Goal: Task Accomplishment & Management: Manage account settings

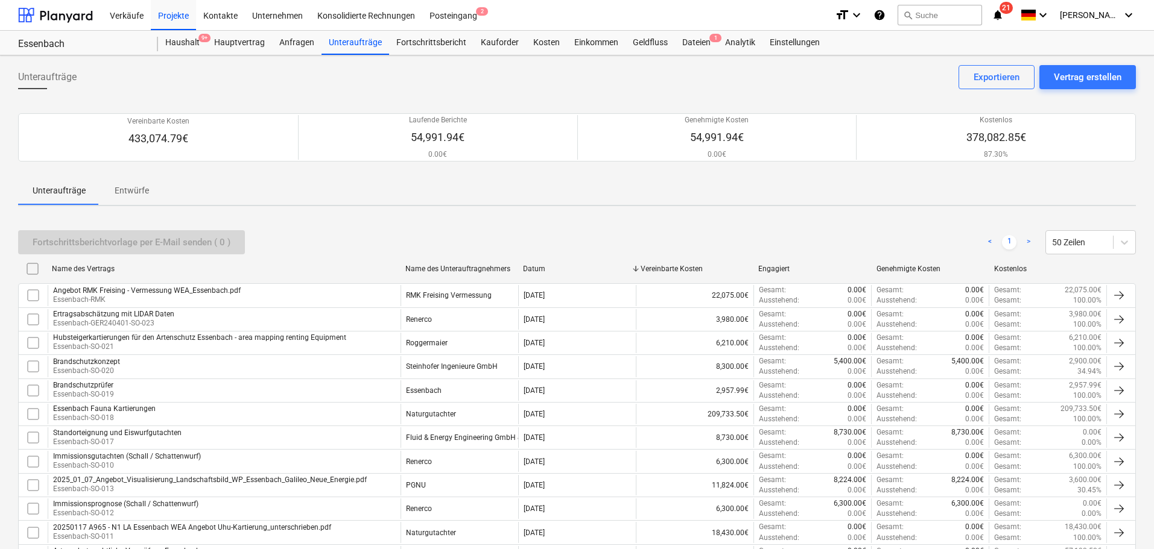
click at [549, 39] on div "Kosten" at bounding box center [546, 43] width 41 height 24
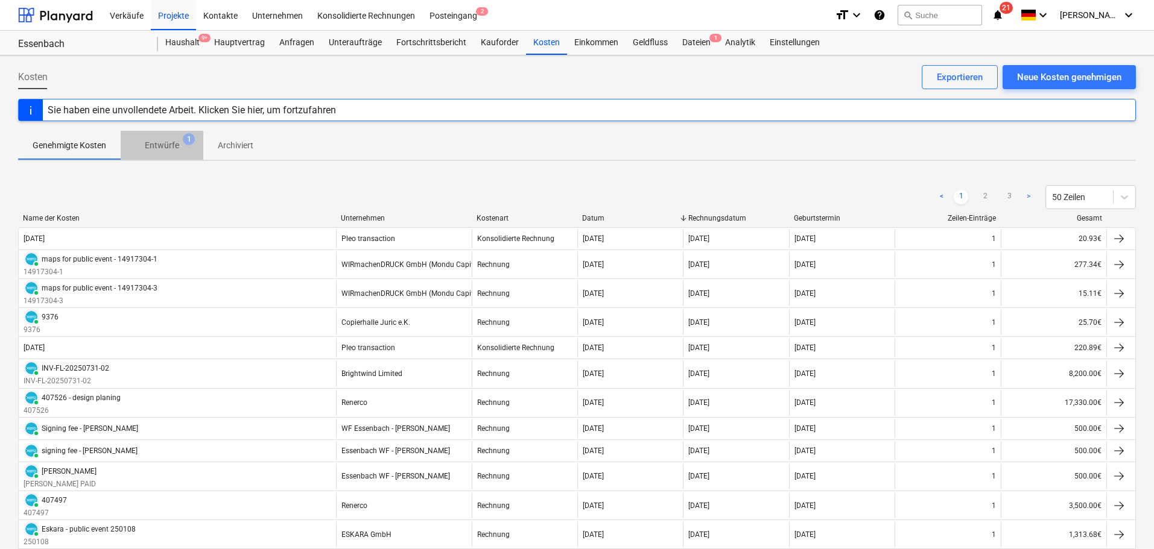
click at [168, 150] on p "Entwürfe" at bounding box center [162, 145] width 34 height 13
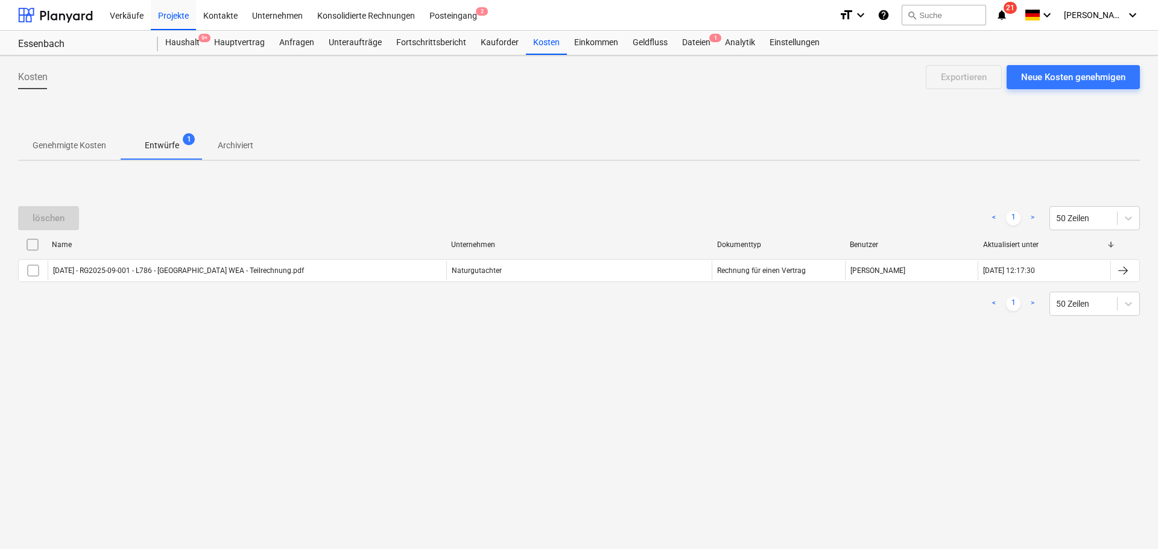
click at [33, 273] on input "checkbox" at bounding box center [33, 270] width 19 height 19
click at [59, 210] on div "löschen" at bounding box center [49, 218] width 32 height 16
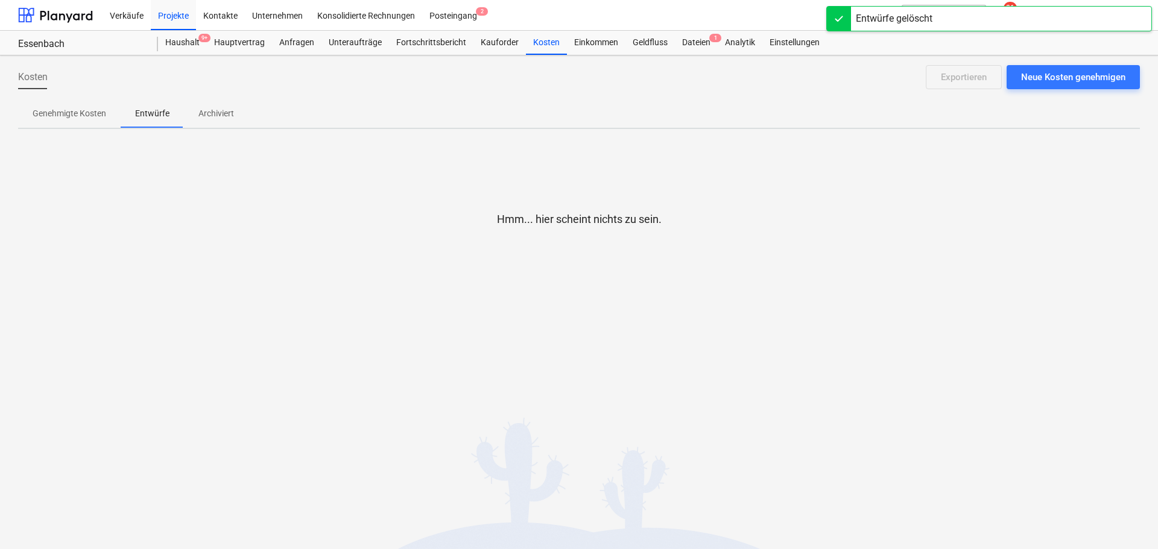
click at [545, 40] on div "Kosten" at bounding box center [546, 43] width 41 height 24
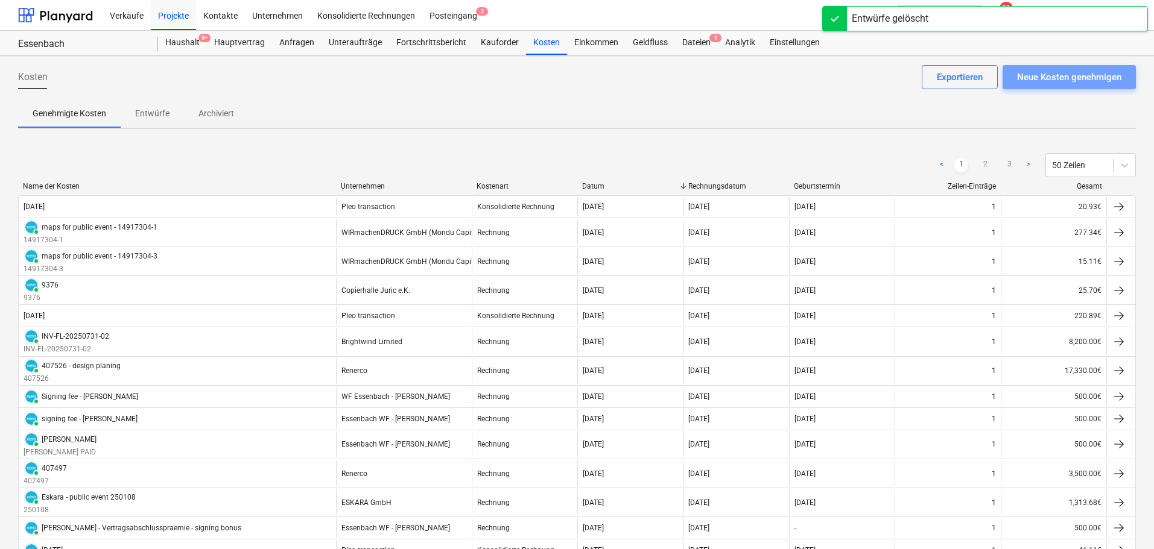
click at [1055, 75] on div "Neue Kosten genehmigen" at bounding box center [1069, 77] width 104 height 16
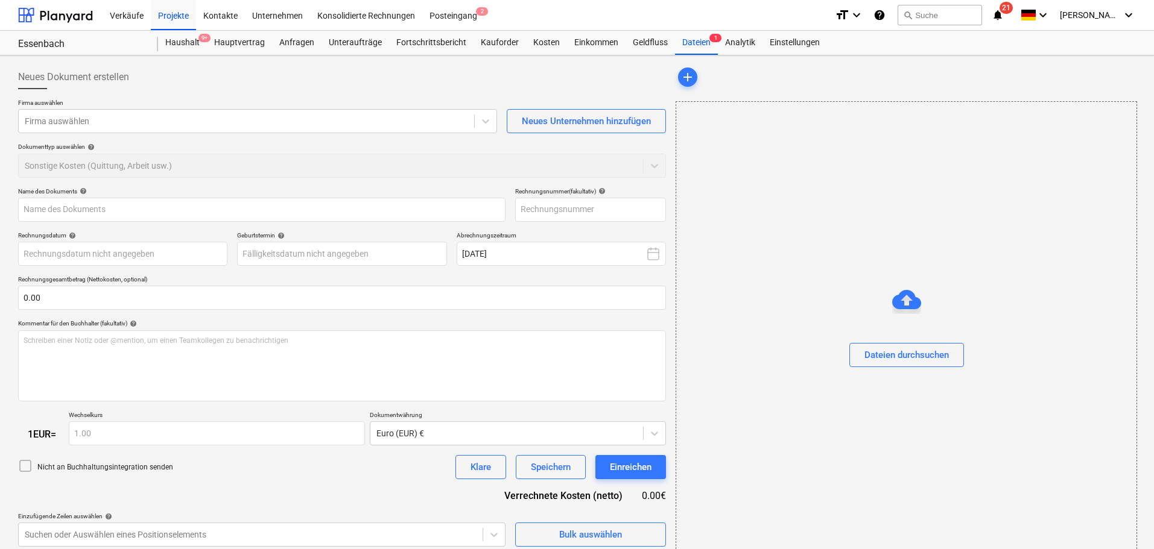
type input "[DATE] 11-07.pdf"
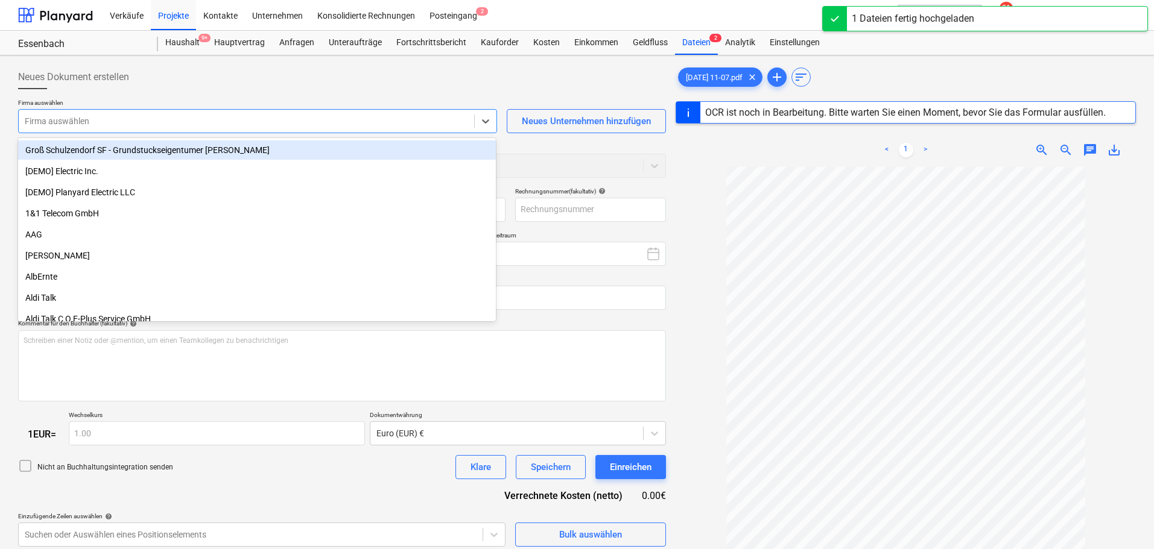
click at [128, 127] on div at bounding box center [246, 121] width 443 height 12
click at [577, 120] on div "Neues Unternehmen hinzufügen" at bounding box center [586, 121] width 129 height 16
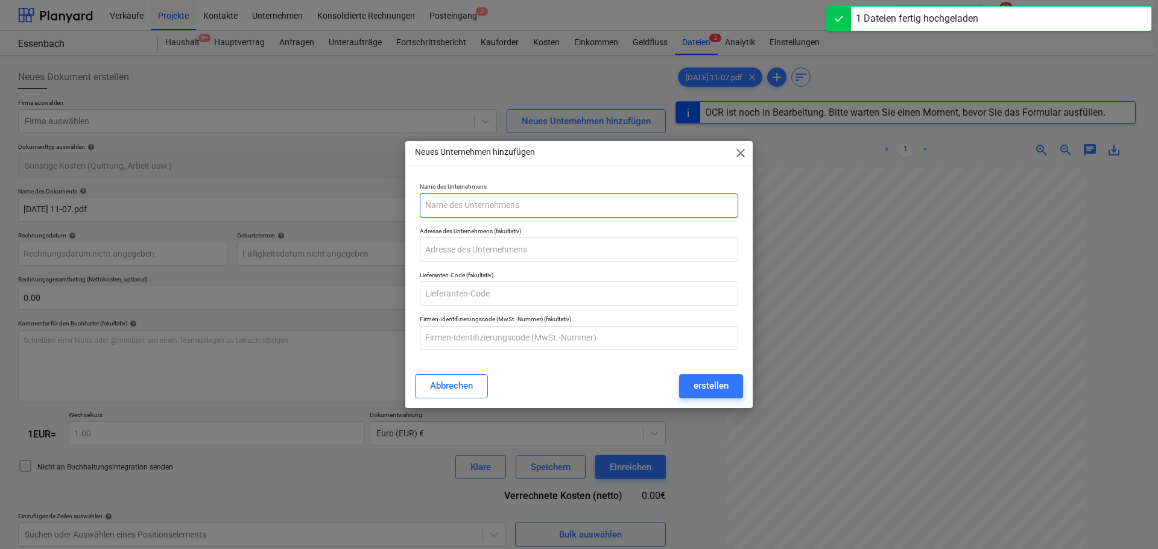
click at [517, 200] on input "text" at bounding box center [579, 206] width 318 height 24
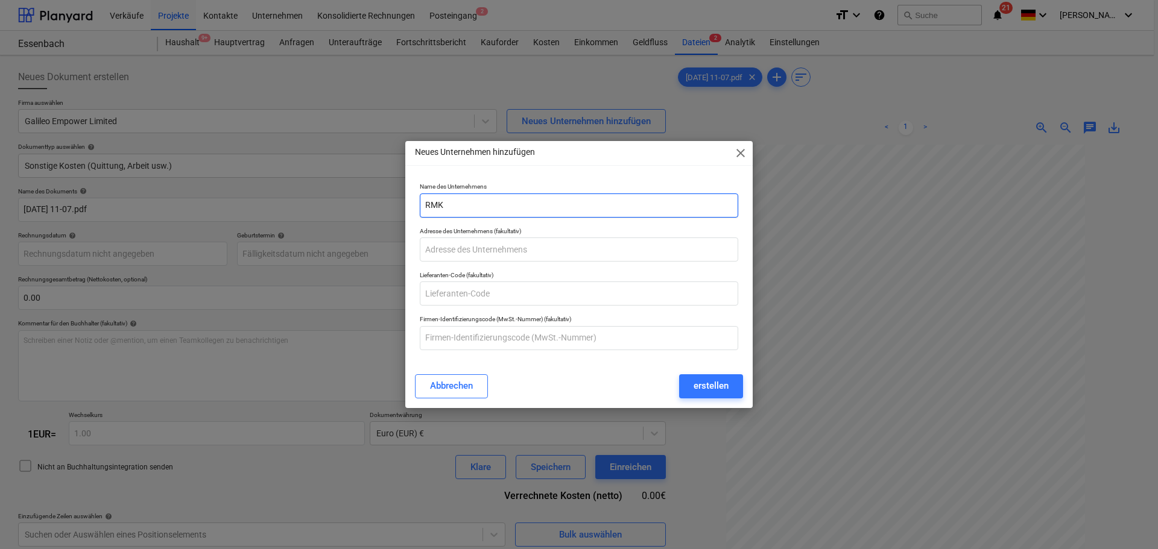
type input "RMK"
click at [462, 244] on input "text" at bounding box center [579, 250] width 318 height 24
type input "[STREET_ADDRESS]"
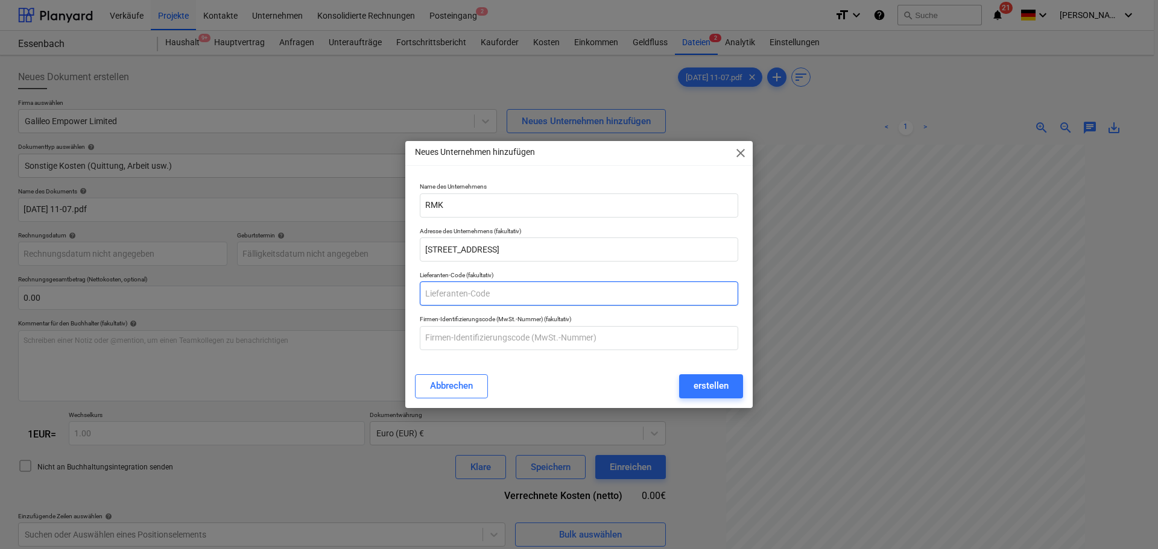
click at [482, 297] on input "text" at bounding box center [579, 294] width 318 height 24
click at [461, 299] on input "text" at bounding box center [579, 294] width 318 height 24
type input "D"
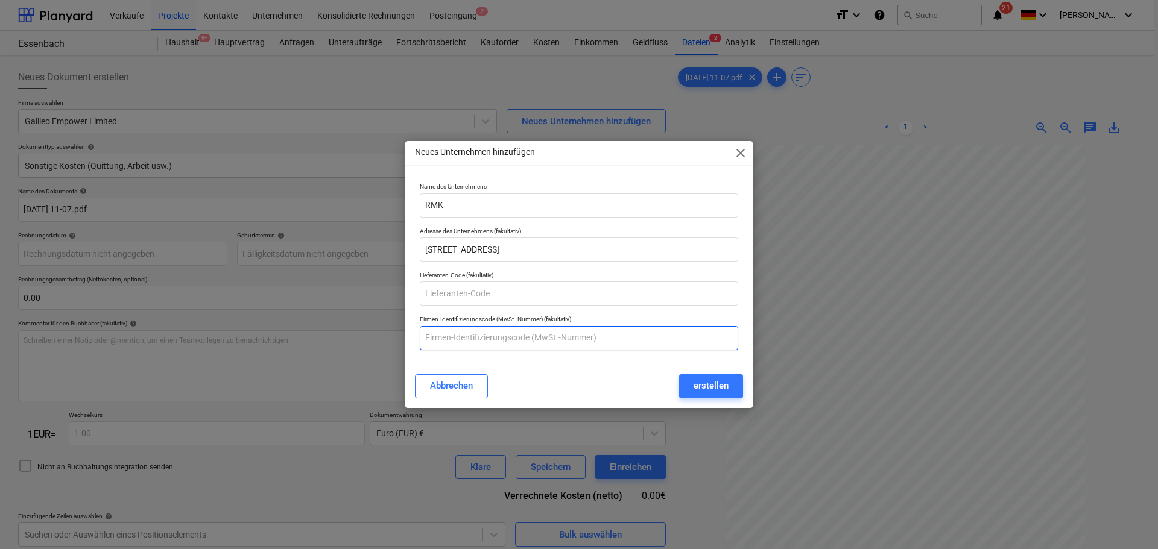
click at [481, 340] on input "text" at bounding box center [579, 338] width 318 height 24
type input "DE115128412"
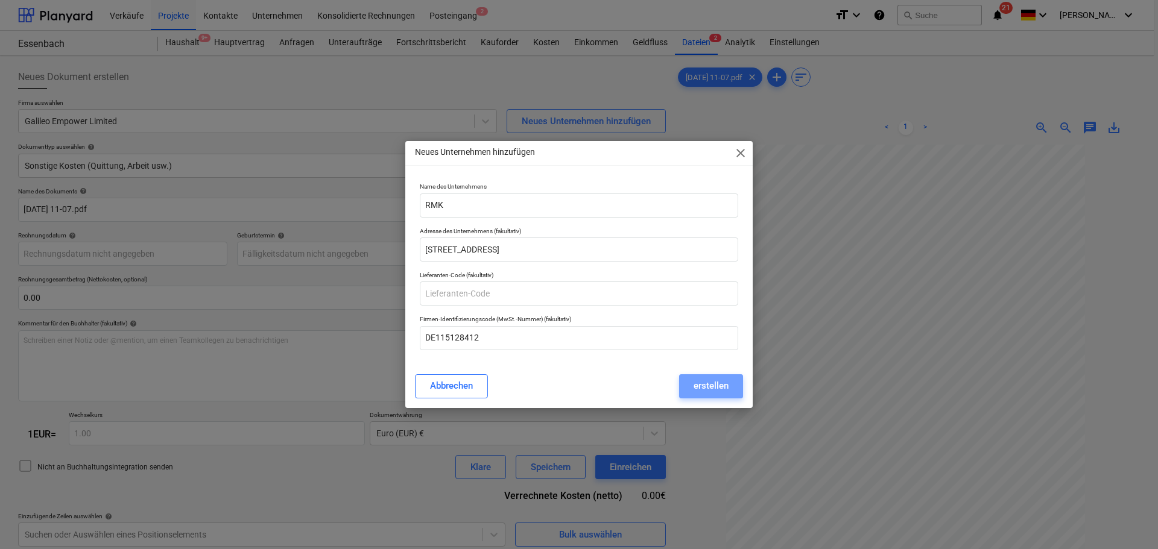
click at [728, 387] on div "erstellen" at bounding box center [711, 386] width 35 height 16
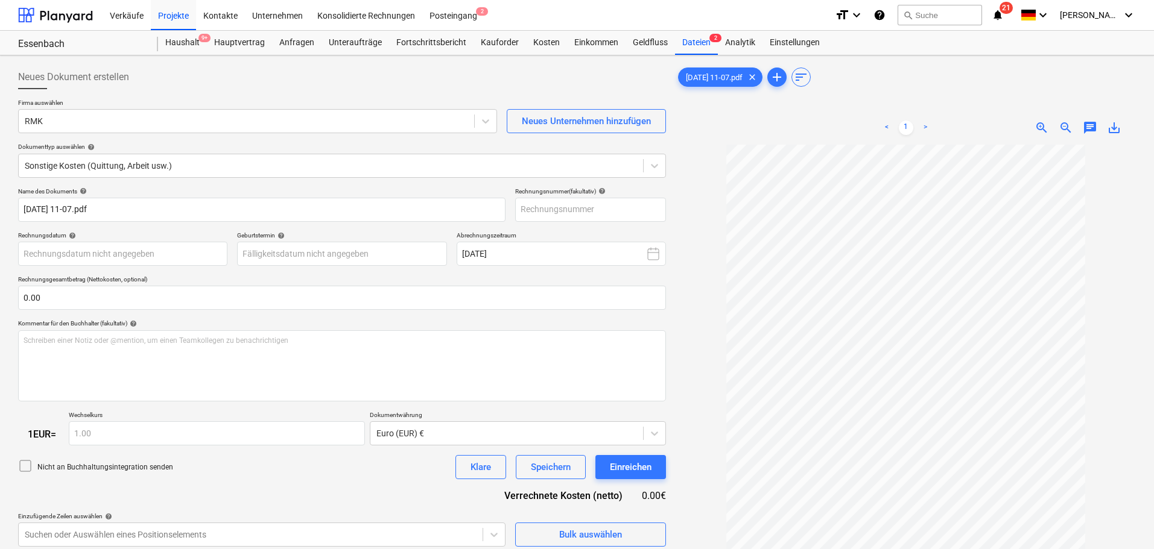
click at [253, 169] on div at bounding box center [331, 166] width 612 height 12
click at [697, 203] on div at bounding box center [906, 403] width 460 height 516
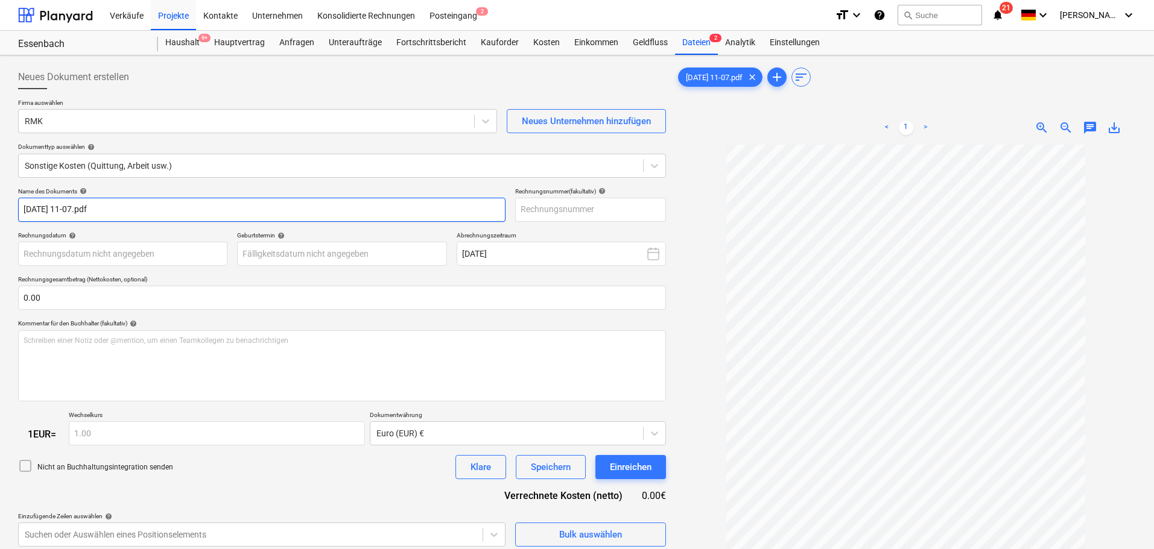
click at [106, 210] on input "[DATE] 11-07.pdf" at bounding box center [261, 210] width 487 height 24
drag, startPoint x: 112, startPoint y: 212, endPoint x: -13, endPoint y: 211, distance: 124.3
click at [0, 211] on html "Verkäufe Projekte Kontakte Unternehmen Konsolidierte Rechnungen Posteingang 2 f…" at bounding box center [577, 274] width 1154 height 549
click at [89, 206] on input "RMK-Vermesser_Abschlagsrechnung" at bounding box center [261, 210] width 487 height 24
type input "RMK-Vermesser-Abschlagsrechnung"
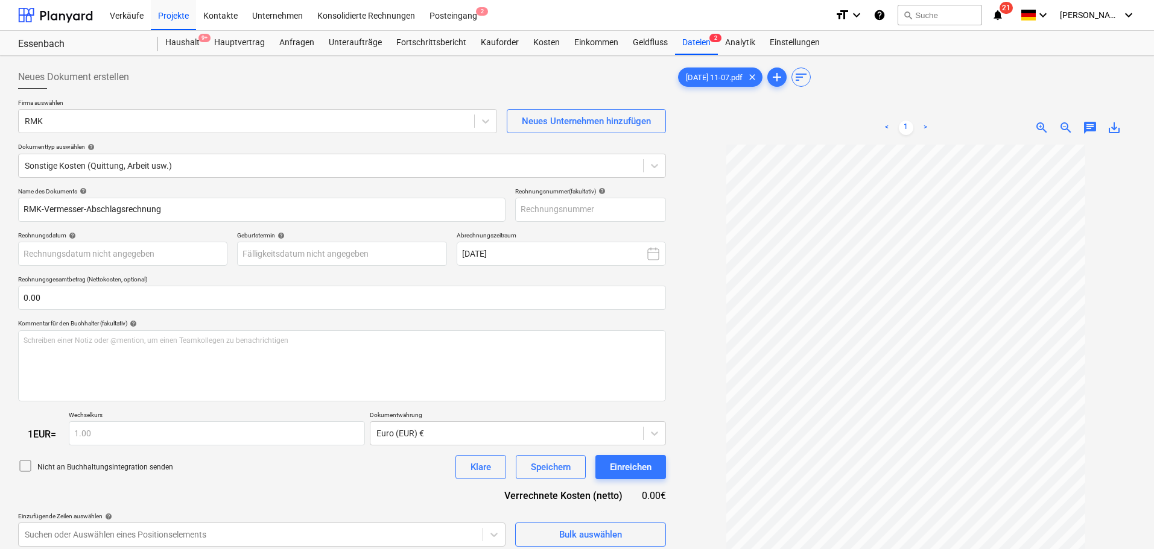
click at [100, 229] on div "Name des Dokuments help RMK-Vermesser-Abschlagsrechnung Rechnungsnummer (fakult…" at bounding box center [342, 368] width 648 height 360
click at [565, 216] on input "text" at bounding box center [590, 210] width 151 height 24
type input "116291-2516502-6"
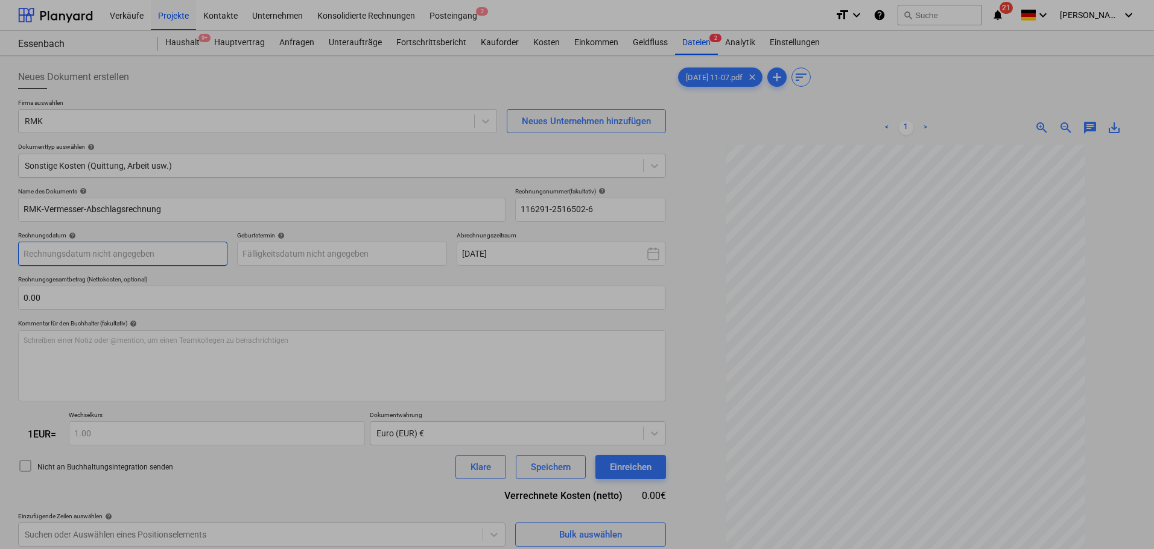
click at [130, 260] on body "Verkäufe Projekte Kontakte Unternehmen Konsolidierte Rechnungen Posteingang 2 f…" at bounding box center [577, 274] width 1154 height 549
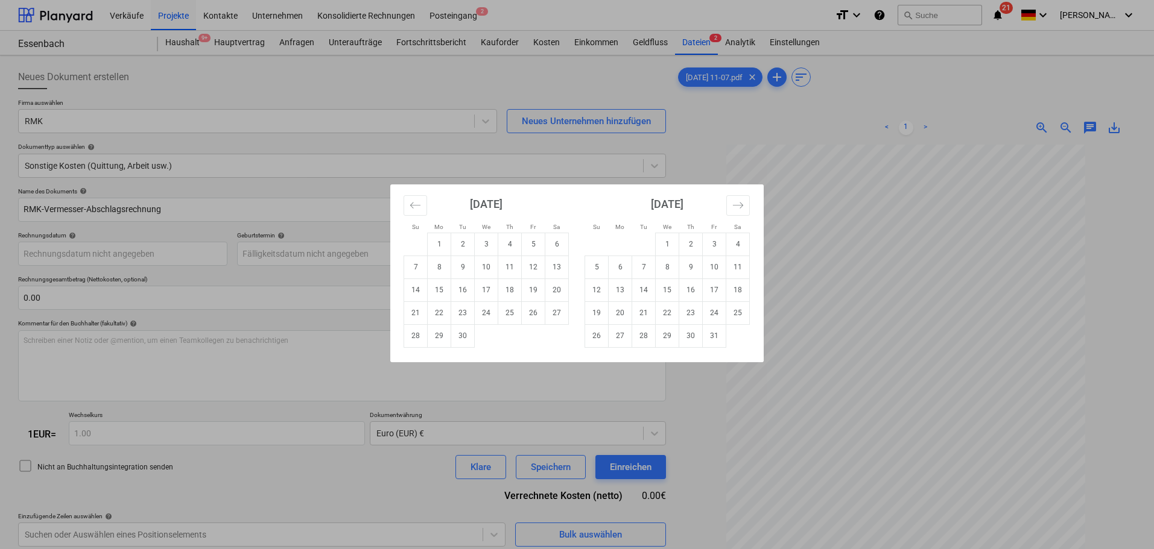
click at [802, 134] on div "Su Mo Tu We Th Fr Sa Su Mo Tu We Th Fr Sa [DATE] 1 2 3 4 5 6 7 8 9 10 11 12 13 …" at bounding box center [577, 274] width 1154 height 549
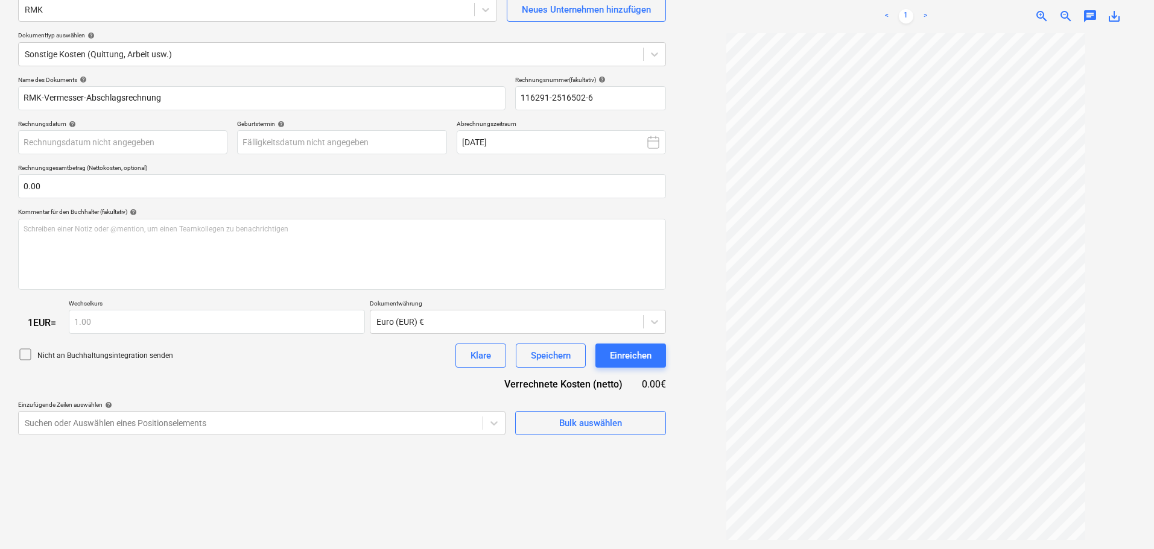
scroll to position [121, 0]
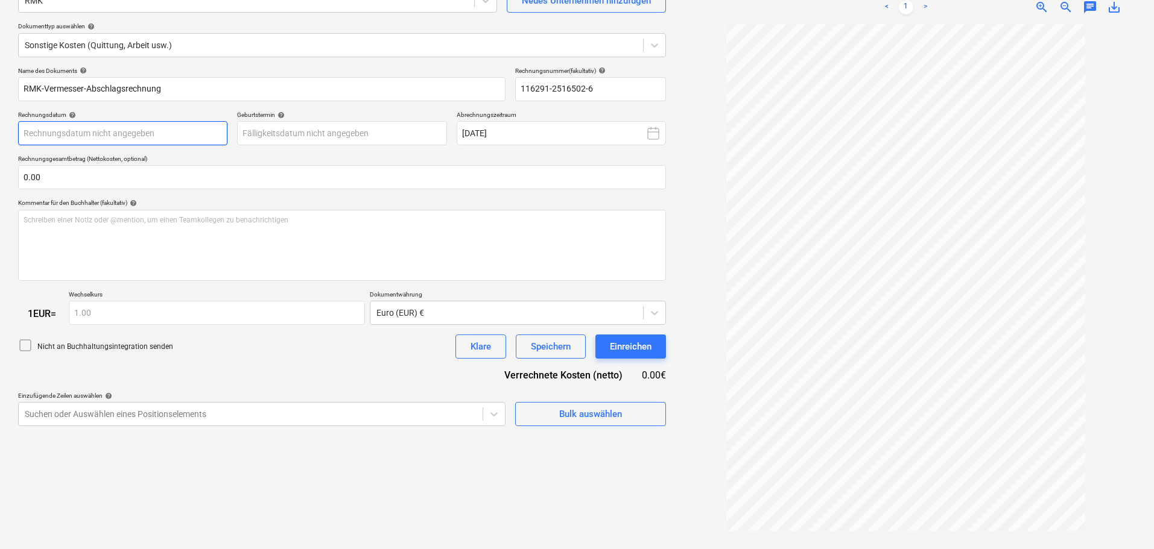
click at [69, 133] on body "Verkäufe Projekte Kontakte Unternehmen Konsolidierte Rechnungen Posteingang 2 f…" at bounding box center [577, 153] width 1154 height 549
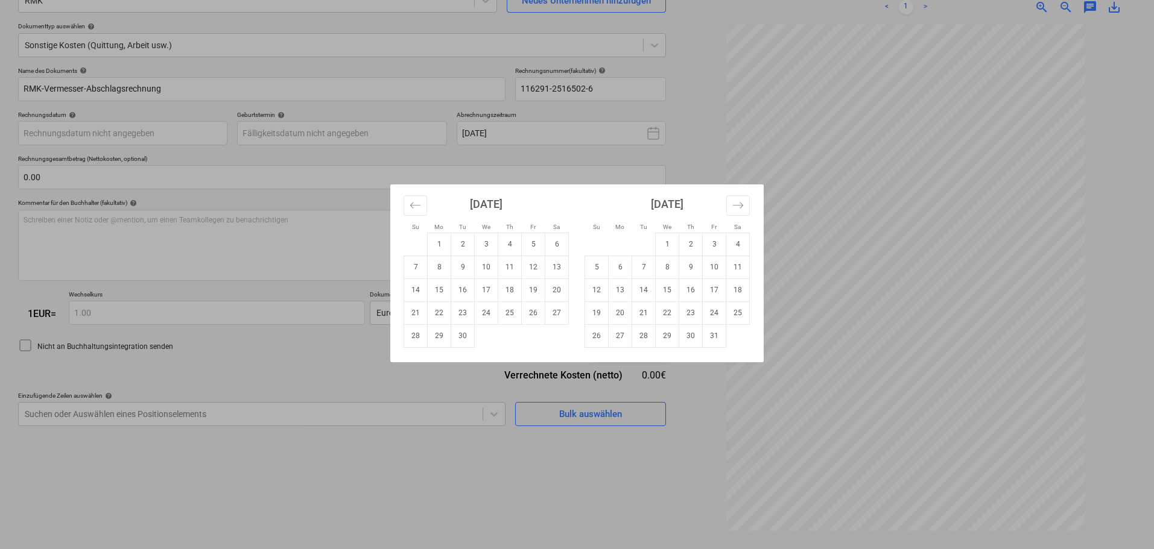
click at [513, 265] on td "11" at bounding box center [510, 267] width 24 height 23
type input "[DATE]"
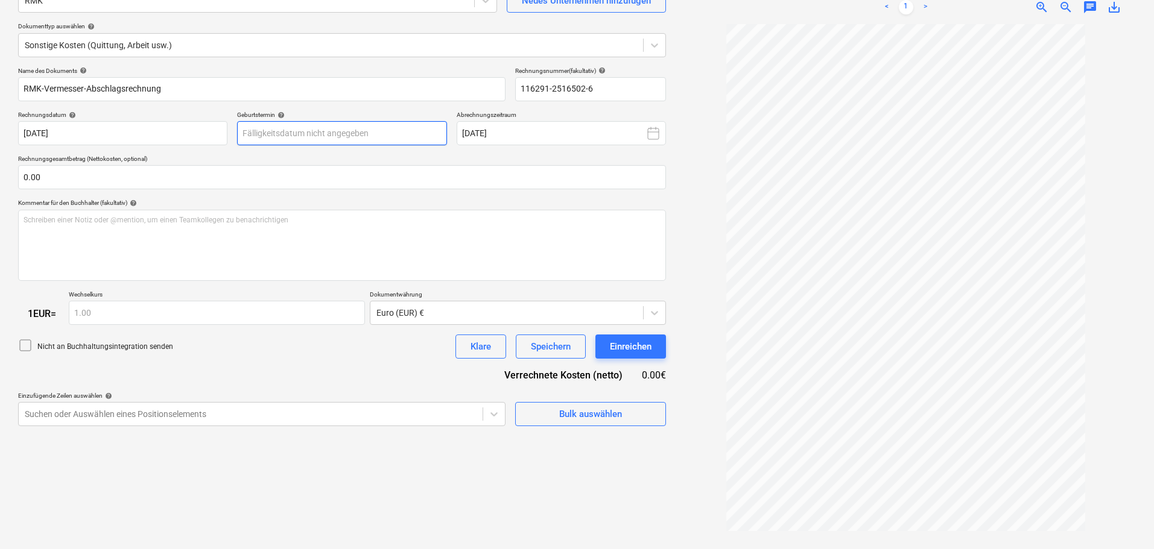
click at [353, 136] on body "Verkäufe Projekte Kontakte Unternehmen Konsolidierte Rechnungen Posteingang 2 f…" at bounding box center [577, 153] width 1154 height 549
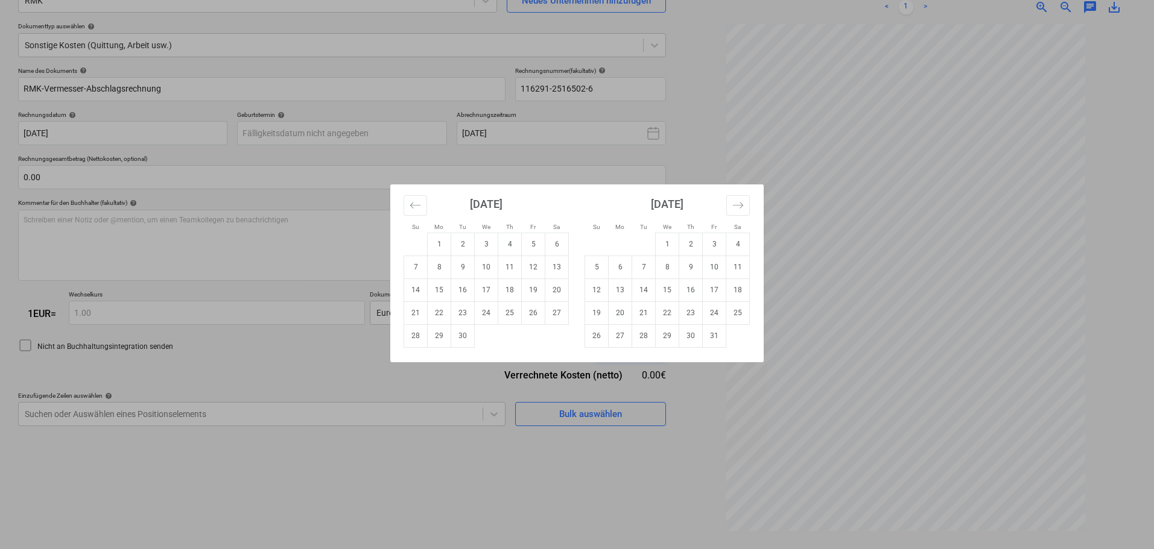
click at [444, 317] on td "22" at bounding box center [440, 313] width 24 height 23
type input "[DATE]"
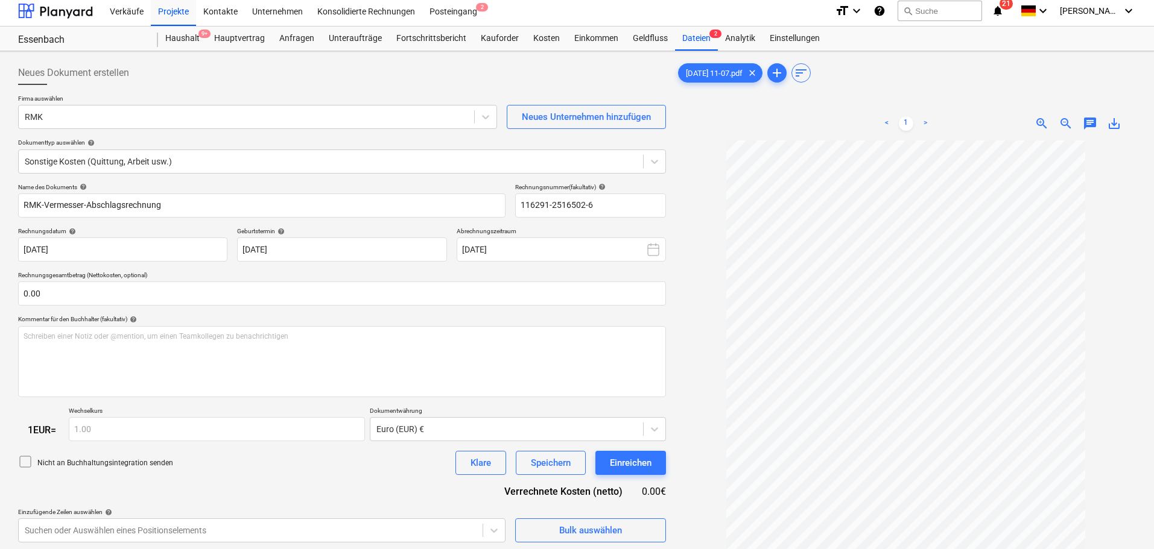
scroll to position [0, 0]
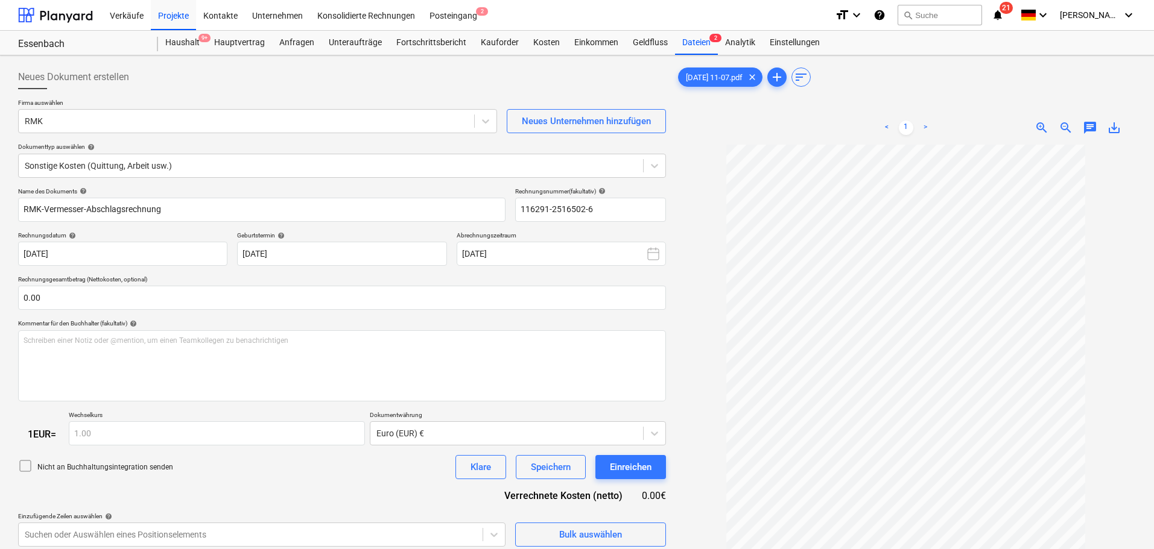
click at [115, 165] on div at bounding box center [331, 166] width 612 height 12
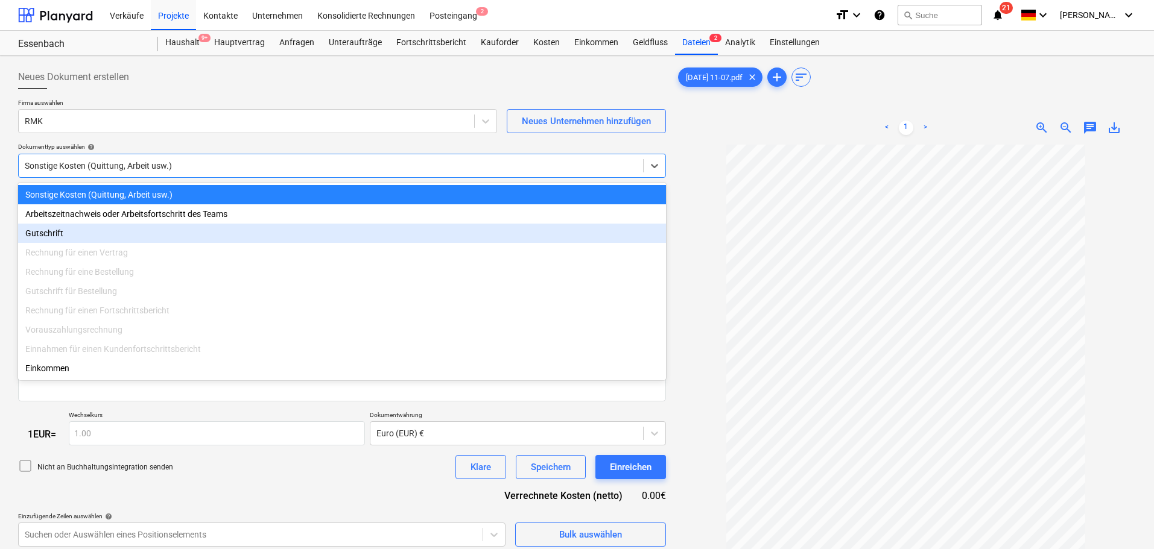
click at [98, 253] on div "Rechnung für einen Vertrag" at bounding box center [342, 252] width 648 height 19
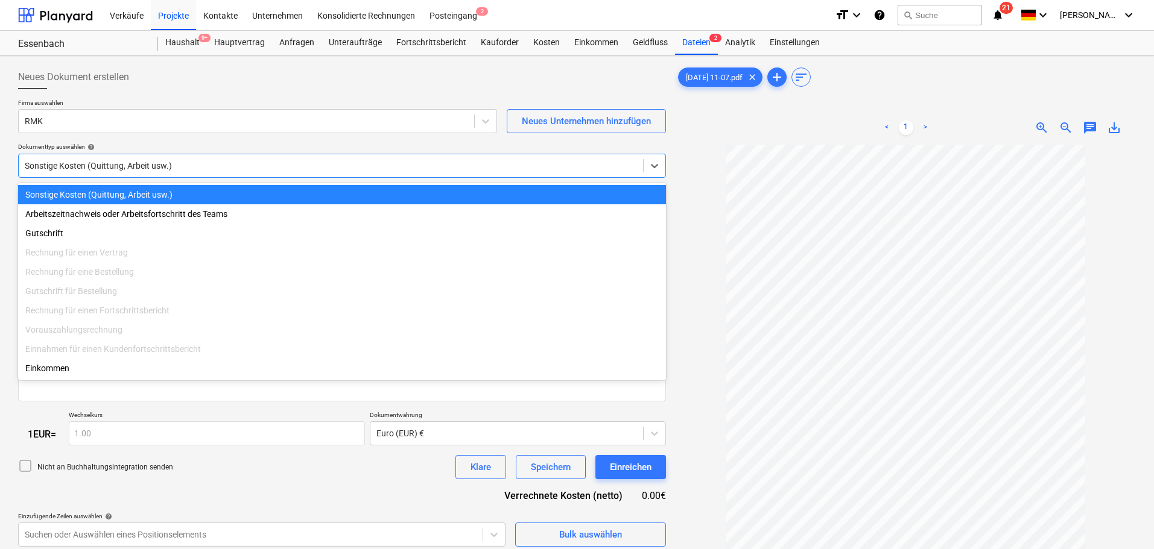
click at [299, 142] on div "Firma auswählen RMK Neues Unternehmen hinzufügen Dokumenttyp auswählen help opt…" at bounding box center [342, 143] width 648 height 89
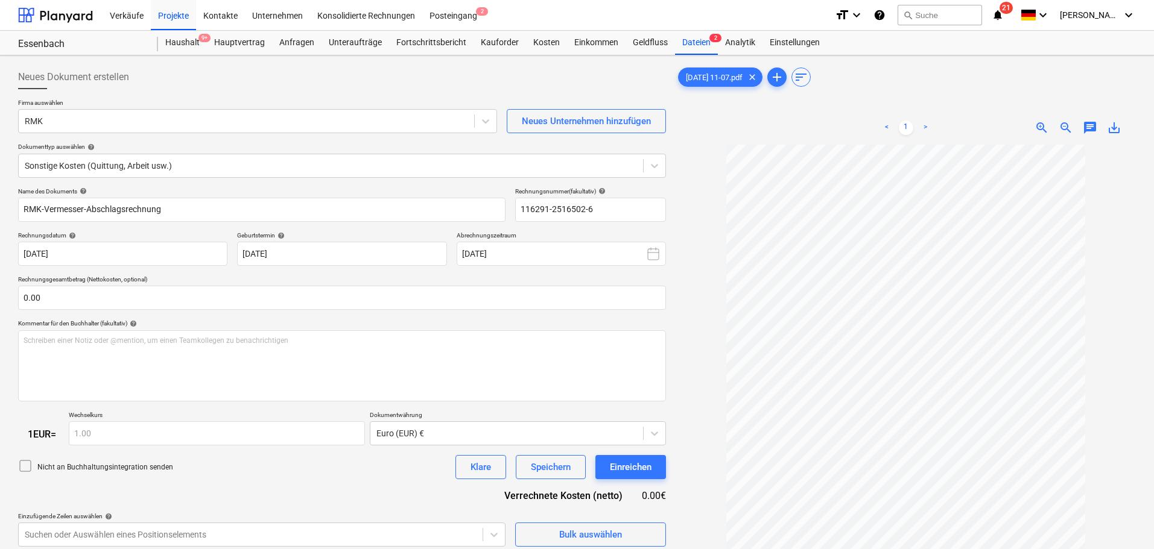
click at [341, 42] on div "Unteraufträge" at bounding box center [355, 43] width 68 height 24
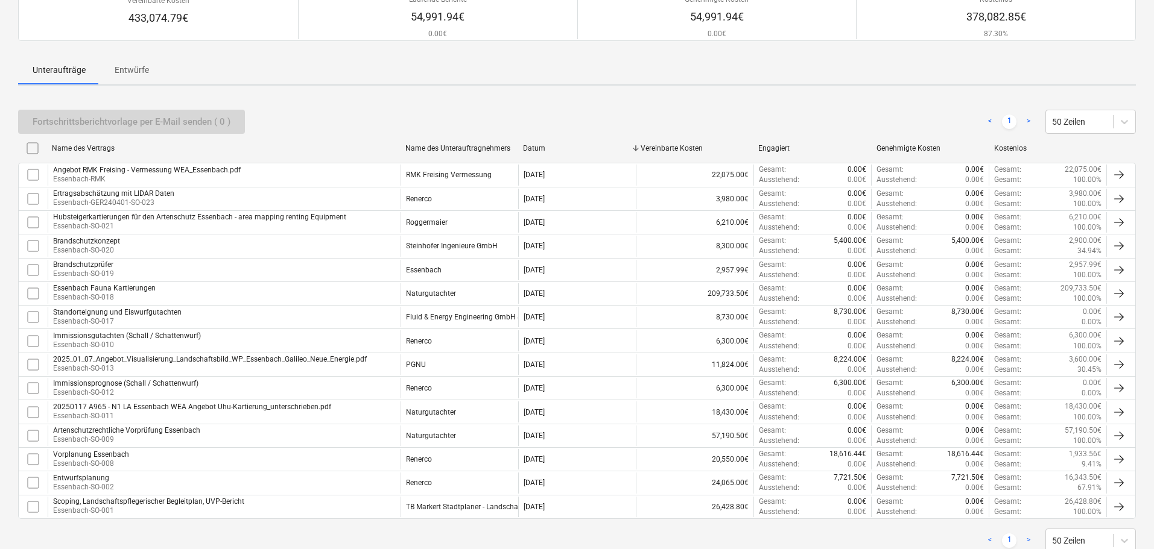
scroll to position [158, 0]
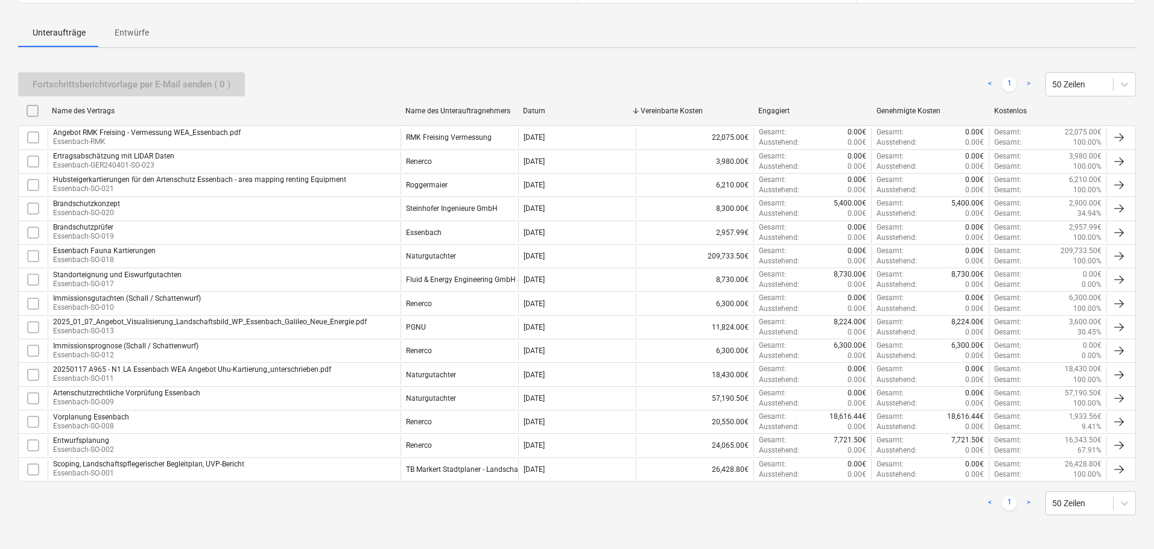
click at [139, 142] on p "Essenbach-RMK" at bounding box center [147, 142] width 188 height 10
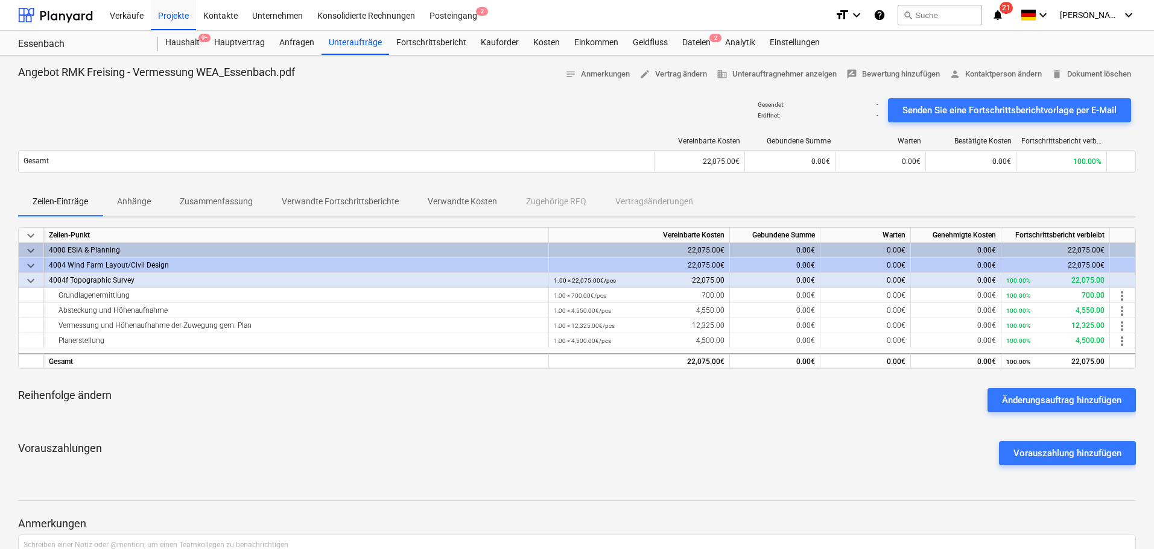
click at [358, 37] on div "Unteraufträge" at bounding box center [355, 43] width 68 height 24
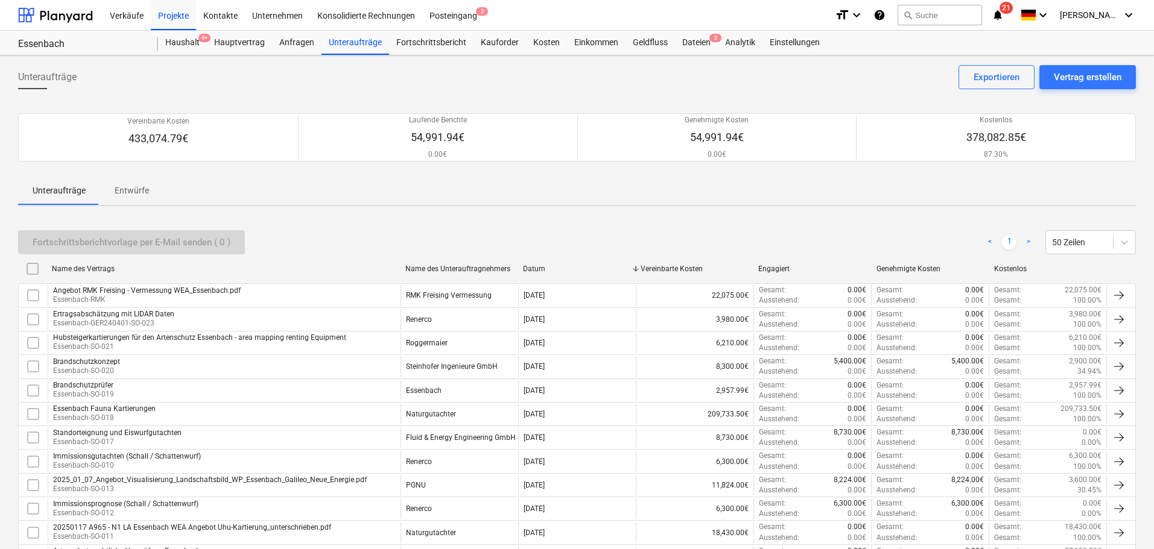
click at [540, 43] on div "Kosten" at bounding box center [546, 43] width 41 height 24
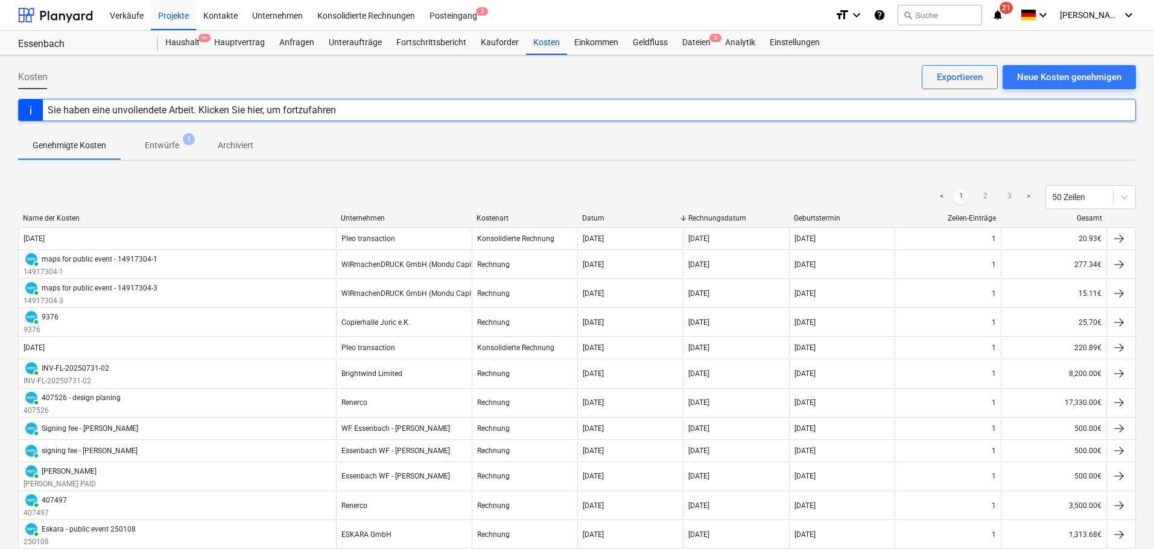
click at [160, 142] on p "Entwürfe" at bounding box center [162, 145] width 34 height 13
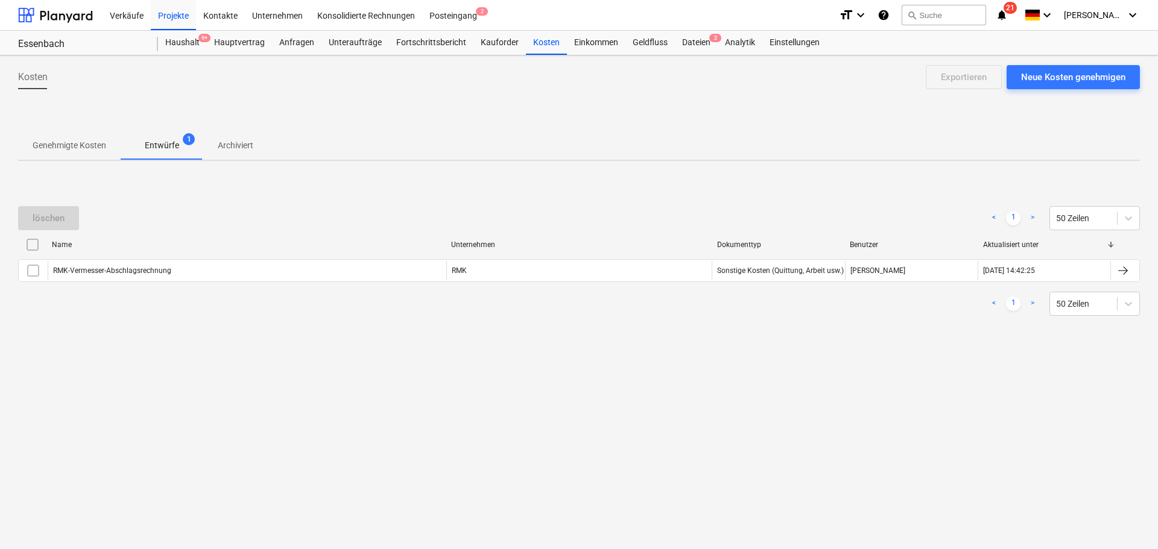
click at [147, 275] on div "RMK-Vermesser-Abschlagsrechnung" at bounding box center [247, 270] width 399 height 19
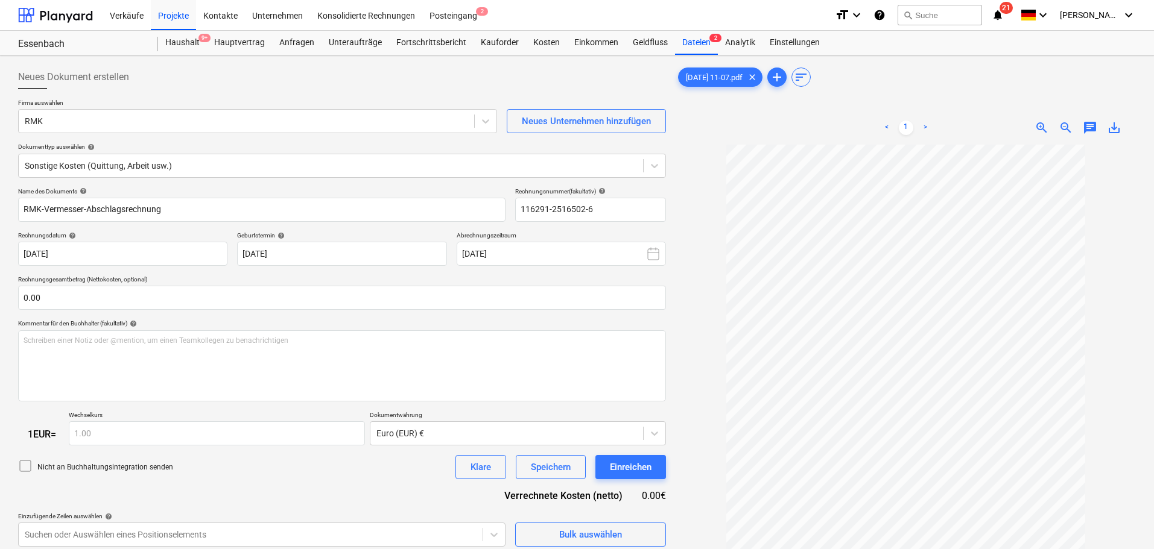
click at [25, 119] on input "text" at bounding box center [26, 121] width 2 height 10
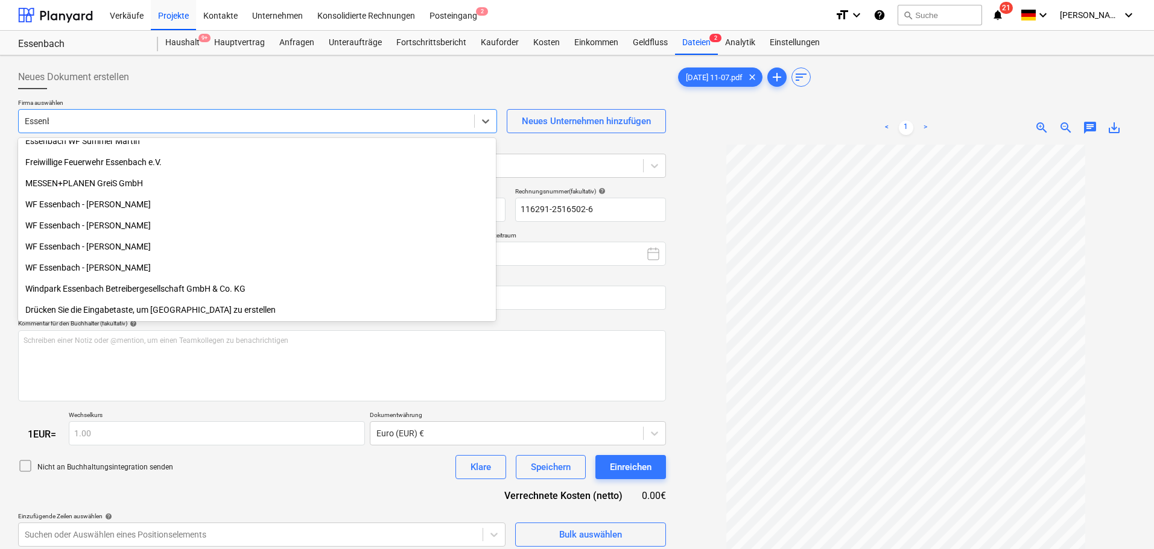
scroll to position [790, 0]
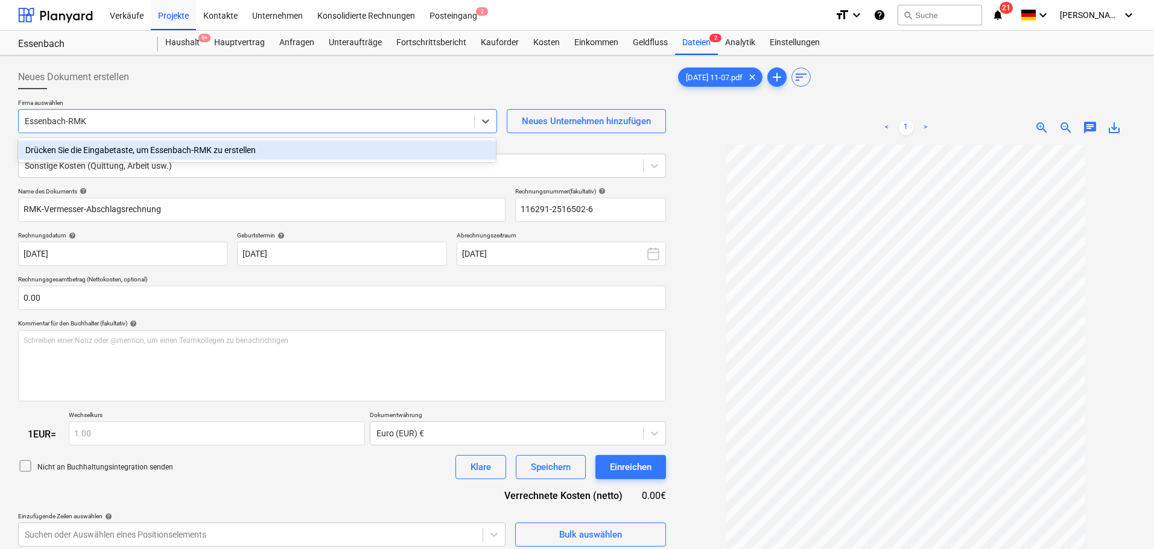
type input "Essenbach-RMK"
click at [364, 87] on div "Neues Dokument erstellen" at bounding box center [342, 77] width 648 height 24
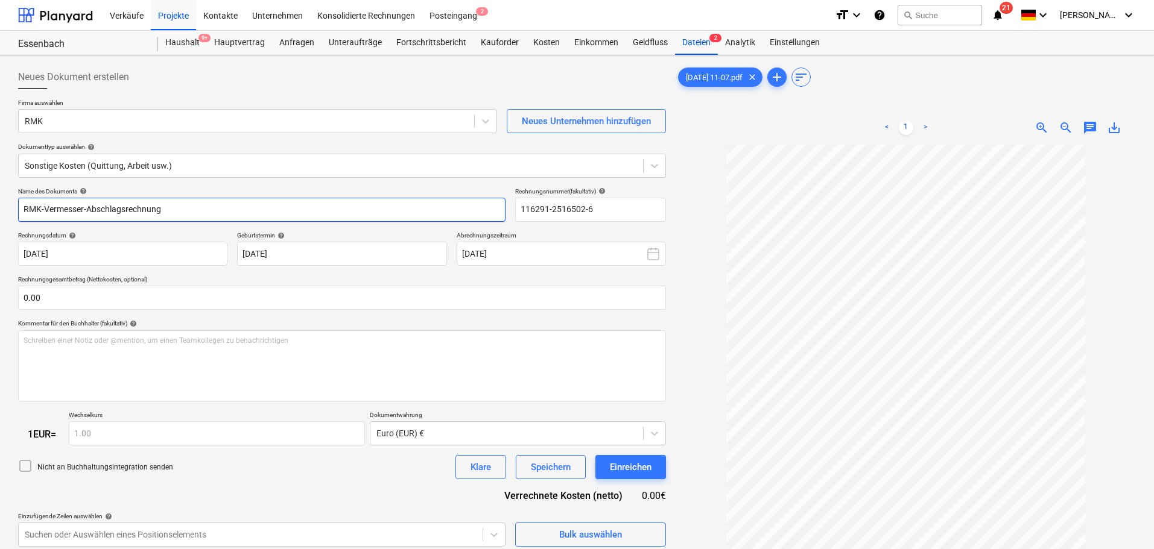
click at [78, 209] on input "RMK-Vermesser-Abschlagsrechnung" at bounding box center [261, 210] width 487 height 24
click at [24, 209] on input "RMK-Vermesser-Abschlagsrechnung" at bounding box center [261, 210] width 487 height 24
drag, startPoint x: 129, startPoint y: 207, endPoint x: 89, endPoint y: 204, distance: 39.9
click at [89, 204] on input "Essenbach-RMK-Vermesser-Abschlagsrechnung" at bounding box center [261, 210] width 487 height 24
type input "Essenbach-RMK Abschlagsrechnung"
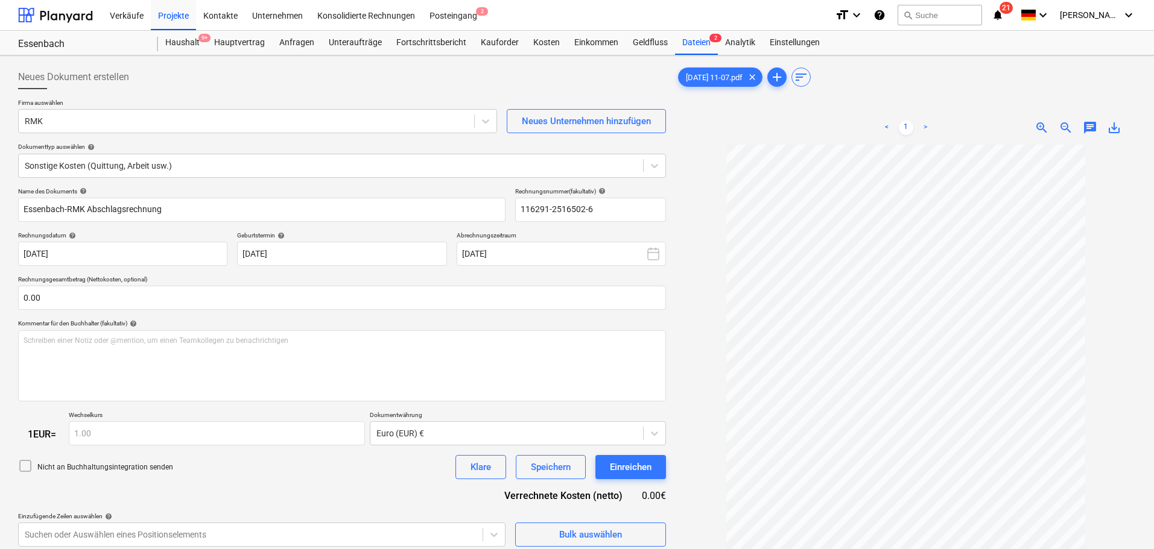
click at [156, 168] on div at bounding box center [331, 166] width 612 height 12
click at [183, 84] on div "Neues Dokument erstellen" at bounding box center [342, 77] width 648 height 24
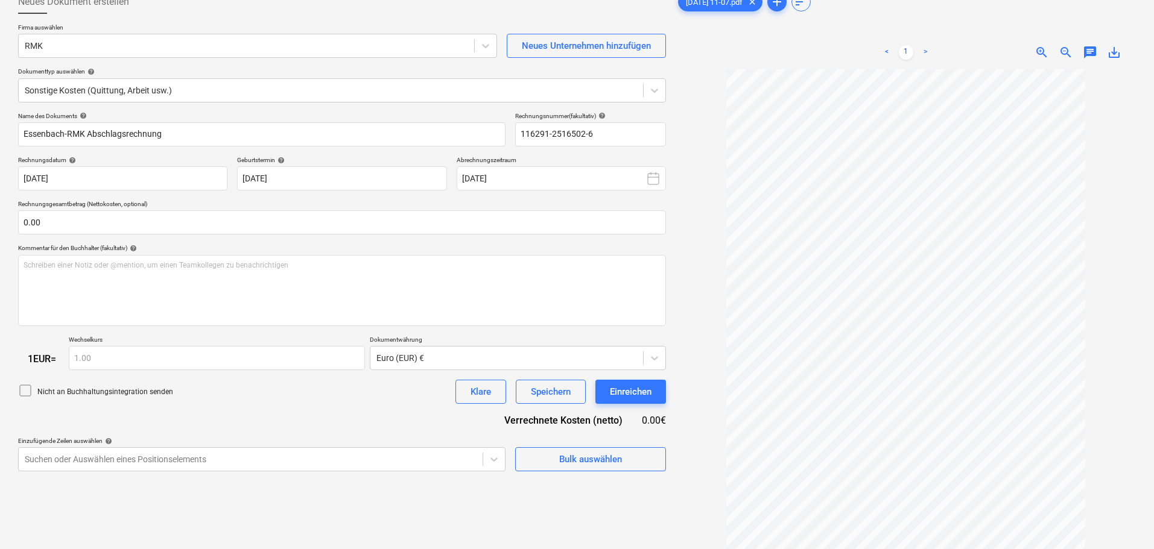
scroll to position [0, 0]
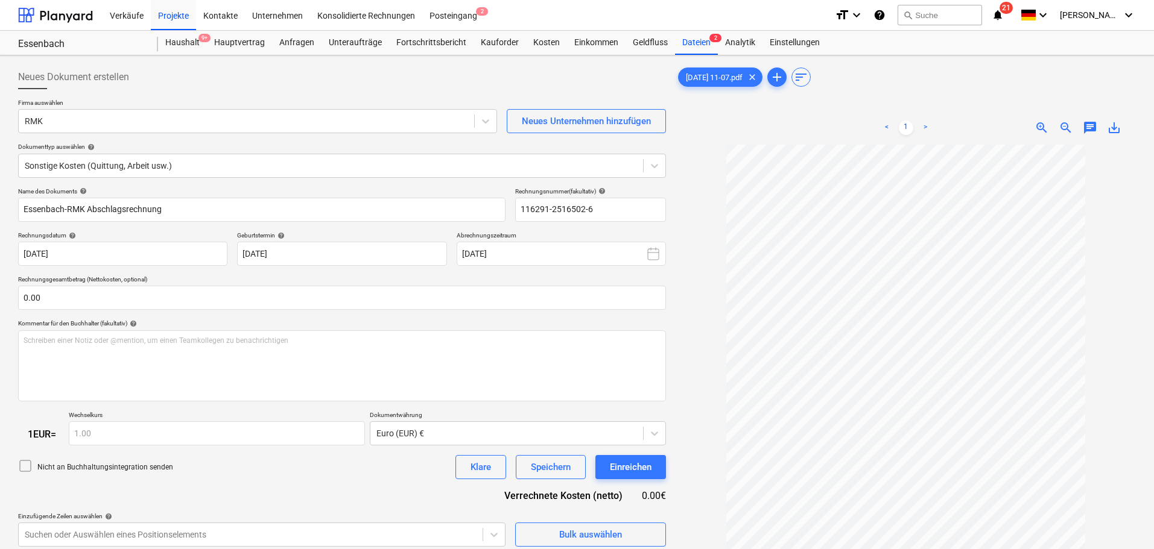
click at [347, 45] on div "Unteraufträge" at bounding box center [355, 43] width 68 height 24
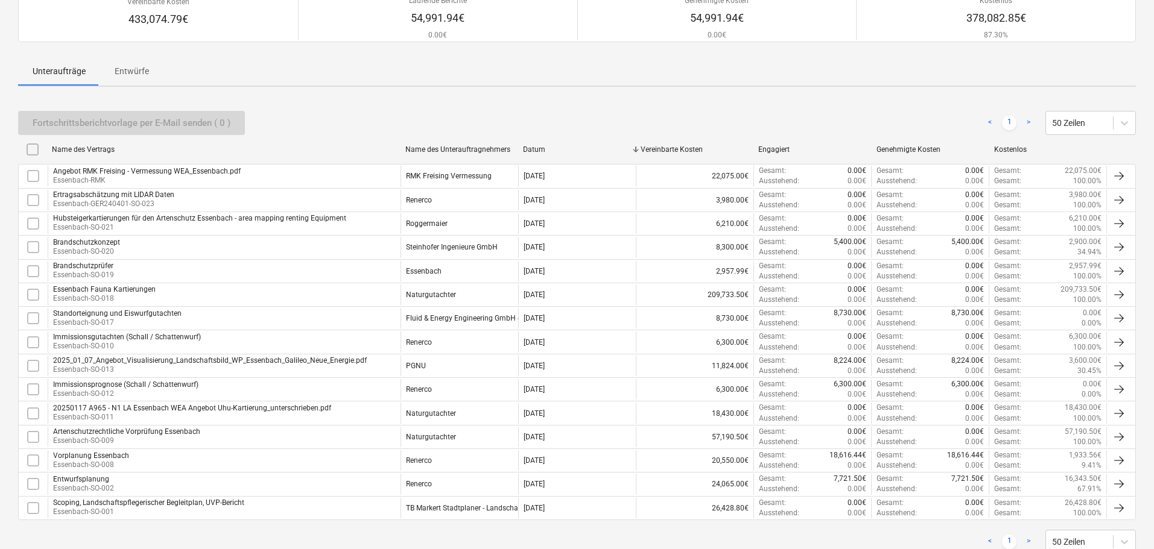
scroll to position [121, 0]
click at [193, 293] on div "Essenbach Fauna Kartierungen [GEOGRAPHIC_DATA]-SO-018" at bounding box center [224, 293] width 353 height 21
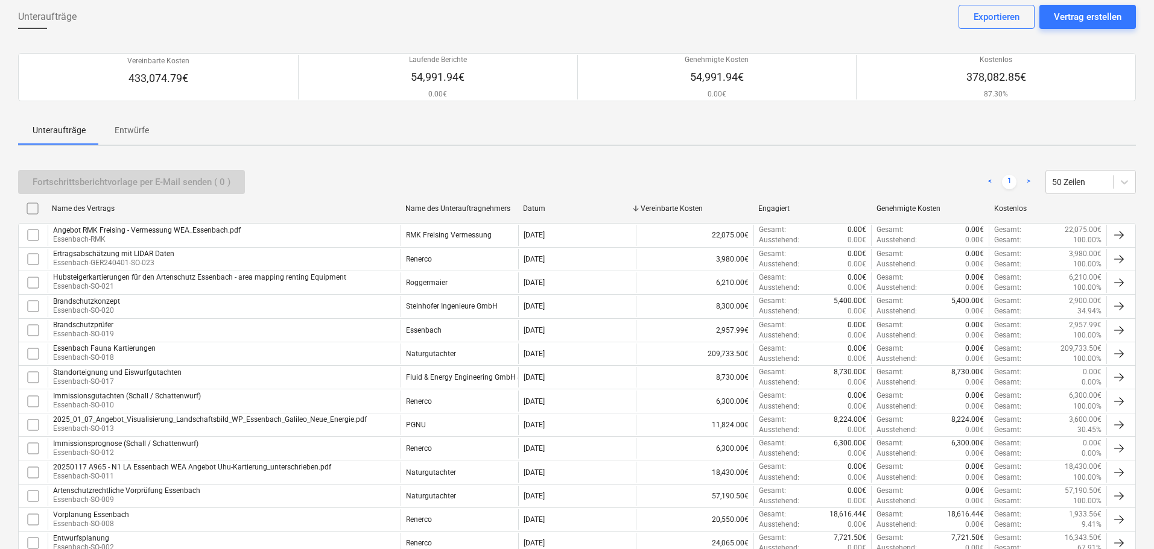
scroll to position [121, 0]
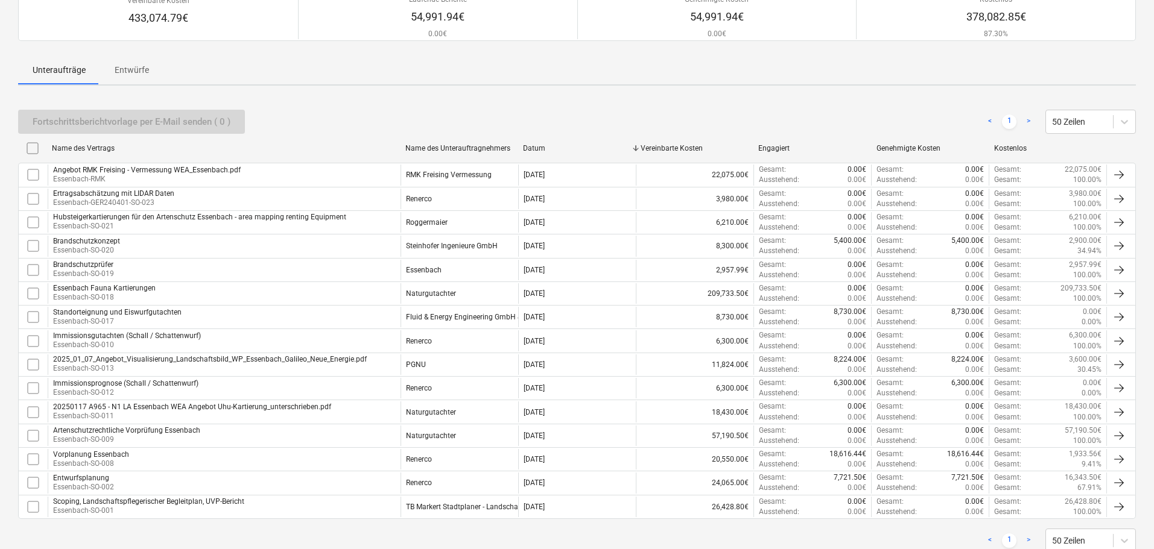
click at [269, 435] on div "Artenschutzrechtliche Vorprüfung Essenbach Essenbach-SO-009" at bounding box center [224, 436] width 353 height 21
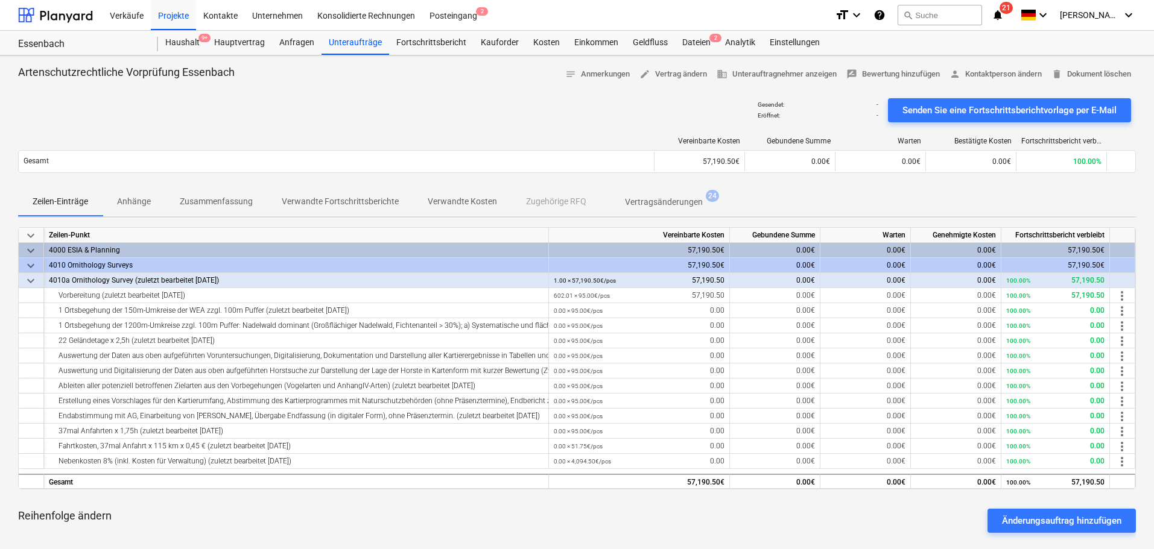
drag, startPoint x: 350, startPoint y: 43, endPoint x: 355, endPoint y: 53, distance: 11.3
click at [350, 43] on div "Unteraufträge" at bounding box center [355, 43] width 68 height 24
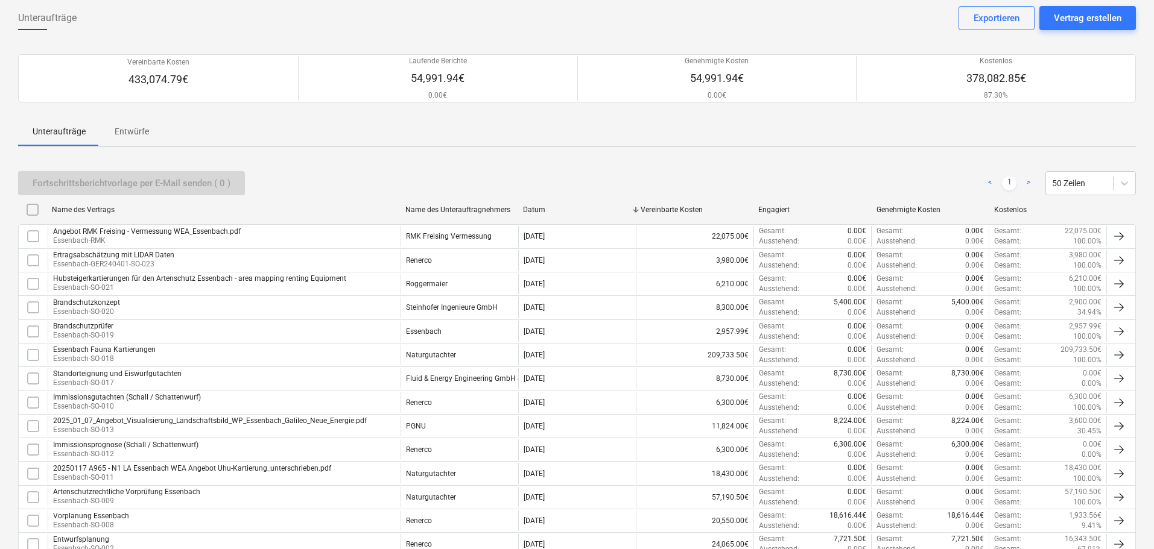
scroll to position [158, 0]
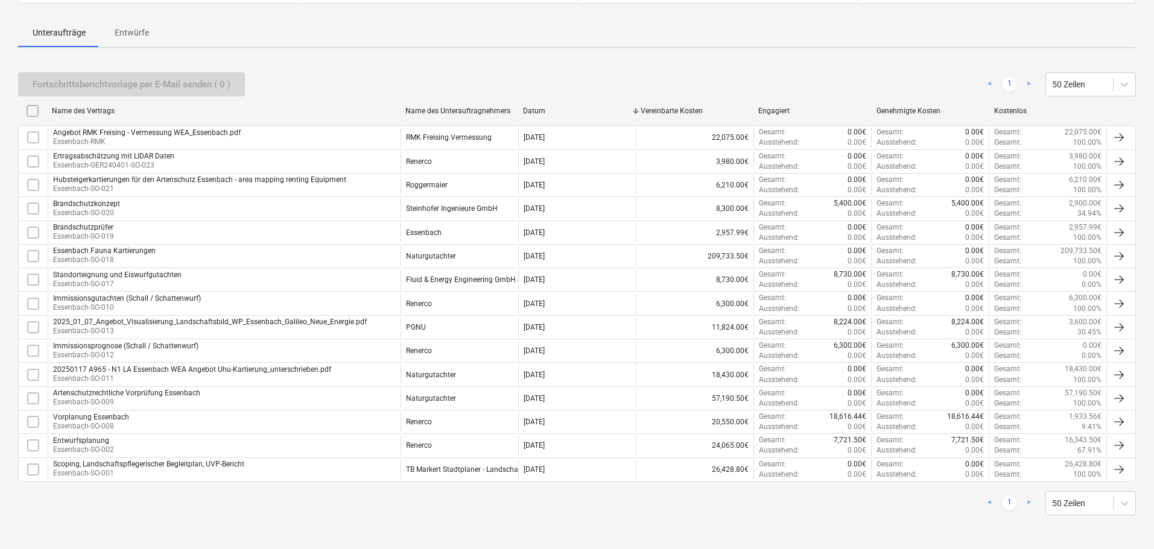
click at [258, 374] on p "Essenbach-SO-011" at bounding box center [192, 379] width 278 height 10
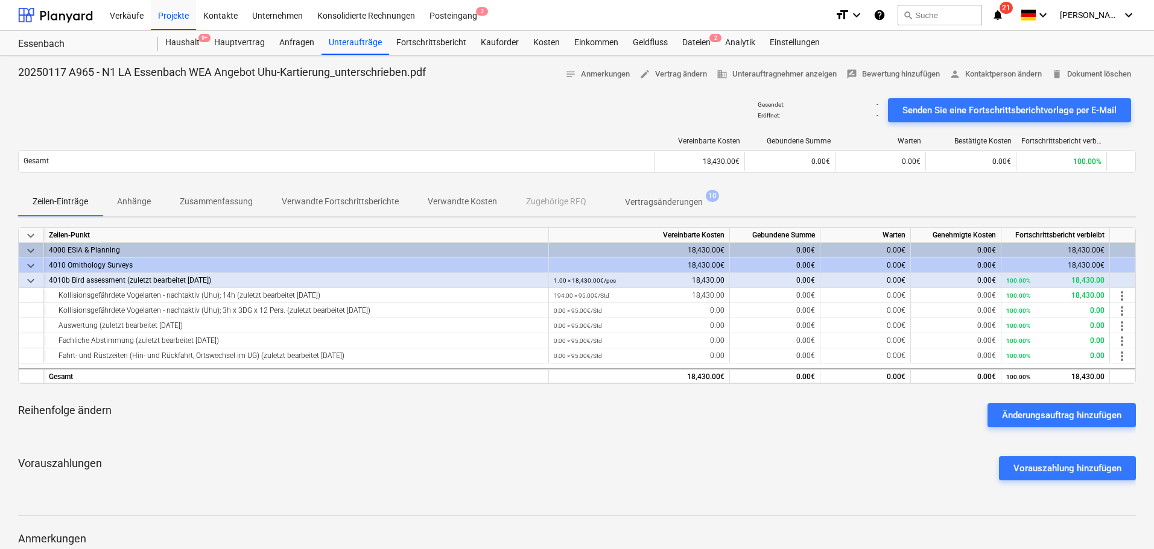
click at [350, 45] on div "Unteraufträge" at bounding box center [355, 43] width 68 height 24
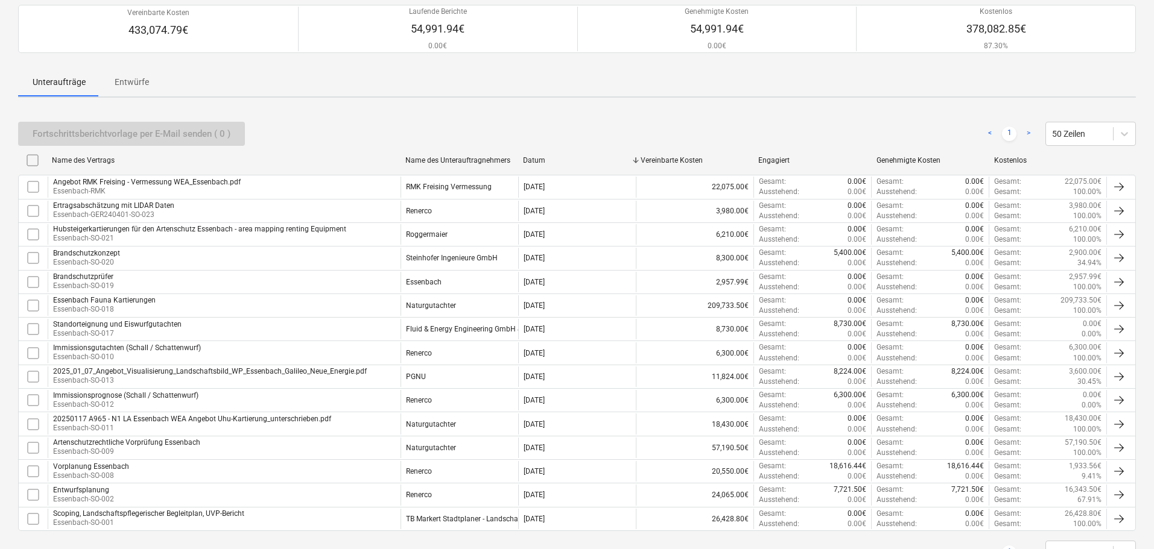
scroll to position [121, 0]
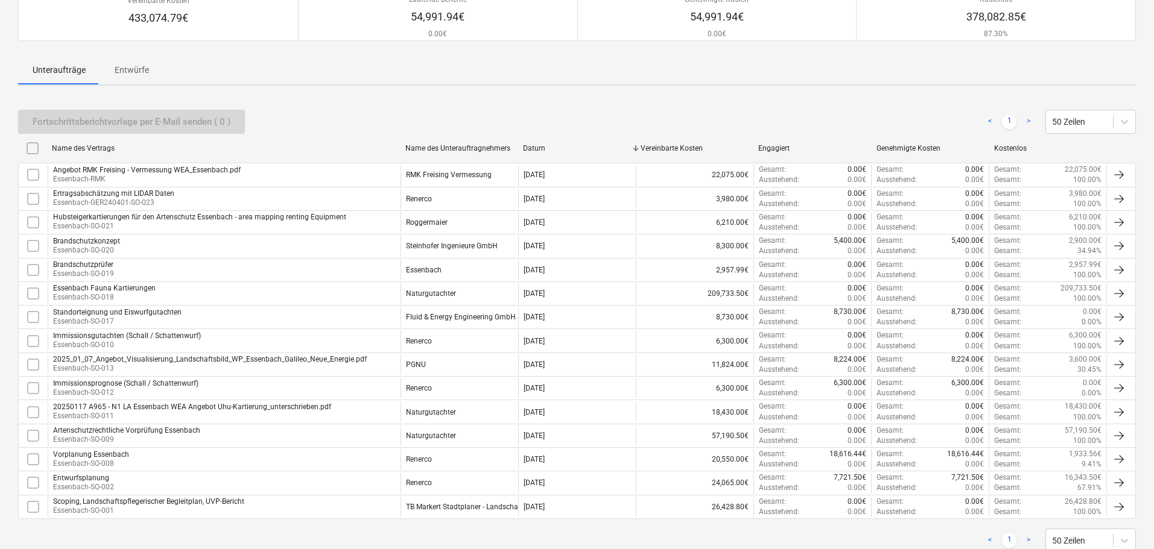
click at [232, 286] on div "Essenbach Fauna Kartierungen [GEOGRAPHIC_DATA]-SO-018" at bounding box center [224, 293] width 353 height 21
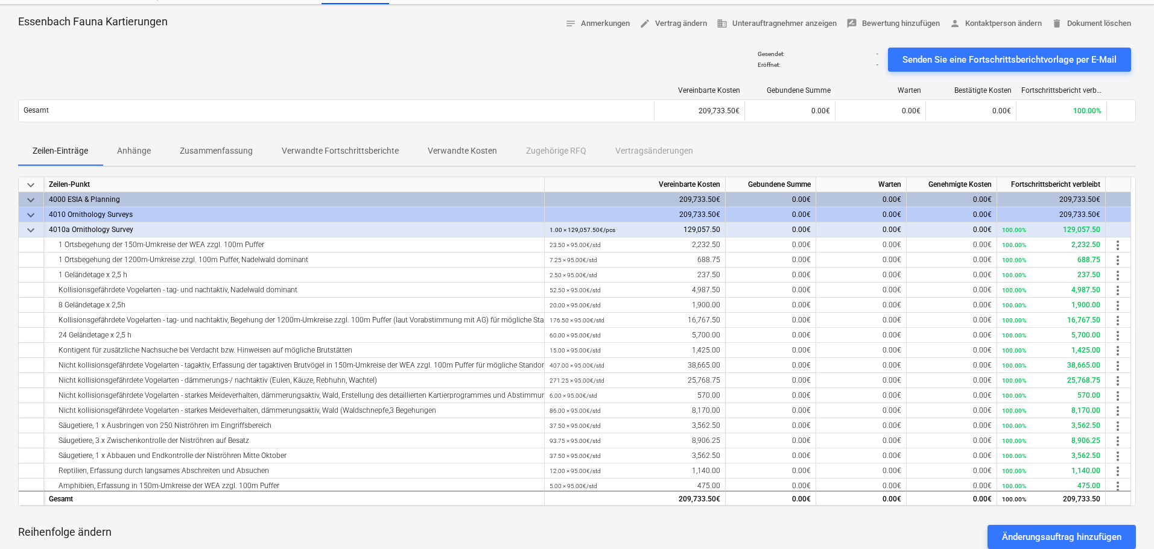
scroll to position [121, 0]
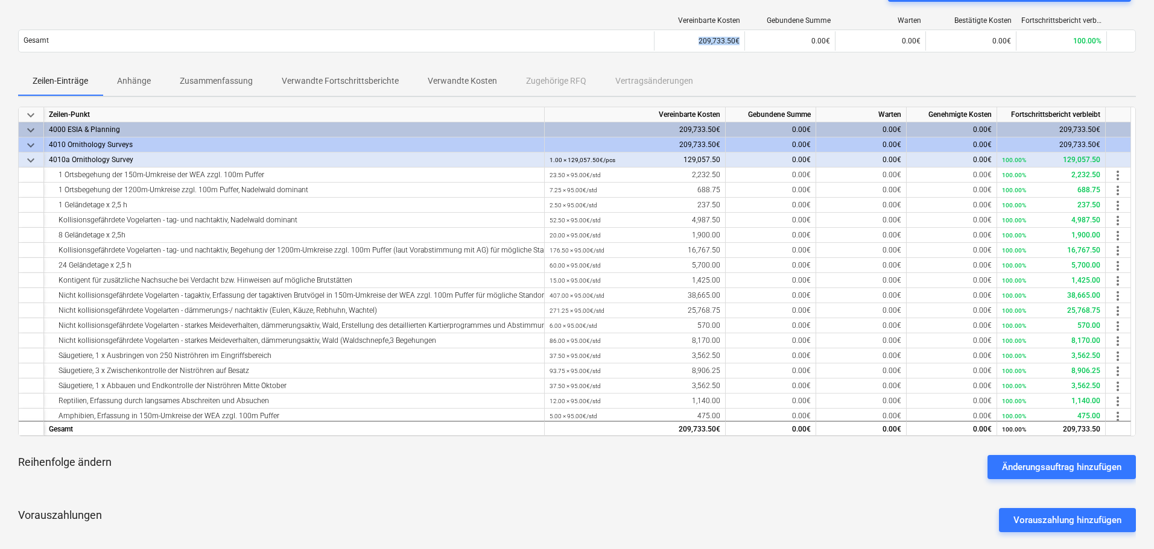
drag, startPoint x: 693, startPoint y: 42, endPoint x: 739, endPoint y: 39, distance: 45.9
click at [739, 39] on div "209,733.50€" at bounding box center [699, 40] width 90 height 19
copy div "209,733.50€"
click at [314, 487] on div "Reihenfolge ändern Änderungsauftrag hinzufügen" at bounding box center [577, 467] width 1118 height 43
click at [1117, 172] on span "more_vert" at bounding box center [1117, 175] width 14 height 14
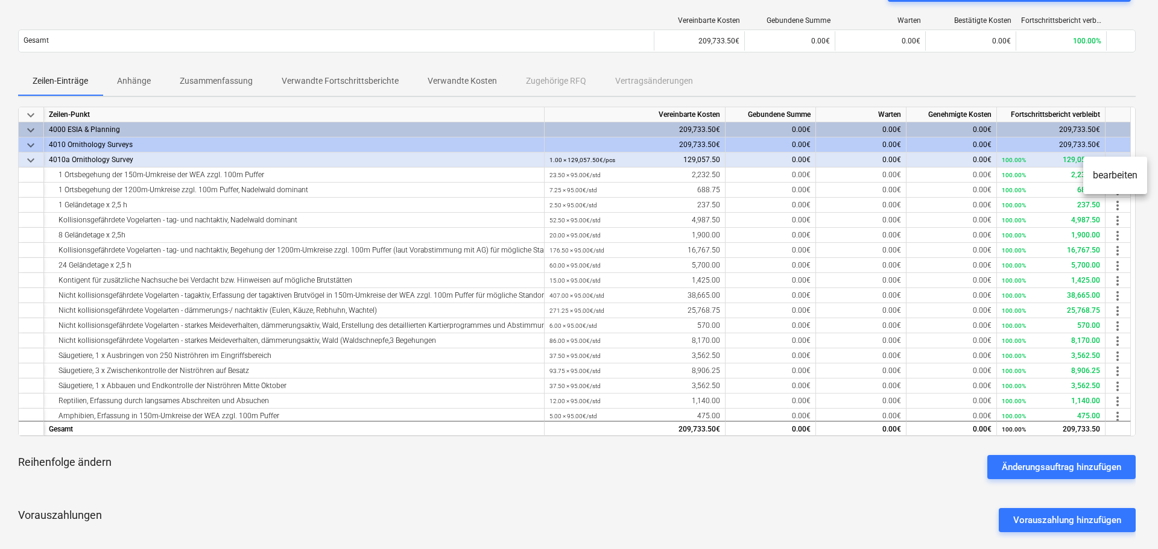
click at [436, 189] on div at bounding box center [579, 274] width 1158 height 549
click at [1118, 191] on span "more_vert" at bounding box center [1117, 190] width 14 height 14
click at [1118, 191] on li "bearbeiten" at bounding box center [1115, 191] width 64 height 28
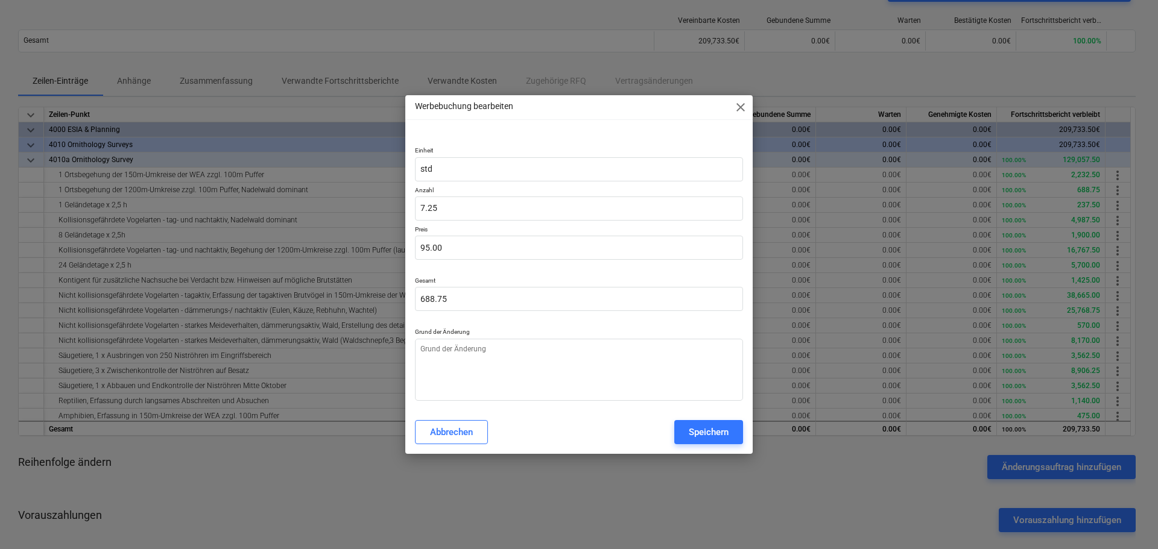
type textarea "x"
drag, startPoint x: 449, startPoint y: 207, endPoint x: 366, endPoint y: 210, distance: 83.3
click at [366, 210] on div "Werbebuchung bearbeiten close Einheit std Anzahl 7.25 Preis 95.00 Gesamt 688.75…" at bounding box center [579, 274] width 1158 height 549
type input "0"
type textarea "x"
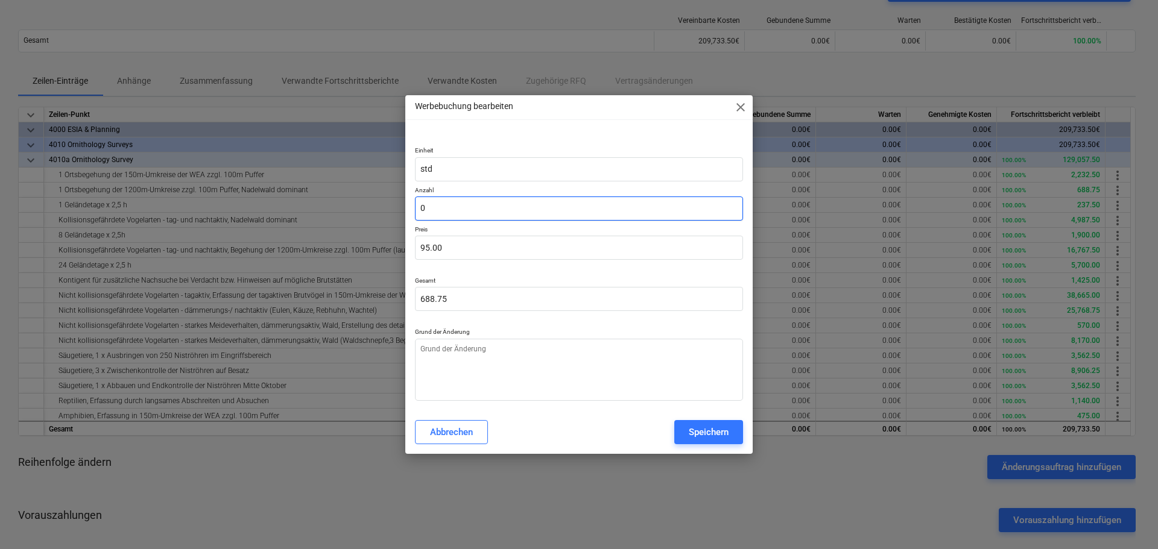
type input "0.00"
click at [702, 434] on div "Speichern" at bounding box center [709, 433] width 40 height 16
type textarea "x"
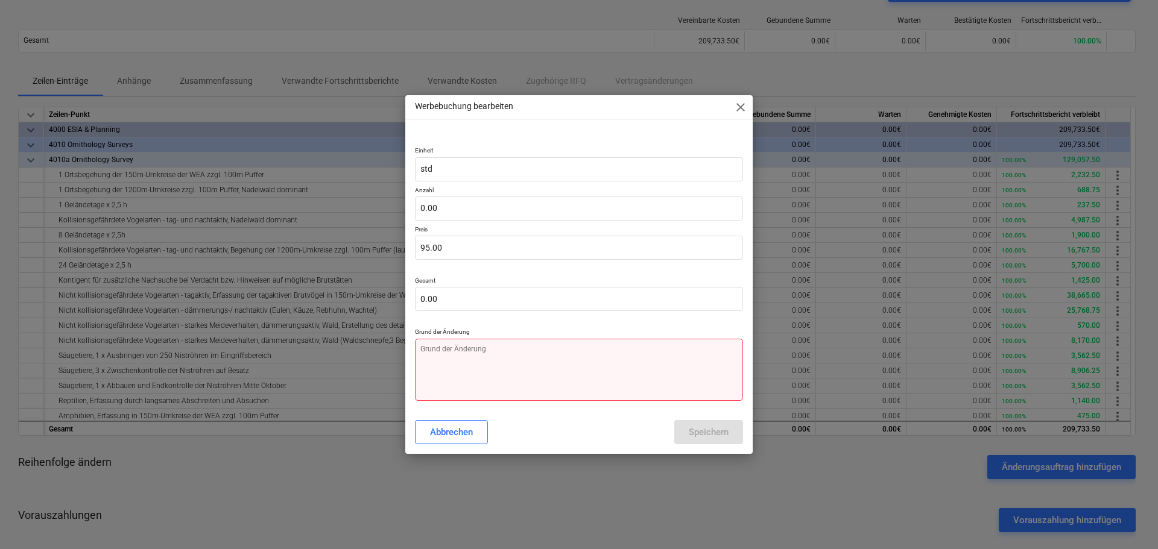
click at [476, 367] on textarea at bounding box center [579, 370] width 328 height 62
type textarea "f"
type textarea "x"
type textarea "fl"
type textarea "x"
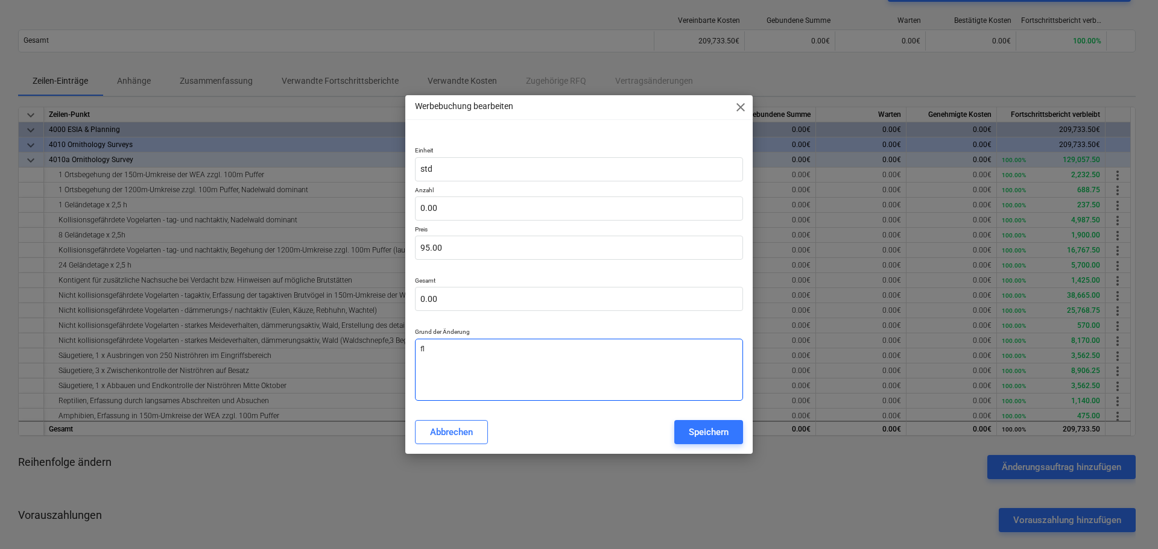
type textarea "fla"
type textarea "x"
type textarea "flat"
type textarea "x"
type textarea "flat"
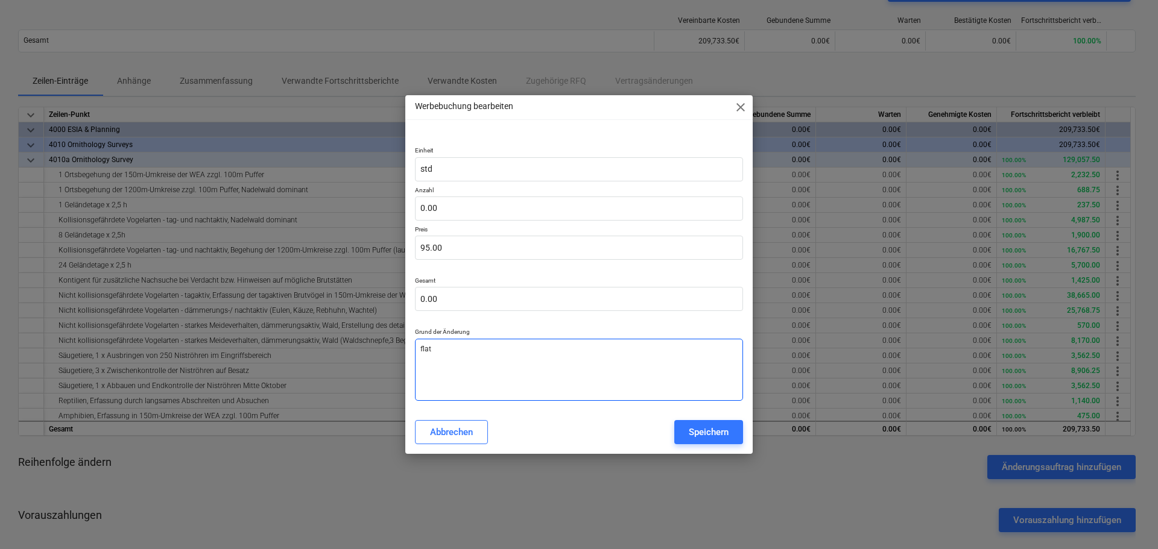
type textarea "x"
type textarea "flat r"
type textarea "x"
type textarea "flat ra"
type textarea "x"
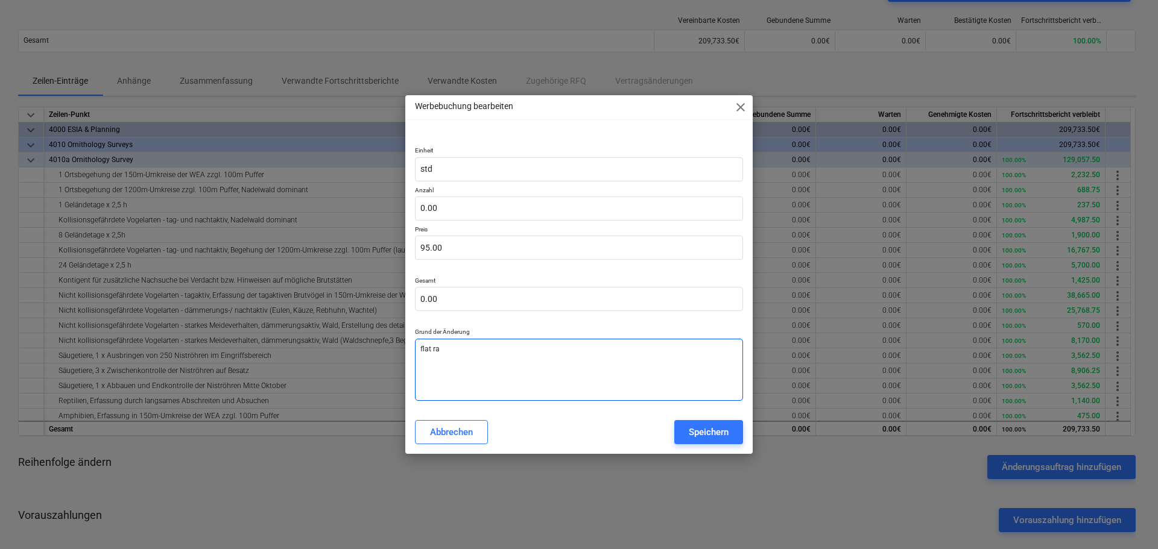
type textarea "flat rat"
type textarea "x"
type textarea "flat rate"
type textarea "x"
type textarea "flat rate"
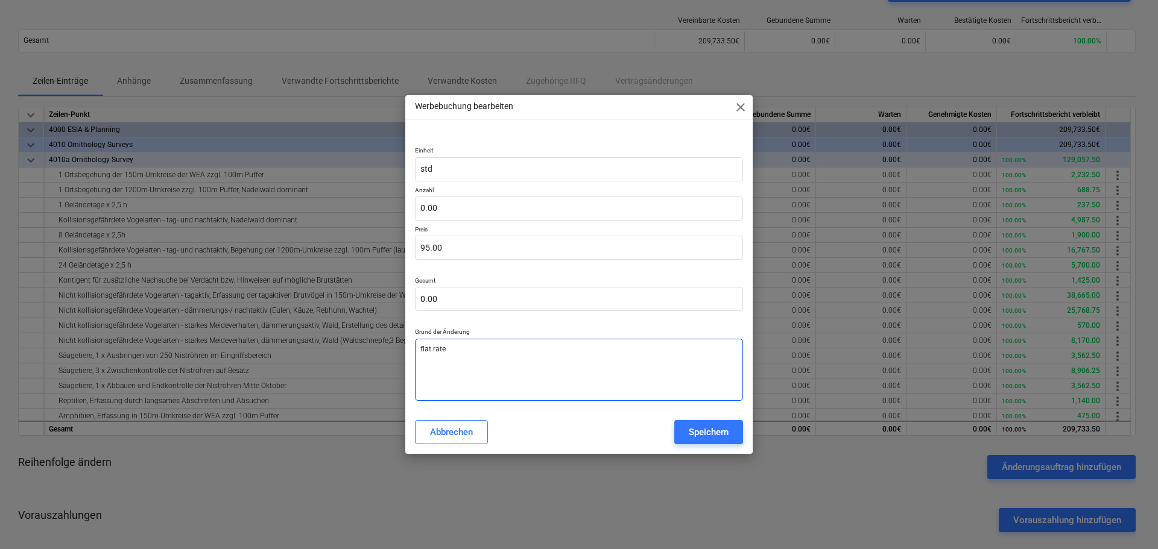
type textarea "x"
type textarea "flat rate i"
type textarea "x"
type textarea "flat rate in"
type textarea "x"
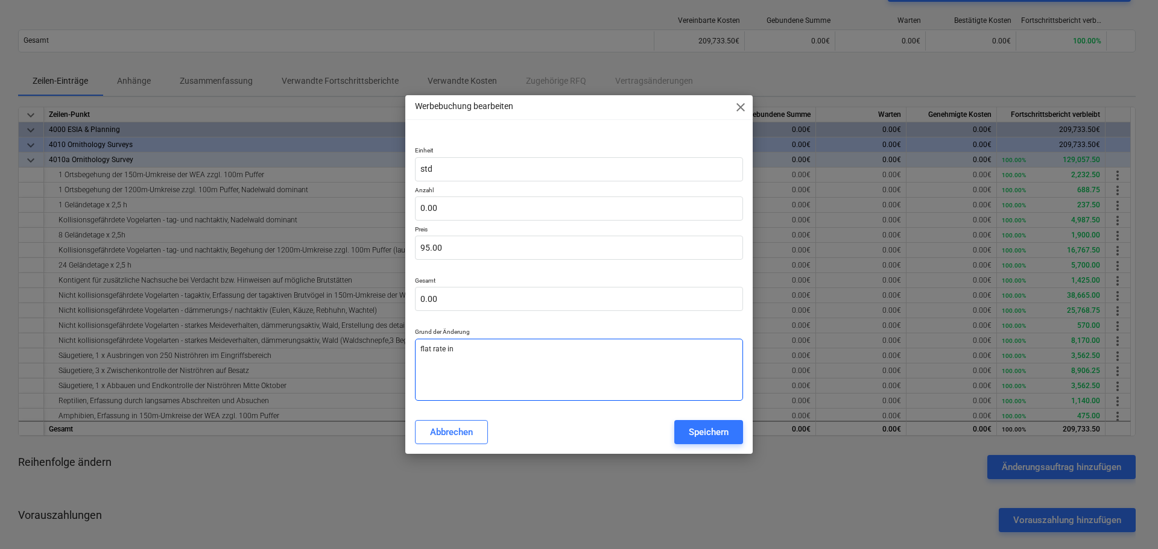
type textarea "flat rate inv"
type textarea "x"
type textarea "flat rate inv"
drag, startPoint x: 464, startPoint y: 347, endPoint x: 405, endPoint y: 337, distance: 59.9
click at [405, 337] on div "Werbebuchung bearbeiten close Einheit std Anzahl 0.00 Preis 95.00 Gesamt 0.00 G…" at bounding box center [579, 274] width 1158 height 549
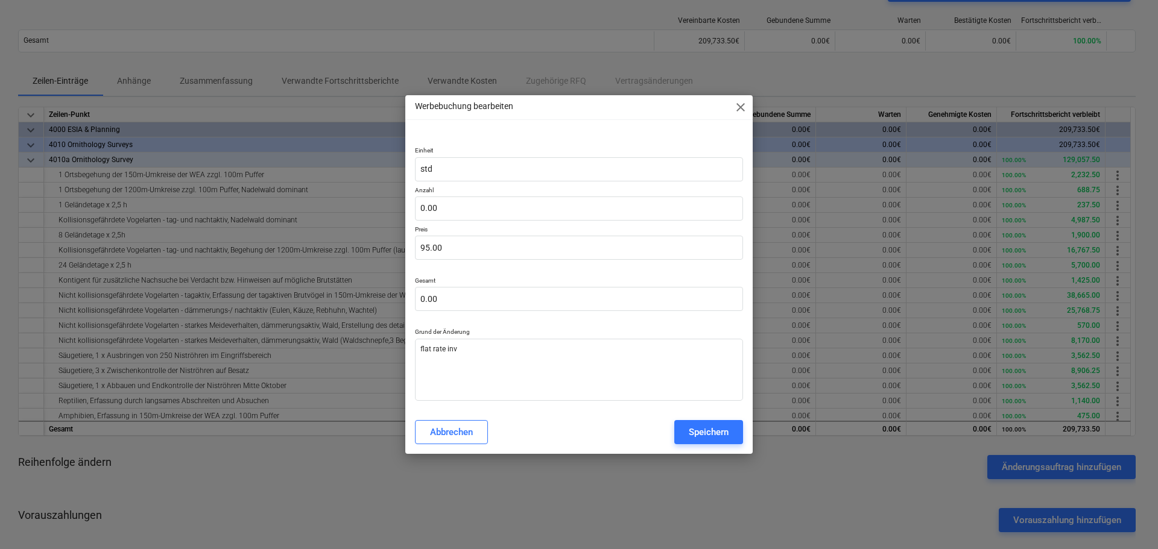
click at [703, 428] on div "Speichern" at bounding box center [709, 433] width 40 height 16
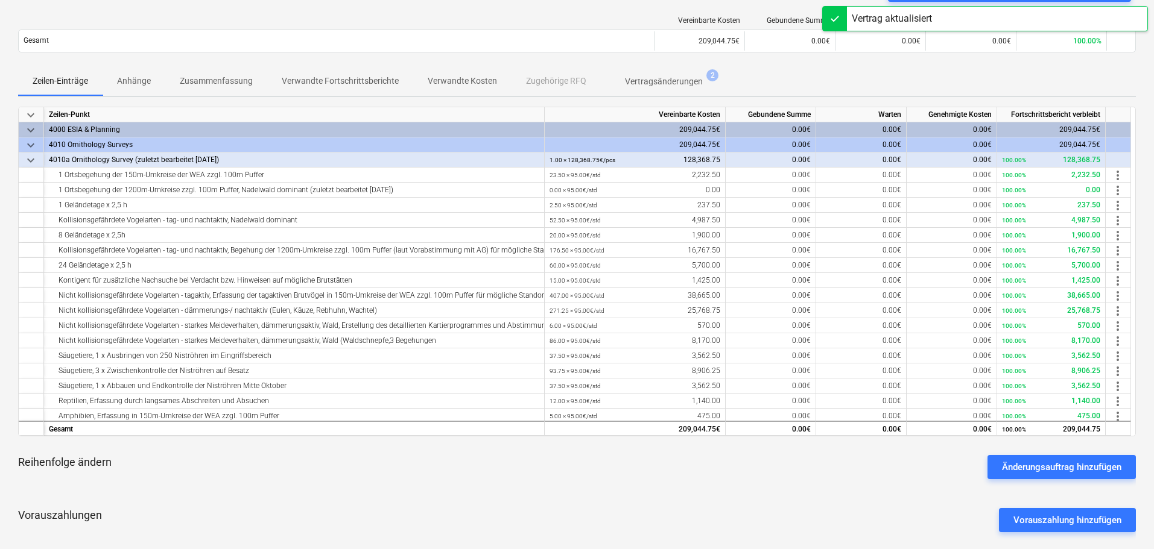
click at [1118, 205] on span "more_vert" at bounding box center [1117, 205] width 14 height 14
click at [1111, 203] on li "bearbeiten" at bounding box center [1115, 206] width 64 height 28
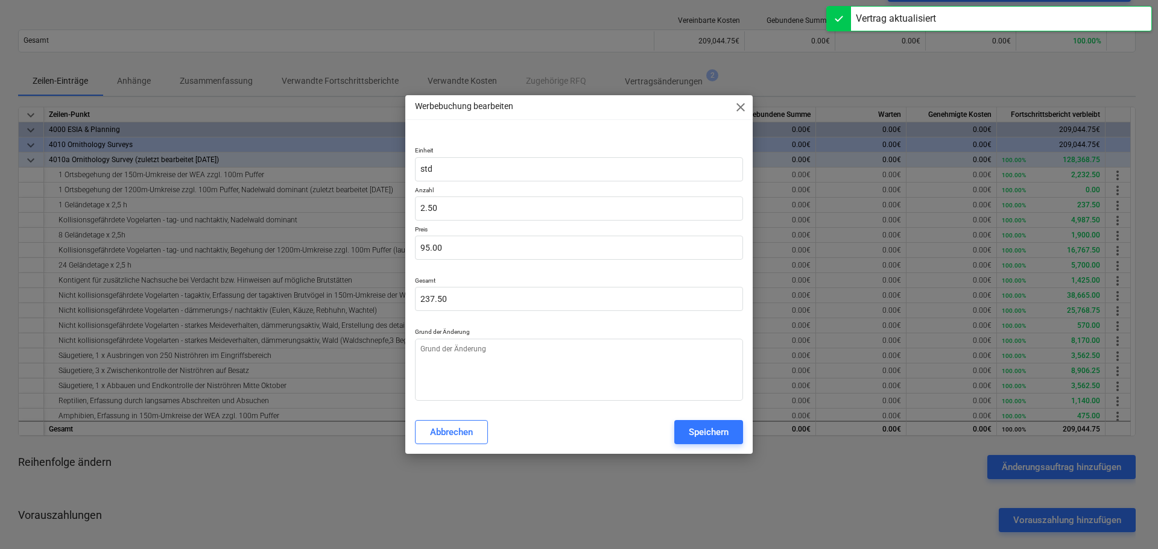
type textarea "x"
type input "2.5"
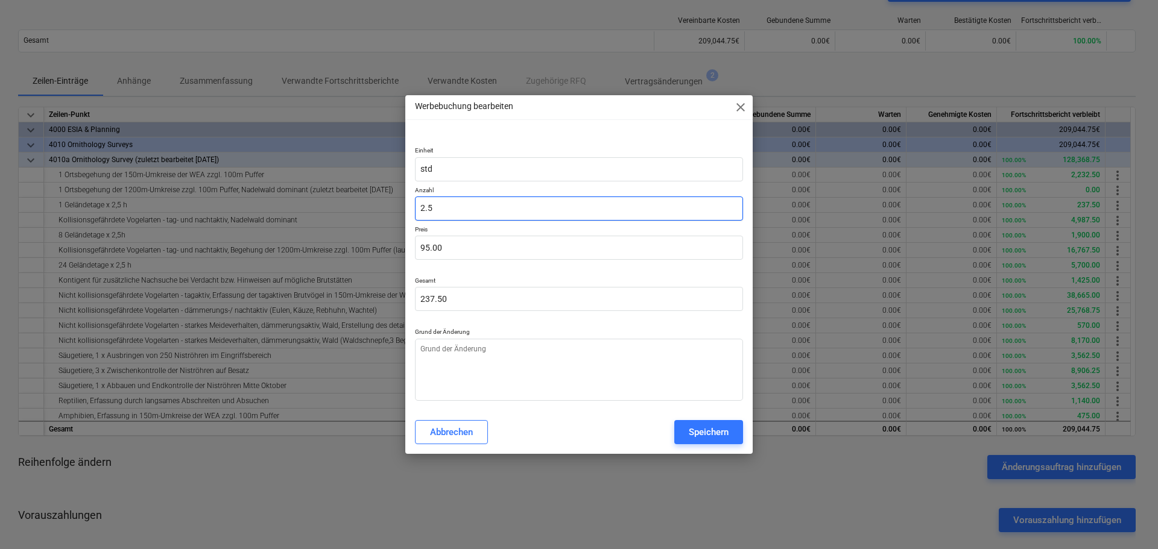
drag, startPoint x: 446, startPoint y: 204, endPoint x: 393, endPoint y: 203, distance: 52.5
click at [393, 203] on div "Werbebuchung bearbeiten close Einheit std Anzahl 2.5 Preis 95.00 Gesamt 237.50 …" at bounding box center [579, 274] width 1158 height 549
type textarea "x"
type input "0"
type input "0.00"
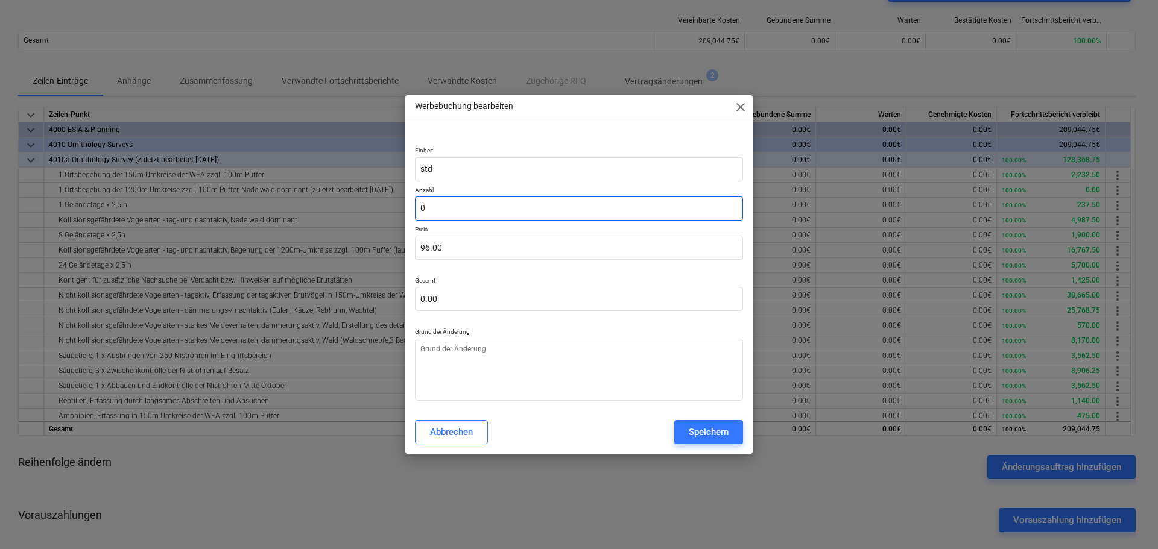
type input "0"
type textarea "x"
type input "0.00"
click at [706, 436] on div "Speichern" at bounding box center [709, 433] width 40 height 16
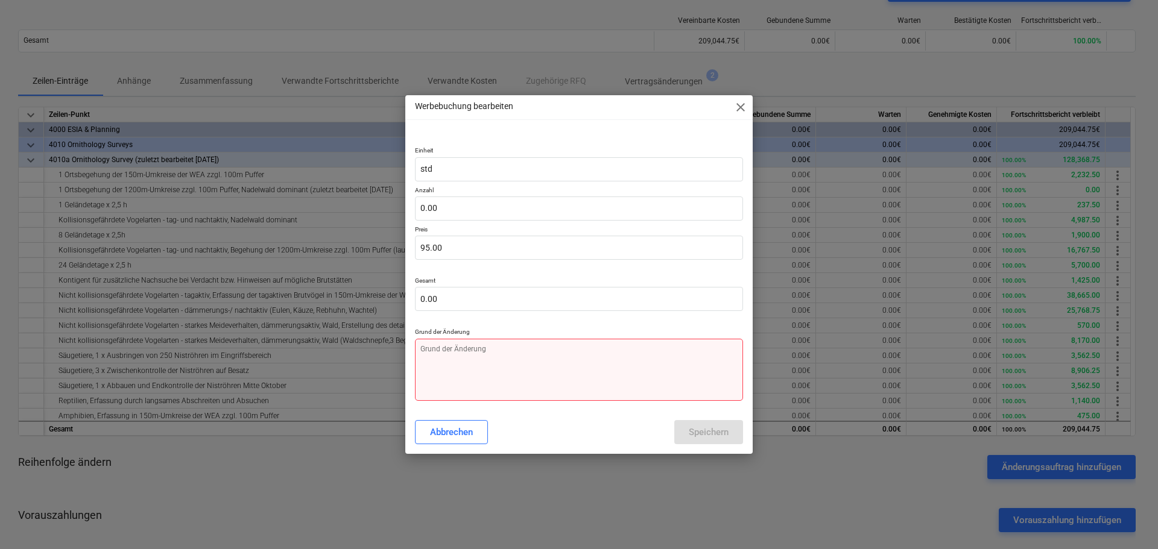
click at [496, 356] on textarea at bounding box center [579, 370] width 328 height 62
paste textarea "flat rate inv"
type textarea "x"
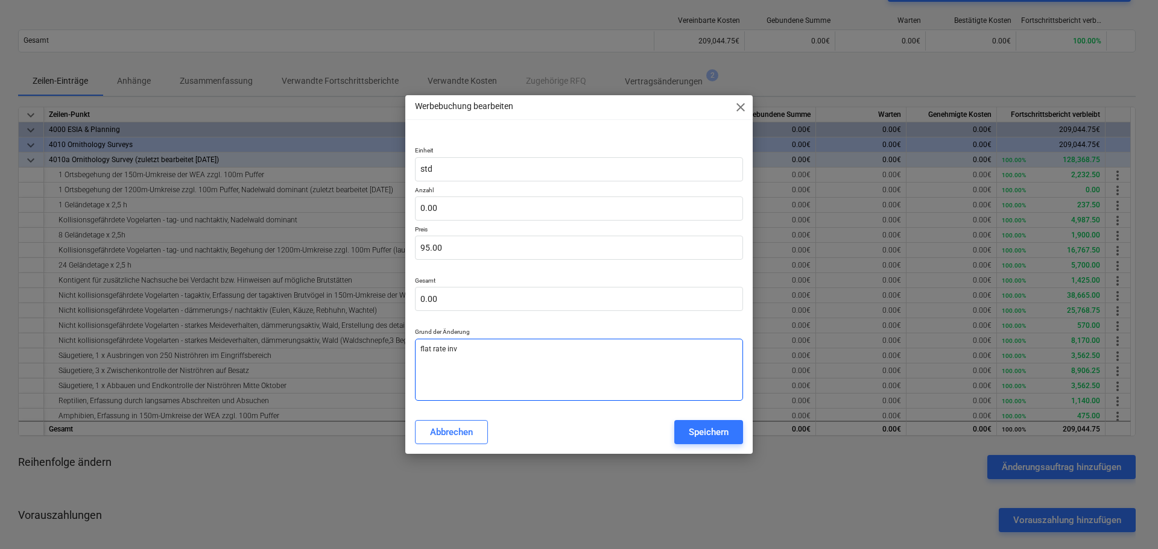
type textarea "flat rate inv"
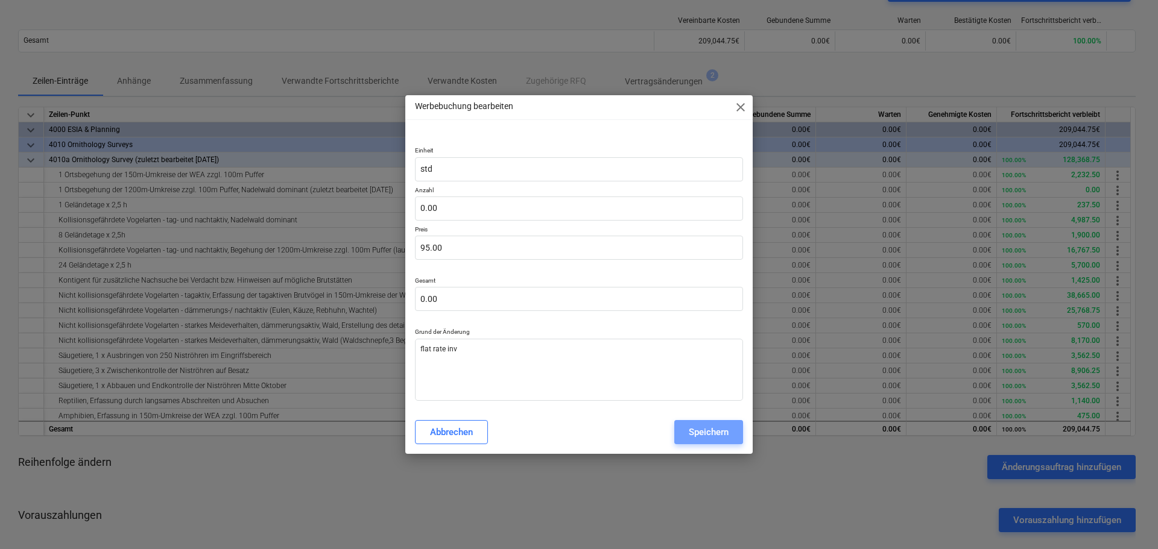
click at [715, 433] on div "Speichern" at bounding box center [709, 433] width 40 height 16
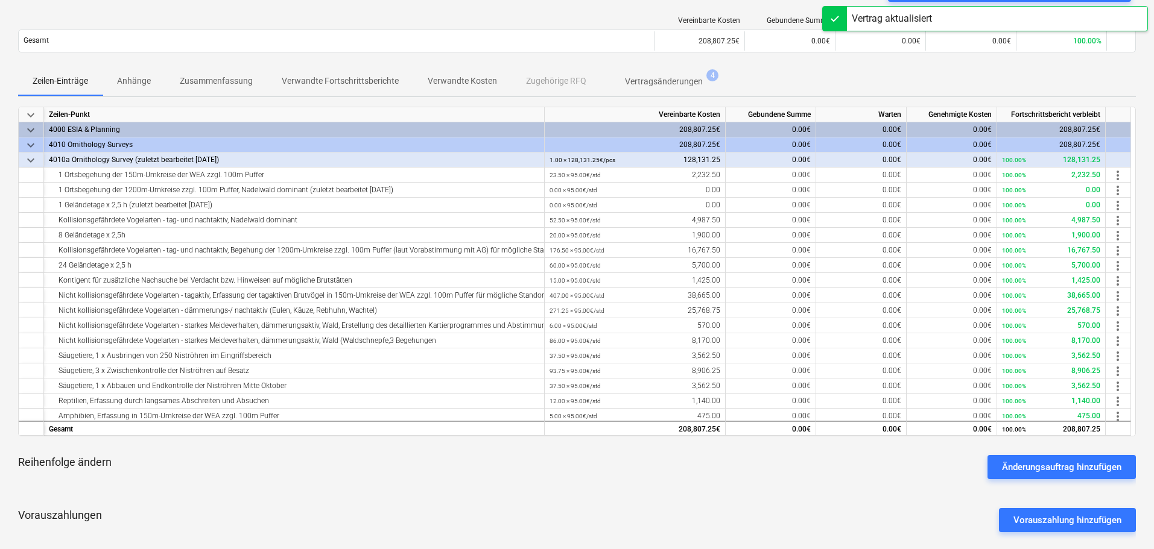
click at [1118, 218] on span "more_vert" at bounding box center [1117, 221] width 14 height 14
click at [1101, 222] on li "bearbeiten" at bounding box center [1115, 221] width 64 height 28
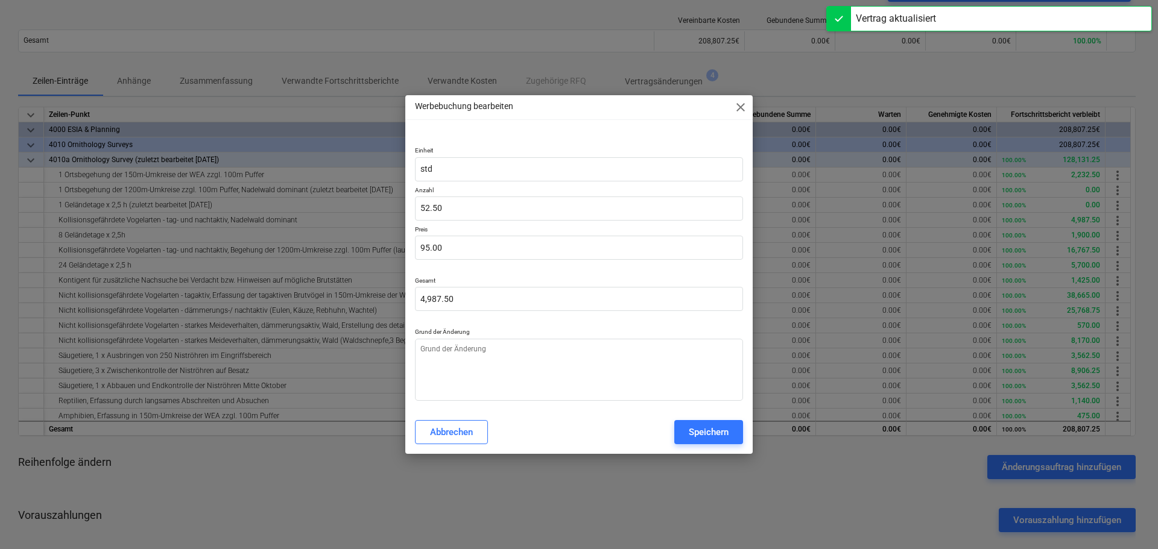
type textarea "x"
type input "52.5"
drag, startPoint x: 484, startPoint y: 206, endPoint x: 359, endPoint y: 201, distance: 124.9
click at [359, 201] on div "Werbebuchung bearbeiten close Einheit std Anzahl 52.5 Preis 95.00 Gesamt 4,987.…" at bounding box center [579, 274] width 1158 height 549
type textarea "x"
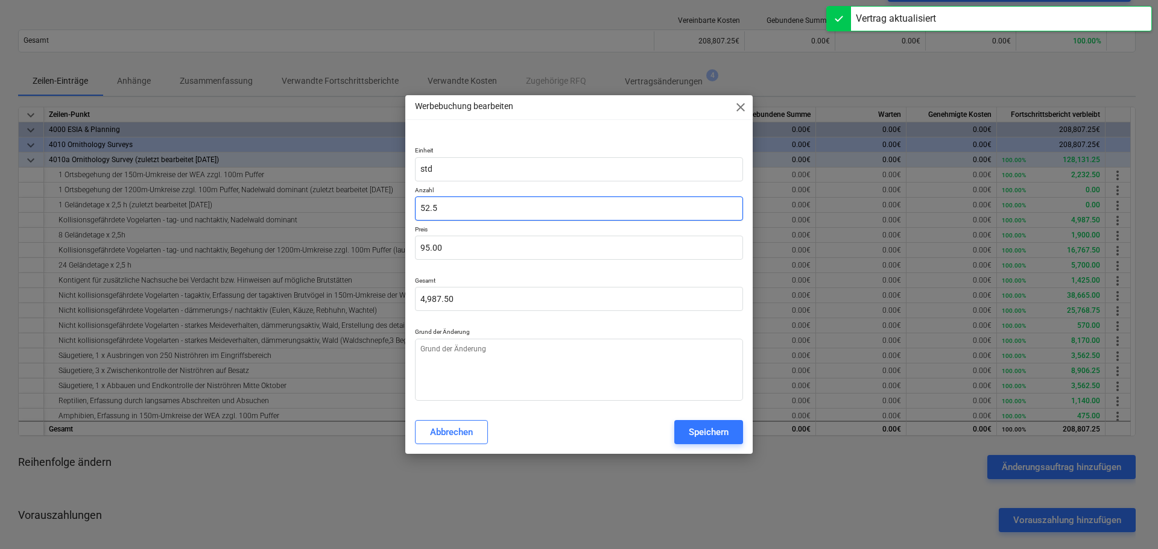
type input "0"
type input "0.00"
type input "0"
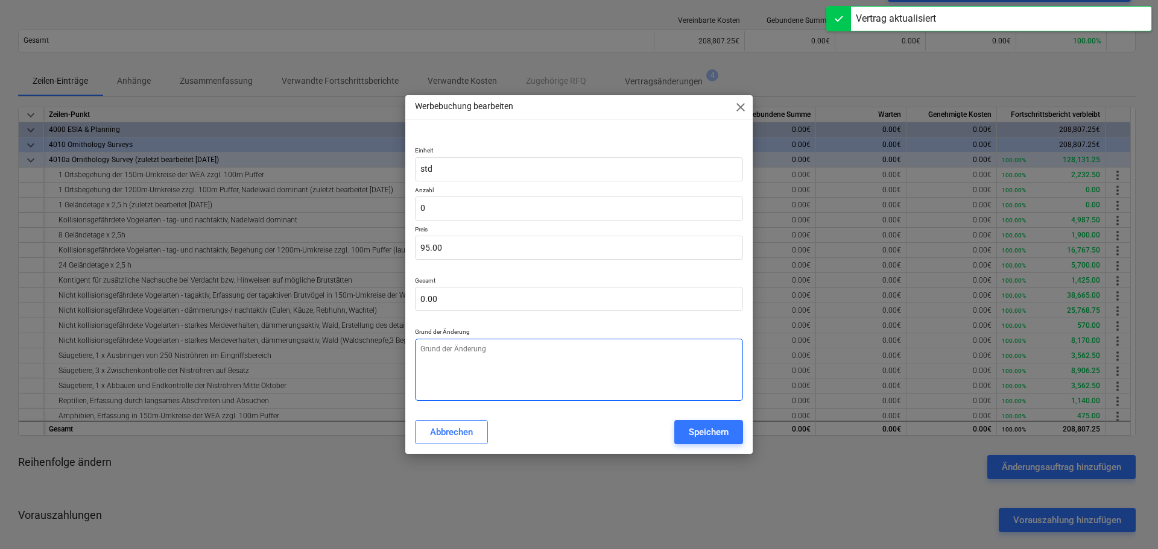
type textarea "x"
type input "0.00"
click at [458, 359] on textarea at bounding box center [579, 370] width 328 height 62
paste textarea "flat rate inv"
type textarea "x"
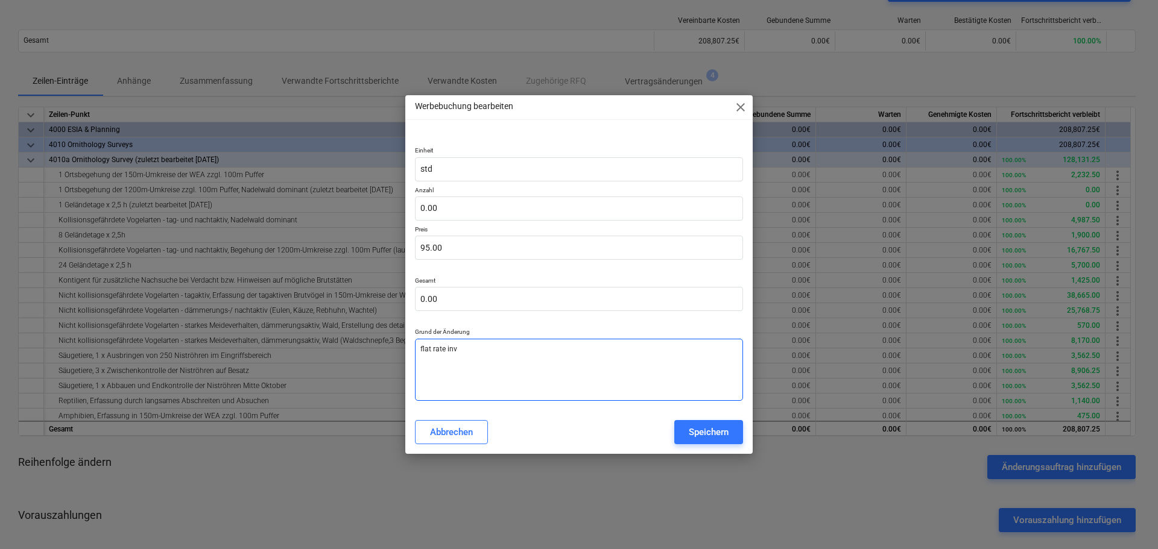
type textarea "flat rate inv"
click at [703, 437] on div "Speichern" at bounding box center [709, 433] width 40 height 16
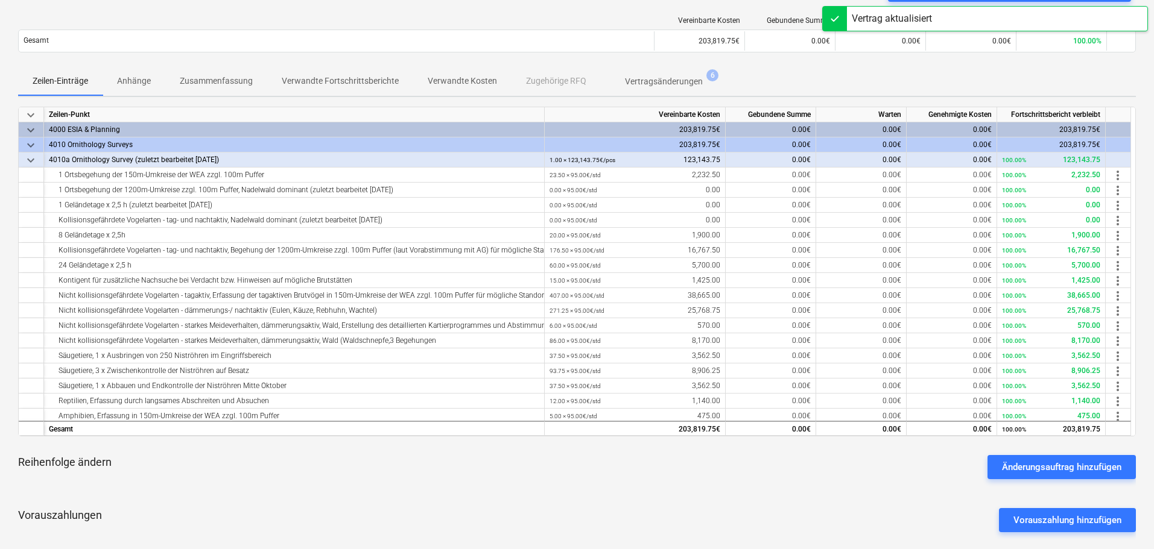
click at [1119, 235] on span "more_vert" at bounding box center [1117, 236] width 14 height 14
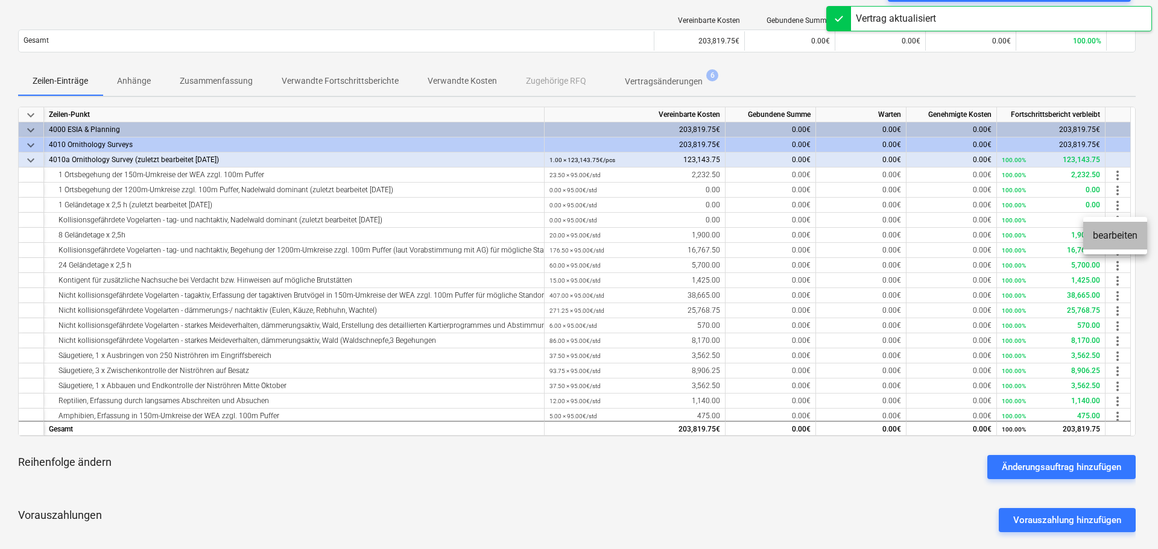
click at [1119, 235] on li "bearbeiten" at bounding box center [1115, 236] width 64 height 28
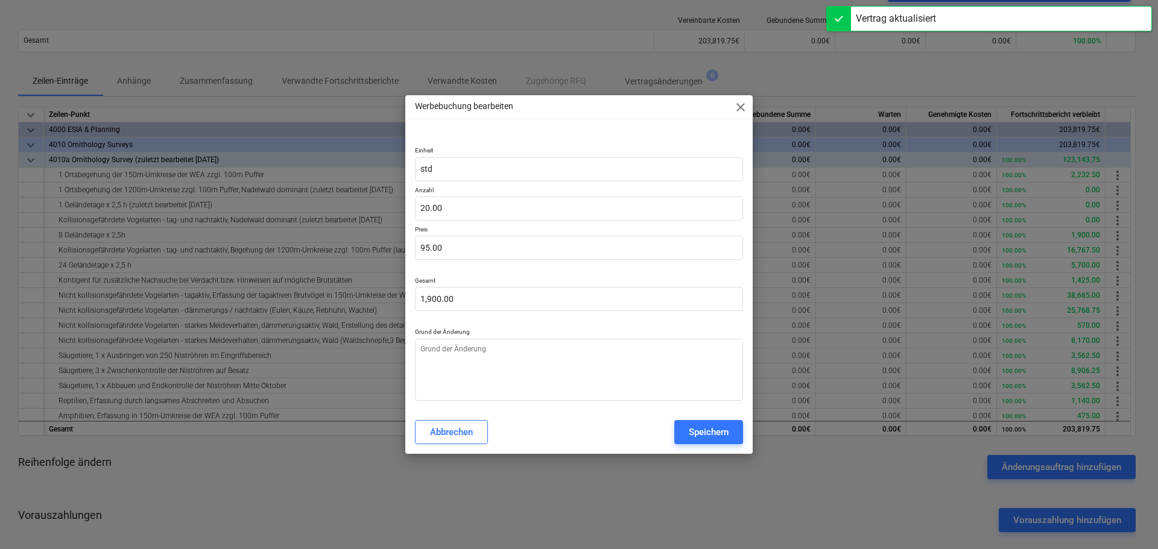
type textarea "x"
type input "20"
drag, startPoint x: 449, startPoint y: 210, endPoint x: 352, endPoint y: 208, distance: 97.1
click at [352, 208] on div "Werbebuchung bearbeiten close Einheit std Anzahl 20 Preis 95.00 Gesamt 1,900.00…" at bounding box center [579, 274] width 1158 height 549
type textarea "x"
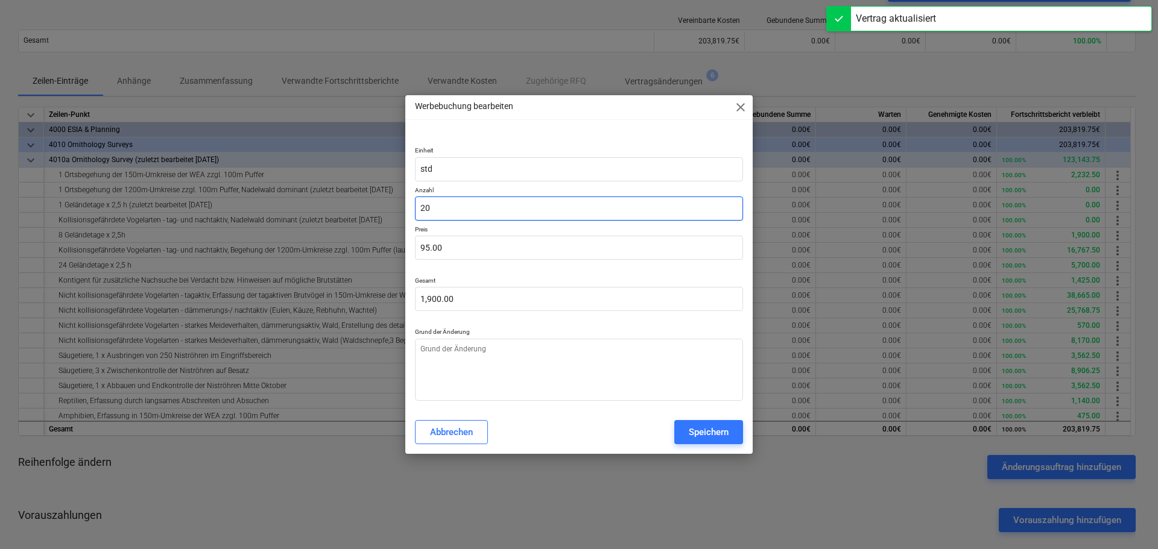
type input "0"
type input "0.00"
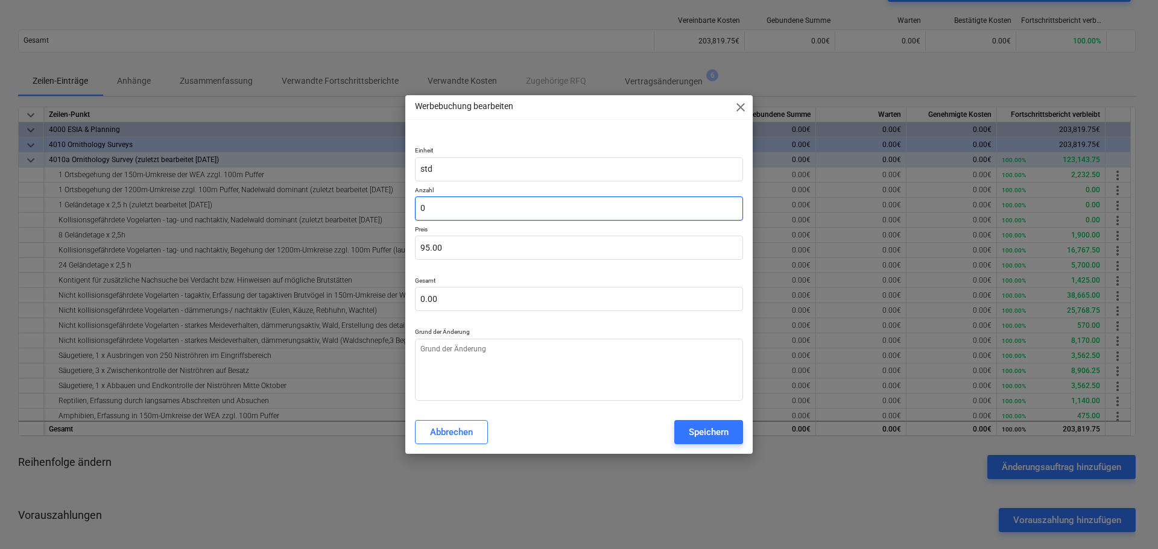
type input "0"
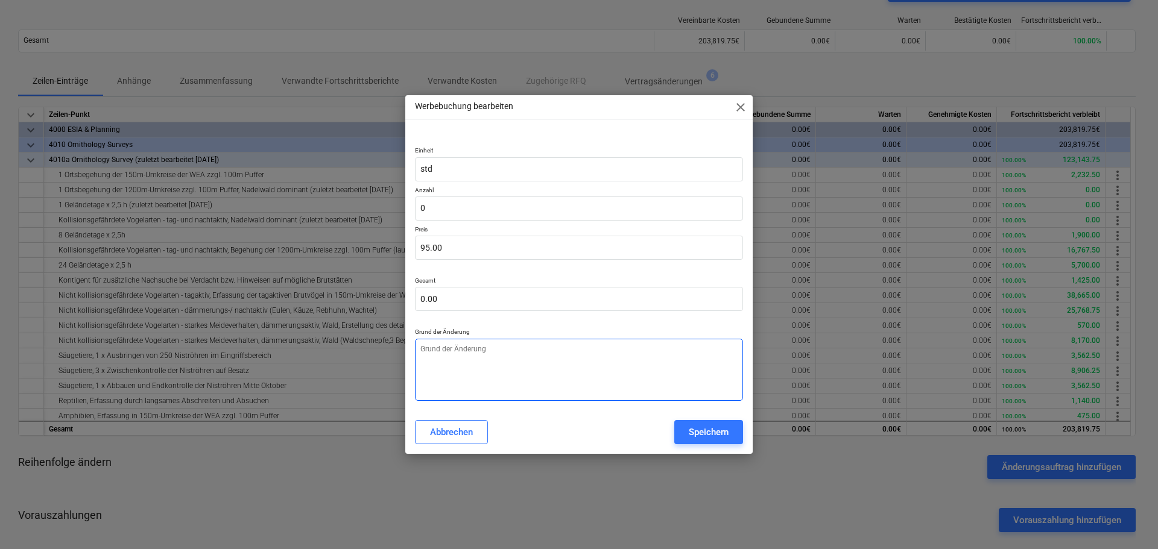
type textarea "x"
type input "0.00"
click at [456, 359] on textarea at bounding box center [579, 370] width 328 height 62
paste textarea "flat rate inv"
type textarea "x"
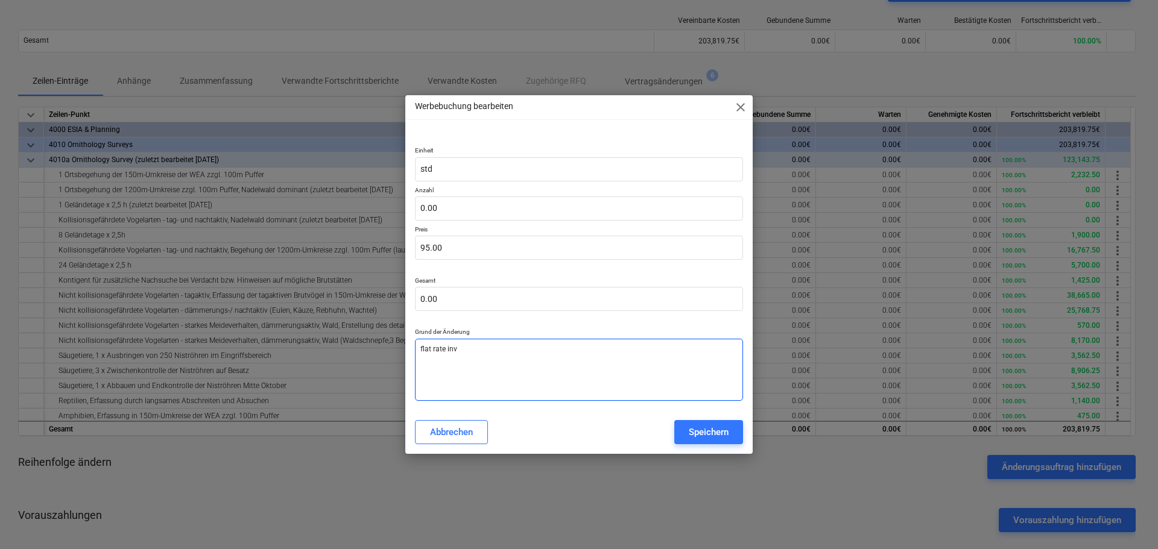
type textarea "flat rate inv"
click at [689, 428] on div "Speichern" at bounding box center [709, 433] width 40 height 16
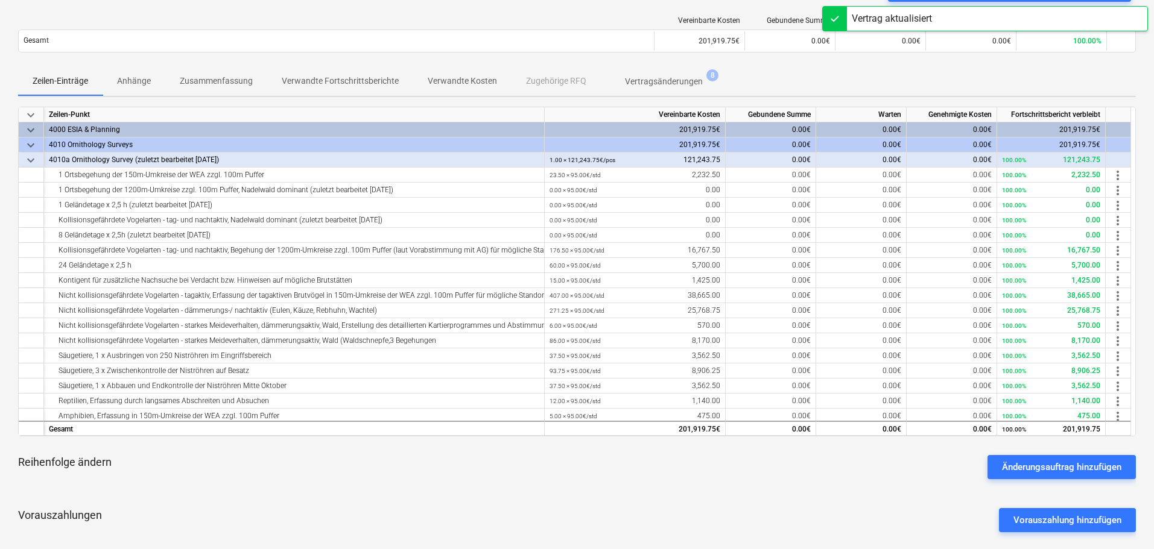
click at [1116, 249] on span "more_vert" at bounding box center [1117, 251] width 14 height 14
click at [1109, 256] on li "bearbeiten" at bounding box center [1115, 251] width 64 height 28
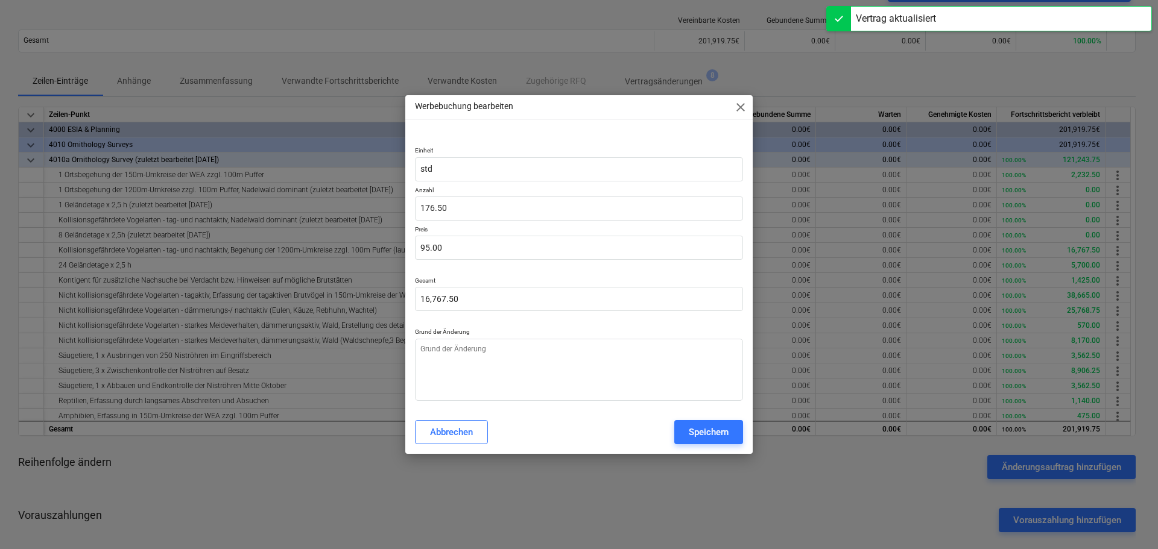
type textarea "x"
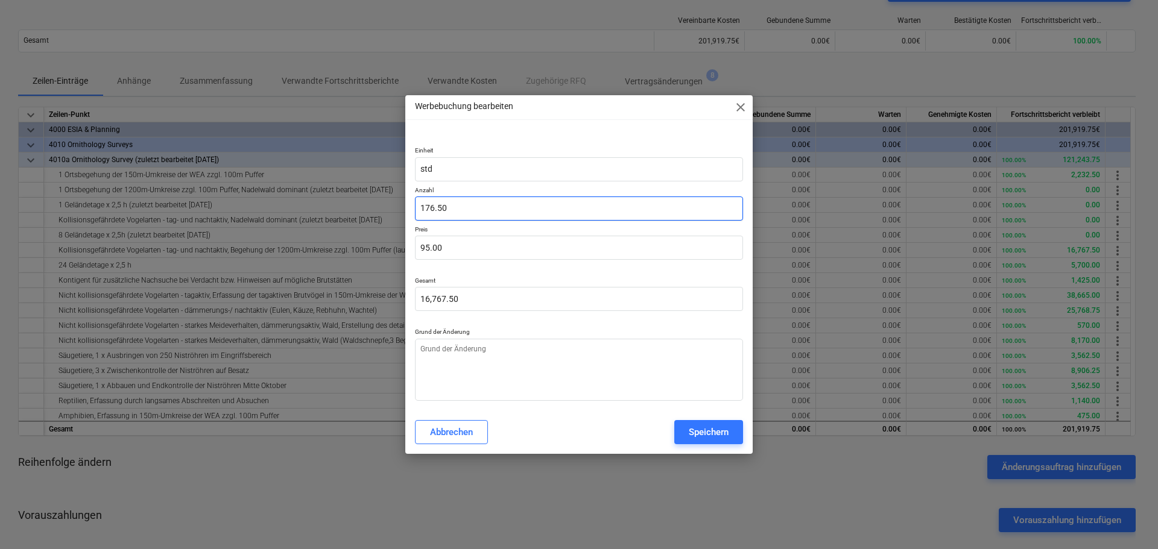
type input "176.5"
drag, startPoint x: 456, startPoint y: 208, endPoint x: 368, endPoint y: 207, distance: 88.1
click at [368, 207] on div "Werbebuchung bearbeiten close Einheit std Anzahl 176.5 Preis 95.00 Gesamt 16,76…" at bounding box center [579, 274] width 1158 height 549
type textarea "x"
type input "0"
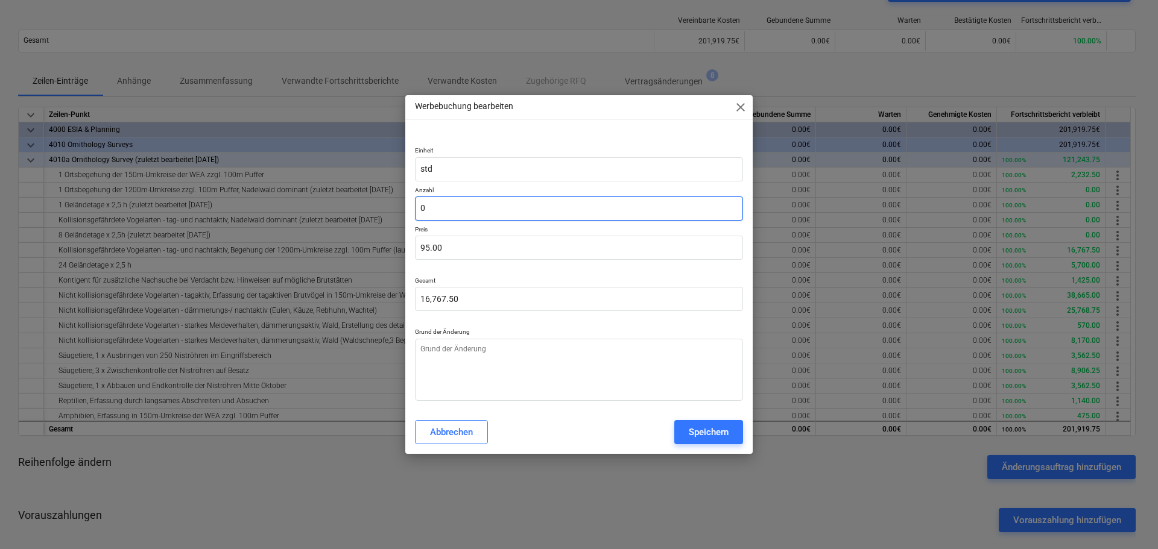
type input "0.00"
type input "0"
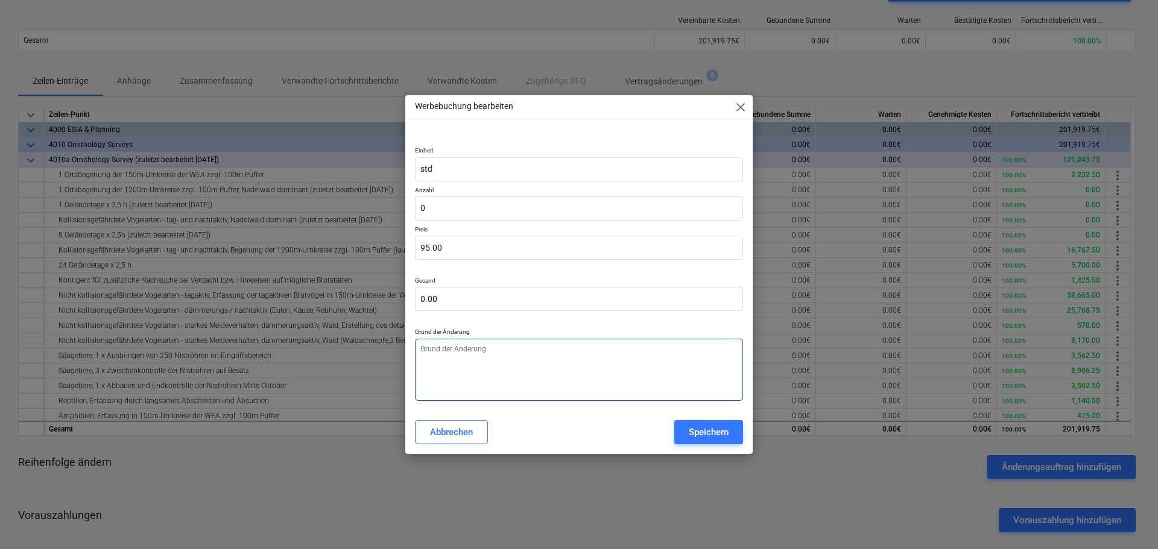
type textarea "x"
type input "0.00"
click at [452, 356] on textarea at bounding box center [579, 370] width 328 height 62
paste textarea "flat rate inv"
type textarea "x"
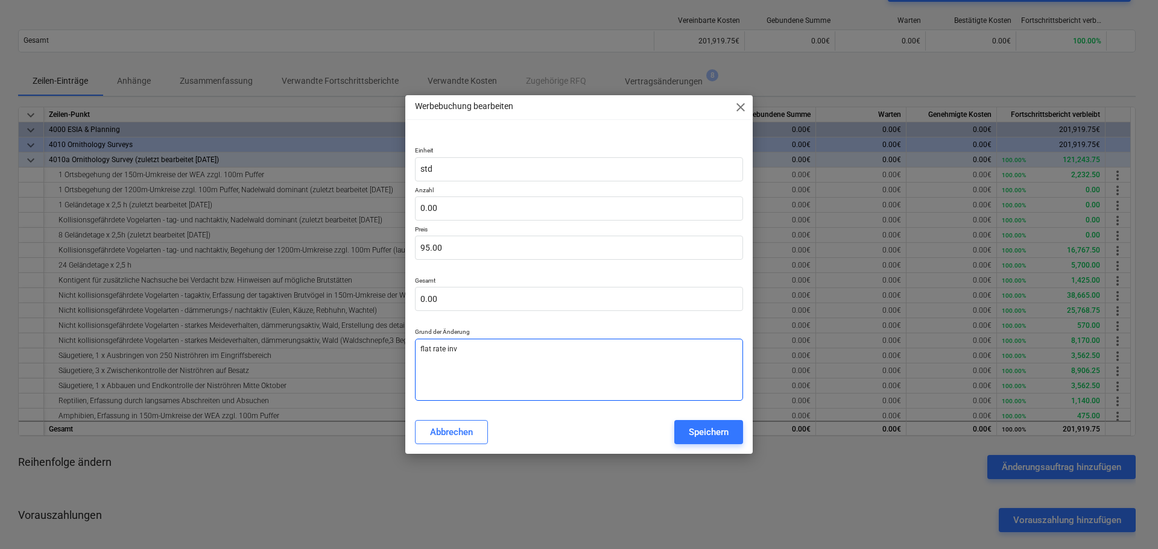
type textarea "flat rate inv"
click at [700, 427] on div "Speichern" at bounding box center [709, 433] width 40 height 16
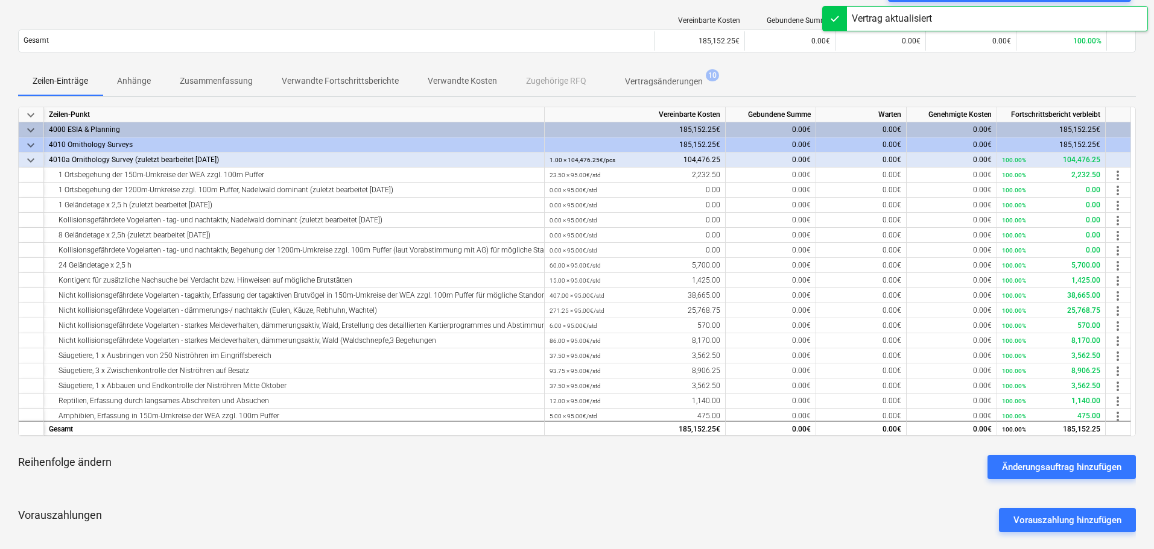
click at [1114, 264] on span "more_vert" at bounding box center [1117, 266] width 14 height 14
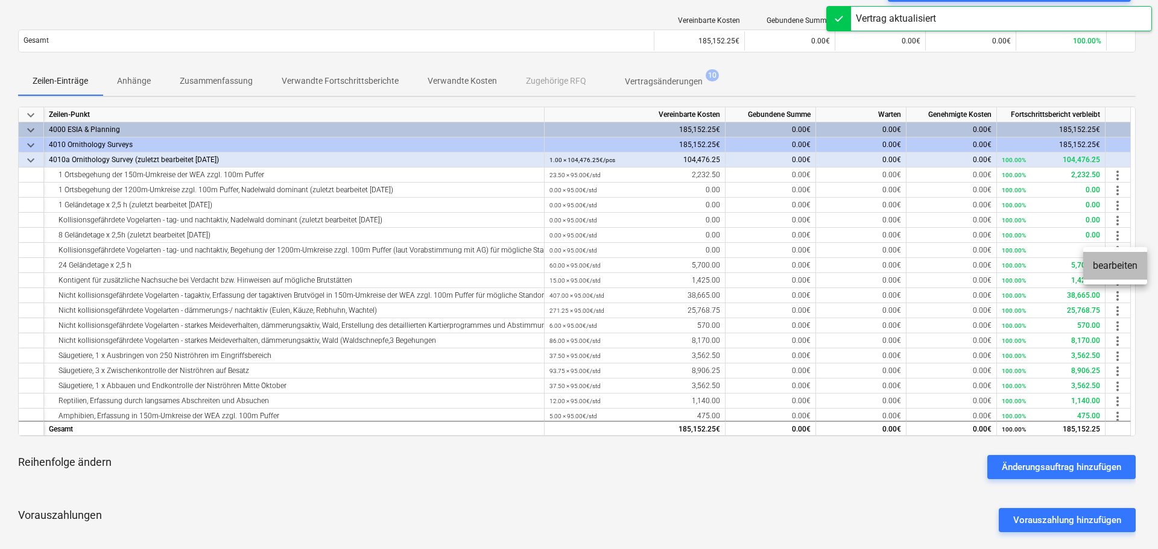
click at [1114, 266] on li "bearbeiten" at bounding box center [1115, 266] width 64 height 28
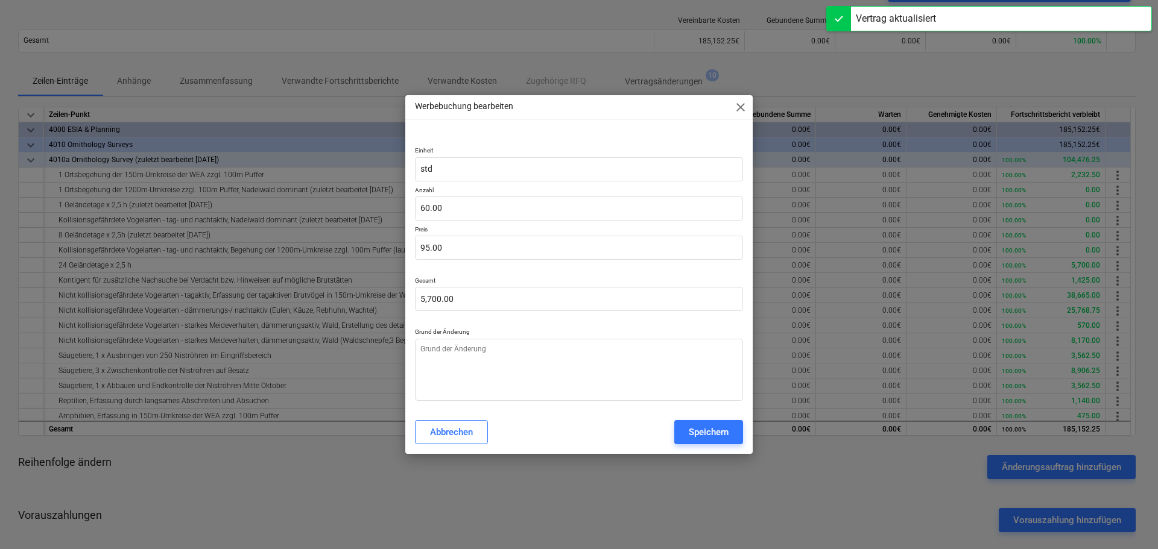
type textarea "x"
type input "60"
drag, startPoint x: 446, startPoint y: 203, endPoint x: 376, endPoint y: 203, distance: 70.0
click at [376, 203] on div "Werbebuchung bearbeiten close Einheit std Anzahl 60 Preis 95.00 Gesamt 5,700.00…" at bounding box center [579, 274] width 1158 height 549
type textarea "x"
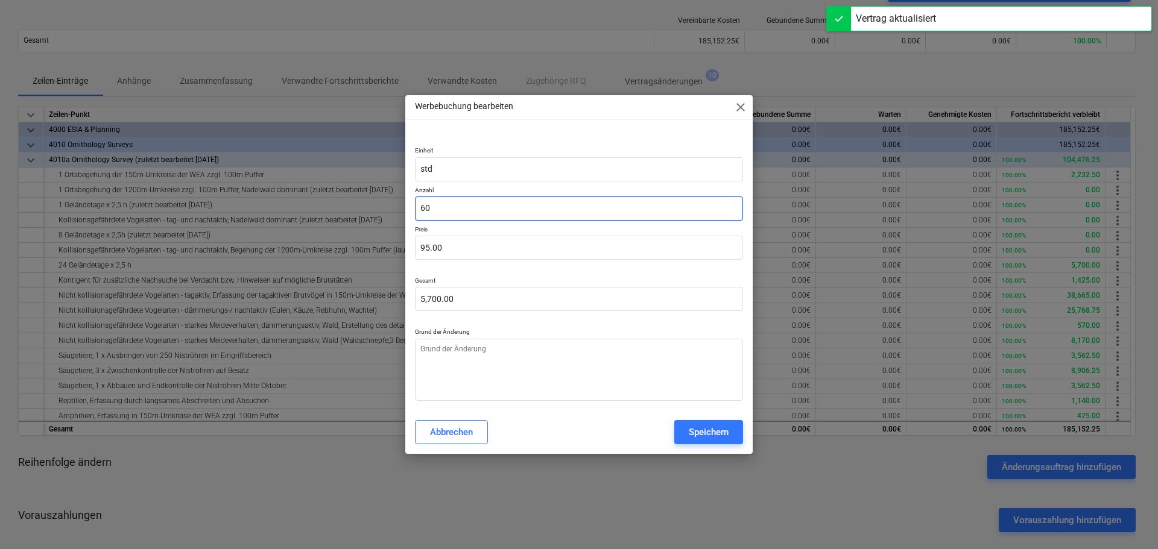
type input "0"
type input "0.00"
type input "0"
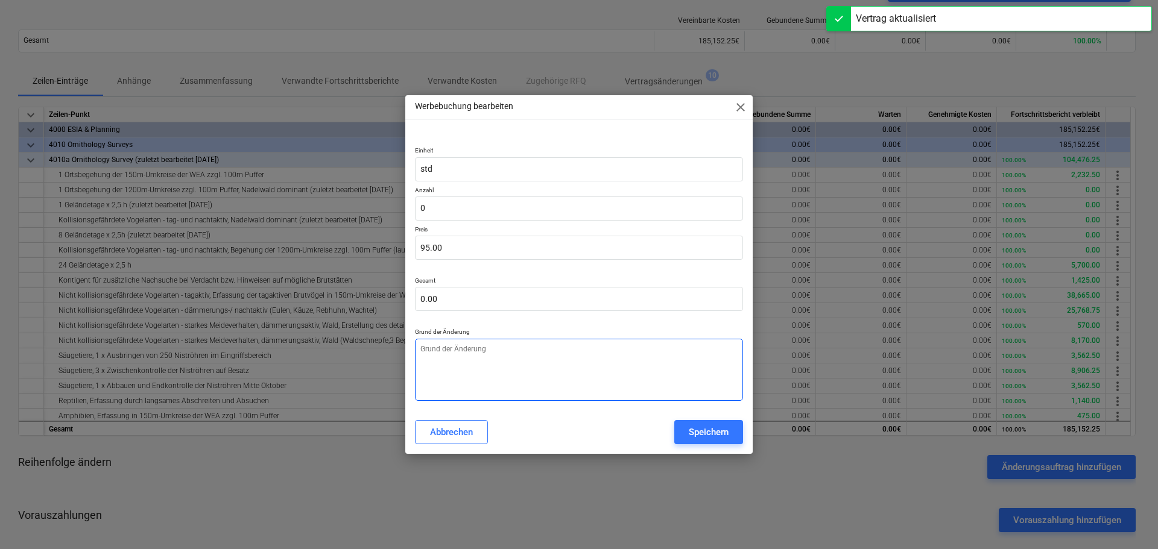
type textarea "x"
type input "0.00"
click at [476, 364] on textarea at bounding box center [579, 370] width 328 height 62
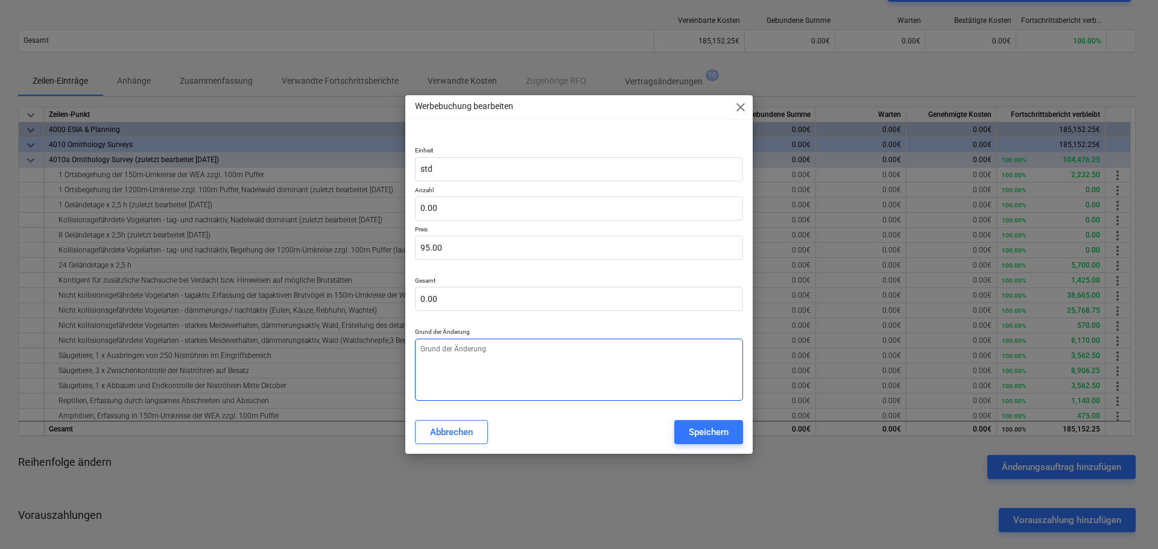
paste textarea "flat rate inv"
type textarea "x"
type textarea "flat rate inv"
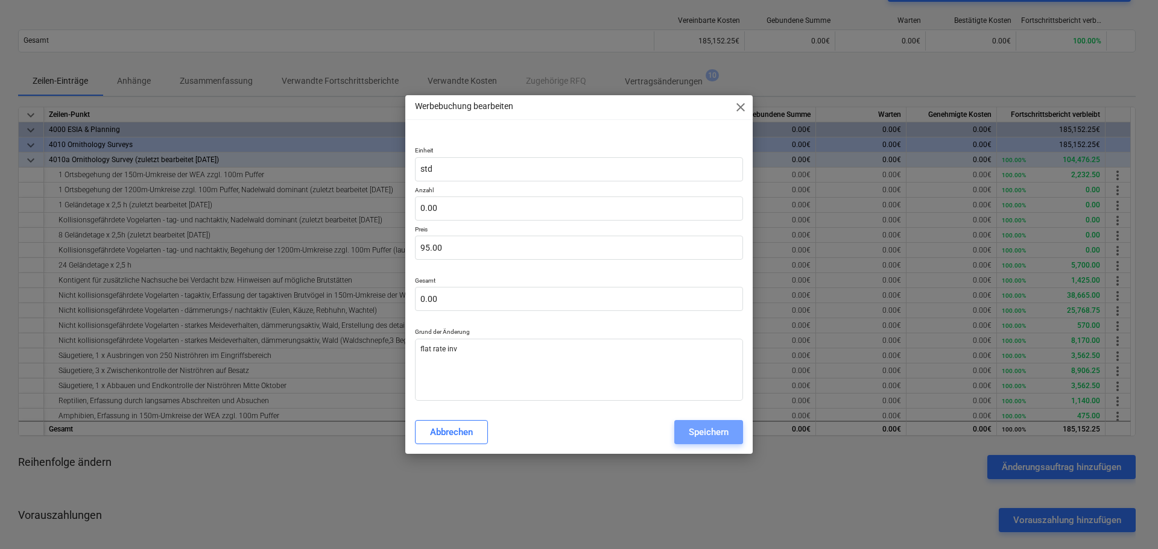
click at [714, 437] on div "Speichern" at bounding box center [709, 433] width 40 height 16
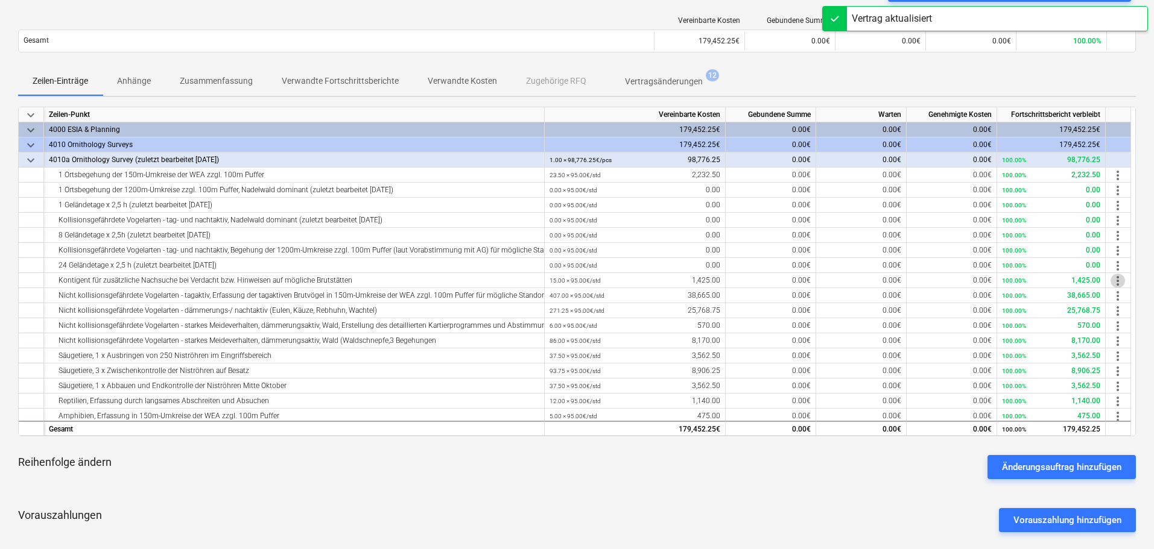
click at [1115, 280] on span "more_vert" at bounding box center [1117, 281] width 14 height 14
click at [1105, 286] on li "bearbeiten" at bounding box center [1115, 281] width 64 height 28
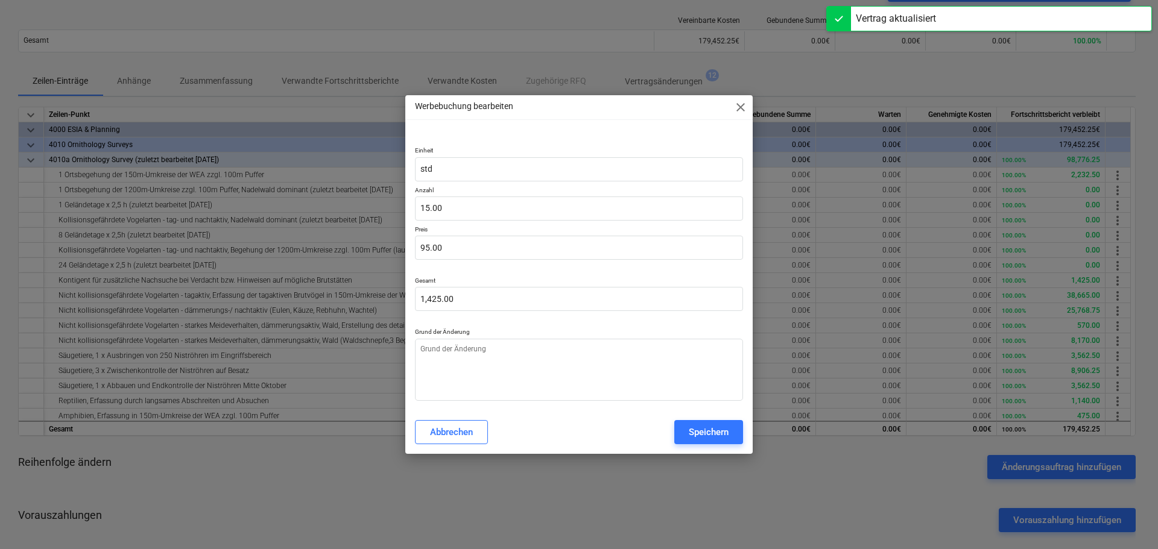
type textarea "x"
type input "15"
drag, startPoint x: 452, startPoint y: 214, endPoint x: 359, endPoint y: 214, distance: 92.9
click at [359, 214] on div "Werbebuchung bearbeiten close Einheit std Anzahl 15 Preis 95.00 Gesamt 1,425.00…" at bounding box center [579, 274] width 1158 height 549
type textarea "x"
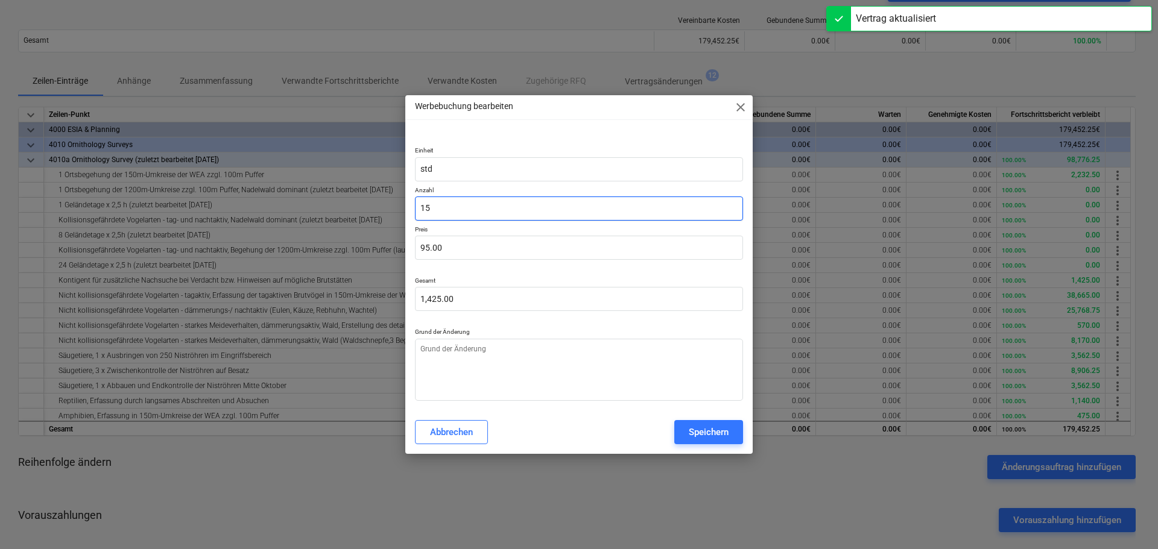
type input "0"
type input "0.00"
type input "0"
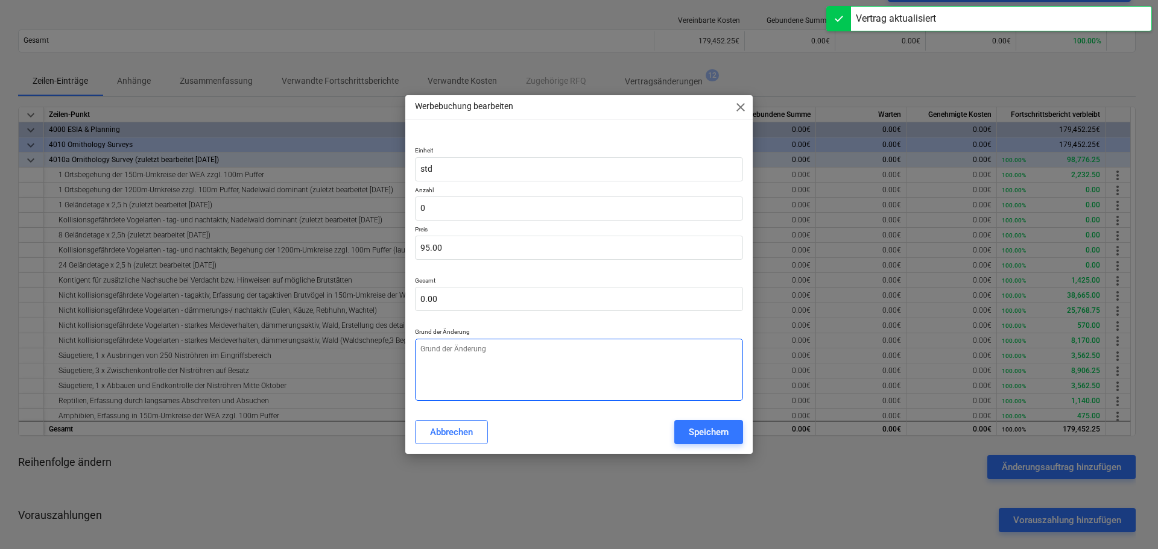
type textarea "x"
type input "0.00"
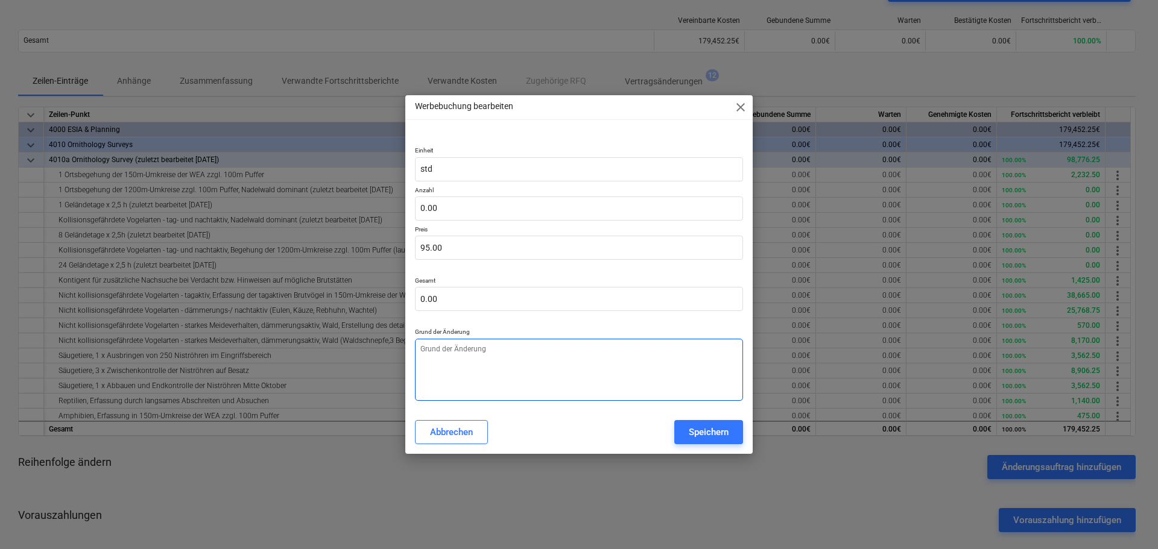
click at [476, 365] on textarea at bounding box center [579, 370] width 328 height 62
paste textarea "flat rate inv"
type textarea "x"
type textarea "flat rate inv"
click at [698, 429] on div "Speichern" at bounding box center [709, 433] width 40 height 16
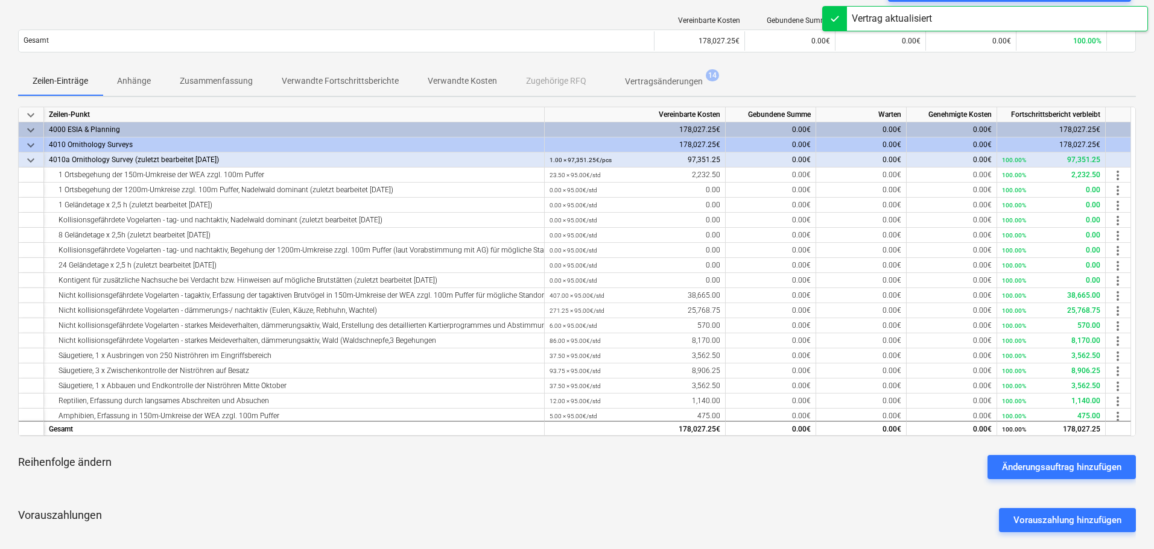
click at [1118, 294] on span "more_vert" at bounding box center [1117, 296] width 14 height 14
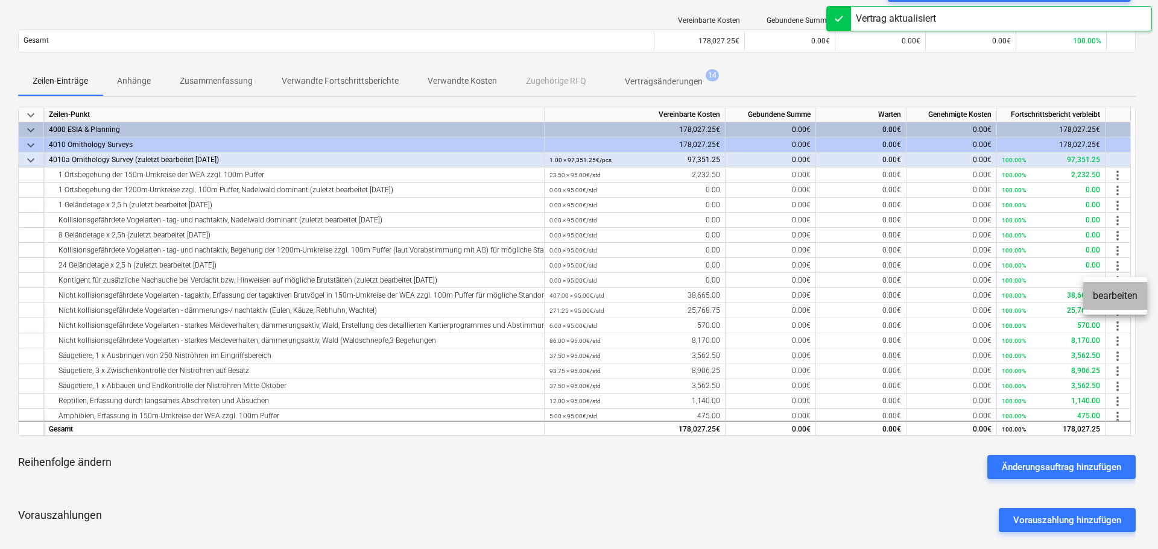
click at [1118, 294] on li "bearbeiten" at bounding box center [1115, 296] width 64 height 28
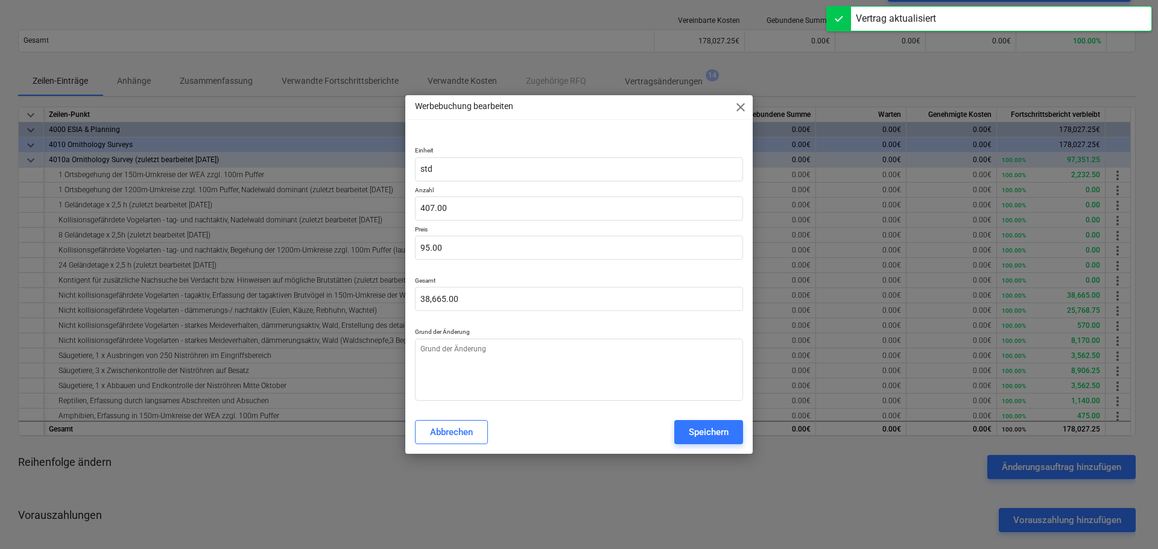
type textarea "x"
type input "407"
drag, startPoint x: 479, startPoint y: 204, endPoint x: 351, endPoint y: 200, distance: 128.5
click at [351, 200] on div "Werbebuchung bearbeiten close Einheit std Anzahl 407 Preis 95.00 Gesamt 38,665.…" at bounding box center [579, 274] width 1158 height 549
type textarea "x"
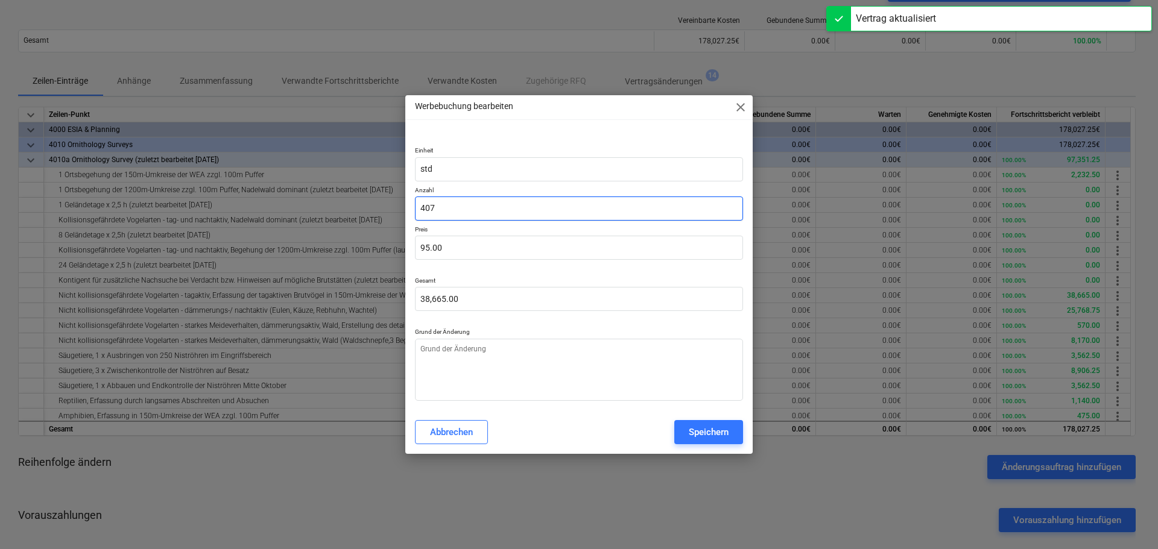
type input "0"
type input "0.00"
type input "0"
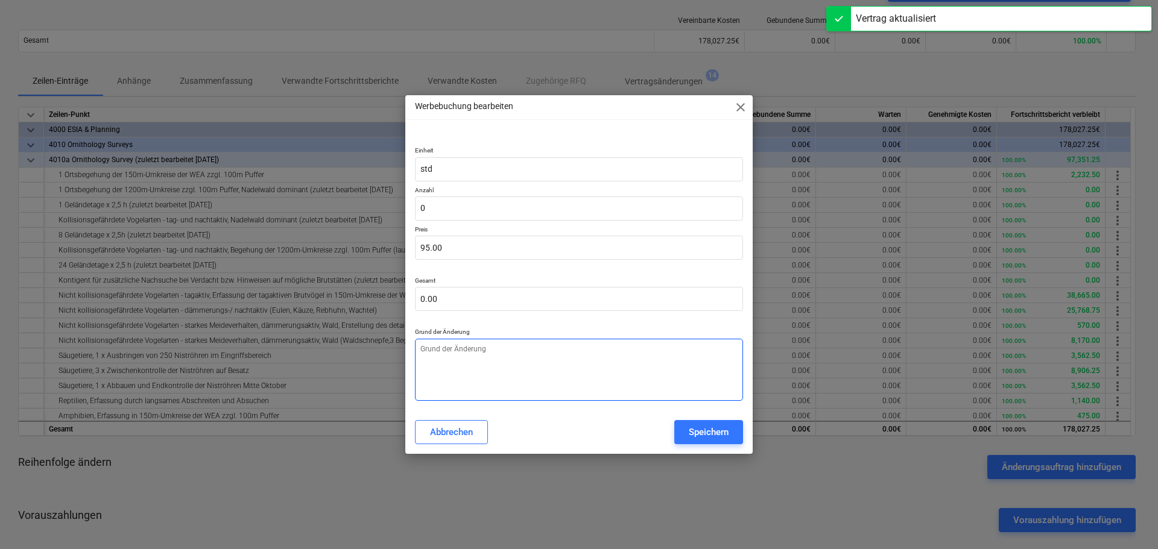
type textarea "x"
type input "0.00"
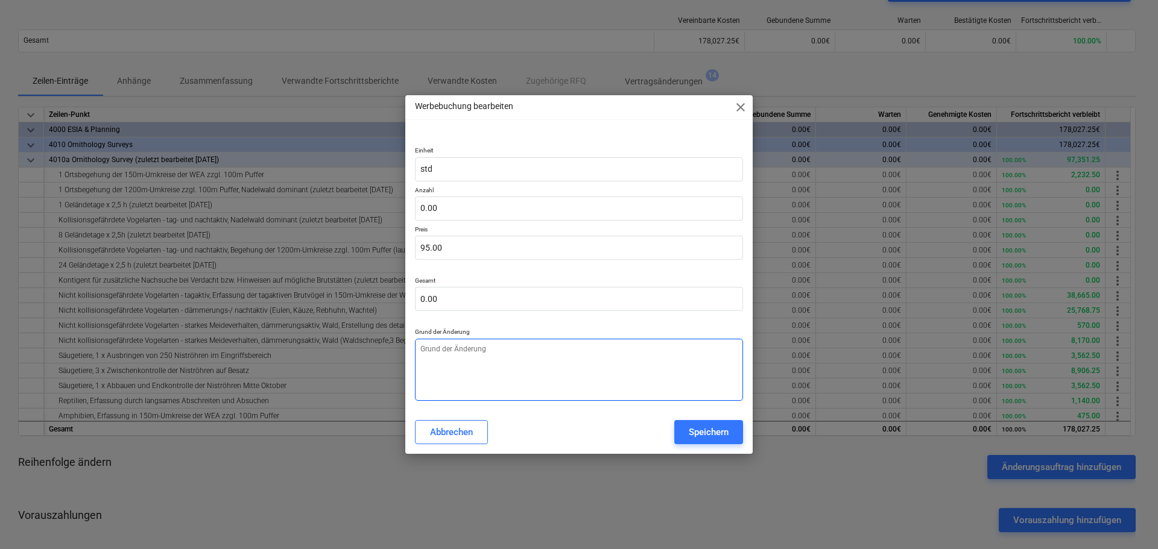
click at [475, 358] on textarea at bounding box center [579, 370] width 328 height 62
paste textarea "flat rate inv"
type textarea "x"
type textarea "flat rate inv"
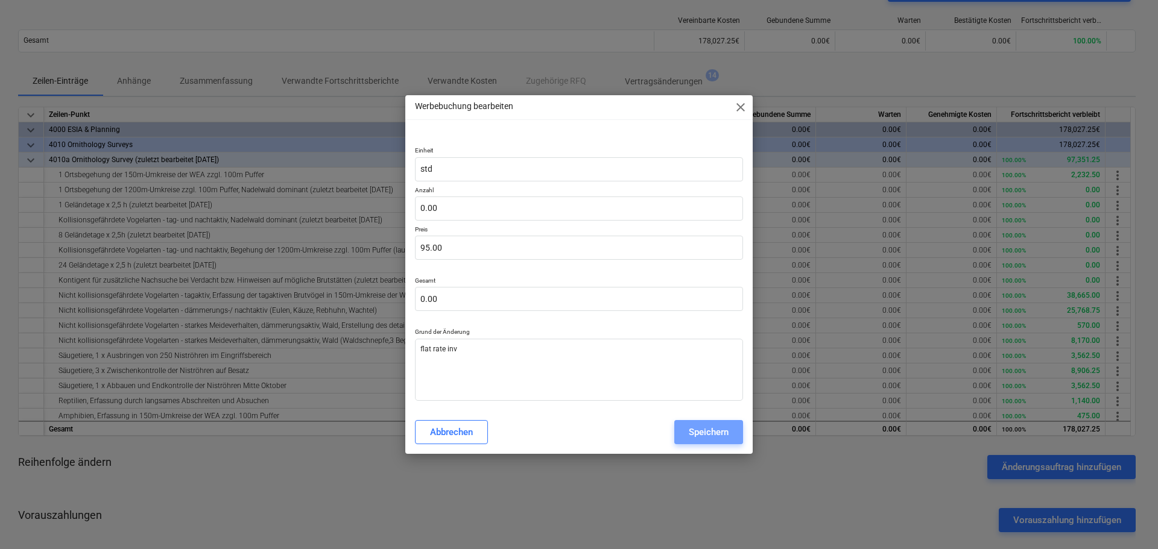
click at [703, 433] on div "Speichern" at bounding box center [709, 433] width 40 height 16
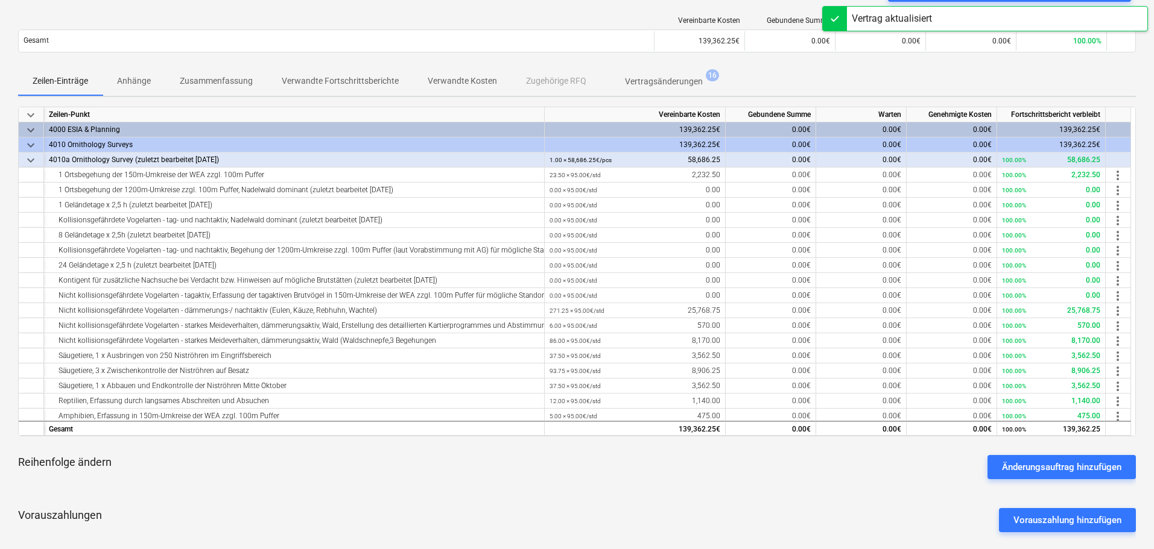
click at [1119, 314] on span "more_vert" at bounding box center [1117, 311] width 14 height 14
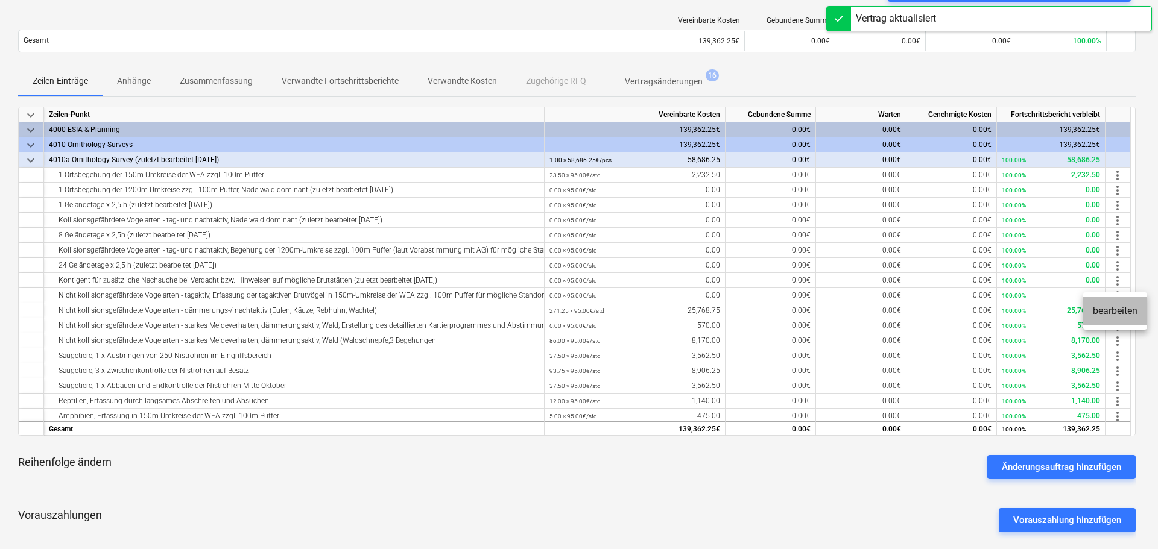
click at [1107, 315] on li "bearbeiten" at bounding box center [1115, 311] width 64 height 28
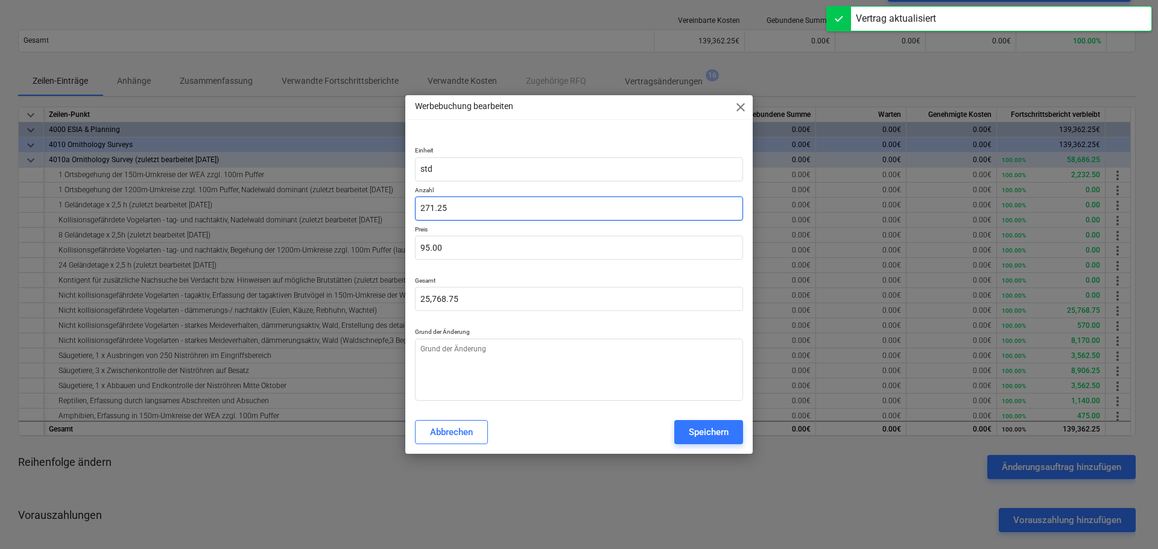
drag, startPoint x: 465, startPoint y: 209, endPoint x: 302, endPoint y: 191, distance: 163.8
click at [302, 191] on div "Werbebuchung bearbeiten close Einheit std Anzahl 271.25 Preis 95.00 Gesamt 25,7…" at bounding box center [579, 274] width 1158 height 549
type textarea "x"
type input "0"
type input "0.00"
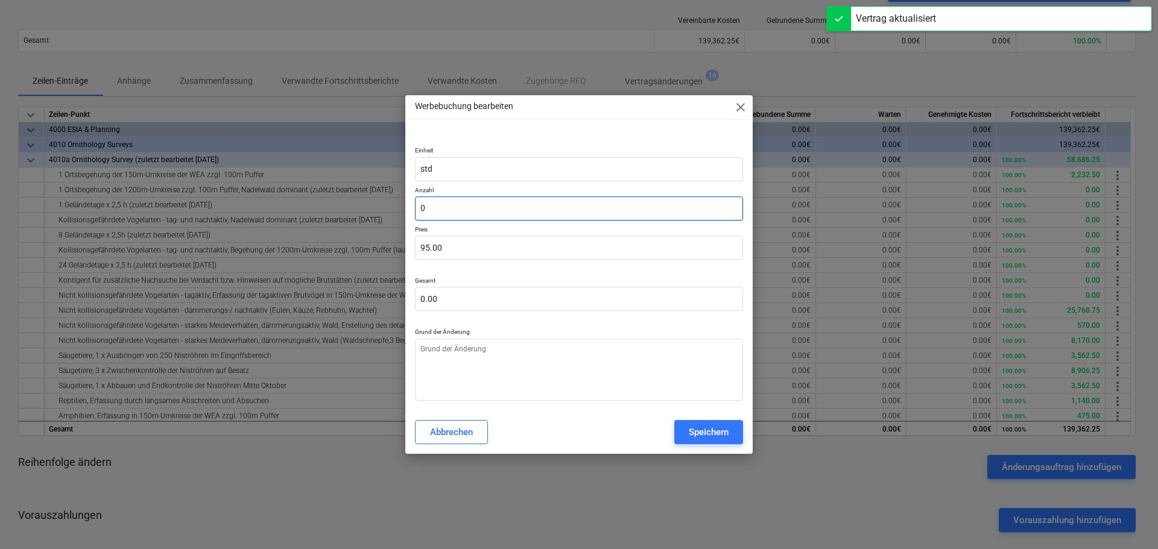
type input "0"
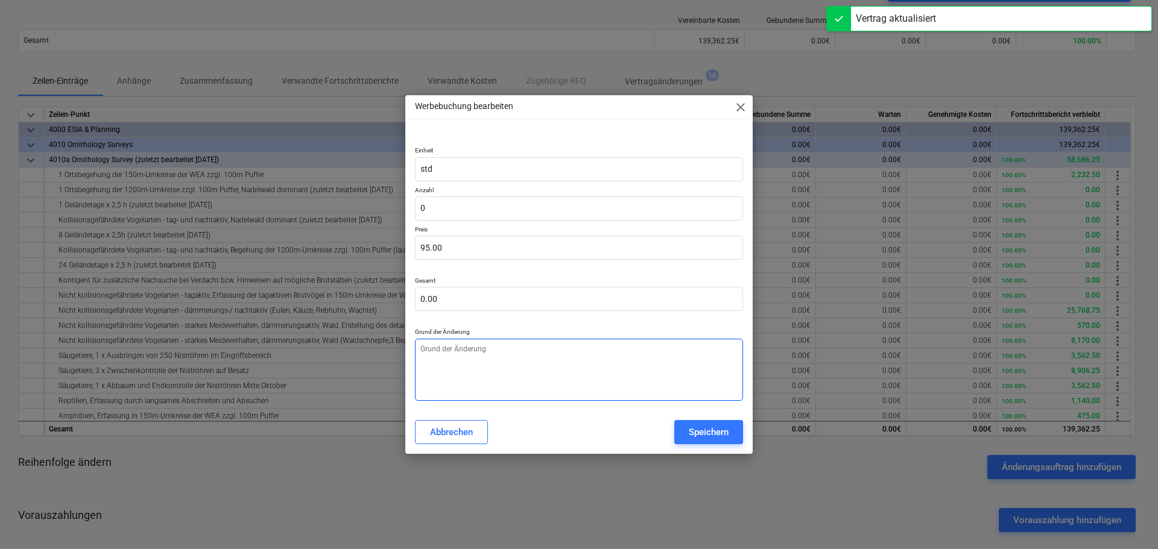
type textarea "x"
type input "0.00"
click at [480, 361] on textarea at bounding box center [579, 370] width 328 height 62
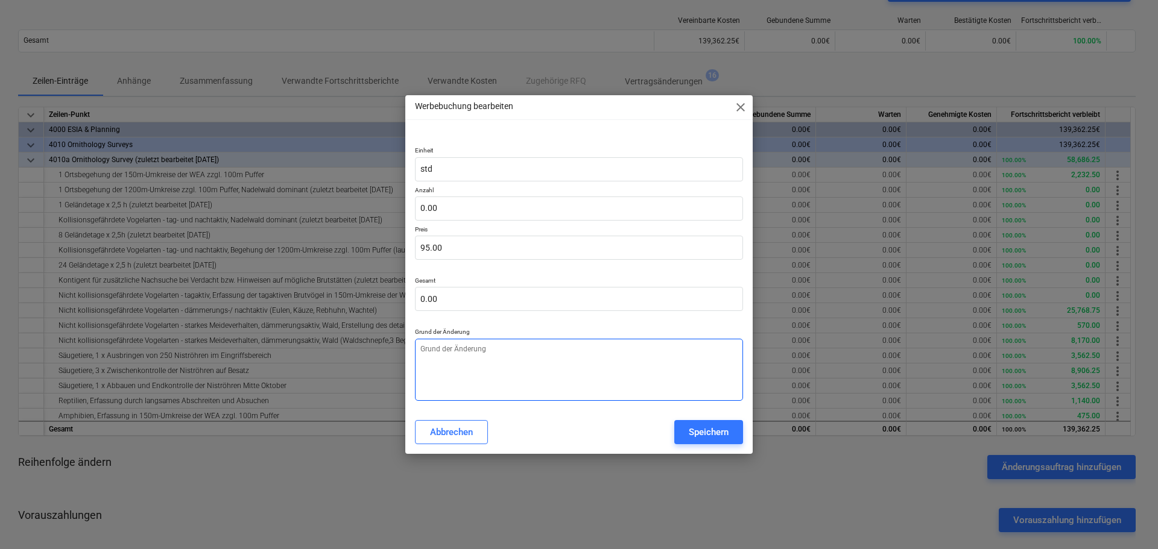
paste textarea "flat rate inv"
type textarea "x"
type textarea "flat rate inv"
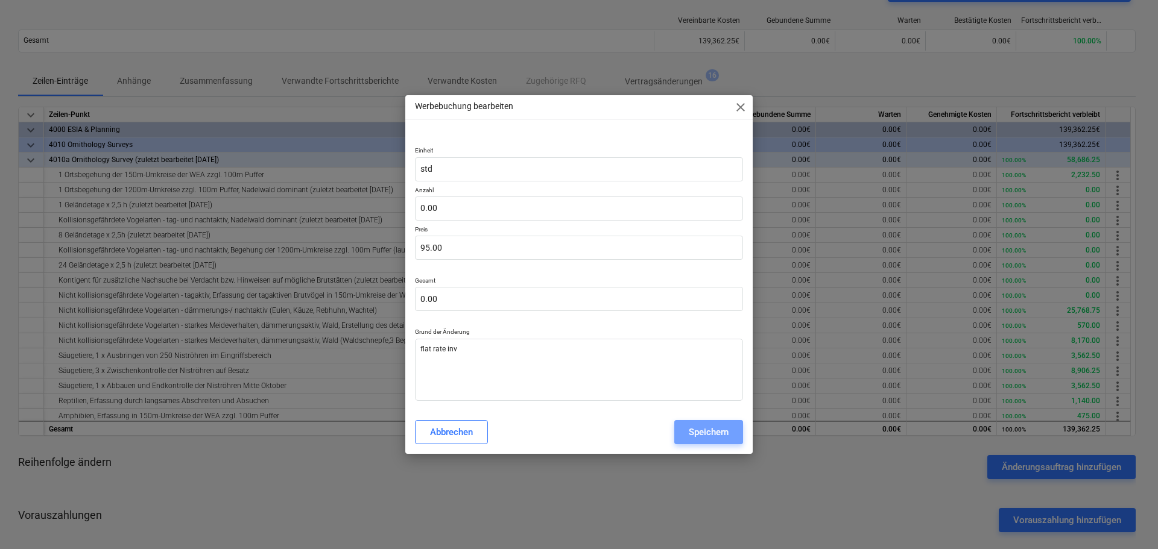
click at [692, 428] on div "Speichern" at bounding box center [709, 433] width 40 height 16
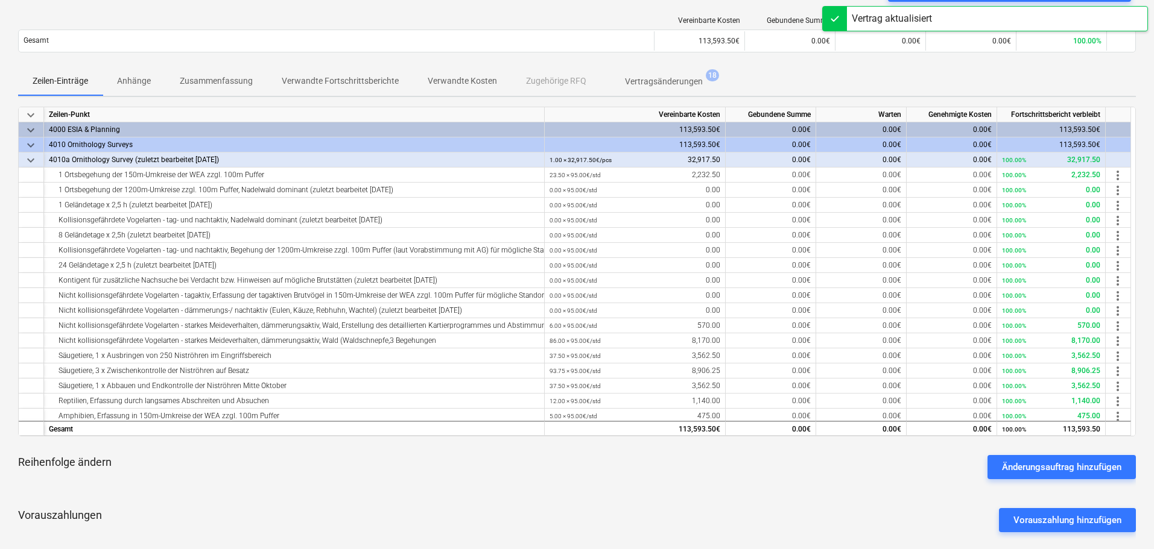
click at [1115, 328] on span "more_vert" at bounding box center [1117, 326] width 14 height 14
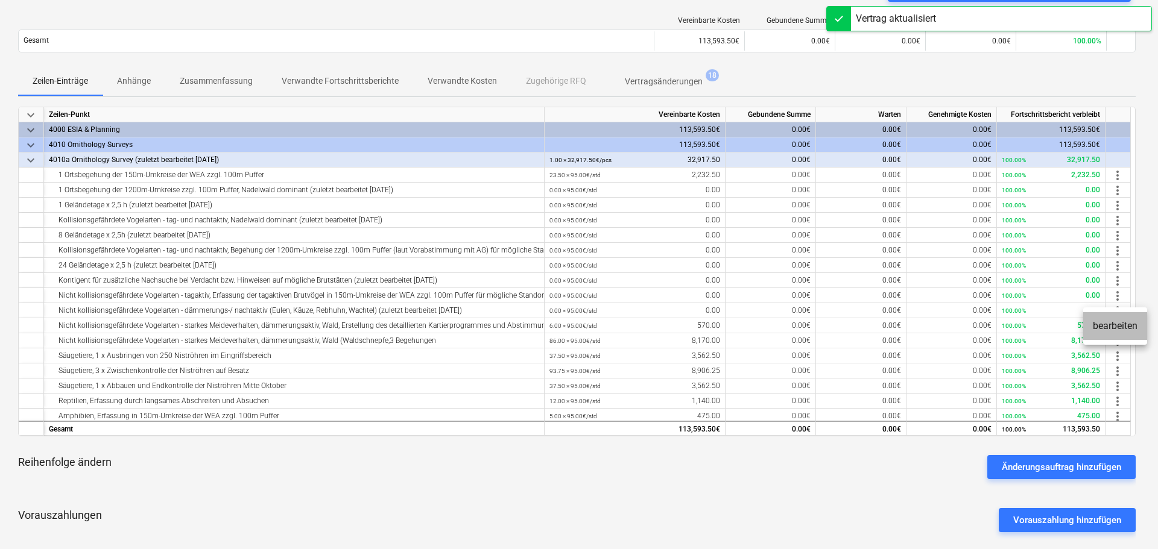
click at [1114, 330] on li "bearbeiten" at bounding box center [1115, 326] width 64 height 28
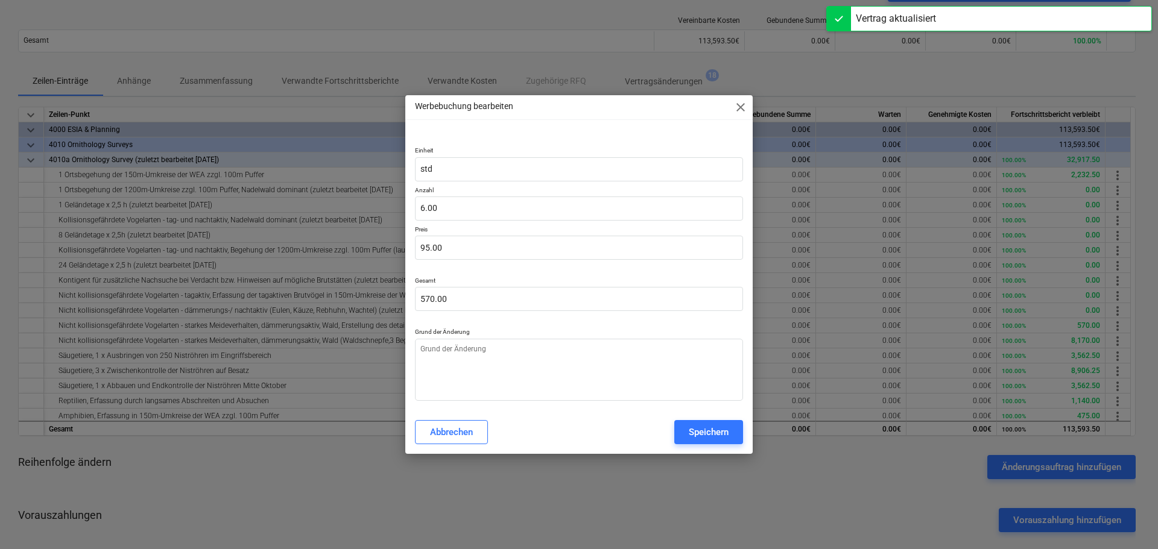
type textarea "x"
type input "6"
drag, startPoint x: 447, startPoint y: 208, endPoint x: 343, endPoint y: 201, distance: 104.0
click at [343, 201] on div "Werbebuchung bearbeiten close Einheit std Anzahl 6 Preis 95.00 Gesamt 570.00 Gr…" at bounding box center [579, 274] width 1158 height 549
type textarea "x"
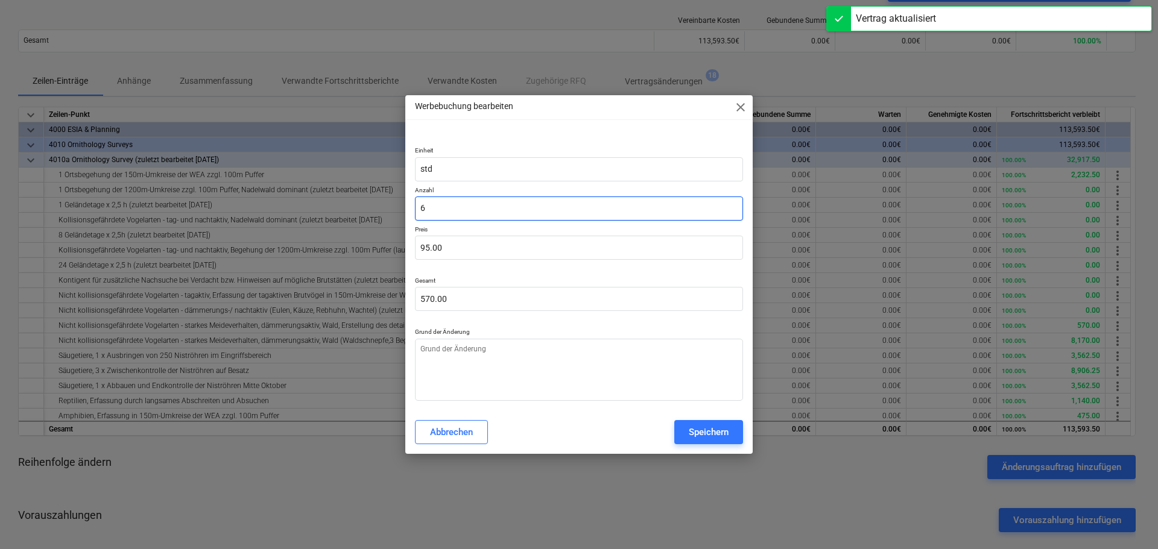
type input "0"
type input "0.00"
type input "0"
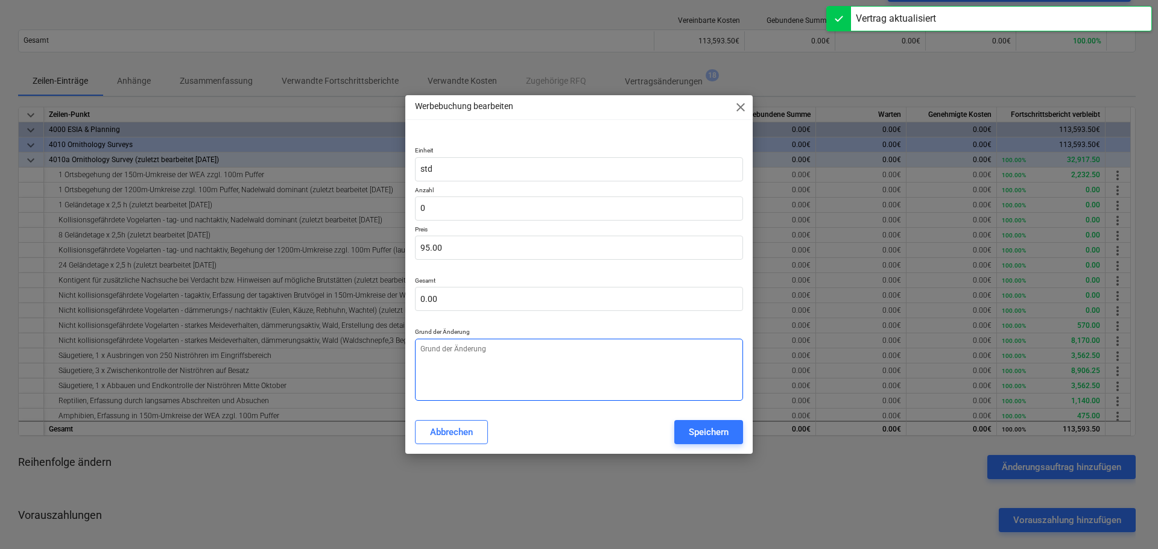
type textarea "x"
type input "0.00"
click at [465, 356] on textarea at bounding box center [579, 370] width 328 height 62
paste textarea "flat rate inv"
type textarea "x"
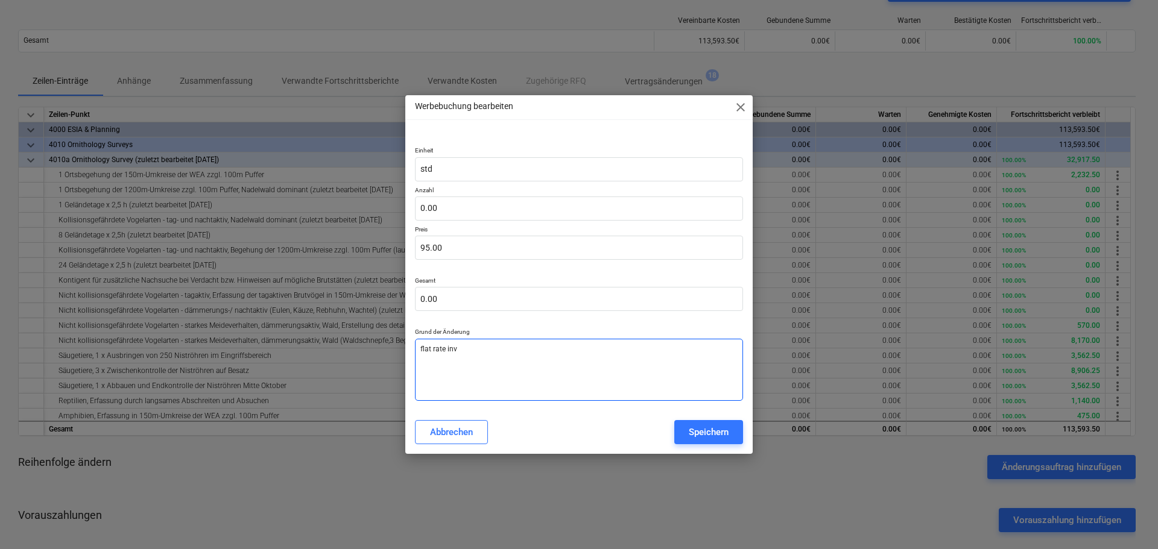
type textarea "flat rate inv"
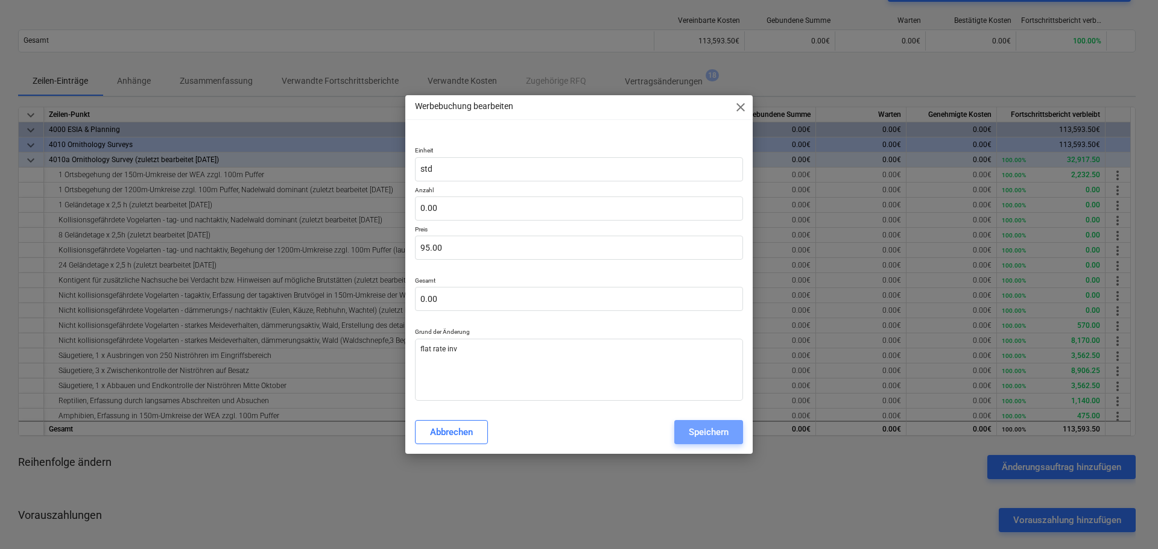
drag, startPoint x: 701, startPoint y: 439, endPoint x: 856, endPoint y: 421, distance: 155.5
click at [702, 440] on div "Speichern" at bounding box center [709, 433] width 40 height 16
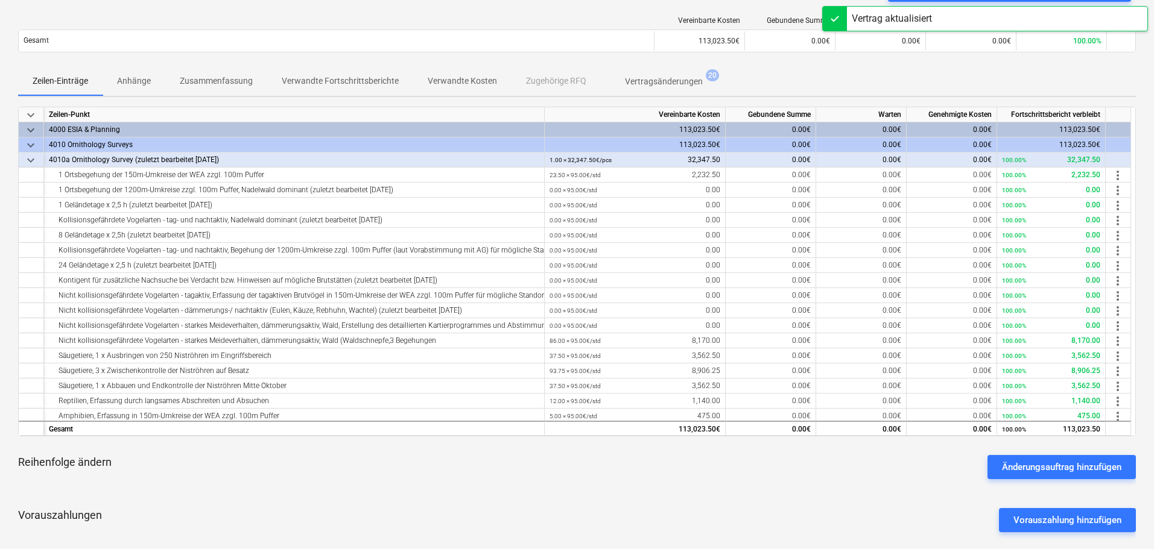
click at [1109, 344] on div "more_vert" at bounding box center [1118, 341] width 25 height 15
click at [1114, 342] on span "more_vert" at bounding box center [1117, 341] width 14 height 14
click at [1101, 343] on li "bearbeiten" at bounding box center [1115, 342] width 64 height 28
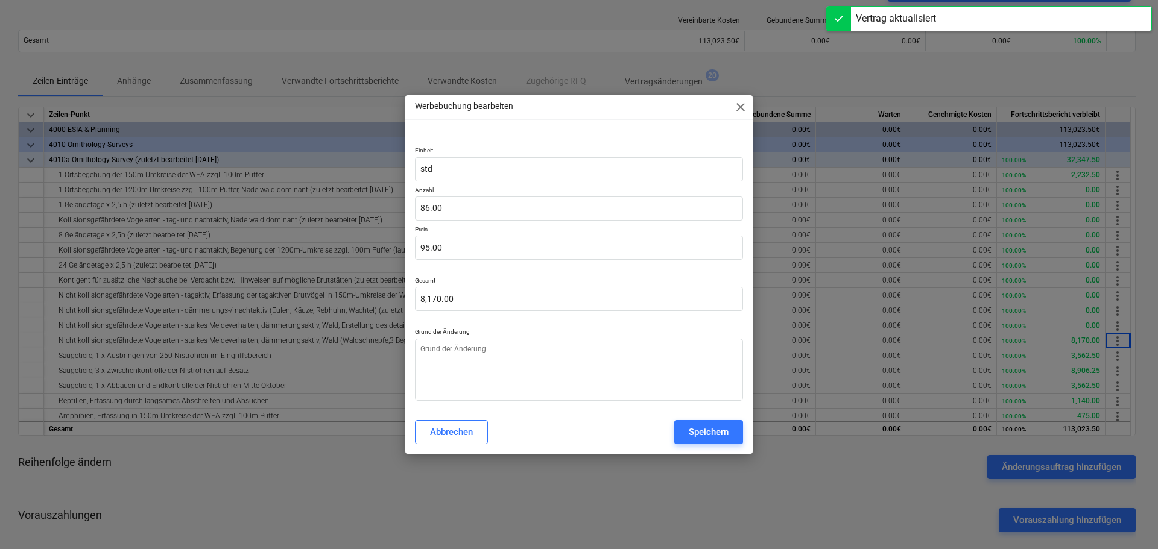
type textarea "x"
type input "86"
drag, startPoint x: 451, startPoint y: 212, endPoint x: 315, endPoint y: 206, distance: 135.8
click at [314, 206] on div "Werbebuchung bearbeiten close Einheit std Anzahl 86 Preis 95.00 Gesamt 8,170.00…" at bounding box center [579, 274] width 1158 height 549
type textarea "x"
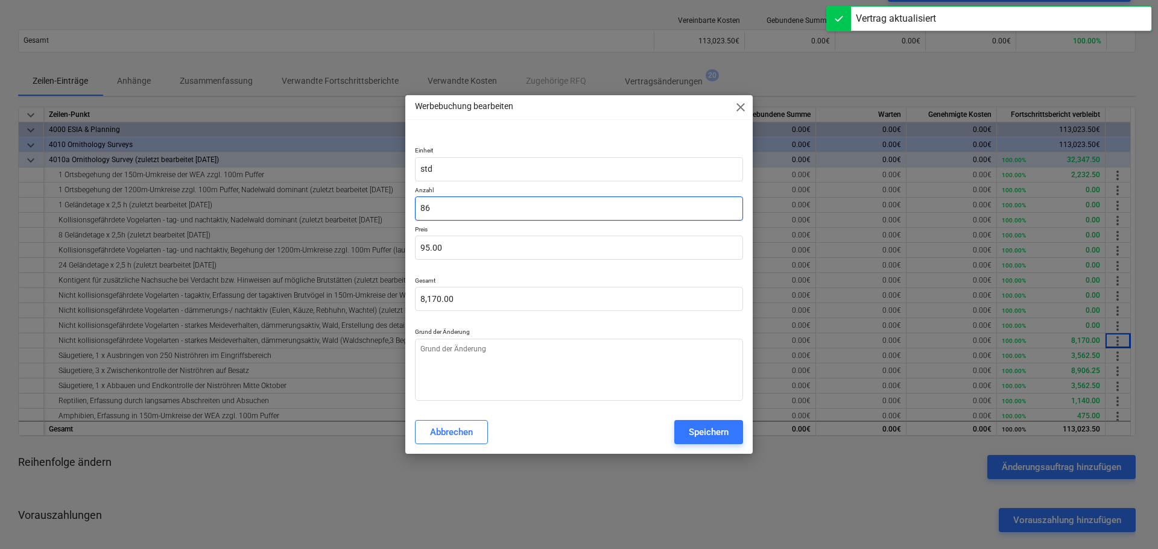
type input "0"
type input "0.00"
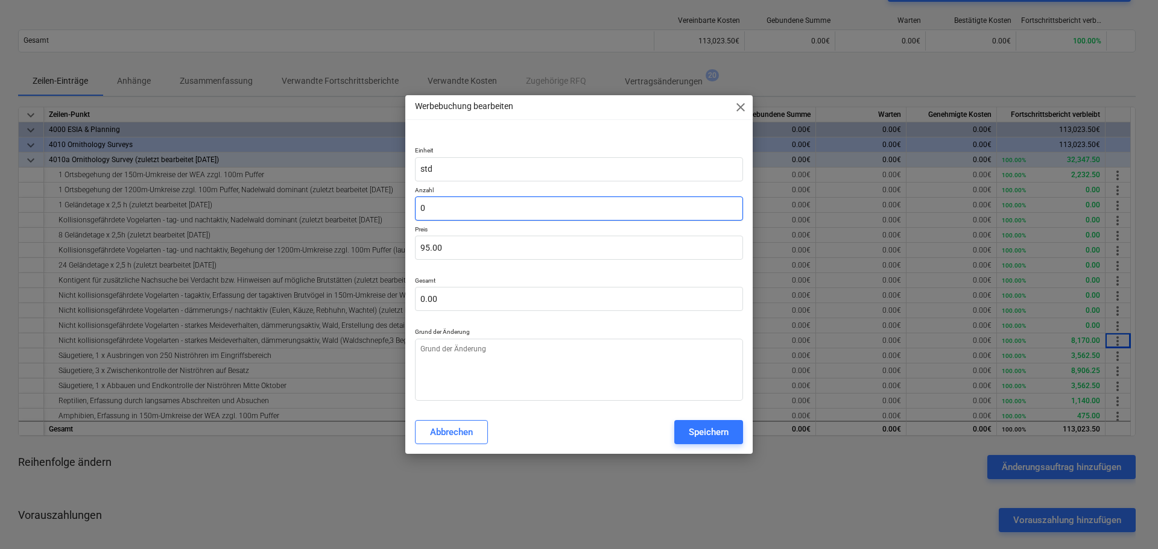
type input "0"
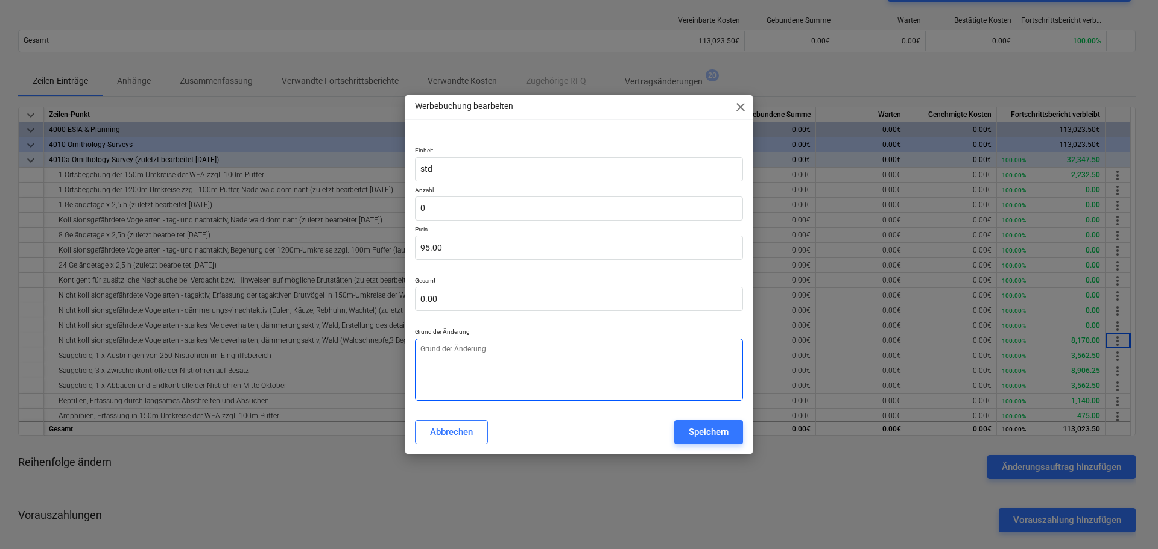
type textarea "x"
type input "0.00"
click at [454, 360] on textarea at bounding box center [579, 370] width 328 height 62
paste textarea "flat rate inv"
type textarea "x"
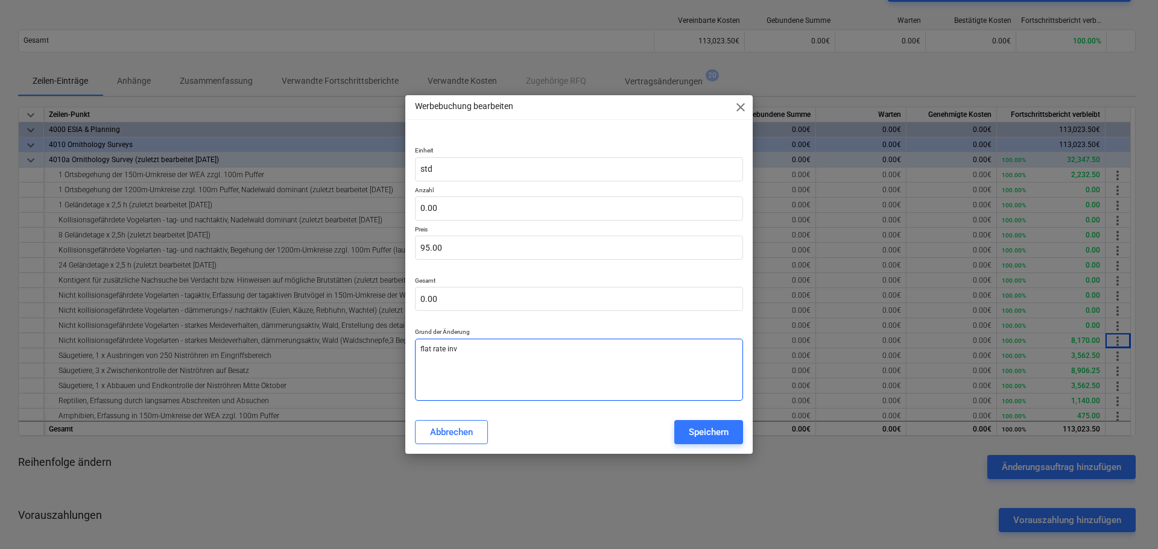
type textarea "flat rate inv"
click at [698, 430] on div "Speichern" at bounding box center [709, 433] width 40 height 16
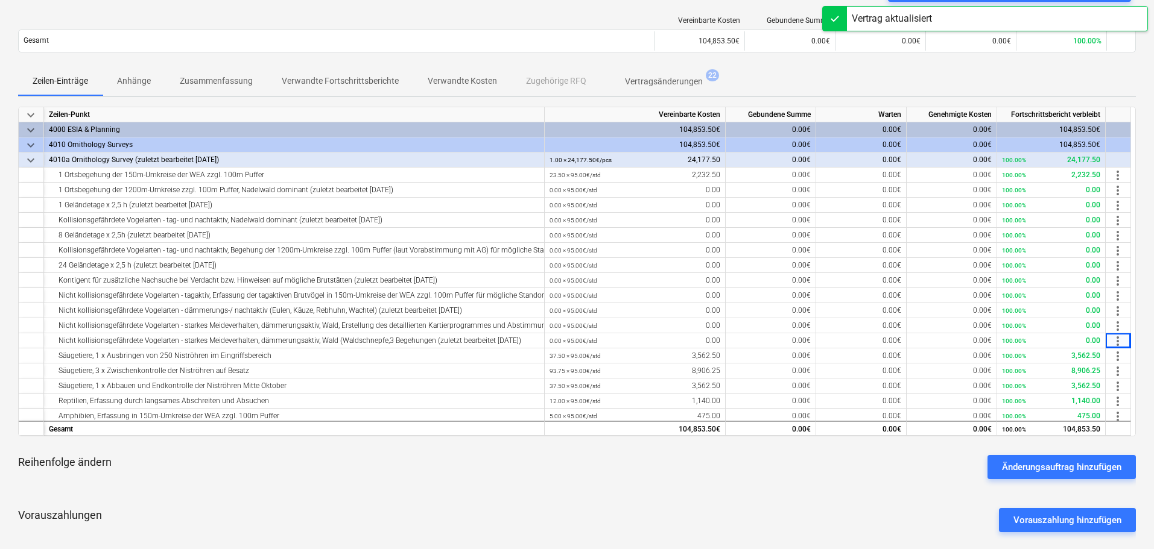
click at [1116, 352] on span "more_vert" at bounding box center [1117, 356] width 14 height 14
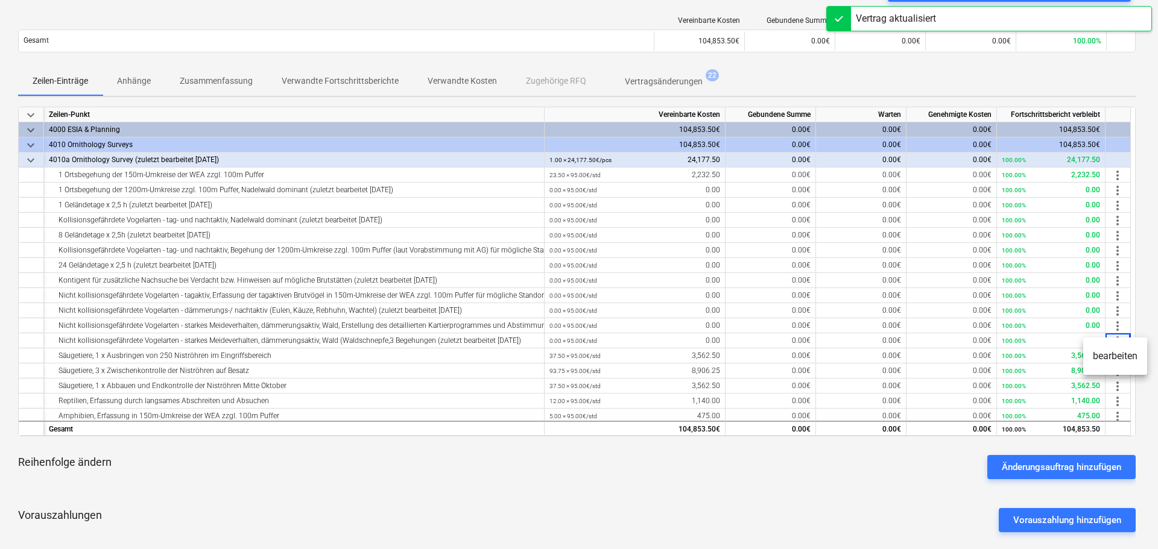
click at [1101, 357] on li "bearbeiten" at bounding box center [1115, 357] width 64 height 28
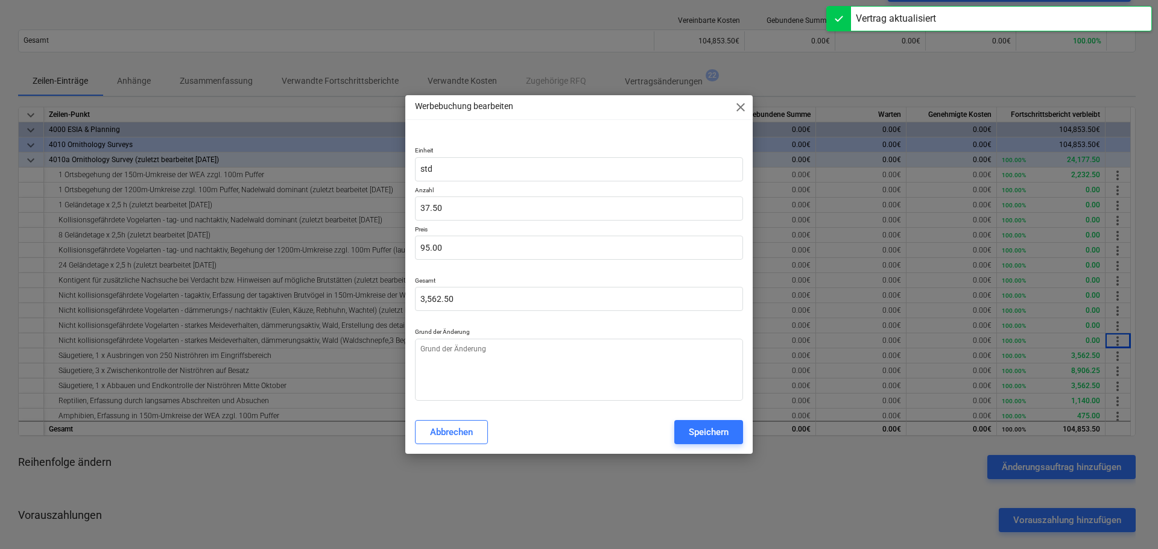
type textarea "x"
type input "37.5"
drag, startPoint x: 462, startPoint y: 214, endPoint x: 386, endPoint y: 203, distance: 76.7
click at [379, 202] on div "Werbebuchung bearbeiten close Einheit std Anzahl 37.5 Preis 95.00 Gesamt 3,562.…" at bounding box center [579, 274] width 1158 height 549
type textarea "x"
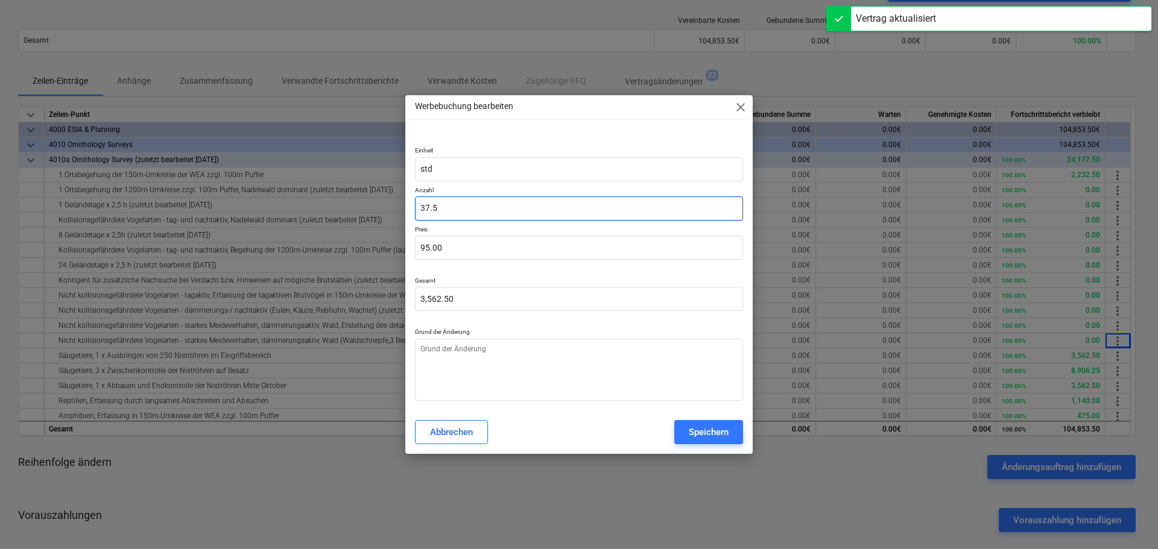
type input "0"
type input "0.00"
type input "0"
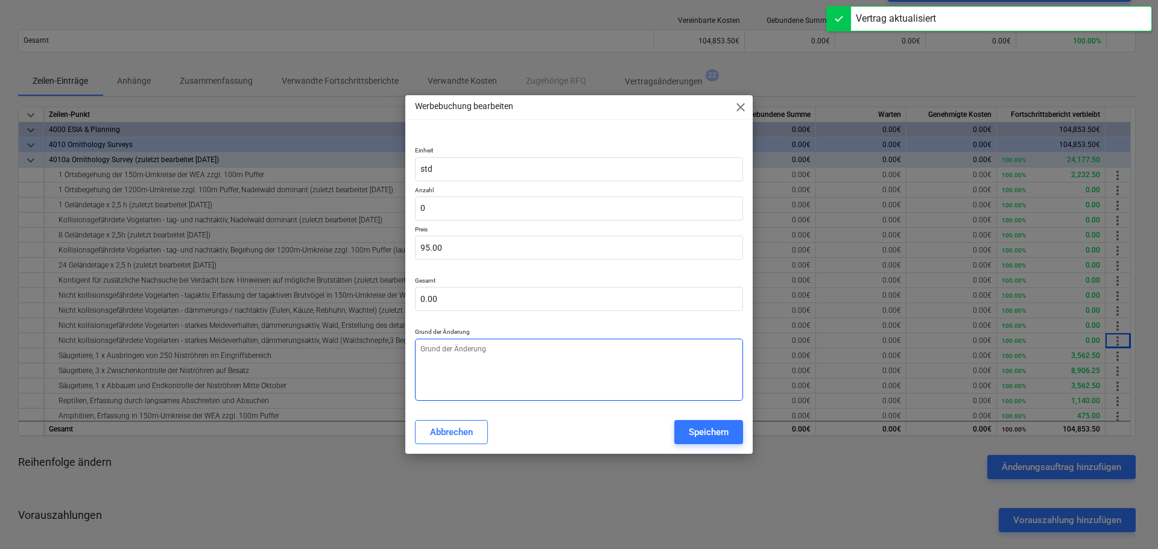
type textarea "x"
type input "0.00"
click at [434, 365] on textarea at bounding box center [579, 370] width 328 height 62
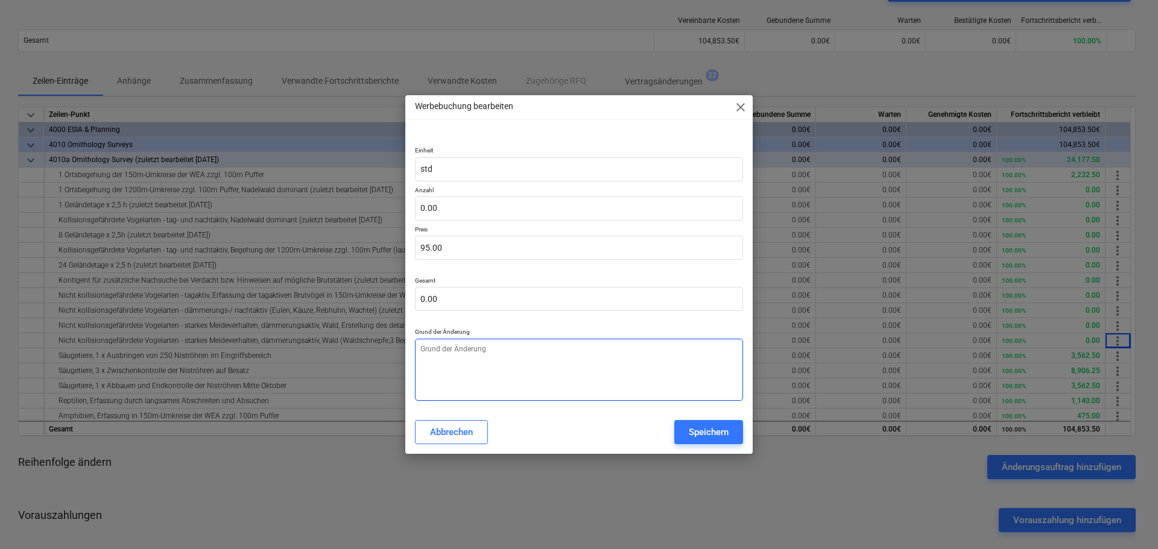
paste textarea "flat rate inv"
type textarea "x"
type textarea "flat rate inv"
click at [697, 426] on div "Speichern" at bounding box center [709, 433] width 40 height 16
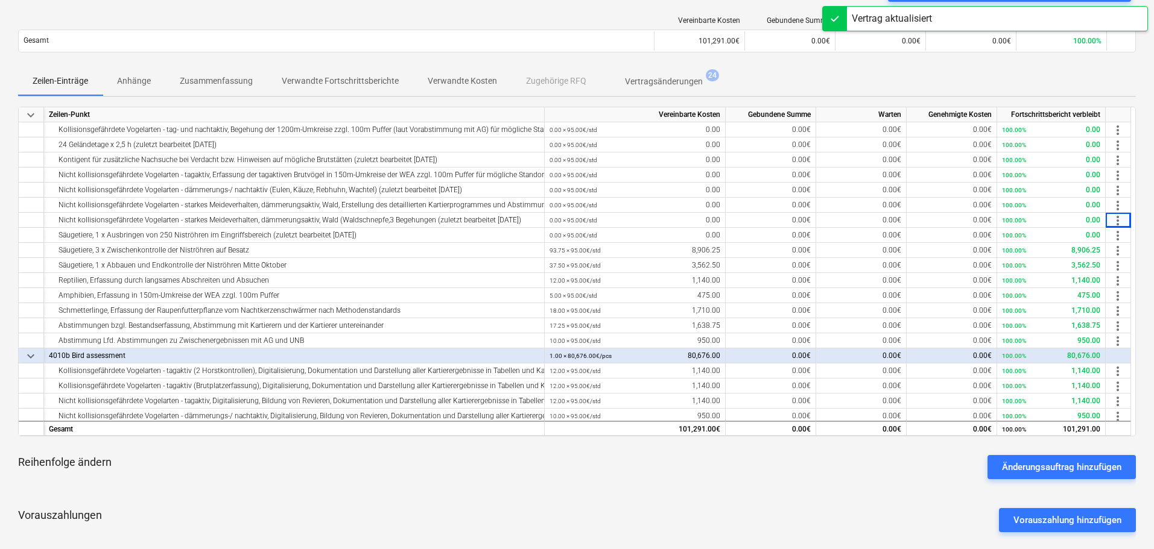
click at [1116, 250] on span "more_vert" at bounding box center [1117, 251] width 14 height 14
click at [1100, 251] on li "bearbeiten" at bounding box center [1115, 251] width 64 height 28
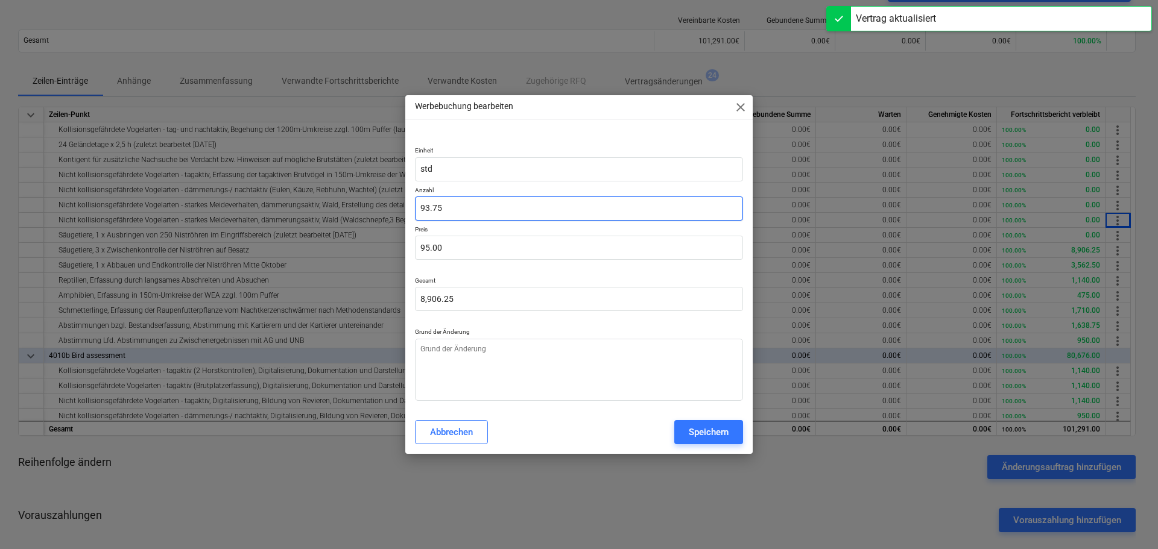
drag, startPoint x: 457, startPoint y: 210, endPoint x: 349, endPoint y: 204, distance: 108.1
click at [346, 204] on div "Werbebuchung bearbeiten close Einheit std Anzahl 93.75 Preis 95.00 Gesamt 8,906…" at bounding box center [579, 274] width 1158 height 549
type textarea "x"
type input "0"
type input "0.00"
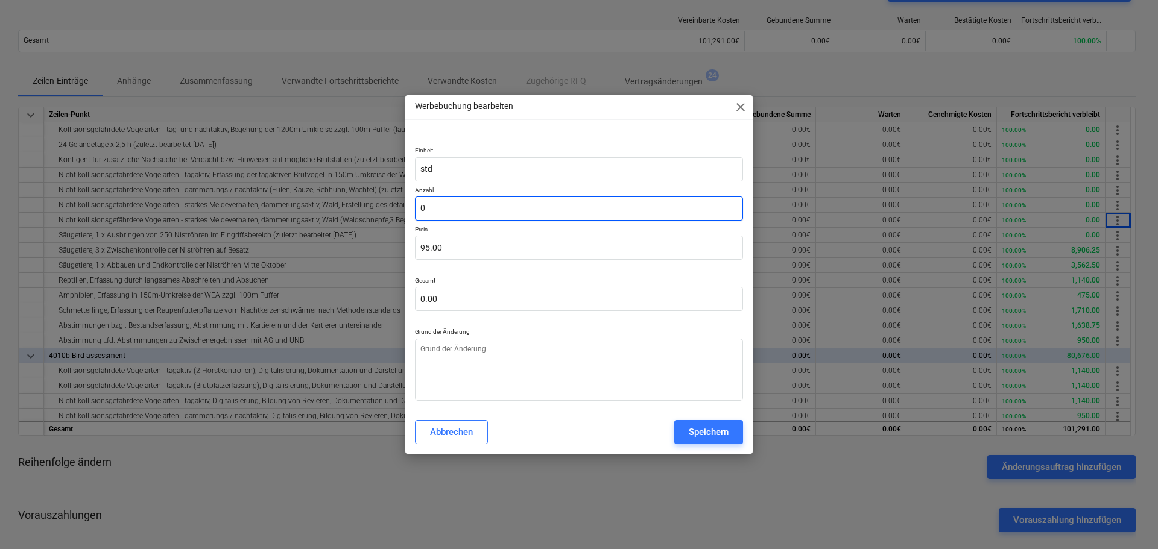
type input "0"
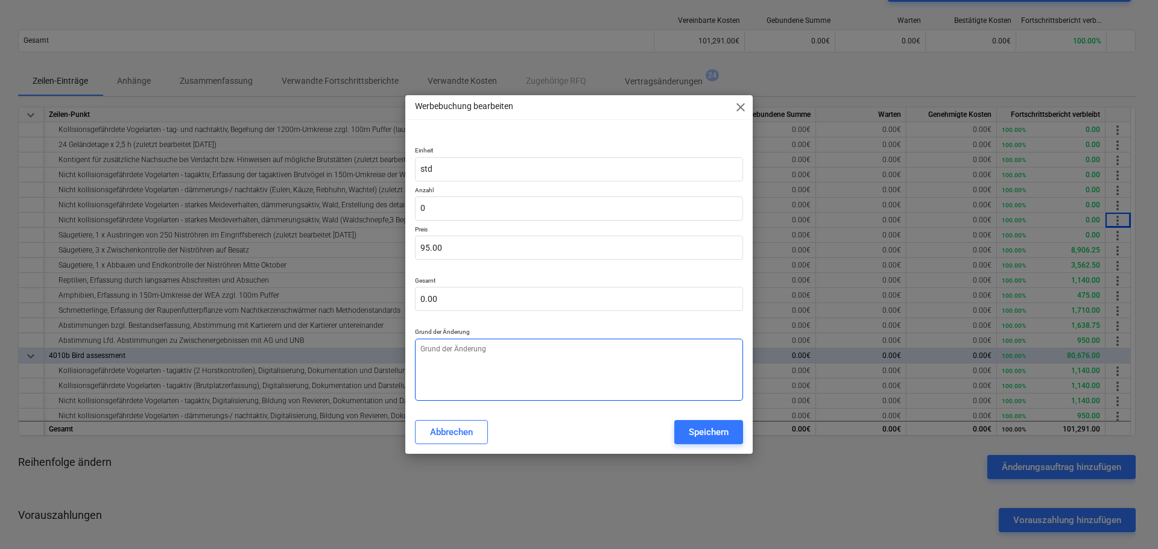
type textarea "x"
type input "0.00"
click at [479, 371] on textarea at bounding box center [579, 370] width 328 height 62
paste textarea "flat rate inv"
type textarea "x"
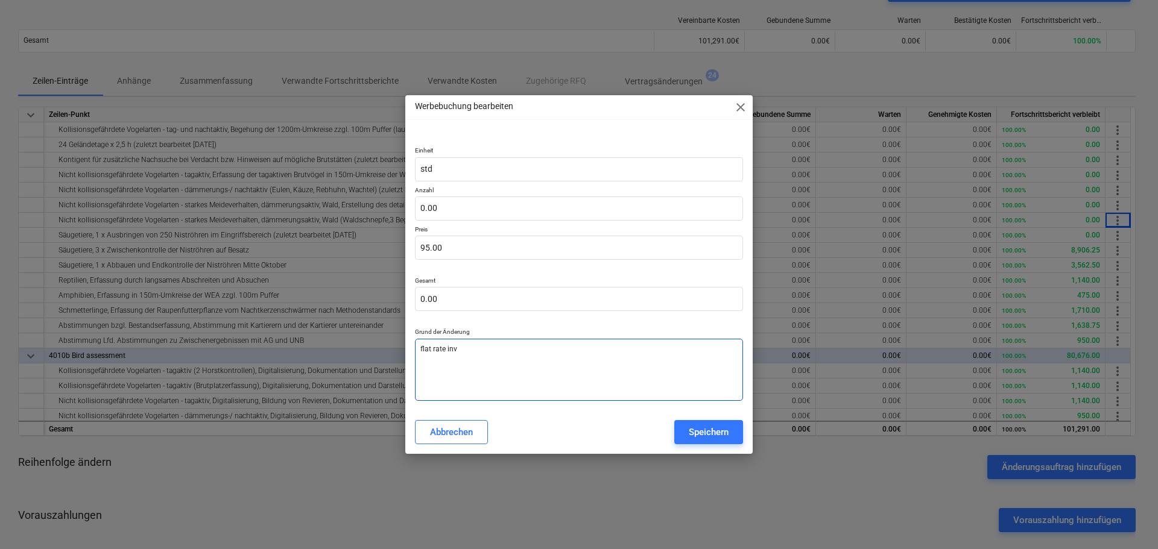
type textarea "flat rate inv"
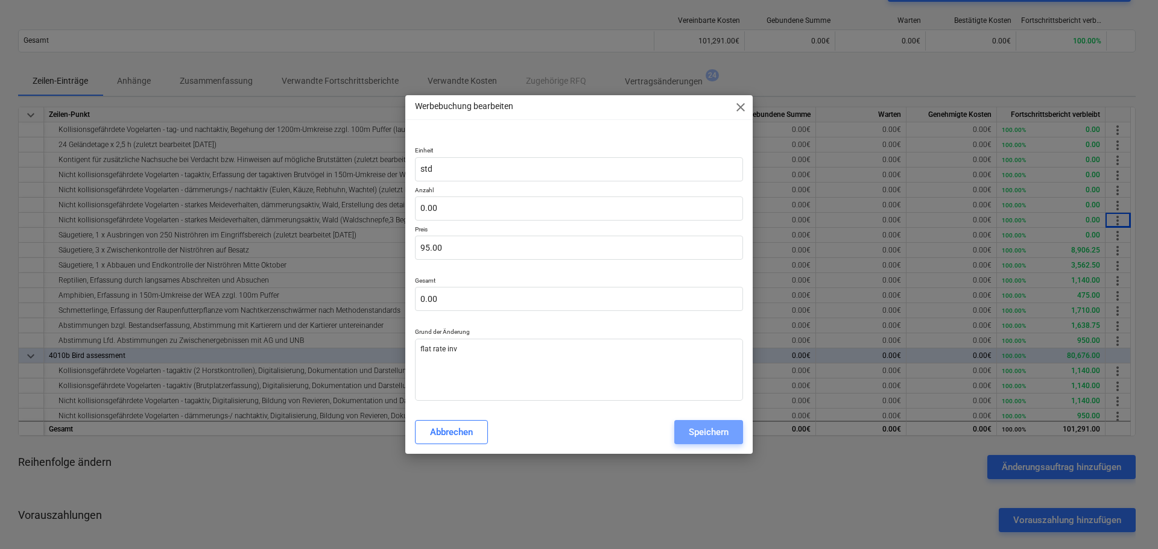
click at [721, 434] on div "Speichern" at bounding box center [709, 433] width 40 height 16
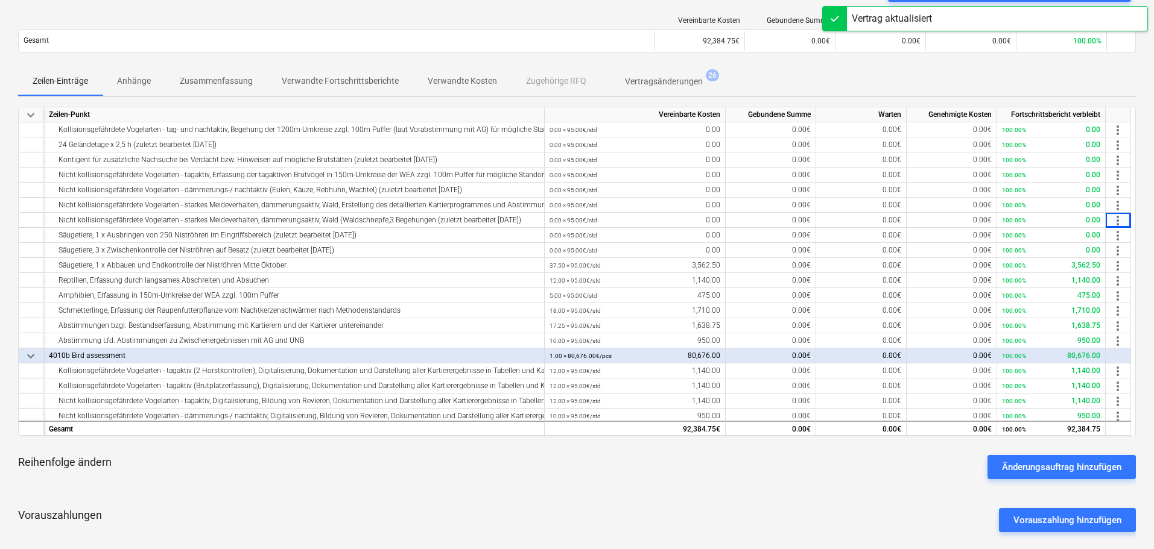
click at [1118, 265] on span "more_vert" at bounding box center [1117, 266] width 14 height 14
click at [1118, 265] on li "bearbeiten" at bounding box center [1115, 266] width 64 height 28
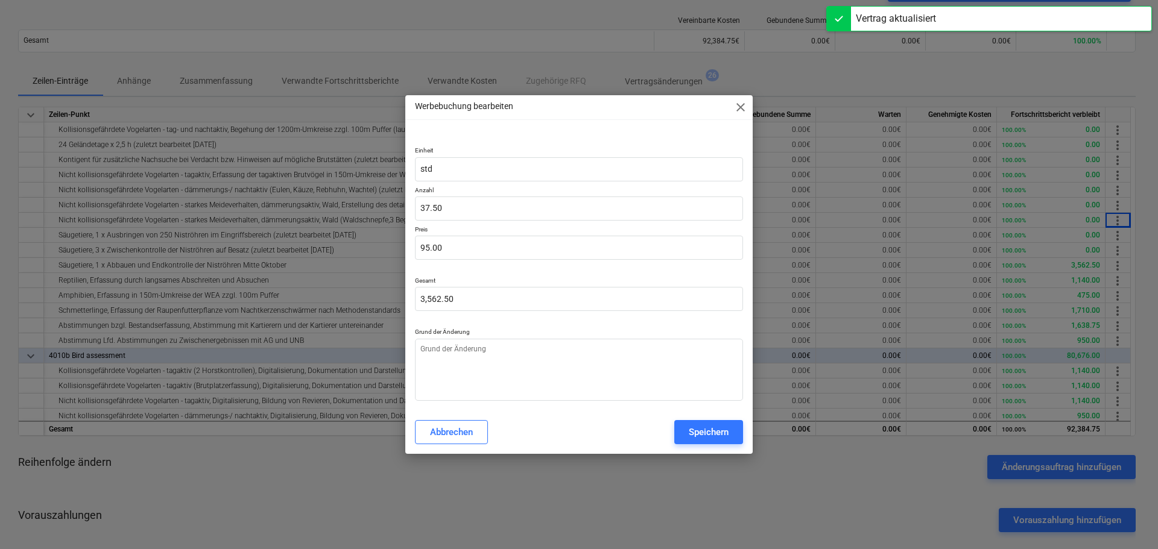
type textarea "x"
type input "37.5"
drag, startPoint x: 455, startPoint y: 210, endPoint x: 334, endPoint y: 201, distance: 121.6
click at [334, 201] on div "Werbebuchung bearbeiten close Einheit std Anzahl 37.5 Preis 95.00 Gesamt 3,562.…" at bounding box center [579, 274] width 1158 height 549
type textarea "x"
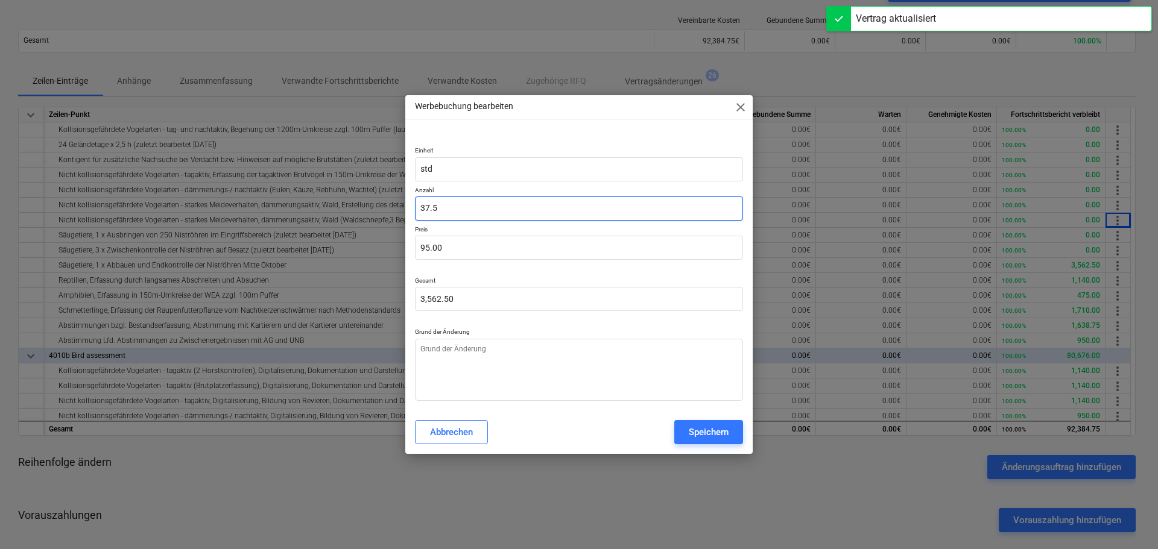
type input "0"
type input "0.00"
type input "0"
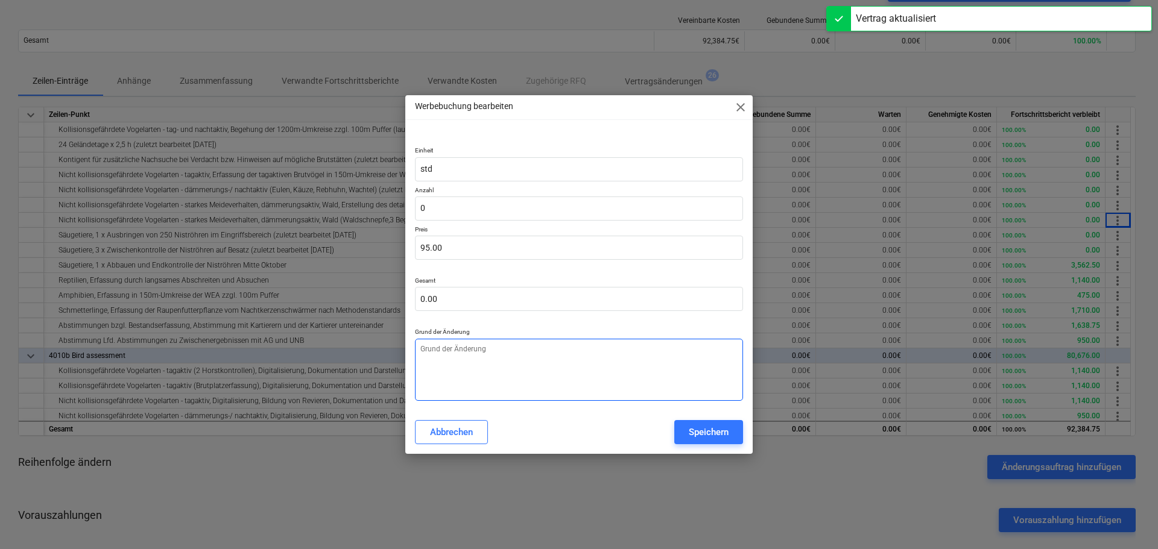
type textarea "x"
type input "0.00"
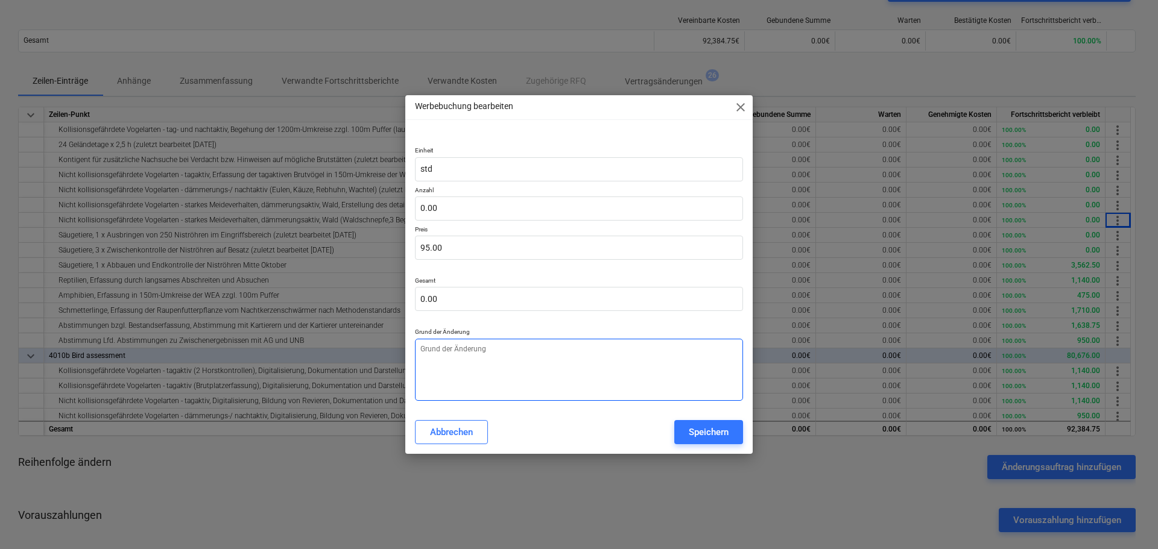
click at [459, 358] on textarea at bounding box center [579, 370] width 328 height 62
paste textarea "flat rate inv"
type textarea "x"
type textarea "flat rate inv"
drag, startPoint x: 702, startPoint y: 432, endPoint x: 749, endPoint y: 426, distance: 47.5
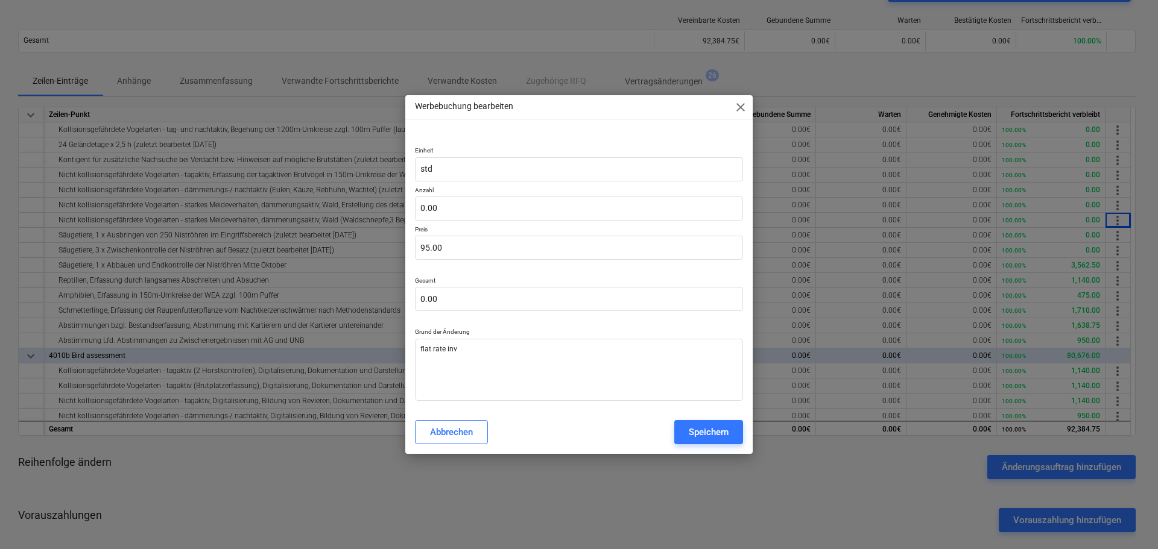
click at [702, 433] on div "Speichern" at bounding box center [709, 433] width 40 height 16
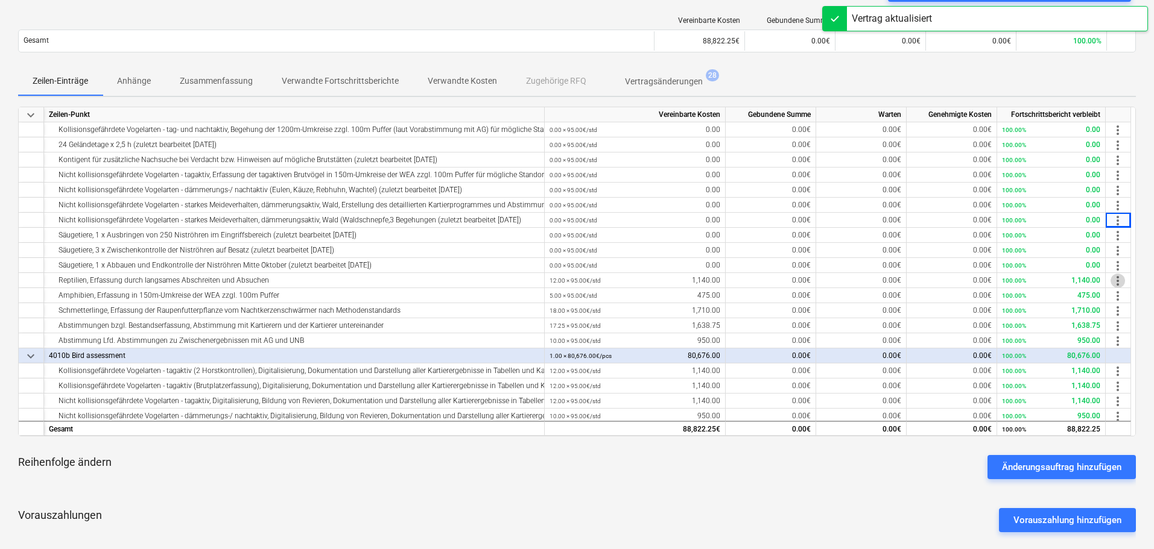
click at [1117, 282] on span "more_vert" at bounding box center [1117, 281] width 14 height 14
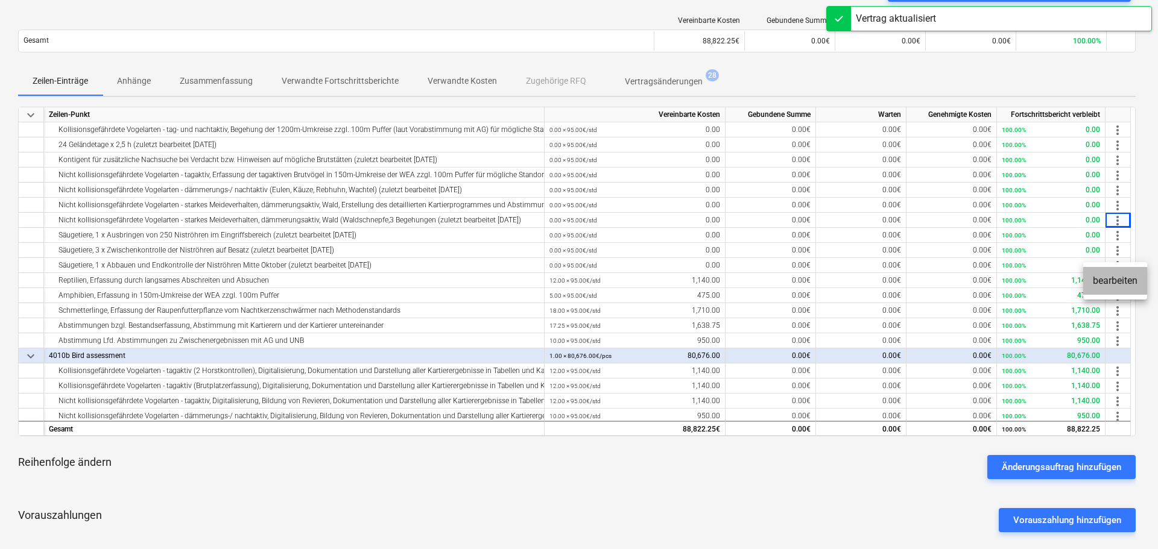
click at [1110, 282] on li "bearbeiten" at bounding box center [1115, 281] width 64 height 28
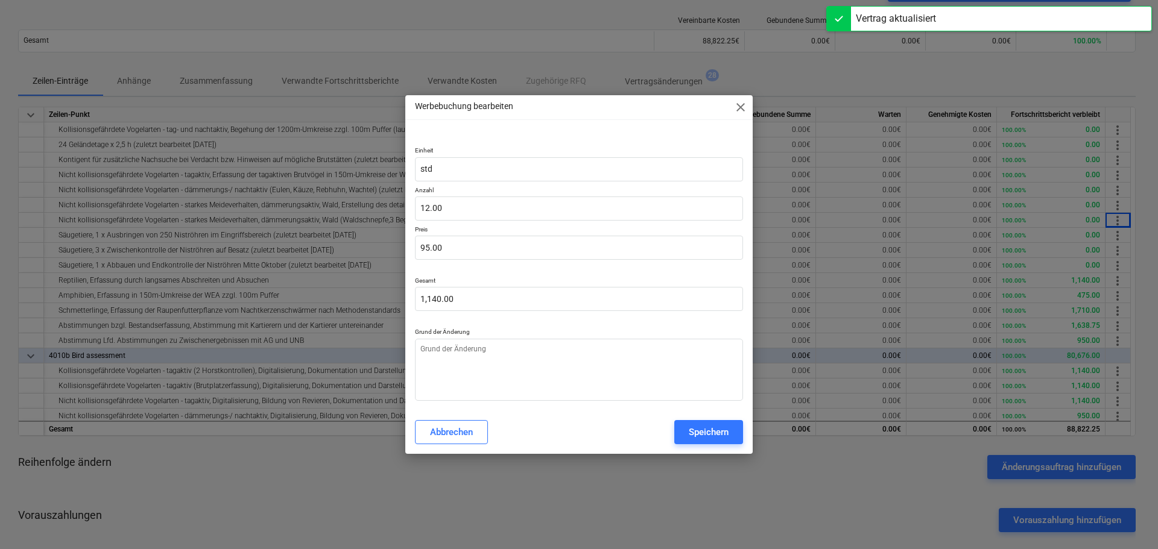
type textarea "x"
type input "12"
drag, startPoint x: 454, startPoint y: 207, endPoint x: 362, endPoint y: 207, distance: 91.7
click at [362, 207] on div "Werbebuchung bearbeiten close Einheit std Anzahl 12 Preis 95.00 Gesamt 1,140.00…" at bounding box center [579, 274] width 1158 height 549
type textarea "x"
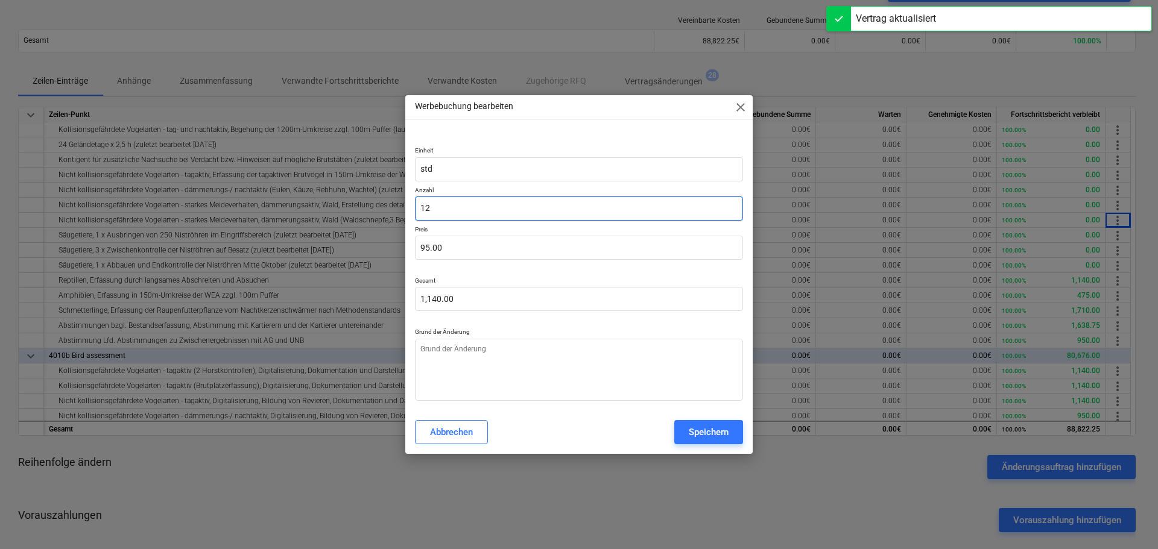
type input "0"
type input "0.00"
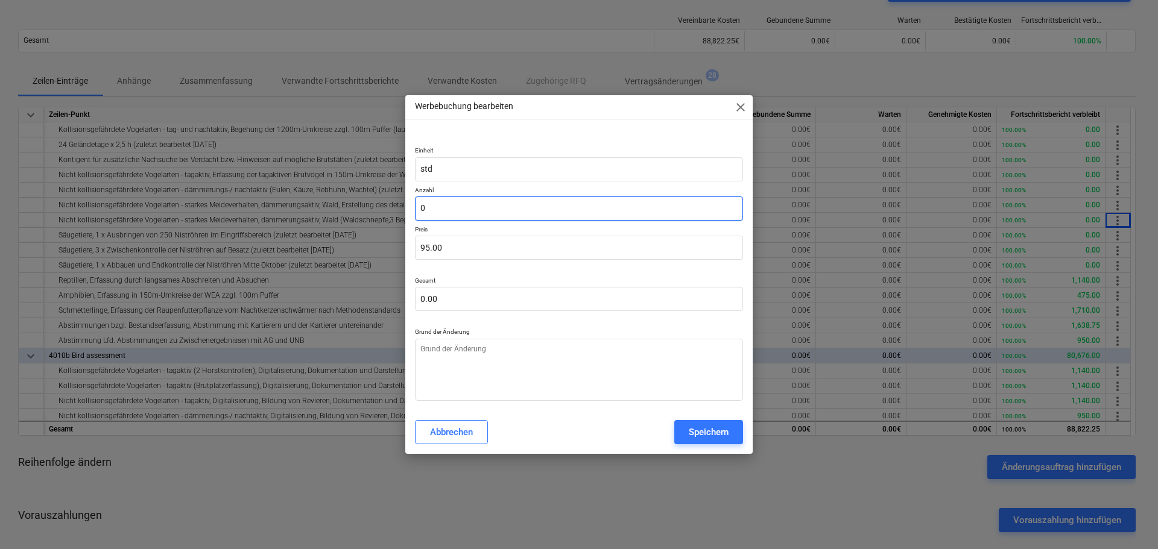
type input "0"
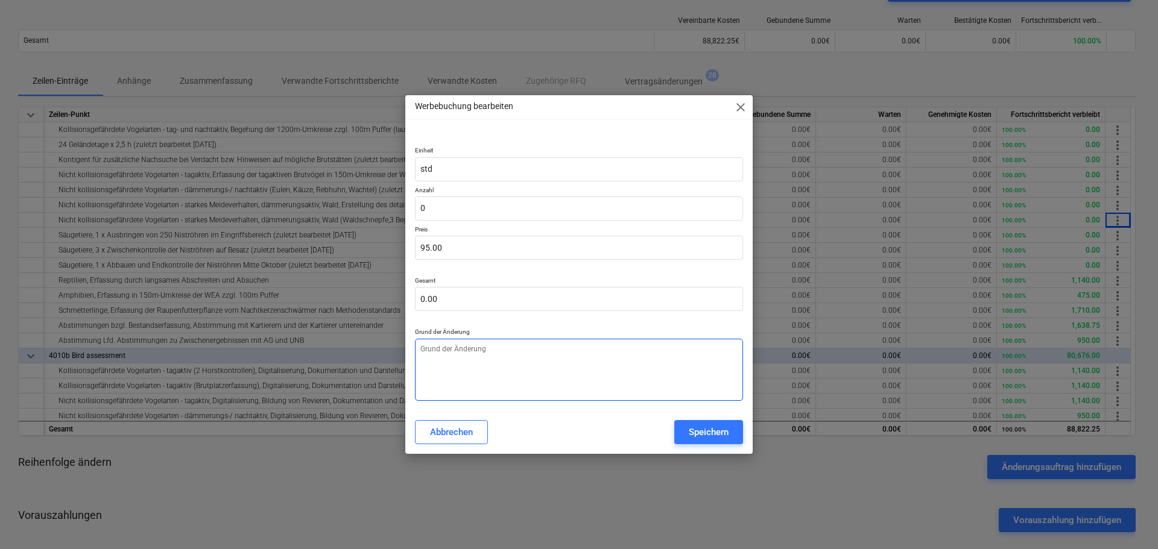
type textarea "x"
type input "0.00"
click at [472, 372] on textarea at bounding box center [579, 370] width 328 height 62
paste textarea "flat rate inv"
type textarea "x"
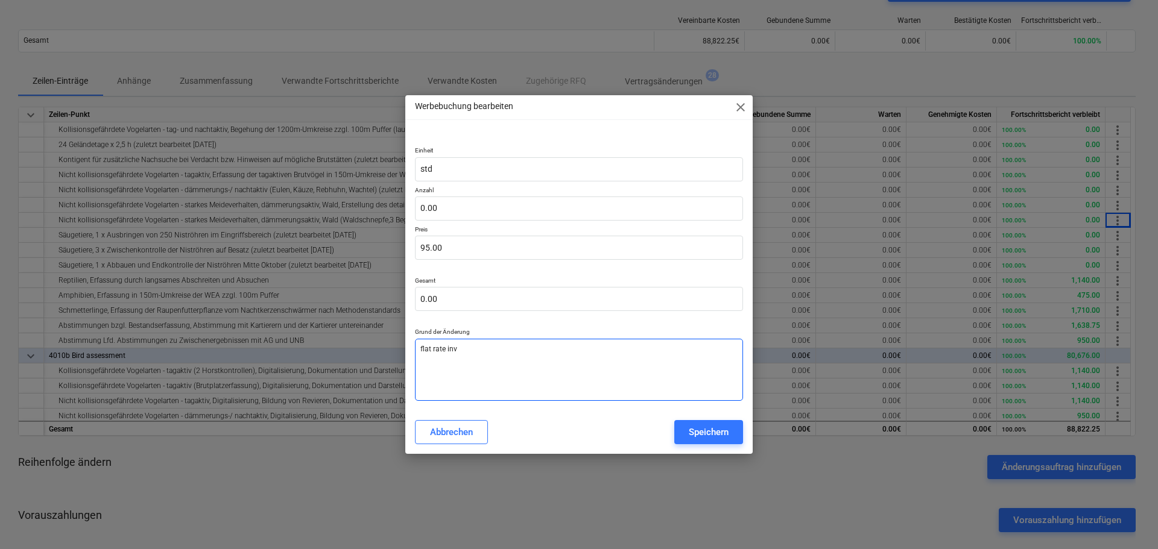
type textarea "flat rate inv"
click at [711, 434] on div "Speichern" at bounding box center [709, 433] width 40 height 16
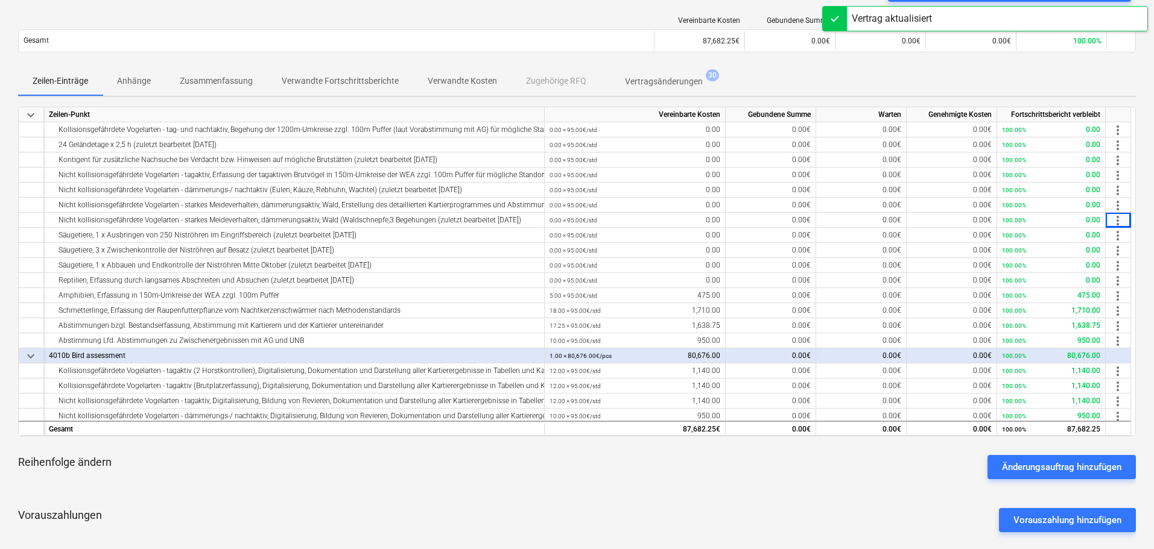
click at [1116, 294] on span "more_vert" at bounding box center [1117, 296] width 14 height 14
click at [1109, 294] on li "bearbeiten" at bounding box center [1115, 296] width 64 height 28
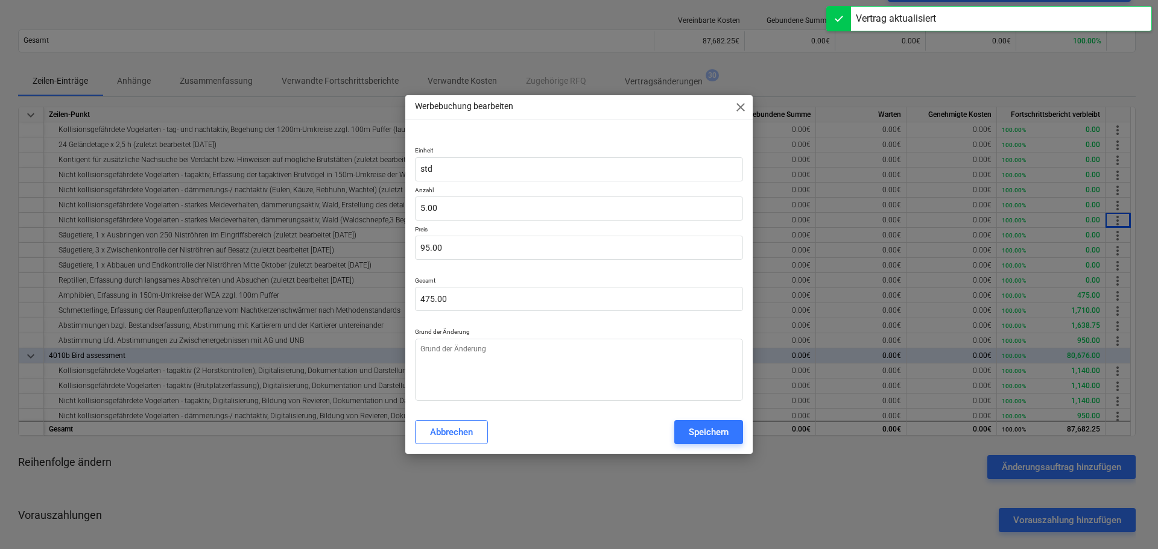
type textarea "x"
type input "5"
drag, startPoint x: 452, startPoint y: 213, endPoint x: 393, endPoint y: 209, distance: 59.2
click at [393, 209] on div "Werbebuchung bearbeiten close Einheit std Anzahl 5 Preis 95.00 Gesamt 475.00 Gr…" at bounding box center [579, 274] width 1158 height 549
type textarea "x"
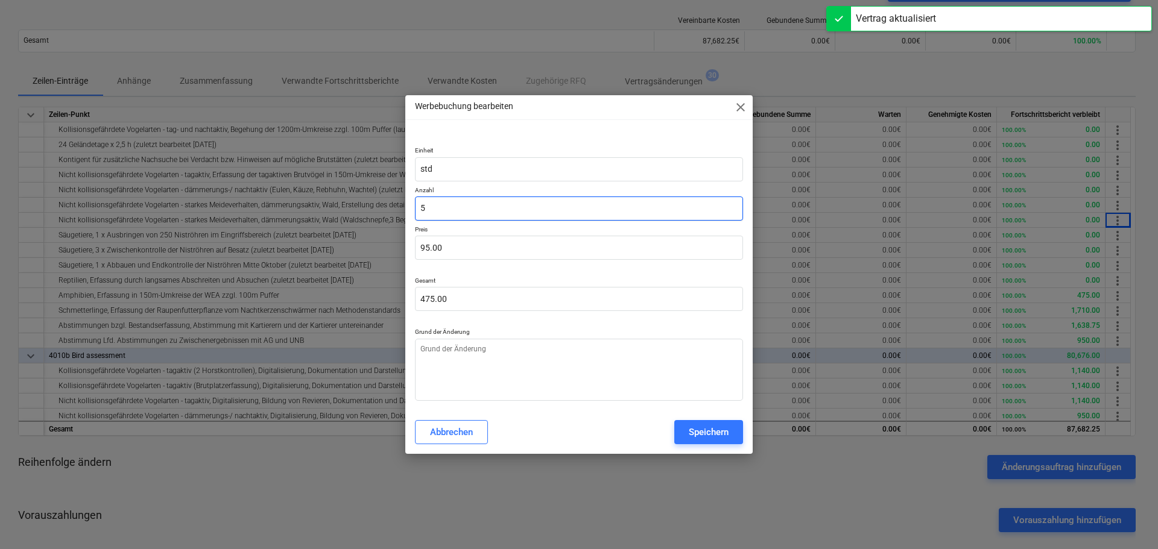
type input "0"
type input "0.00"
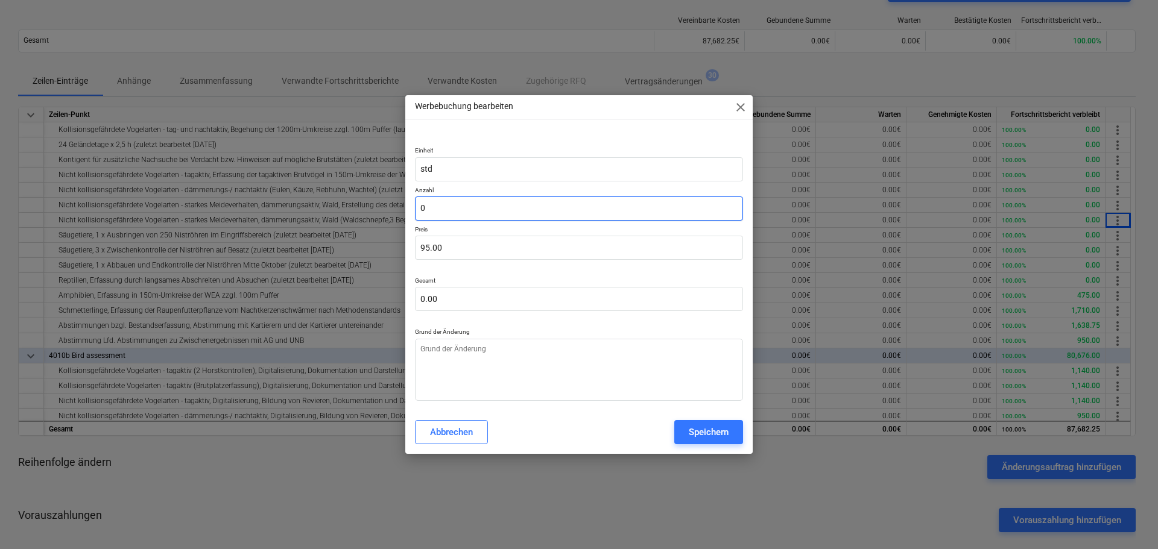
type input "0"
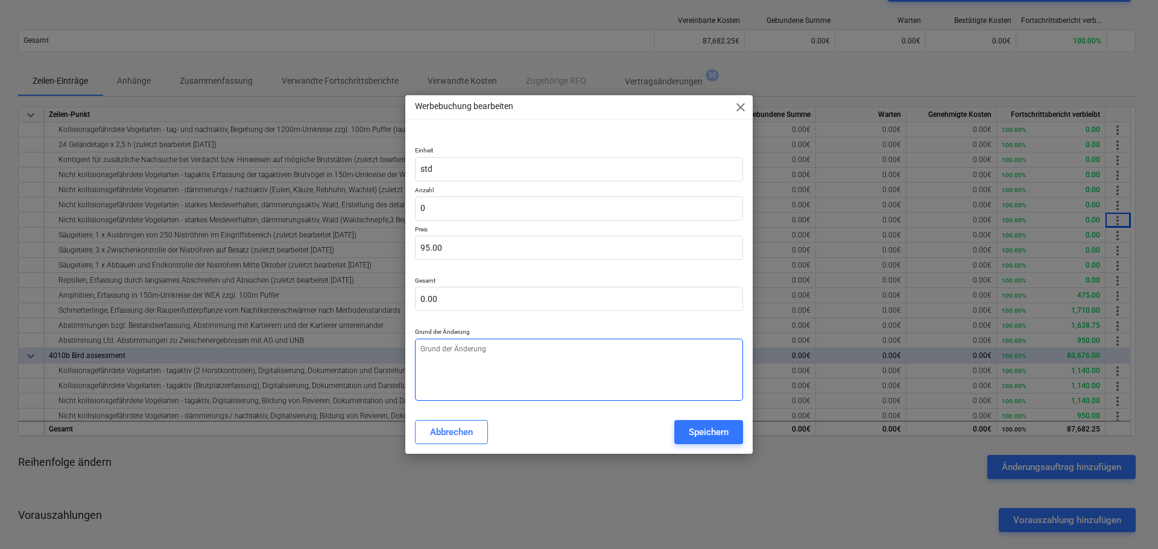
type textarea "x"
type input "0.00"
click at [451, 358] on textarea at bounding box center [579, 370] width 328 height 62
paste textarea "flat rate inv"
type textarea "x"
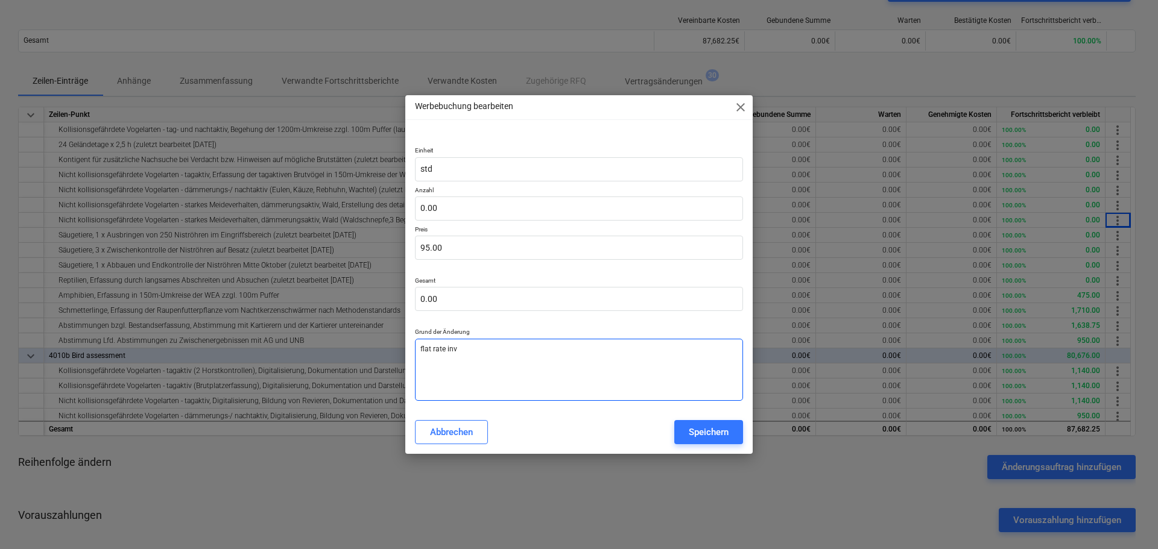
type textarea "flat rate inv"
click at [723, 432] on div "Speichern" at bounding box center [709, 433] width 40 height 16
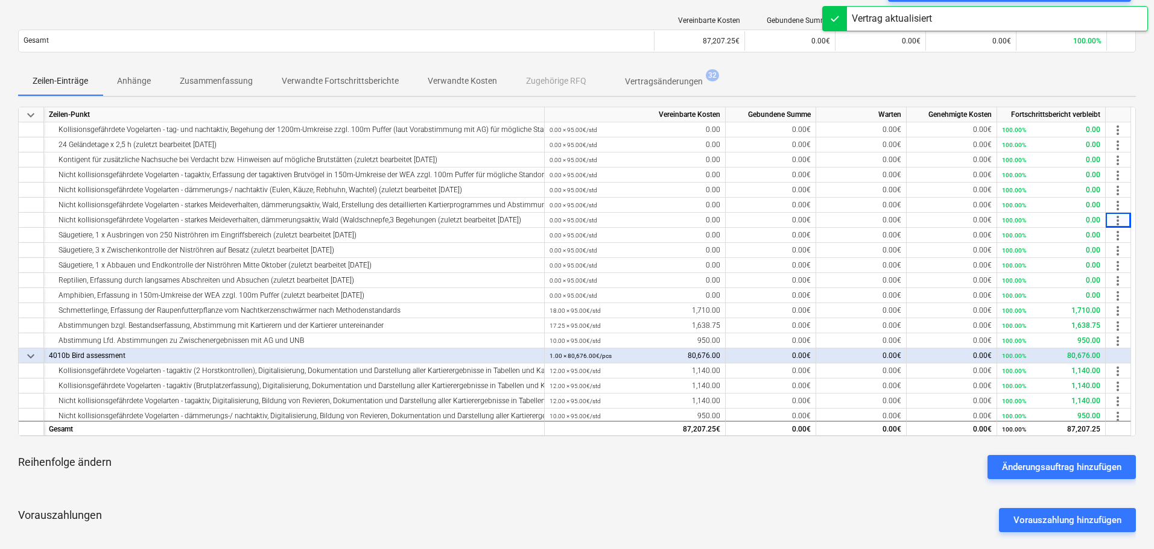
click at [1115, 310] on span "more_vert" at bounding box center [1117, 311] width 14 height 14
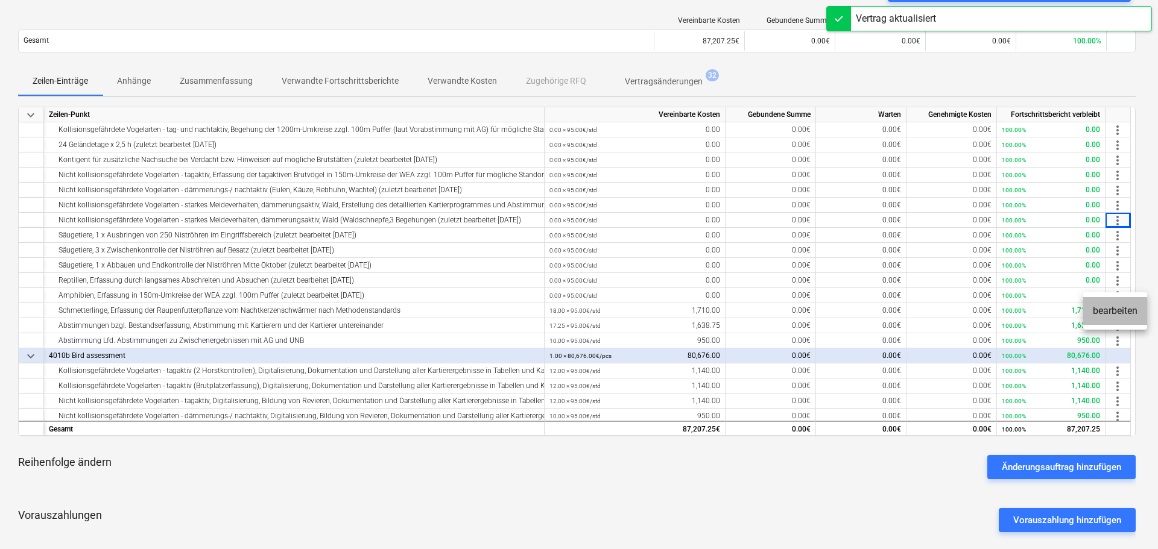
click at [1115, 310] on li "bearbeiten" at bounding box center [1115, 311] width 64 height 28
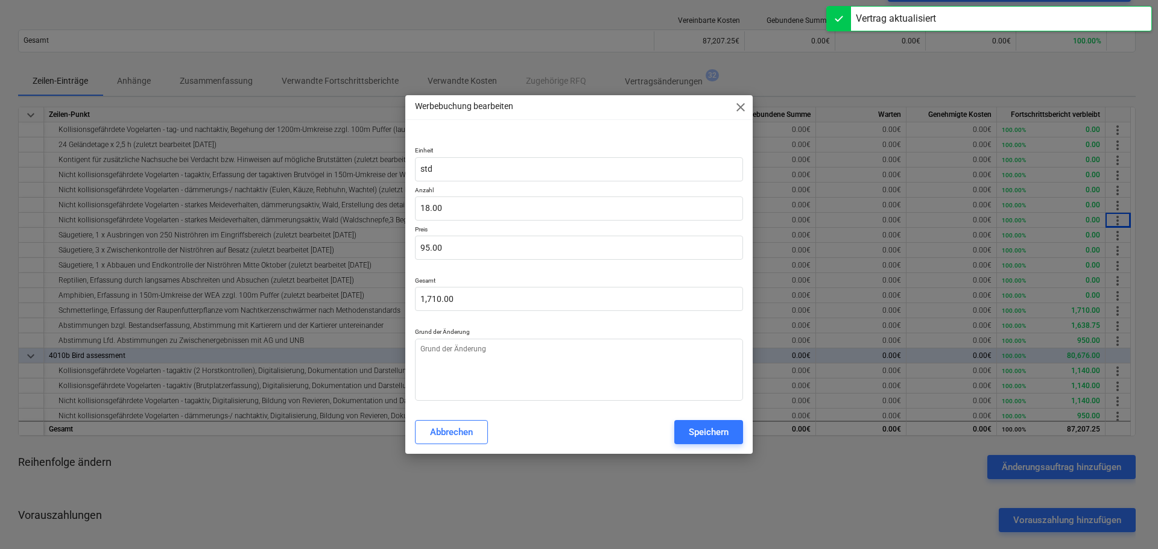
type textarea "x"
type input "18"
drag, startPoint x: 463, startPoint y: 212, endPoint x: 367, endPoint y: 212, distance: 95.9
click at [367, 212] on div "Werbebuchung bearbeiten close Einheit std Anzahl 18 Preis 95.00 Gesamt 1,710.00…" at bounding box center [579, 274] width 1158 height 549
type textarea "x"
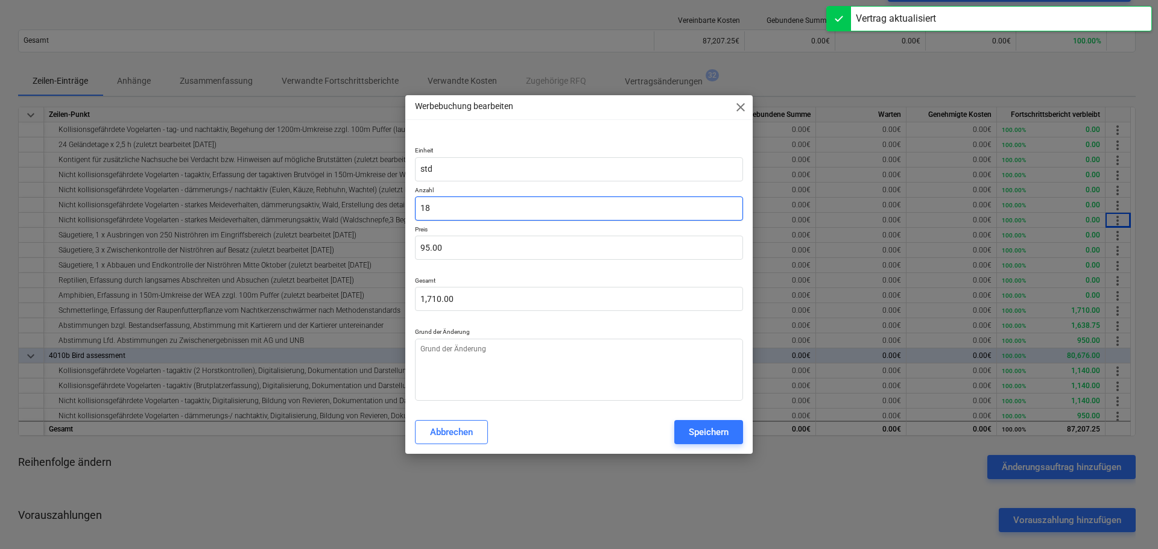
type input "0"
type input "0.00"
type input "0"
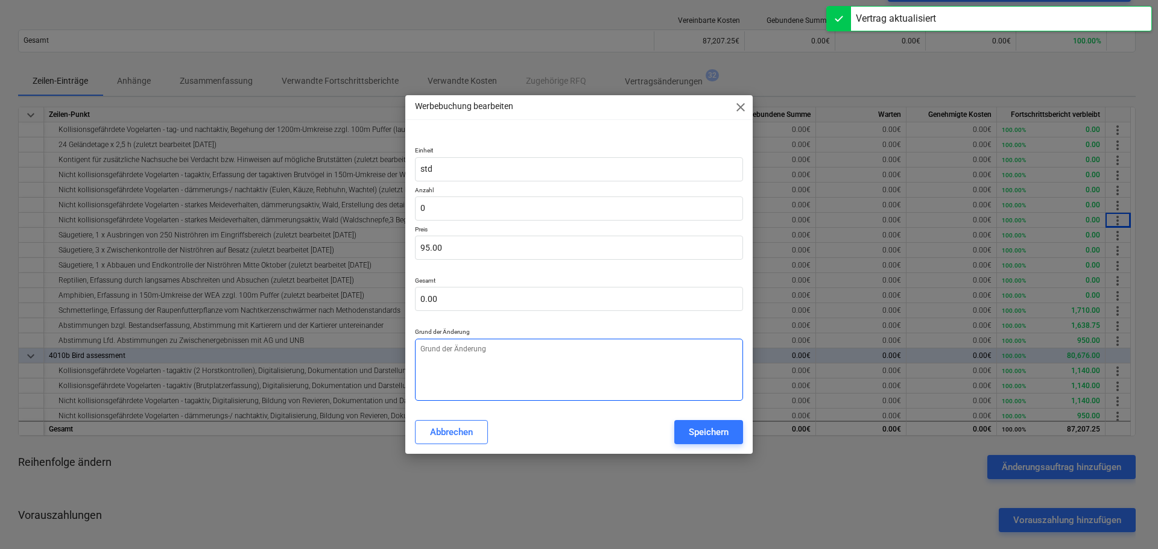
type textarea "x"
type input "0.00"
click at [445, 365] on textarea at bounding box center [579, 370] width 328 height 62
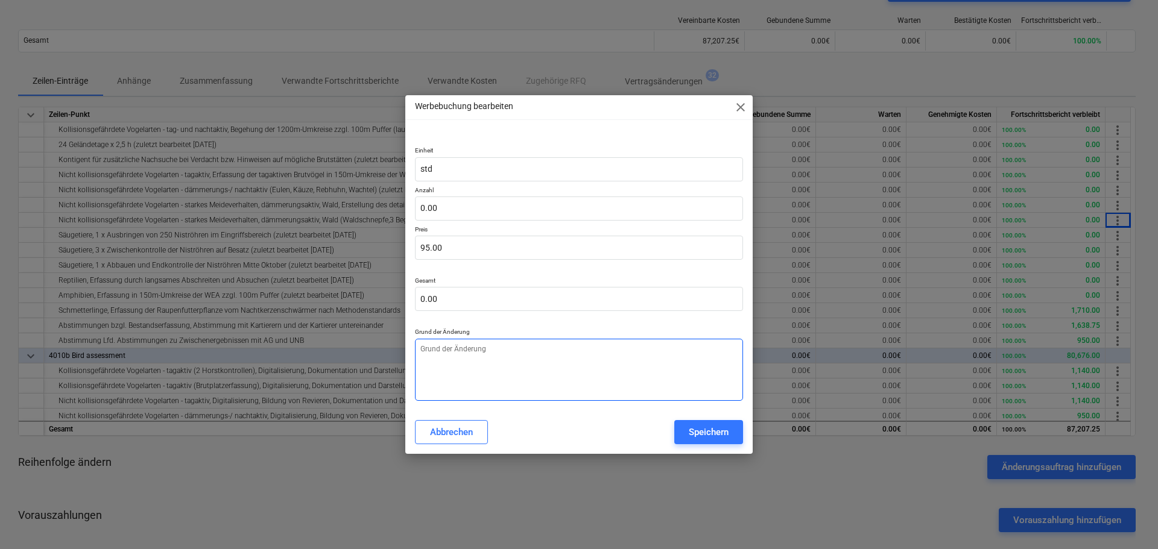
paste textarea "flat rate inv"
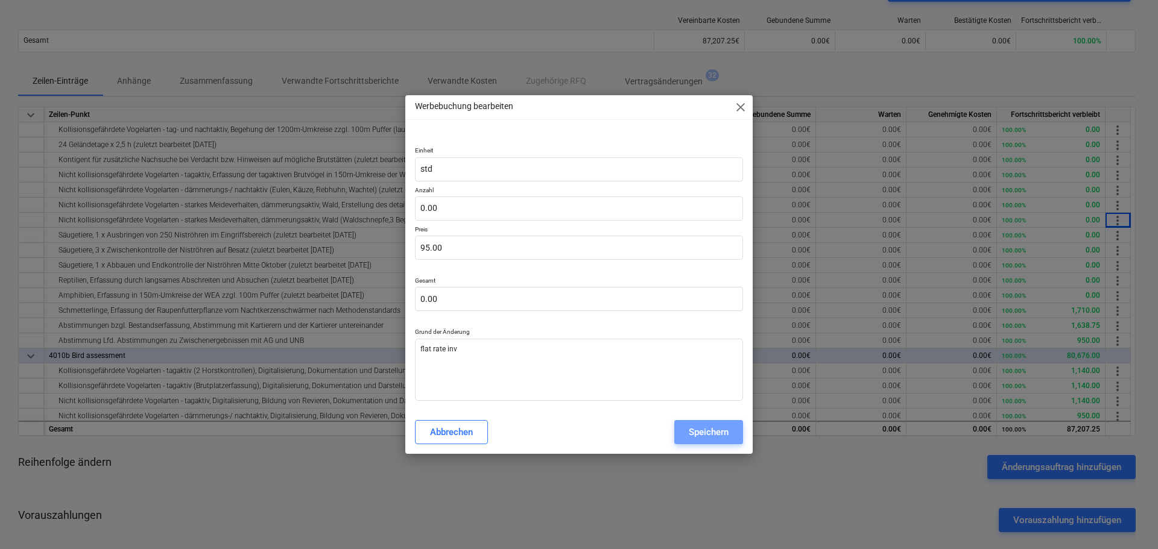
click at [702, 433] on div "Speichern" at bounding box center [709, 433] width 40 height 16
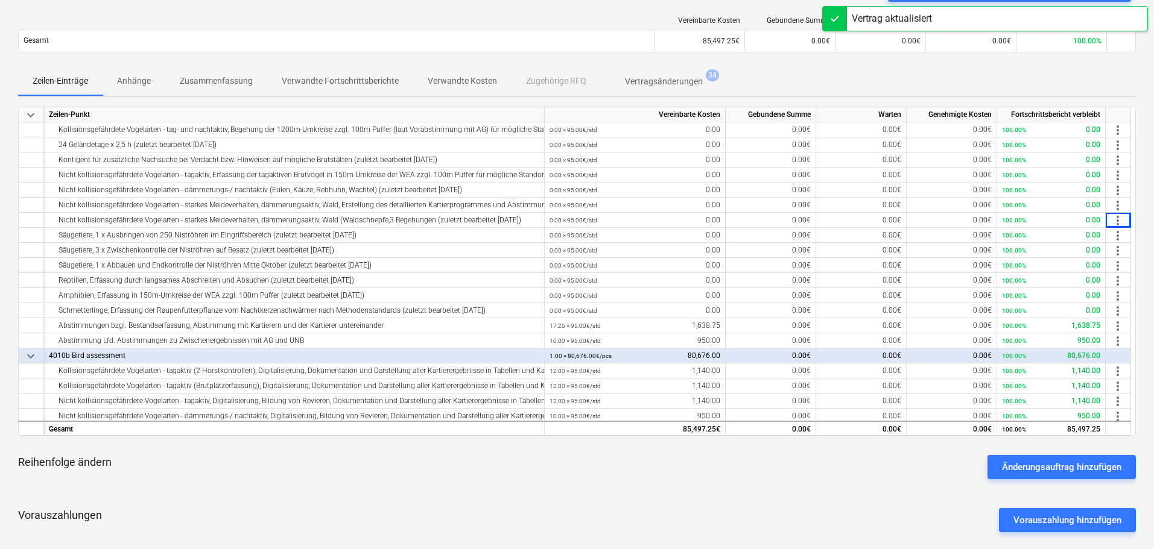
click at [1118, 324] on span "more_vert" at bounding box center [1117, 326] width 14 height 14
click at [1118, 324] on li "bearbeiten" at bounding box center [1115, 326] width 64 height 28
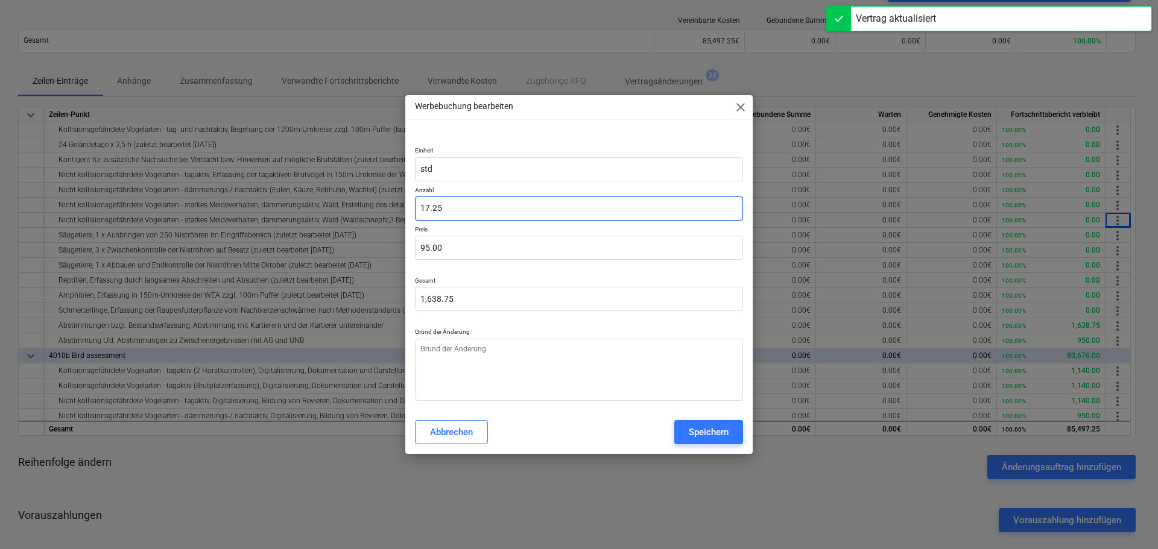
drag, startPoint x: 448, startPoint y: 209, endPoint x: 382, endPoint y: 204, distance: 65.9
click at [382, 204] on div "Werbebuchung bearbeiten close Einheit std Anzahl 17.25 Preis 95.00 Gesamt 1,638…" at bounding box center [579, 274] width 1158 height 549
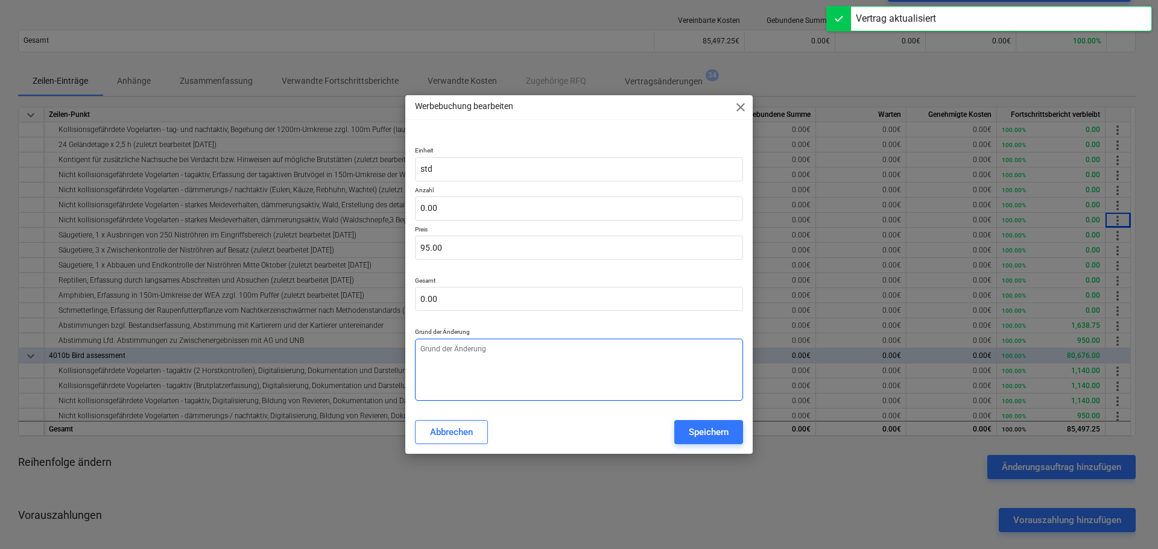
click at [451, 355] on textarea at bounding box center [579, 370] width 328 height 62
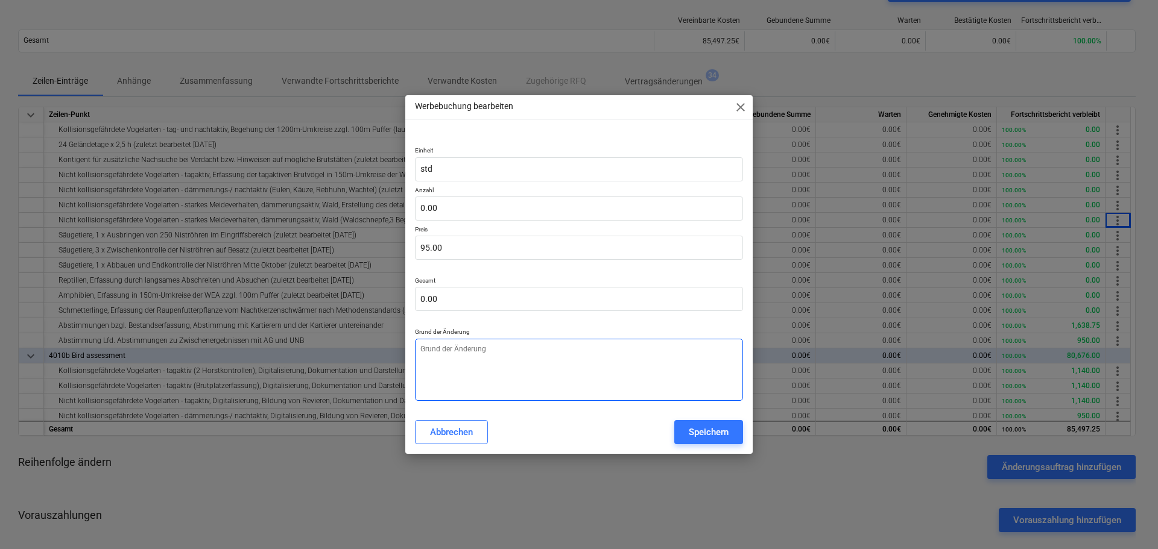
paste textarea "flat rate inv"
drag, startPoint x: 693, startPoint y: 428, endPoint x: 963, endPoint y: 422, distance: 270.3
click at [694, 428] on div "Speichern" at bounding box center [709, 433] width 40 height 16
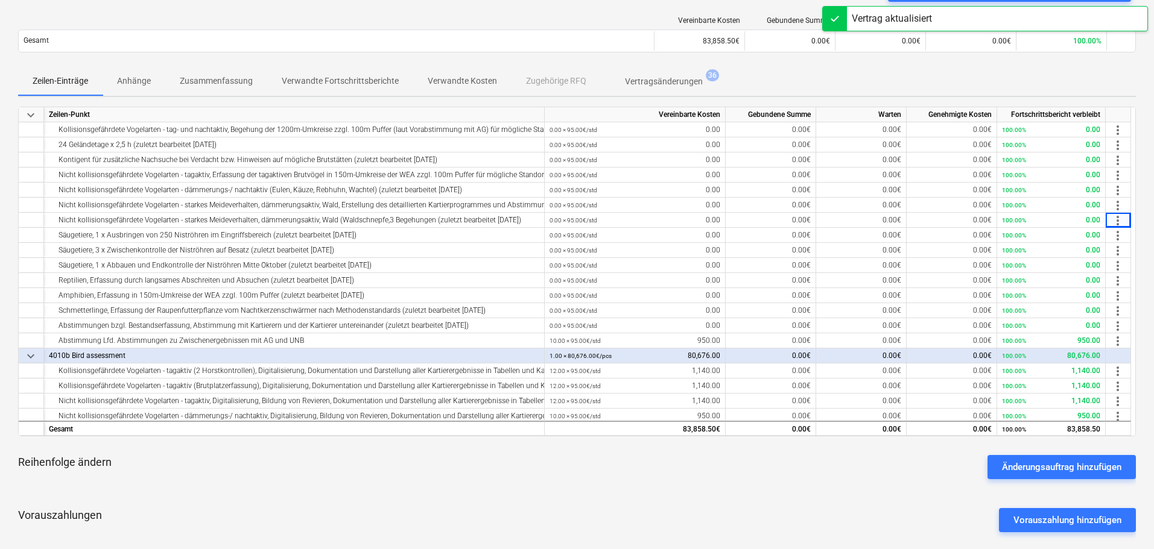
click at [1116, 337] on span "more_vert" at bounding box center [1117, 341] width 14 height 14
click at [1105, 346] on li "bearbeiten" at bounding box center [1115, 342] width 64 height 28
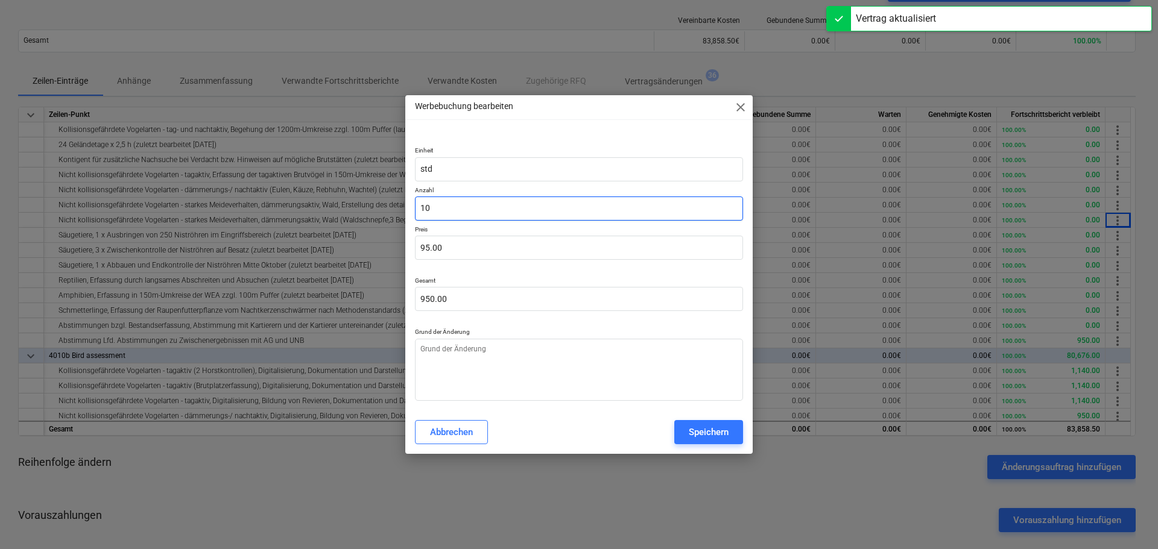
drag, startPoint x: 474, startPoint y: 209, endPoint x: 370, endPoint y: 206, distance: 104.4
click at [370, 206] on div "Werbebuchung bearbeiten close Einheit std Anzahl 10 Preis 95.00 Gesamt 950.00 G…" at bounding box center [579, 274] width 1158 height 549
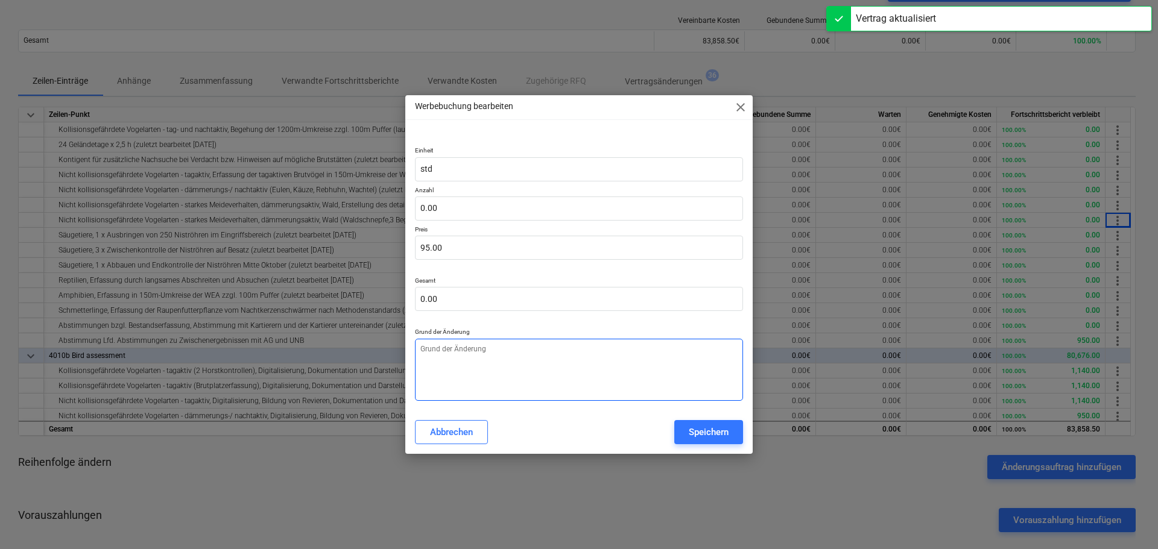
click at [457, 371] on textarea at bounding box center [579, 370] width 328 height 62
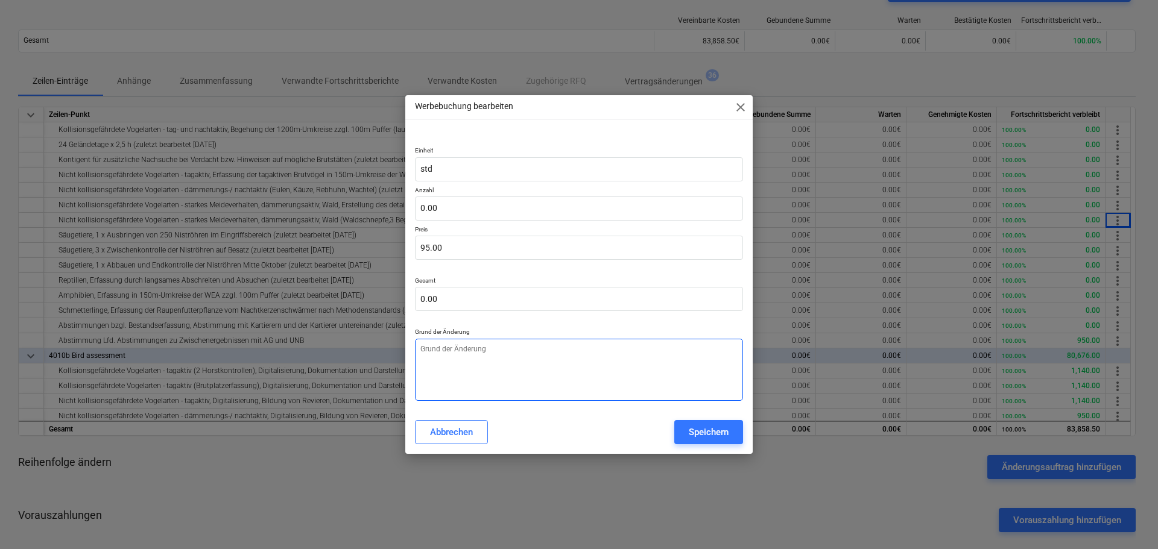
paste textarea "flat rate inv"
click at [710, 435] on div "Speichern" at bounding box center [709, 433] width 40 height 16
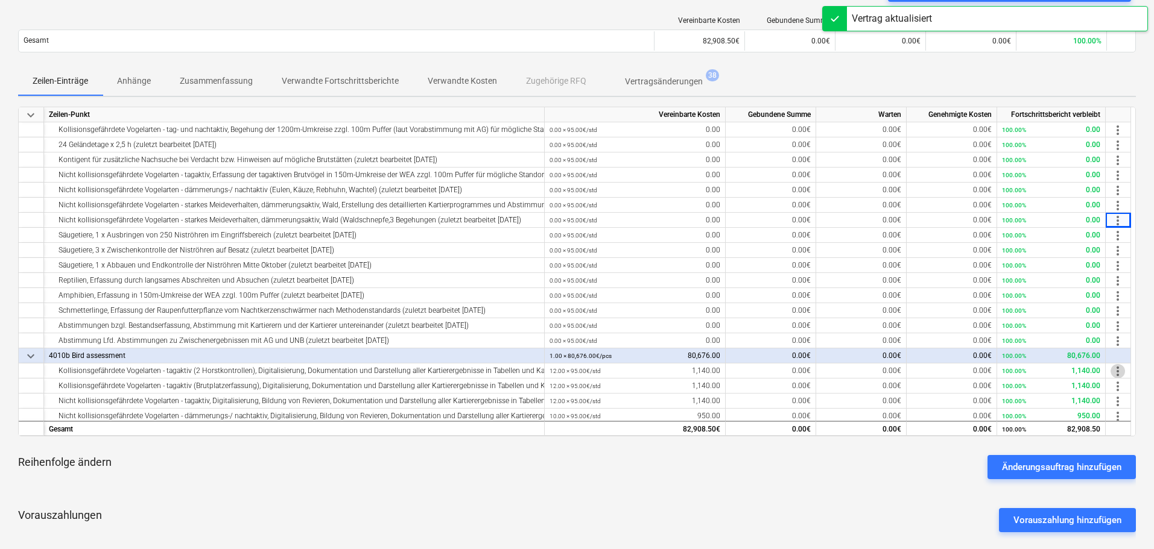
click at [1118, 367] on span "more_vert" at bounding box center [1117, 371] width 14 height 14
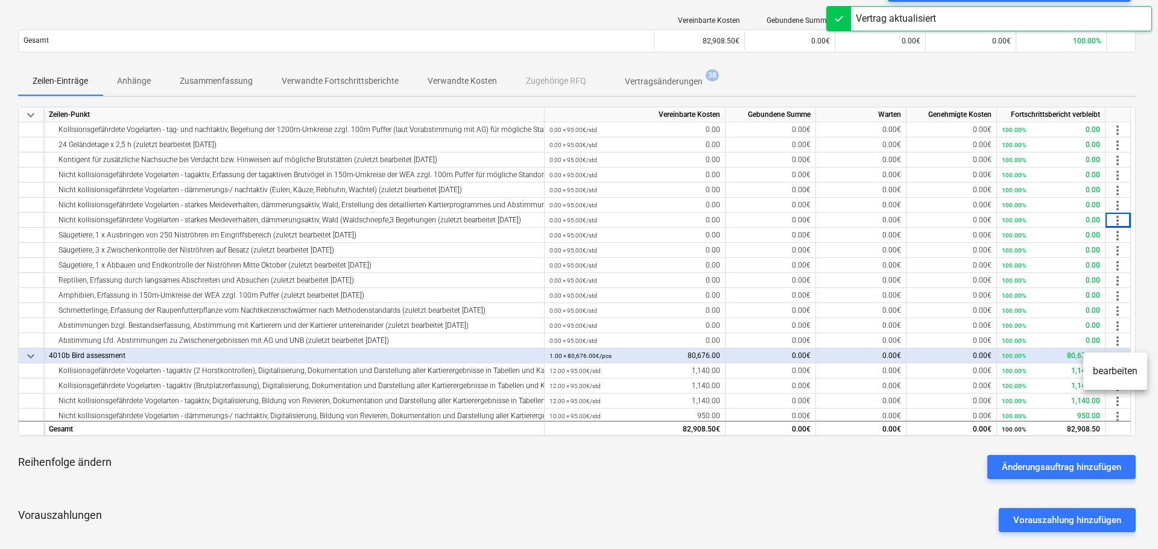
click at [1119, 370] on li "bearbeiten" at bounding box center [1115, 372] width 64 height 28
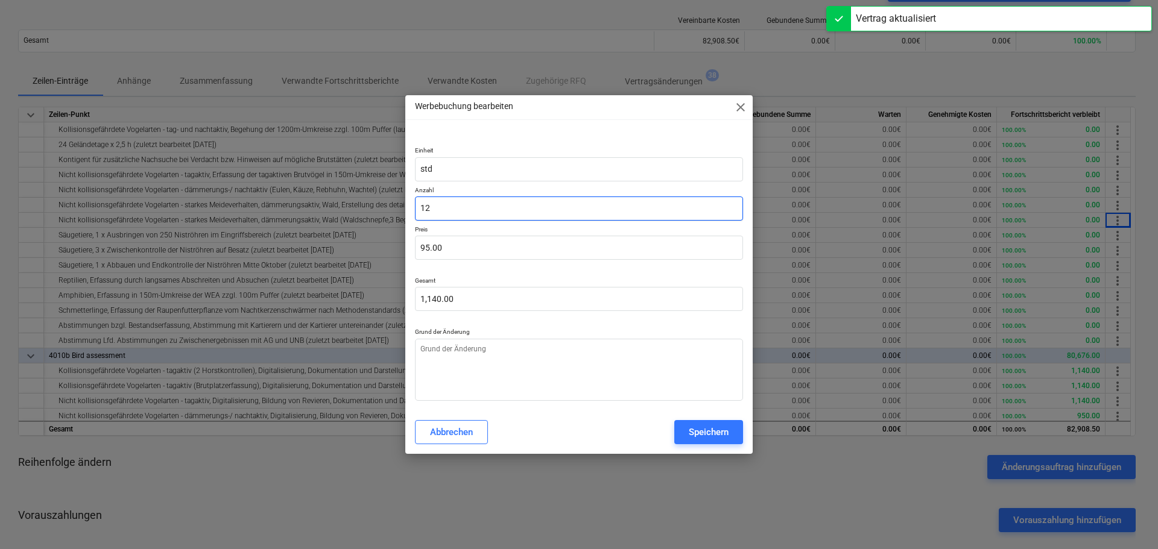
drag, startPoint x: 444, startPoint y: 210, endPoint x: 379, endPoint y: 212, distance: 64.6
click at [379, 212] on div "Werbebuchung bearbeiten close Einheit std Anzahl 12 Preis 95.00 Gesamt 1,140.00…" at bounding box center [579, 274] width 1158 height 549
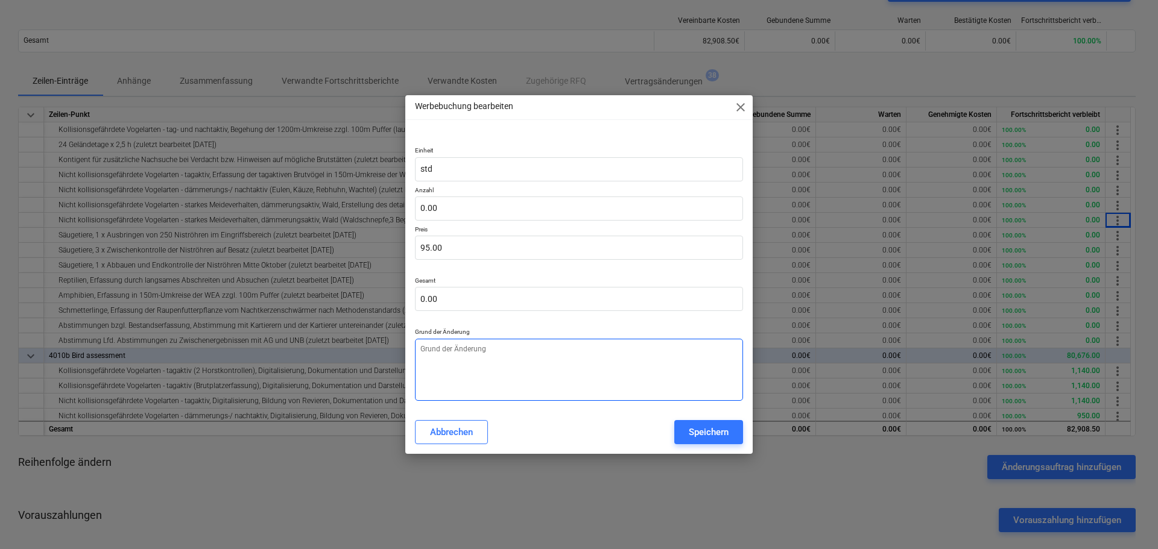
click at [534, 372] on textarea at bounding box center [579, 370] width 328 height 62
paste textarea "flat rate inv"
click at [686, 430] on button "Speichern" at bounding box center [708, 432] width 69 height 24
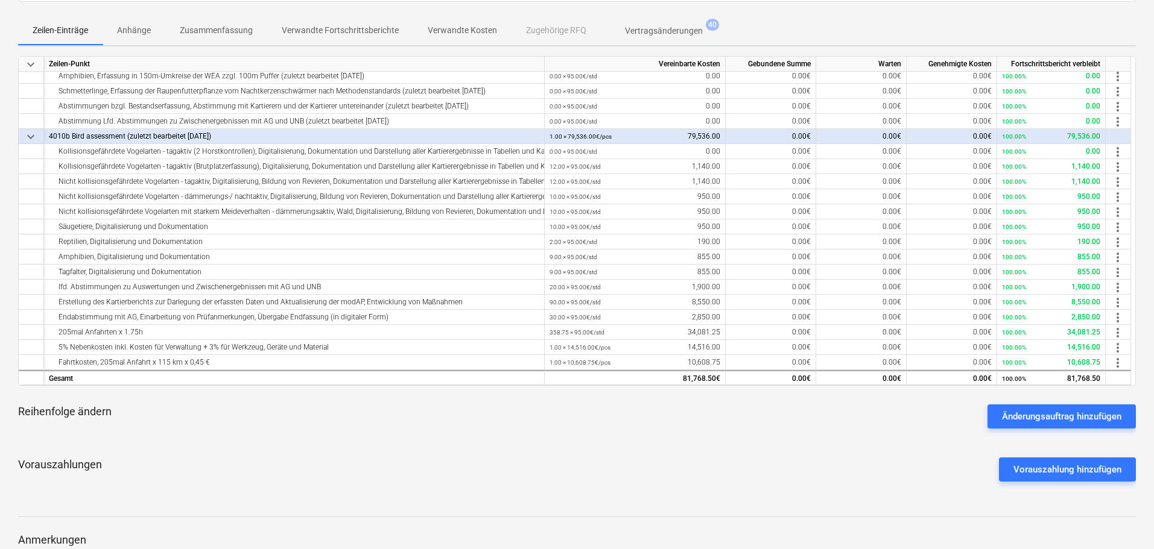
scroll to position [293, 0]
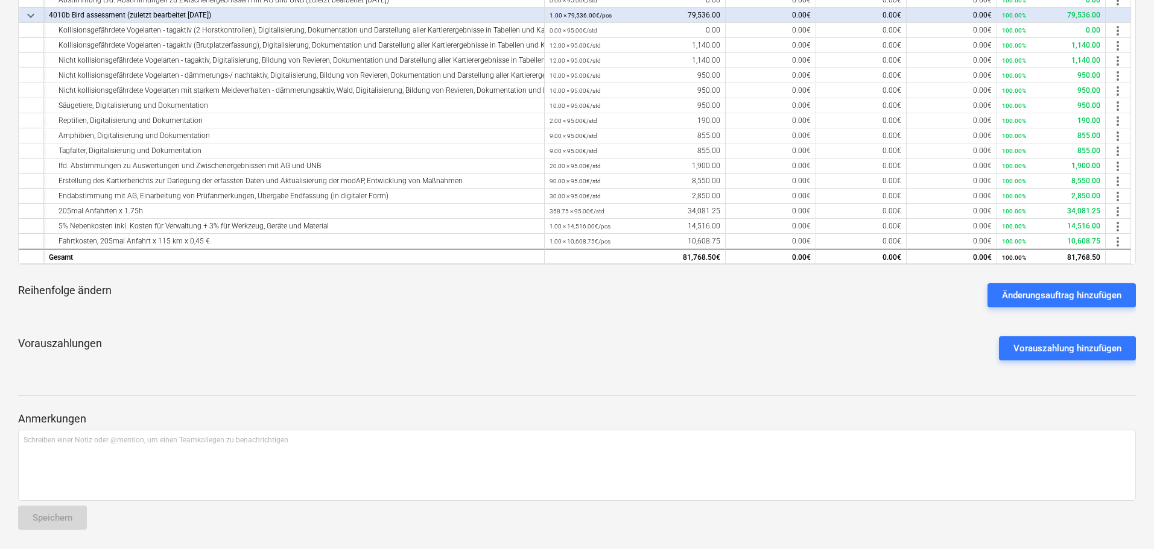
click at [1048, 294] on div "Änderungsauftrag hinzufügen" at bounding box center [1061, 296] width 119 height 16
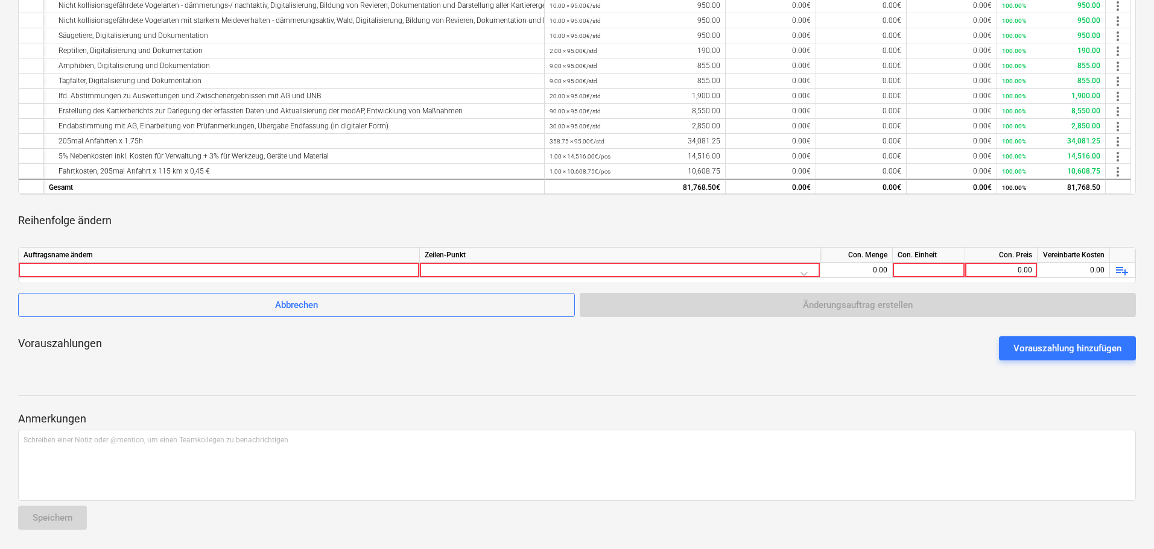
click at [349, 304] on span "Abbrechen" at bounding box center [296, 305] width 527 height 16
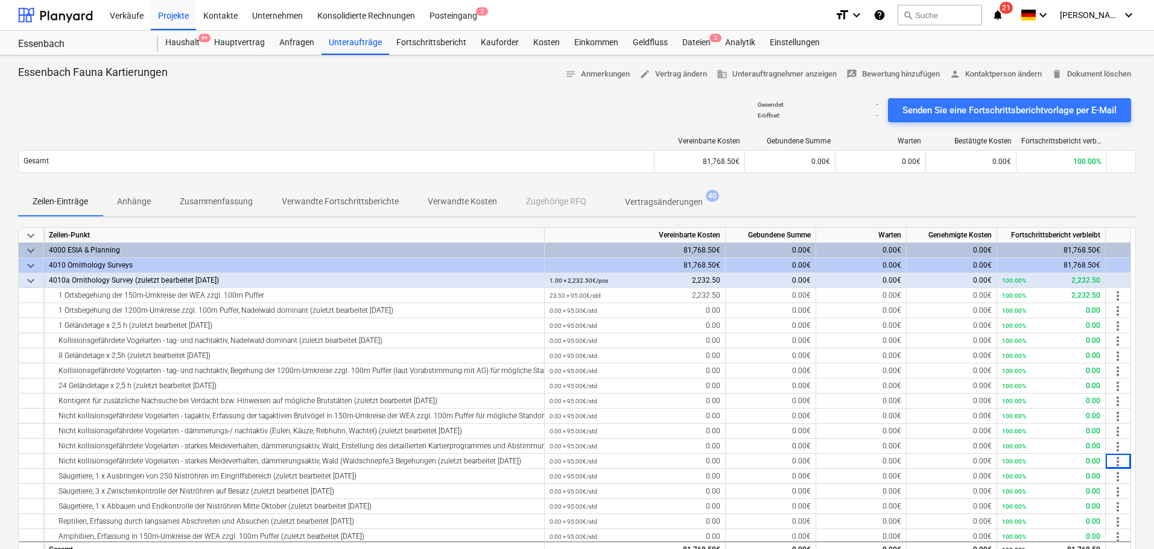
click at [547, 42] on div "Kosten" at bounding box center [546, 43] width 41 height 24
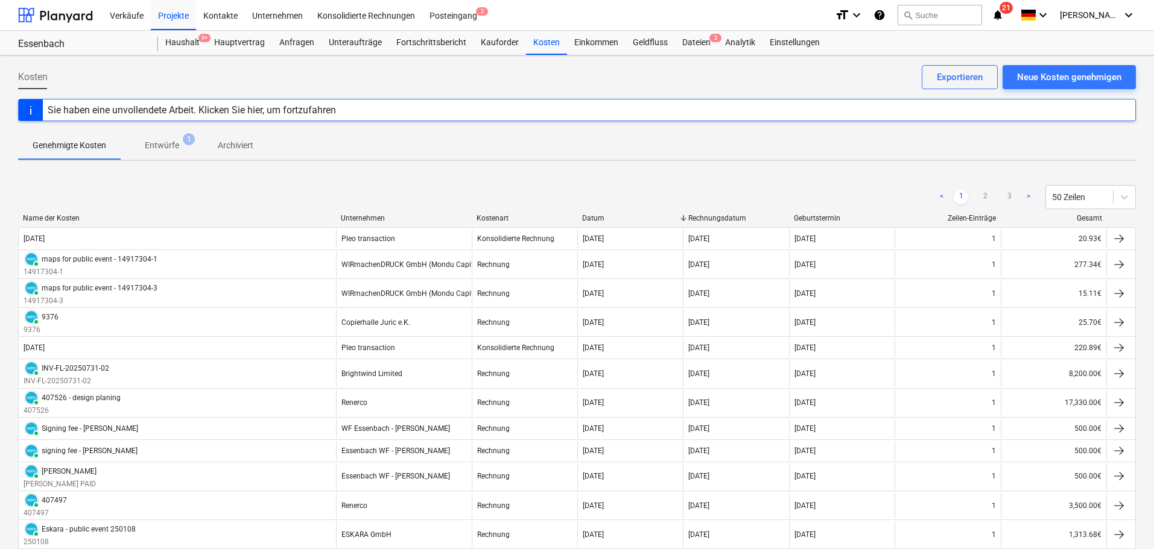
click at [176, 144] on p "Entwürfe" at bounding box center [162, 145] width 34 height 13
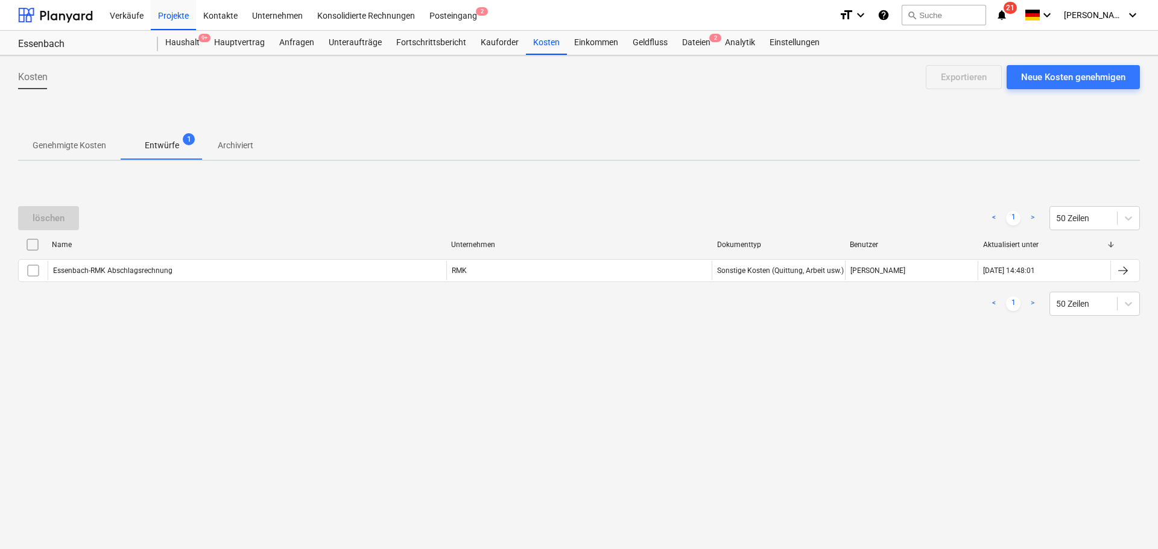
click at [214, 271] on div "Essenbach-RMK Abschlagsrechnung" at bounding box center [247, 270] width 399 height 19
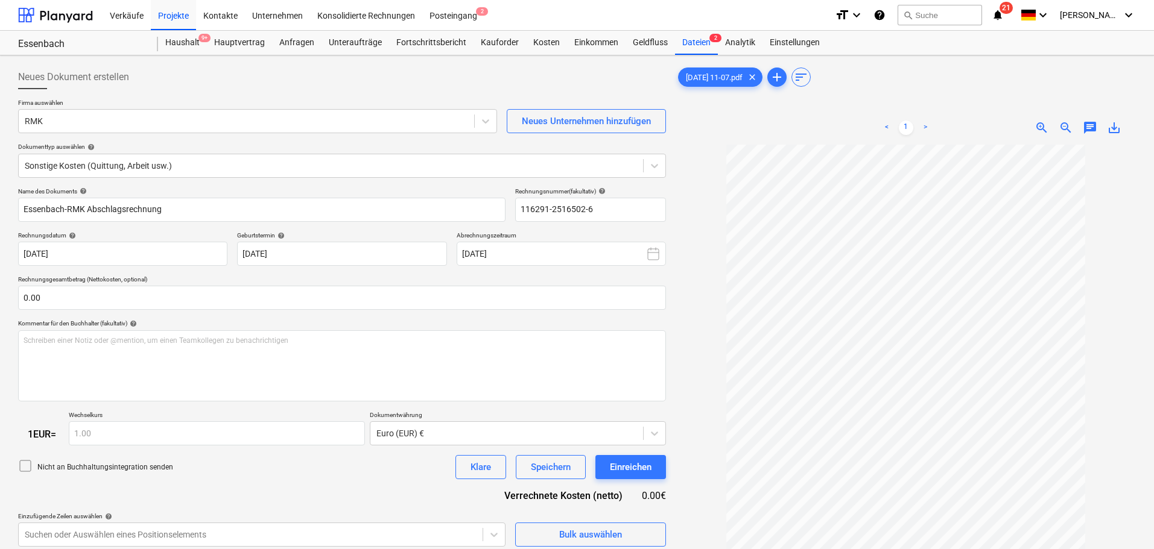
click at [335, 43] on div "Unteraufträge" at bounding box center [355, 43] width 68 height 24
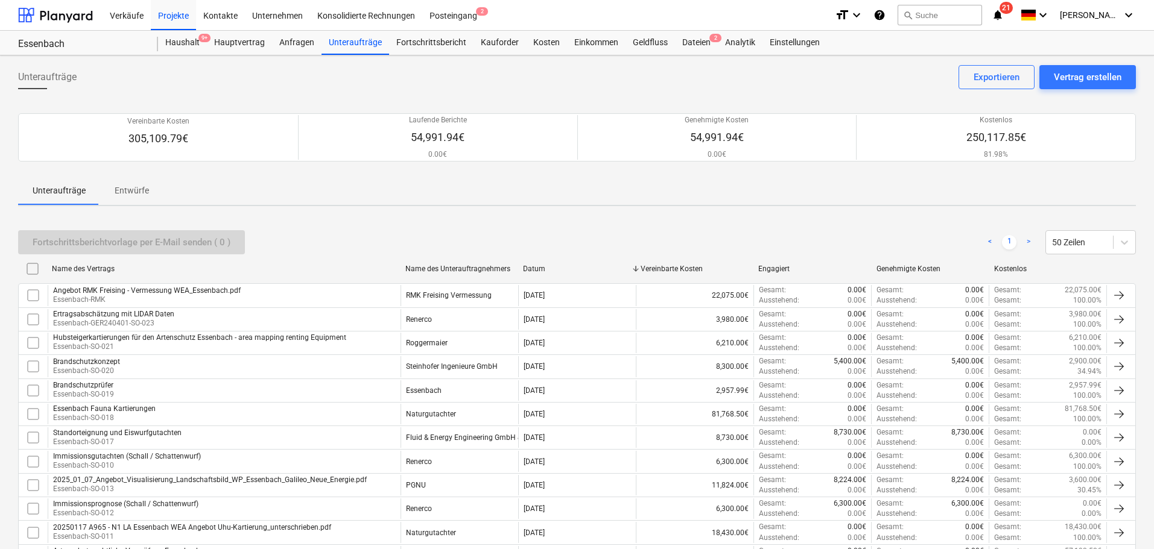
click at [127, 299] on p "Essenbach-RMK" at bounding box center [147, 300] width 188 height 10
click at [545, 40] on div "Kosten" at bounding box center [546, 43] width 41 height 24
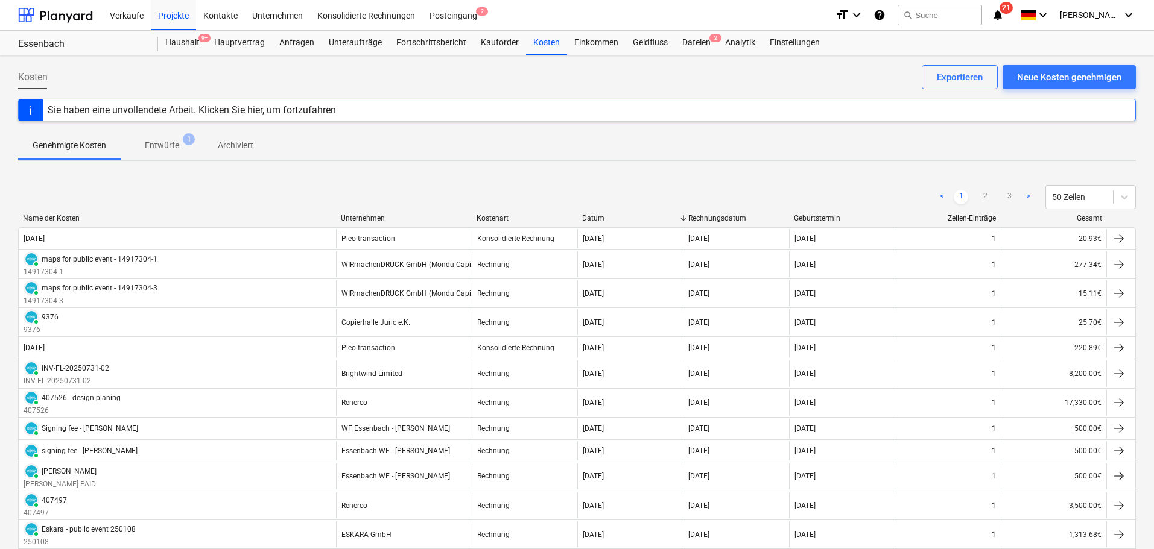
drag, startPoint x: 157, startPoint y: 151, endPoint x: 172, endPoint y: 157, distance: 15.9
click at [157, 152] on p "Entwürfe" at bounding box center [162, 145] width 34 height 13
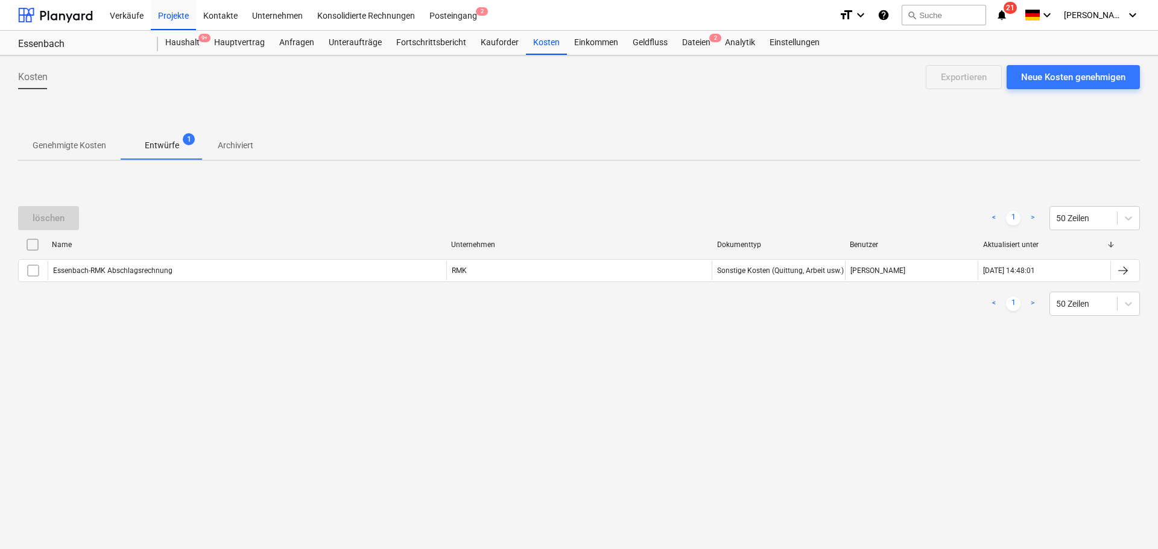
click at [160, 266] on div "Essenbach-RMK Abschlagsrechnung" at bounding box center [247, 270] width 399 height 19
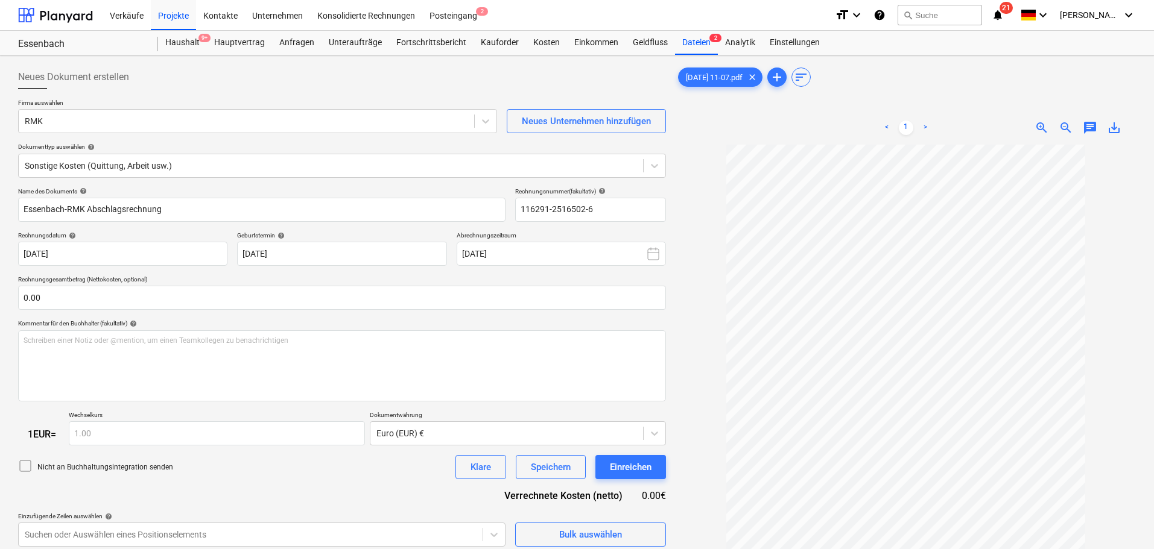
click at [113, 166] on div at bounding box center [331, 166] width 612 height 12
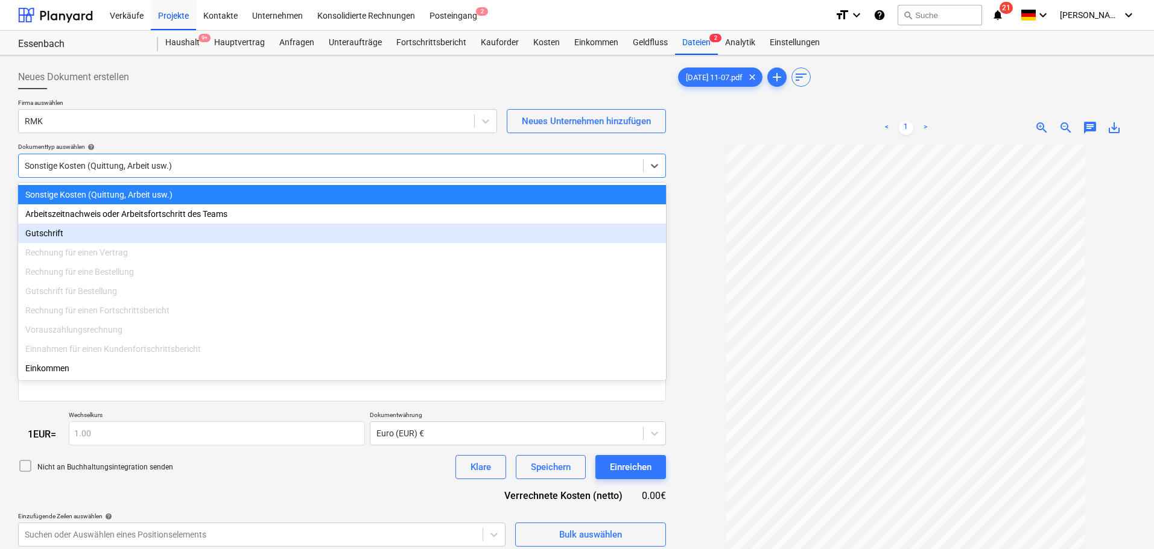
click at [115, 253] on div "Rechnung für einen Vertrag" at bounding box center [342, 252] width 648 height 19
click at [115, 252] on div "Rechnung für einen Vertrag" at bounding box center [342, 252] width 648 height 19
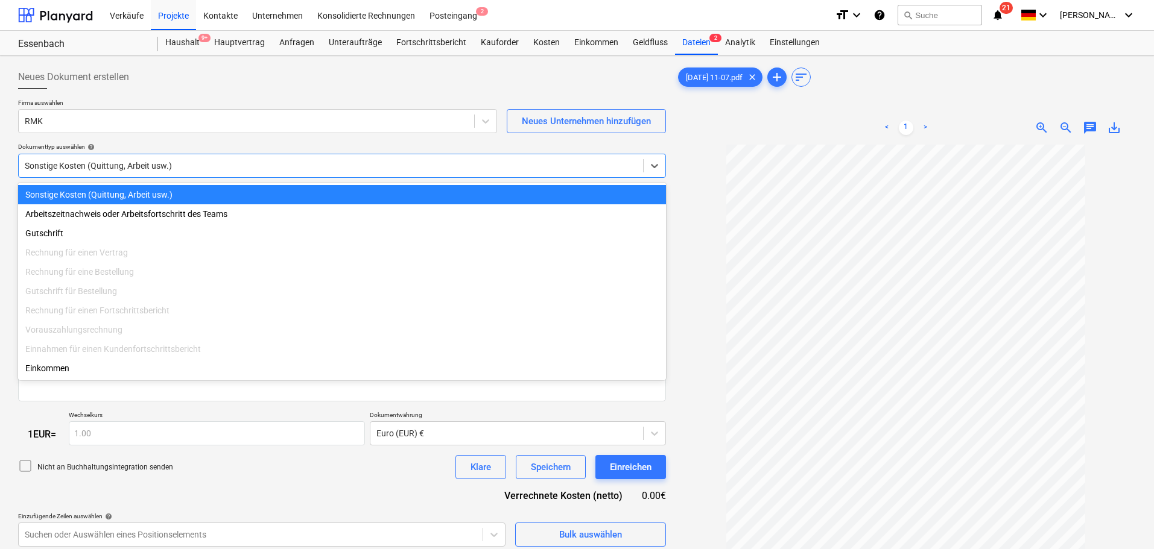
click at [145, 90] on div at bounding box center [342, 94] width 648 height 10
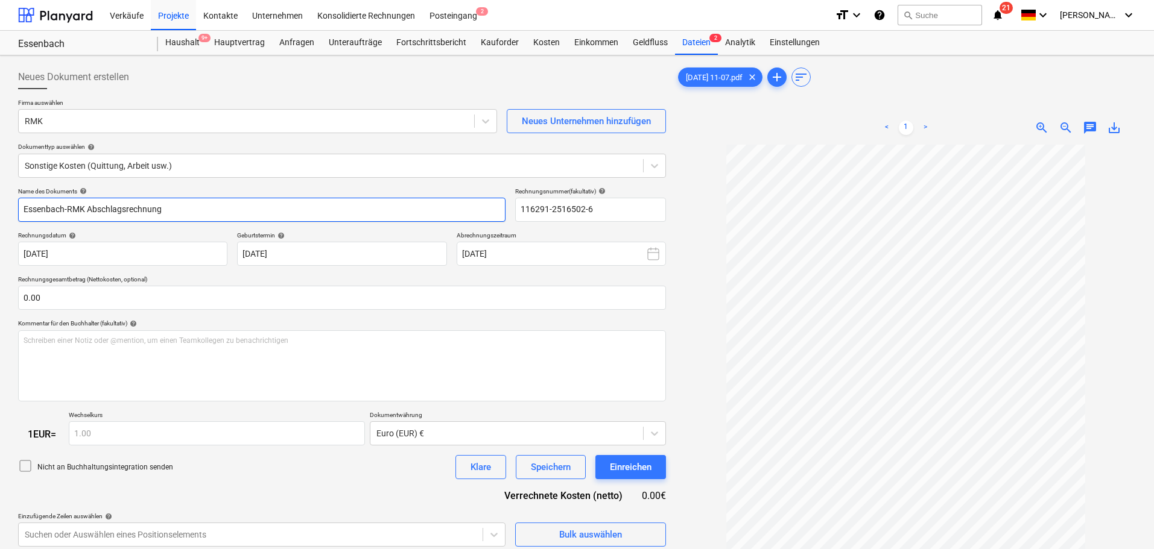
click at [88, 207] on input "Essenbach-RMK Abschlagsrechnung" at bounding box center [261, 210] width 487 height 24
drag, startPoint x: 83, startPoint y: 209, endPoint x: 16, endPoint y: 210, distance: 67.6
click at [16, 210] on div "Neues Dokument erstellen Firma auswählen RMK Neues Unternehmen hinzufügen Dokum…" at bounding box center [341, 362] width 657 height 605
drag, startPoint x: 125, startPoint y: 212, endPoint x: 163, endPoint y: 210, distance: 37.4
click at [126, 211] on input "Essenbach-RMK Abschlagsrechnung" at bounding box center [261, 210] width 487 height 24
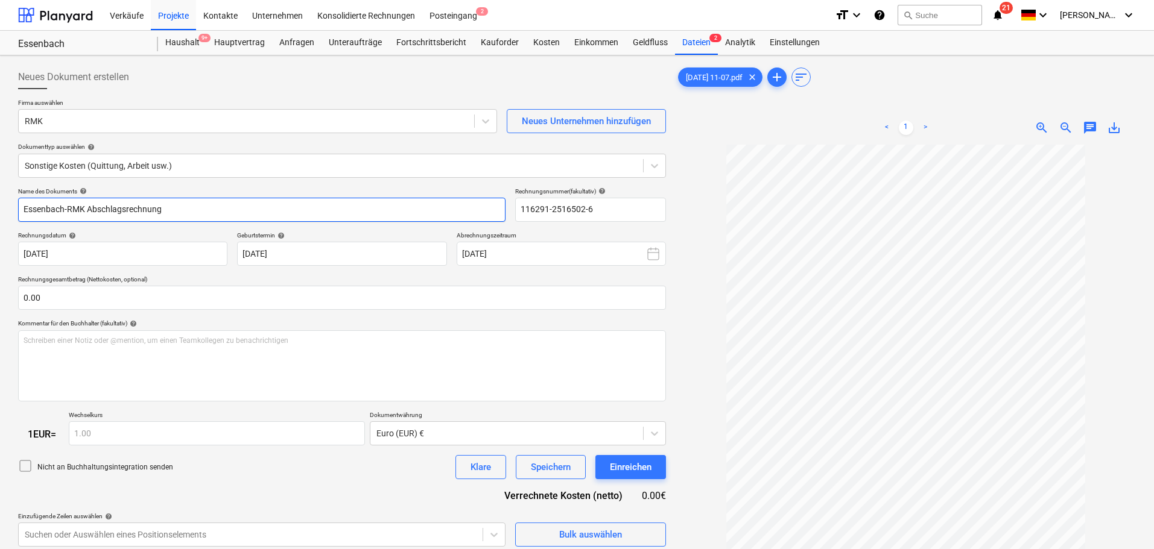
drag, startPoint x: 174, startPoint y: 210, endPoint x: 86, endPoint y: 210, distance: 87.5
click at [86, 210] on input "Essenbach-RMK Abschlagsrechnung" at bounding box center [261, 210] width 487 height 24
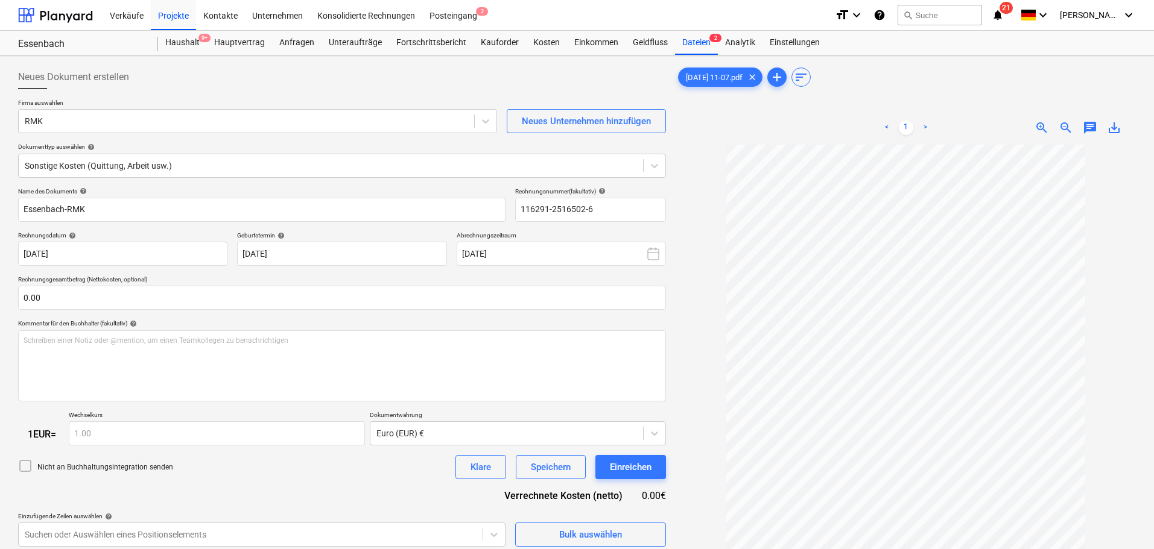
click at [223, 281] on p "Rechnungsgesamtbetrag (Nettokosten, optional)" at bounding box center [342, 281] width 648 height 10
click at [134, 161] on div at bounding box center [331, 166] width 612 height 12
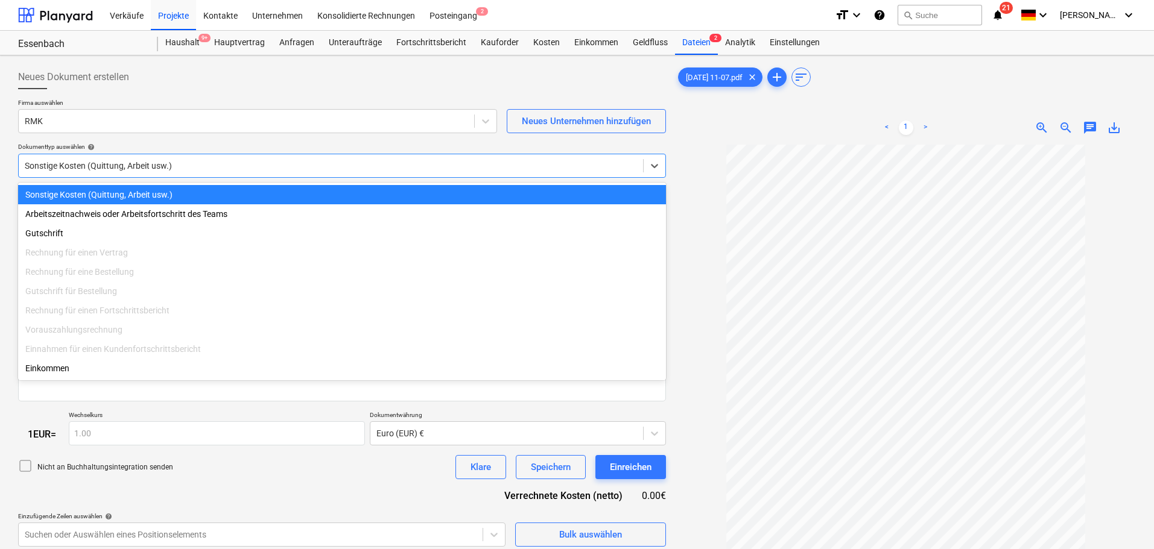
click at [201, 74] on div "Neues Dokument erstellen" at bounding box center [342, 77] width 648 height 24
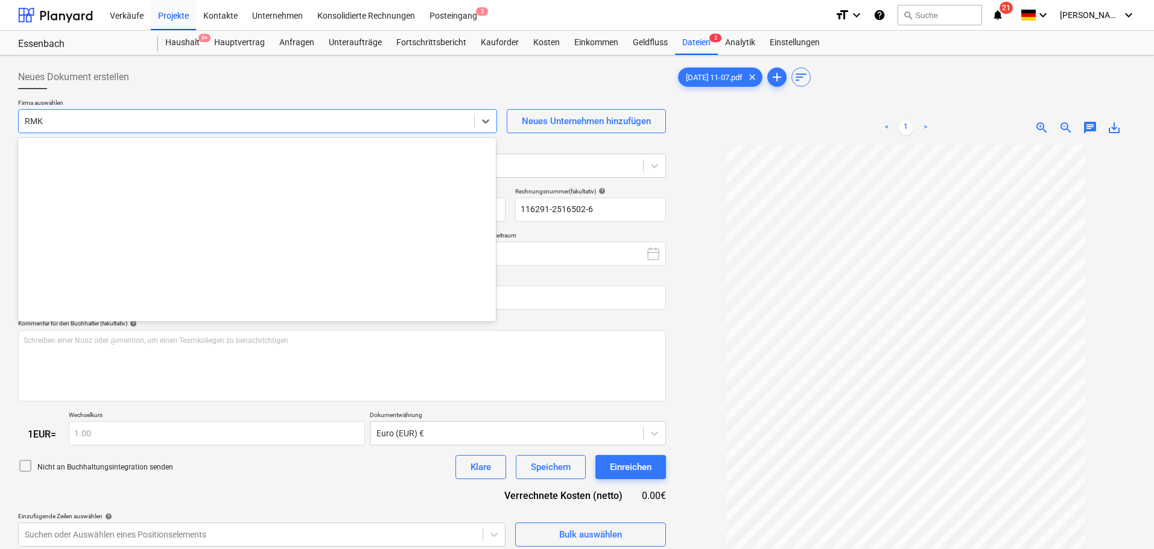
click at [485, 121] on icon at bounding box center [485, 121] width 12 height 12
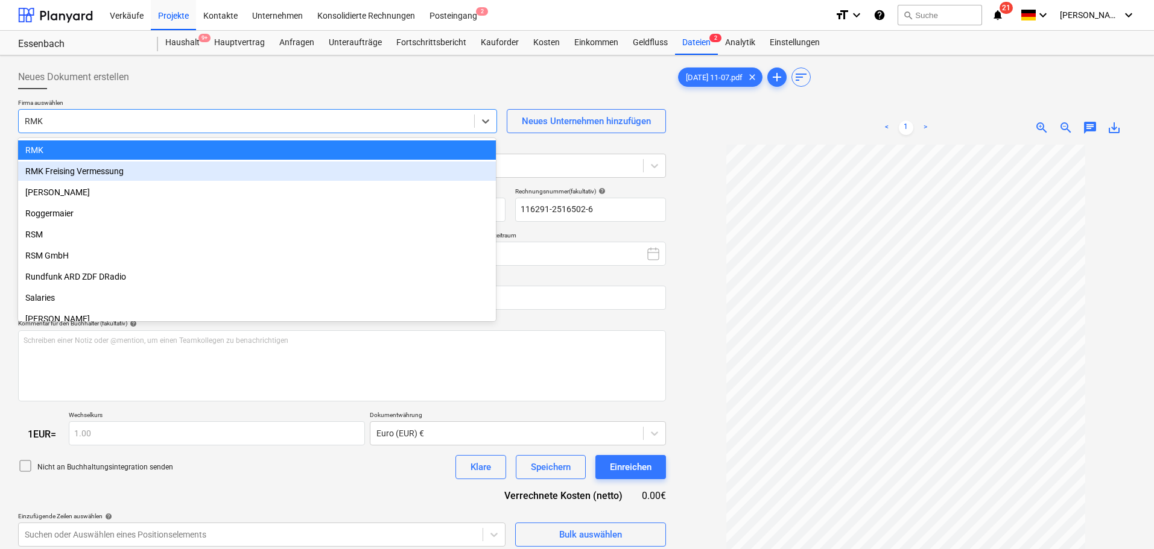
click at [343, 174] on div "RMK Freising Vermessung" at bounding box center [257, 171] width 478 height 19
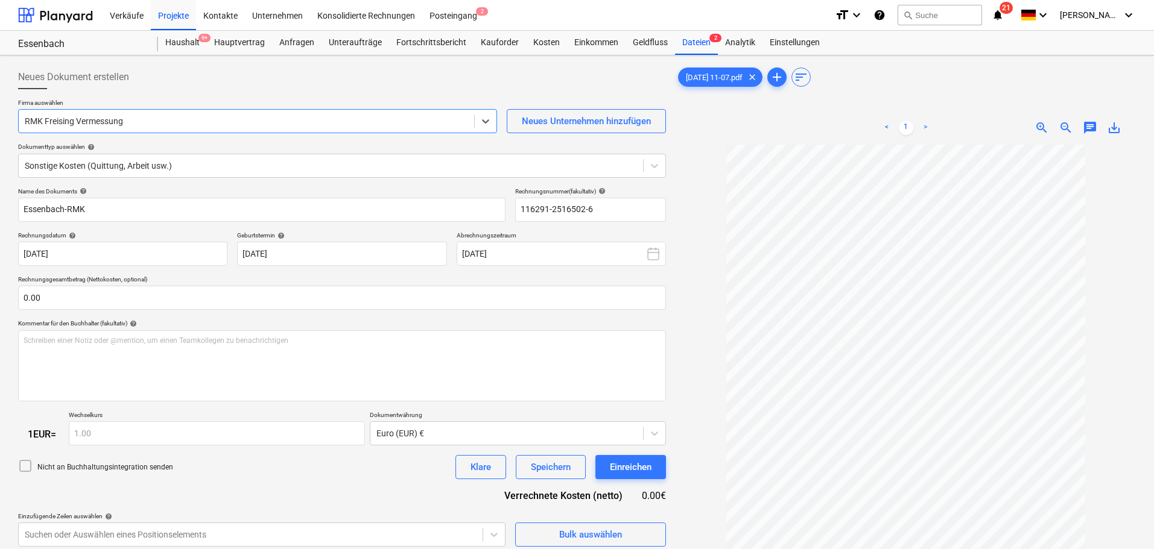
click at [172, 163] on div at bounding box center [331, 166] width 612 height 12
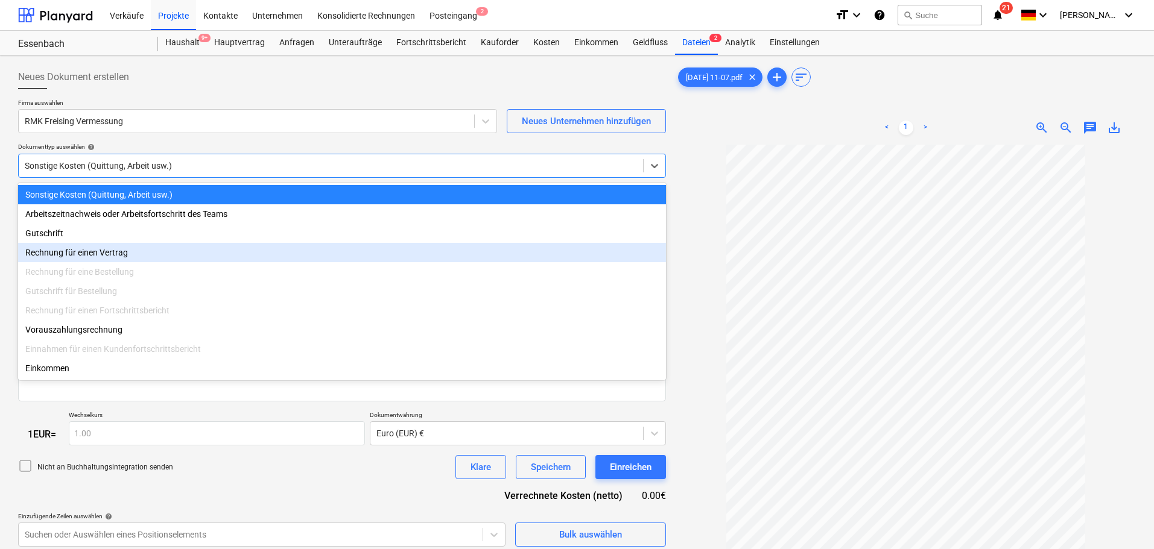
click at [129, 256] on div "Rechnung für einen Vertrag" at bounding box center [342, 252] width 648 height 19
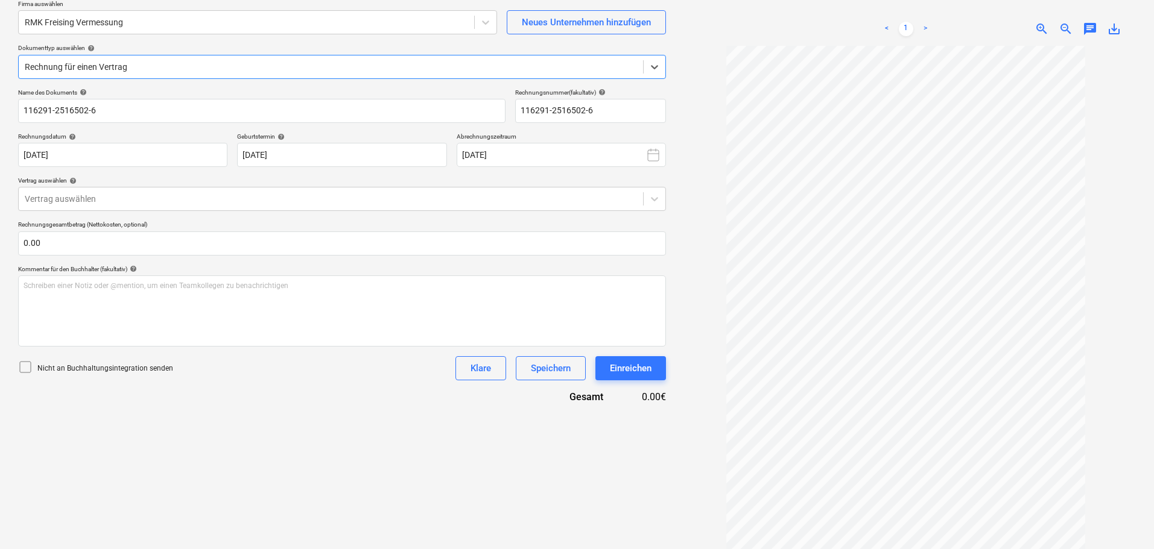
scroll to position [121, 0]
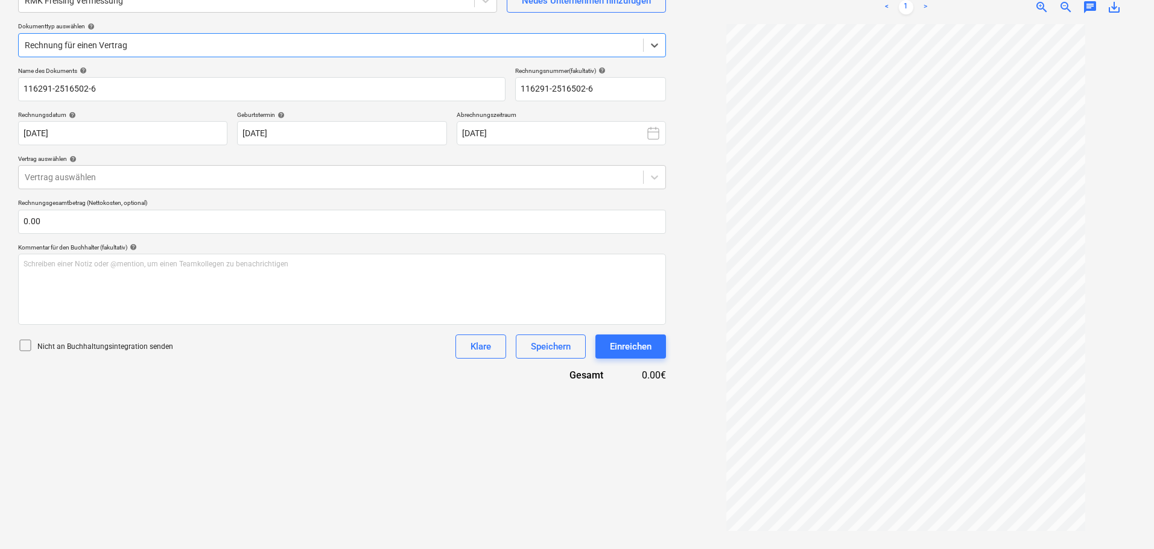
click at [156, 411] on div "Neues Dokument erstellen Firma auswählen RMK Freising Vermessung Neues Unterneh…" at bounding box center [341, 242] width 657 height 605
click at [204, 443] on div "Neues Dokument erstellen Firma auswählen RMK Freising Vermessung Neues Unterneh…" at bounding box center [341, 242] width 657 height 605
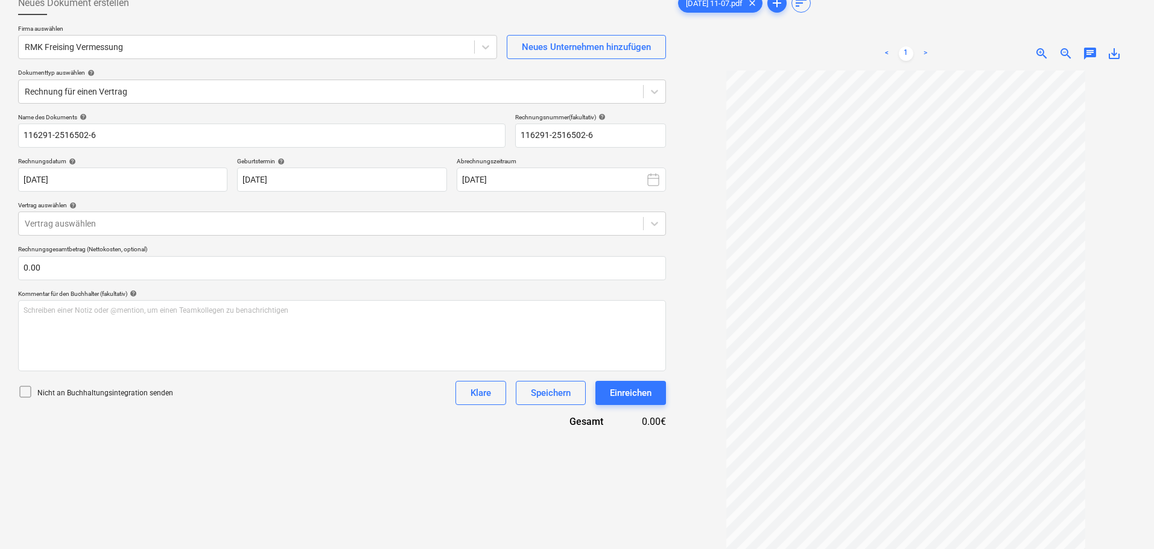
scroll to position [60, 0]
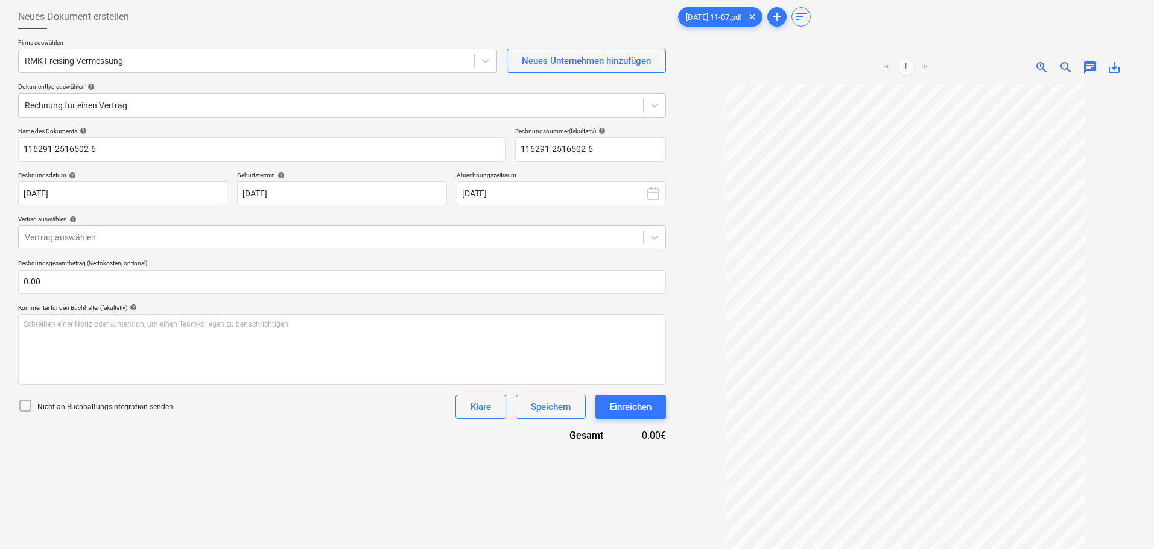
click at [118, 107] on div at bounding box center [331, 106] width 612 height 12
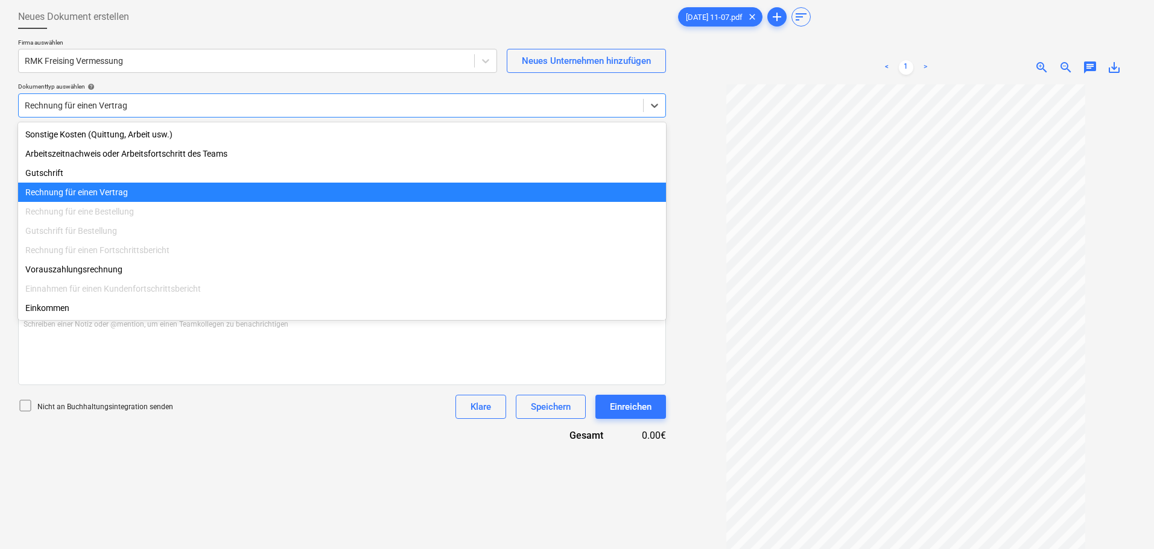
click at [92, 197] on div "Rechnung für einen Vertrag" at bounding box center [342, 192] width 648 height 19
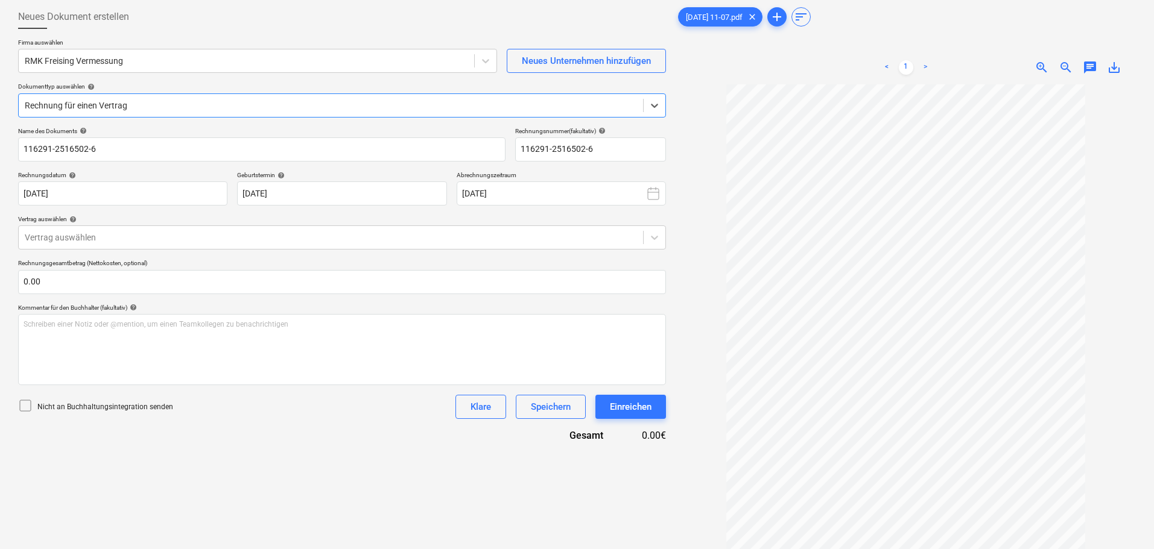
click at [97, 235] on div at bounding box center [331, 238] width 612 height 12
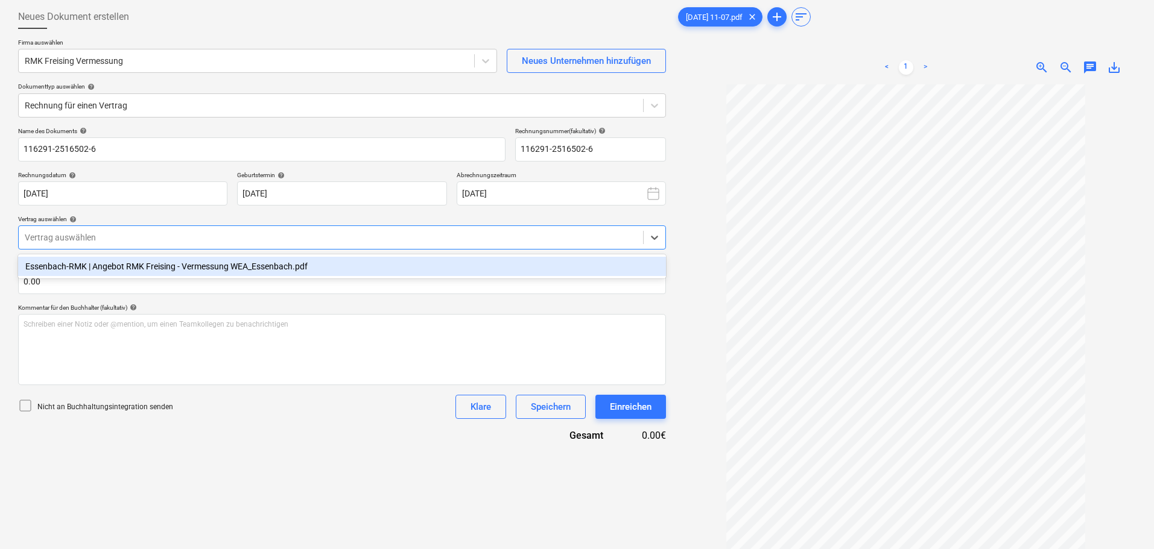
click at [98, 269] on div "Essenbach-RMK | Angebot RMK Freising - Vermessung WEA_Essenbach.pdf" at bounding box center [342, 266] width 648 height 19
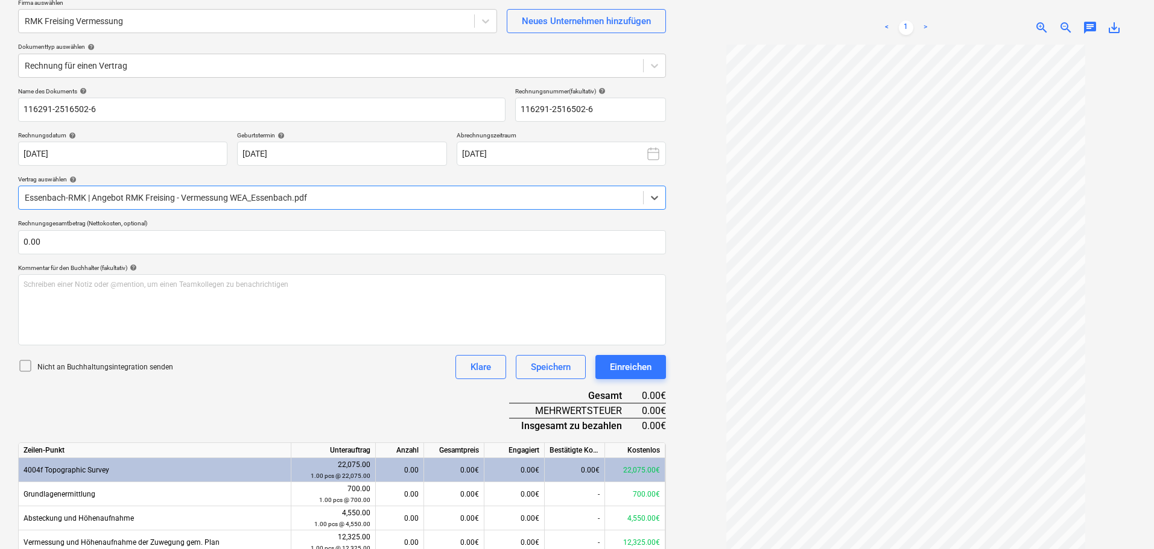
scroll to position [179, 0]
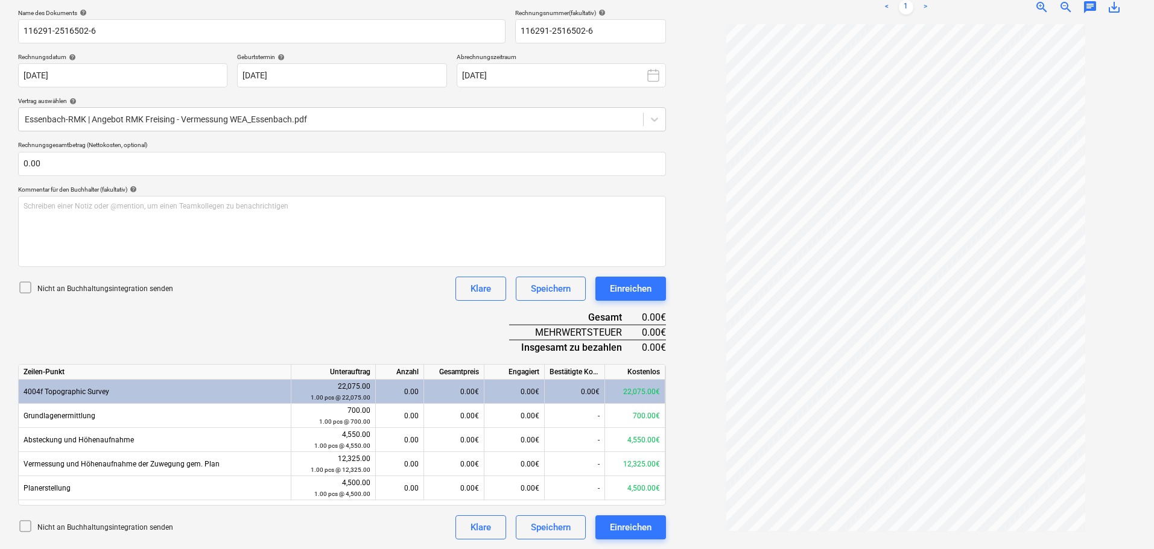
click at [457, 416] on div "0.00€" at bounding box center [454, 416] width 60 height 24
click at [396, 415] on div "0.00" at bounding box center [400, 416] width 38 height 24
click at [446, 443] on div "0.00€" at bounding box center [454, 440] width 60 height 24
click at [410, 443] on div "0.00" at bounding box center [400, 440] width 38 height 24
click at [404, 467] on div "0.00" at bounding box center [400, 464] width 38 height 24
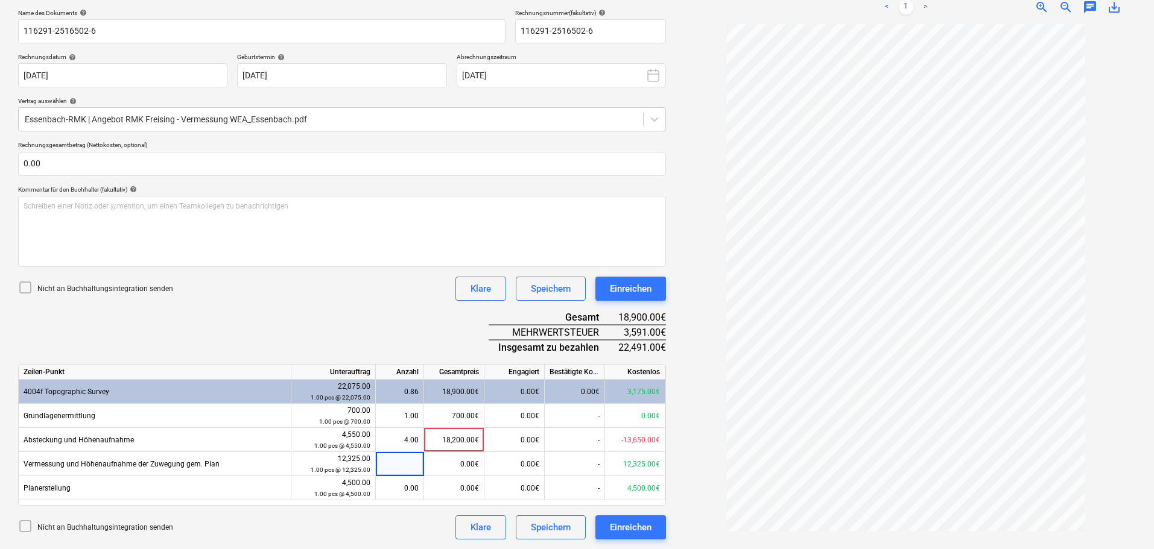
click at [444, 443] on div "18,200.00€" at bounding box center [454, 440] width 60 height 24
click at [447, 464] on div "0.00€" at bounding box center [454, 464] width 60 height 24
click at [399, 466] on div "0.00" at bounding box center [400, 464] width 38 height 24
click at [458, 442] on div "650.00€" at bounding box center [454, 440] width 60 height 24
click at [415, 441] on div "0.14" at bounding box center [400, 440] width 38 height 24
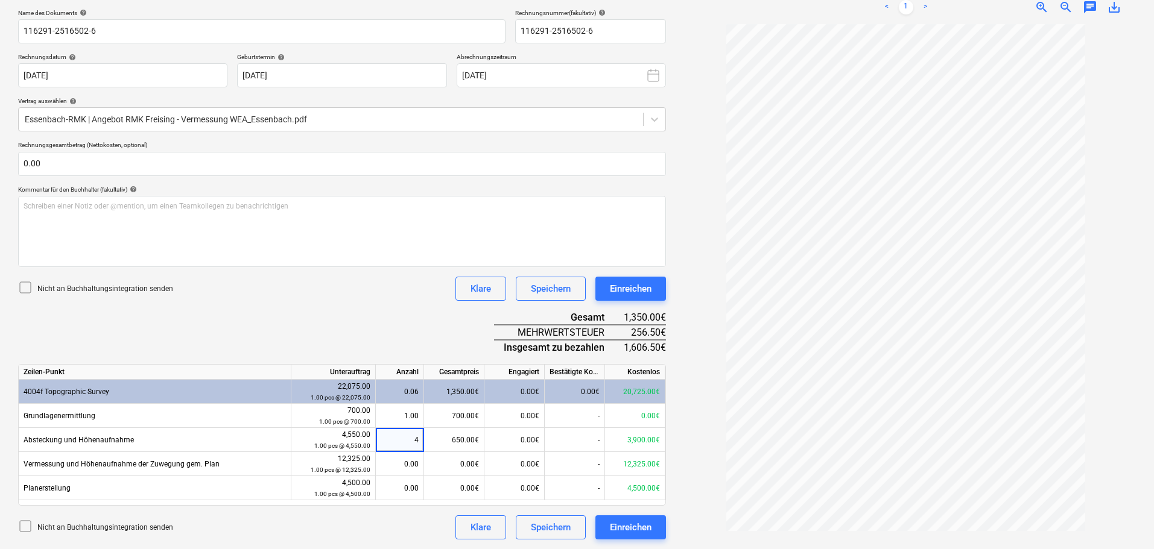
click at [433, 461] on div "0.00€" at bounding box center [454, 464] width 60 height 24
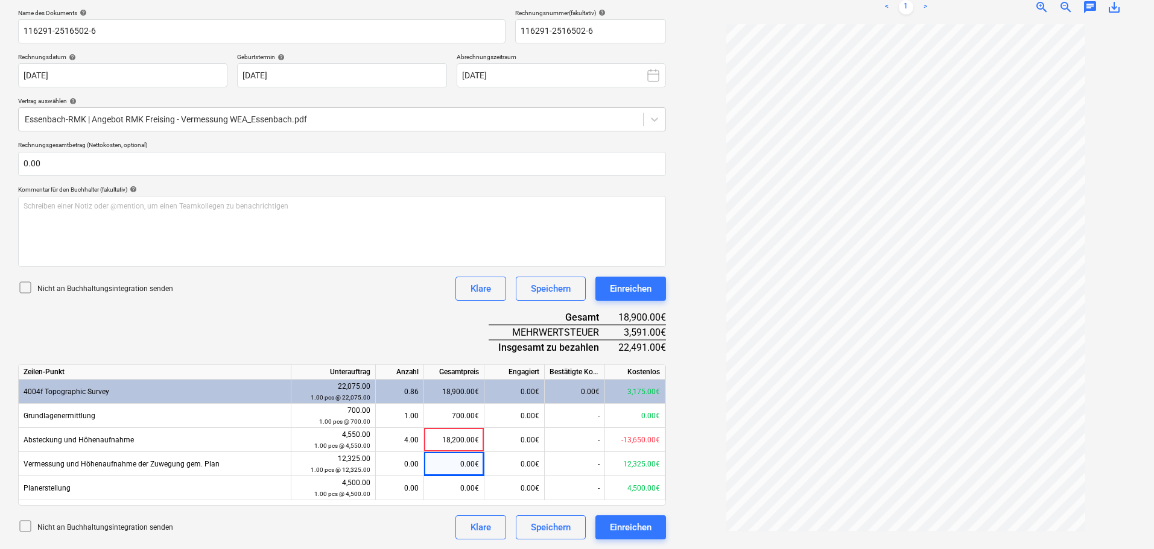
click at [443, 438] on div "18,200.00€" at bounding box center [454, 440] width 60 height 24
click at [496, 441] on div "0.00€" at bounding box center [514, 440] width 60 height 24
click at [457, 460] on div "0.00€" at bounding box center [454, 464] width 60 height 24
click at [416, 463] on div "0.00" at bounding box center [400, 464] width 38 height 24
click at [461, 466] on div "0.00€" at bounding box center [454, 464] width 60 height 24
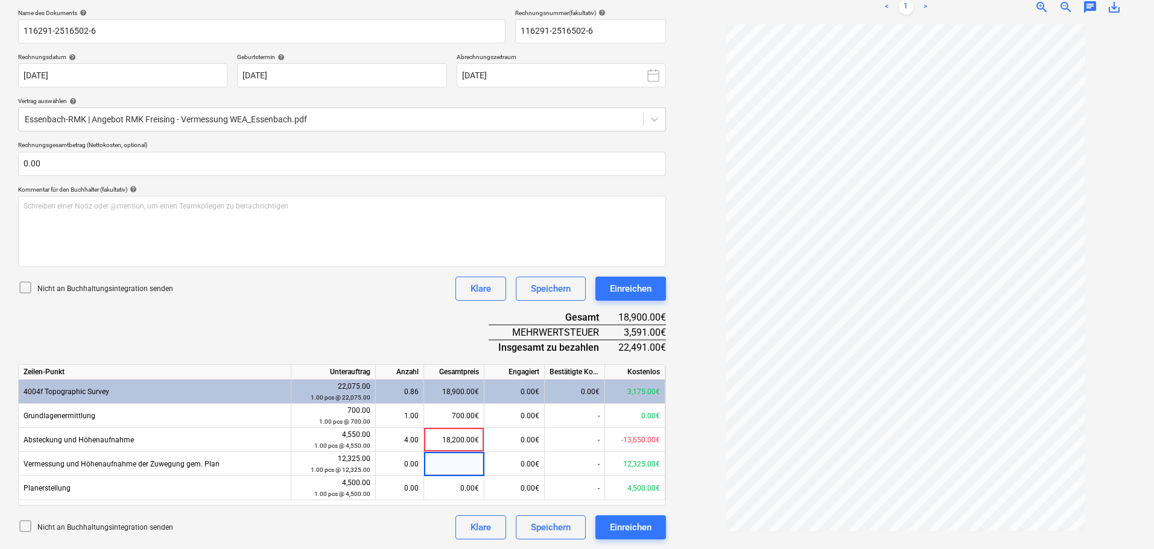
click at [405, 465] on div "0.00" at bounding box center [400, 464] width 38 height 24
click at [456, 466] on div "0.00€" at bounding box center [454, 464] width 60 height 24
click at [436, 490] on div "0.00€" at bounding box center [454, 488] width 60 height 24
click at [446, 438] on div "18,200.00€" at bounding box center [454, 440] width 60 height 24
click at [517, 473] on div "0.00€" at bounding box center [514, 464] width 60 height 24
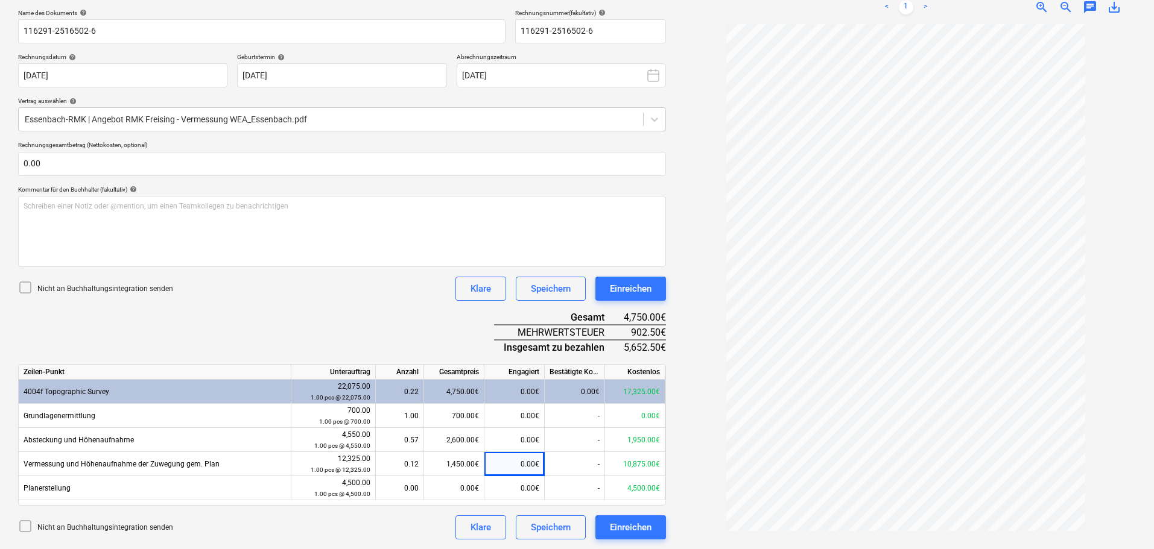
click at [679, 435] on div at bounding box center [906, 282] width 460 height 516
click at [451, 460] on div "1,450.00€" at bounding box center [454, 464] width 60 height 24
click at [513, 486] on div "0.00€" at bounding box center [514, 488] width 60 height 24
click at [683, 350] on div at bounding box center [906, 282] width 460 height 516
click at [643, 525] on div "Einreichen" at bounding box center [631, 528] width 42 height 16
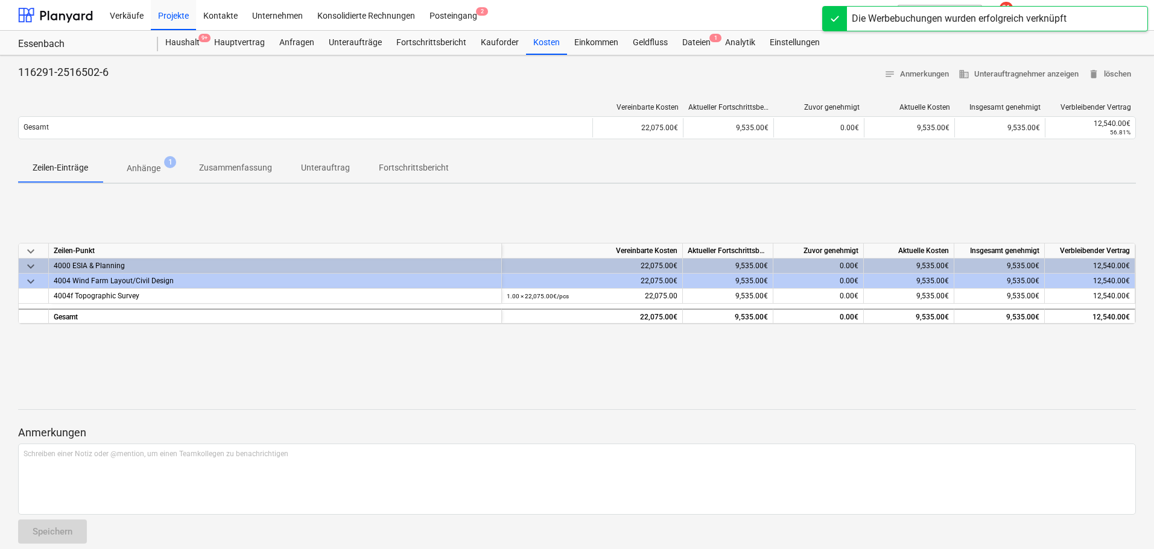
click at [542, 37] on div "Kosten" at bounding box center [546, 43] width 41 height 24
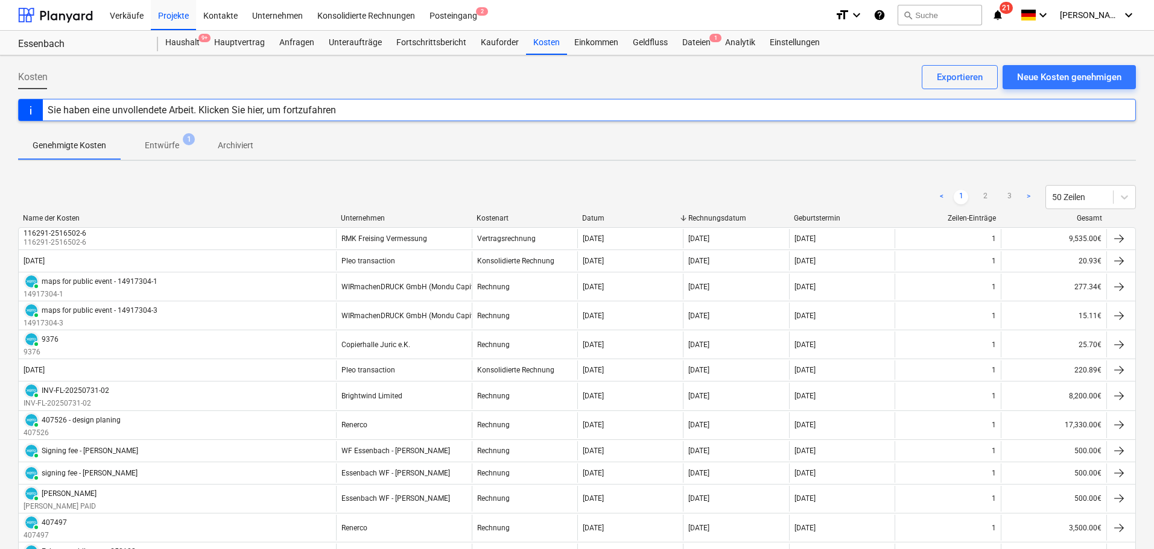
click at [346, 47] on div "Unteraufträge" at bounding box center [355, 43] width 68 height 24
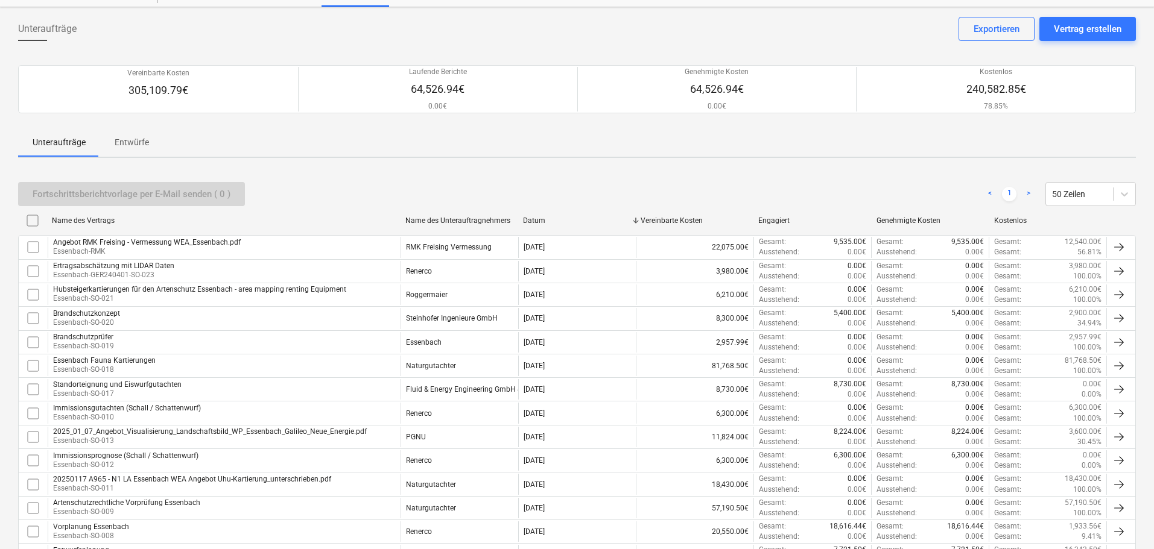
scroll to position [158, 0]
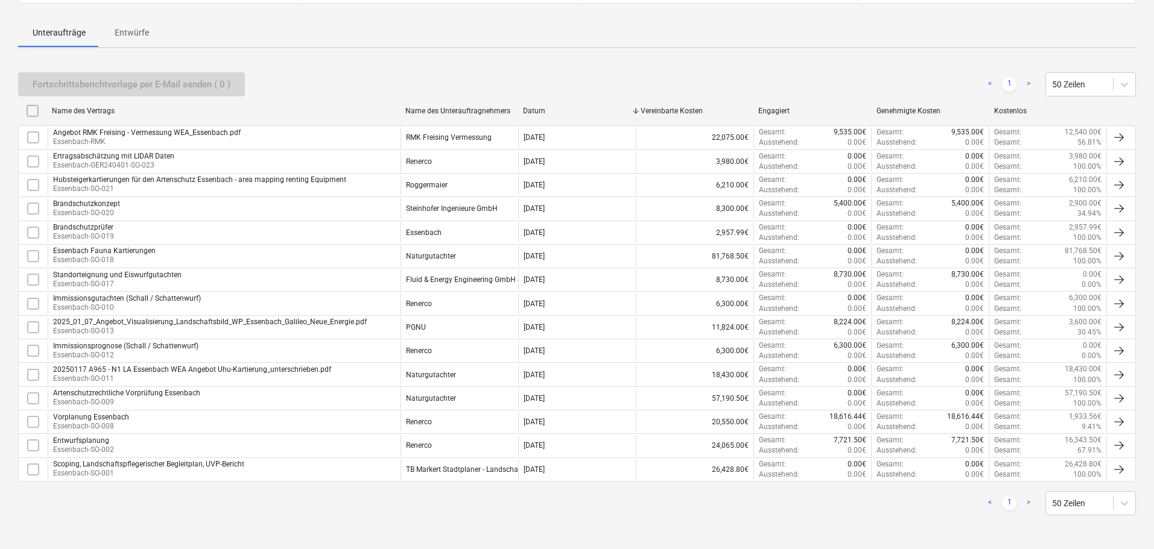
click at [270, 253] on div "Essenbach Fauna Kartierungen [GEOGRAPHIC_DATA]-SO-018" at bounding box center [224, 256] width 353 height 21
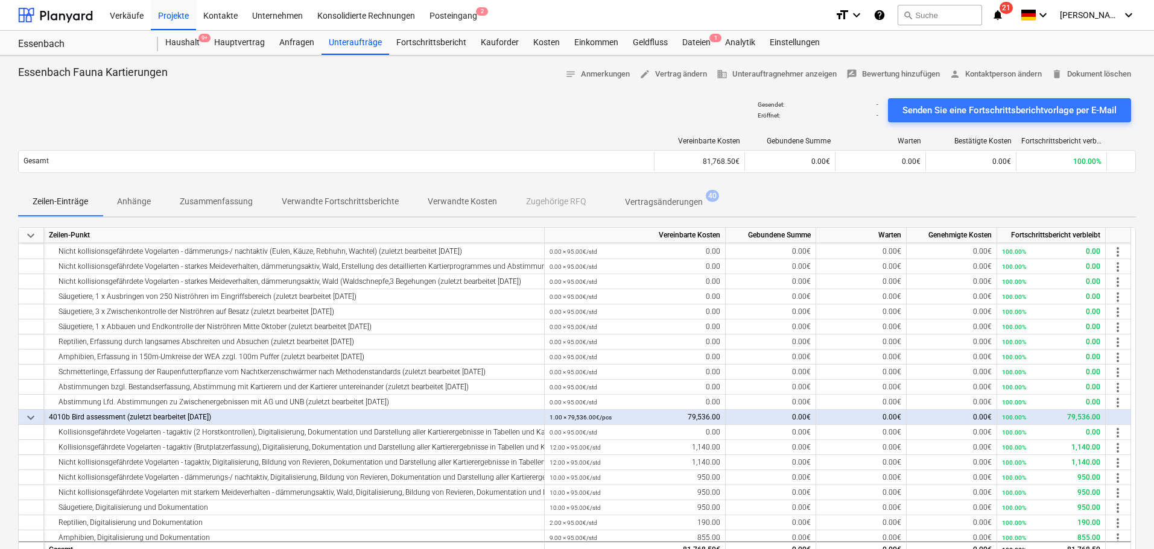
scroll to position [181, 0]
click at [1113, 444] on span "more_vert" at bounding box center [1117, 447] width 14 height 14
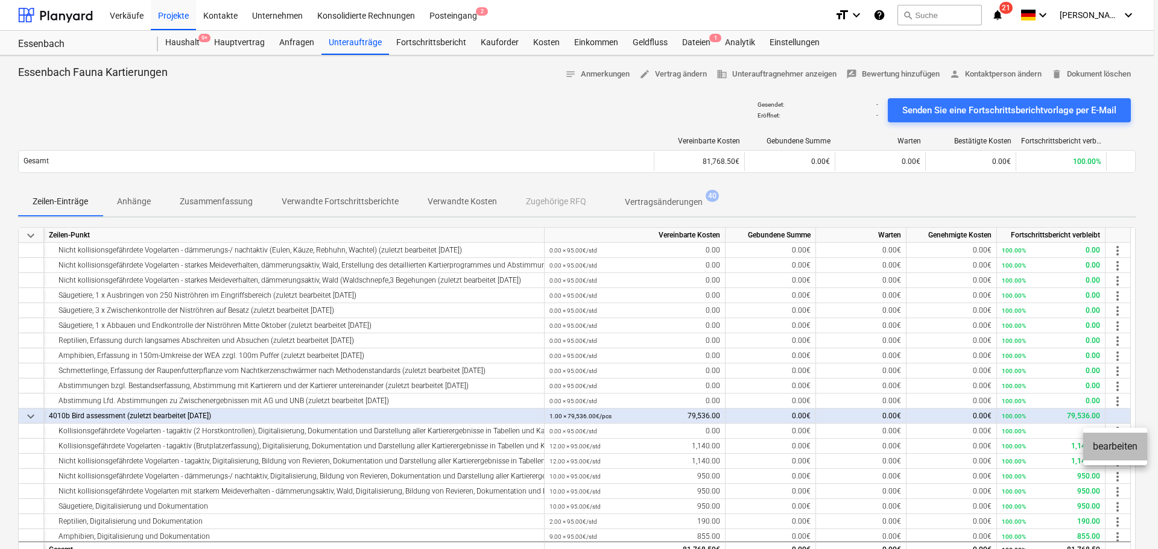
click at [1113, 444] on li "bearbeiten" at bounding box center [1115, 447] width 64 height 28
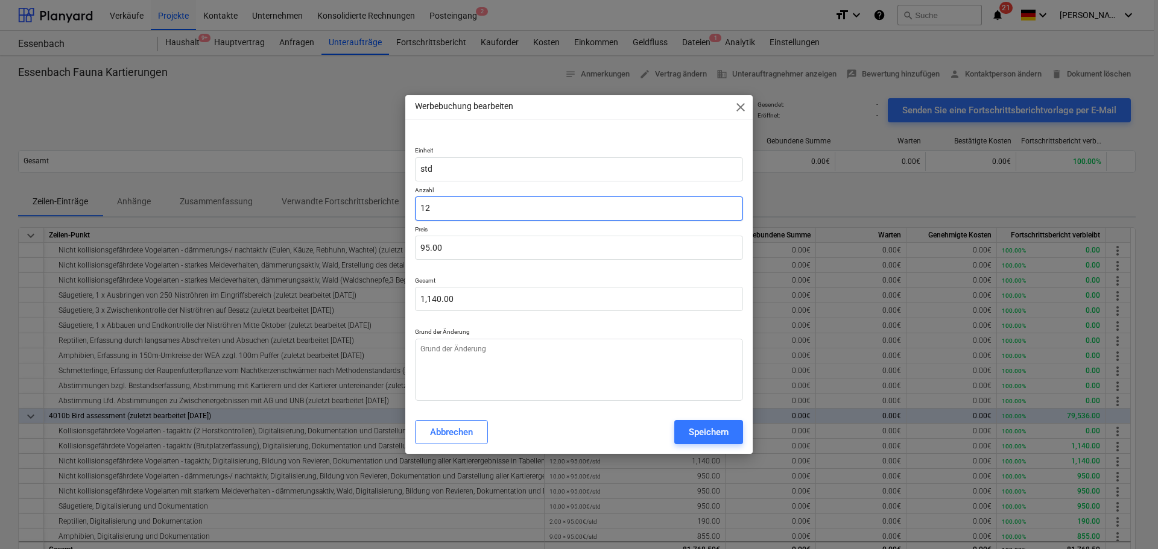
drag, startPoint x: 452, startPoint y: 206, endPoint x: 336, endPoint y: 206, distance: 116.4
click at [336, 206] on div "Werbebuchung bearbeiten close Einheit std Anzahl 12 Preis 95.00 Gesamt 1,140.00…" at bounding box center [579, 274] width 1158 height 549
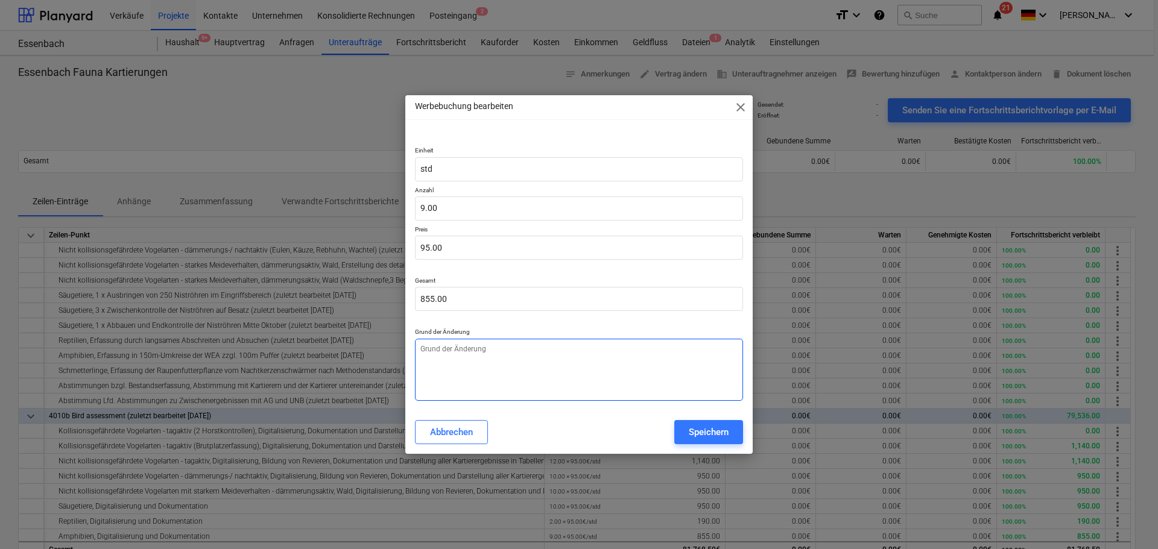
click at [484, 348] on textarea at bounding box center [579, 370] width 328 height 62
paste textarea "flat rate inv"
click at [717, 429] on div "Speichern" at bounding box center [709, 433] width 40 height 16
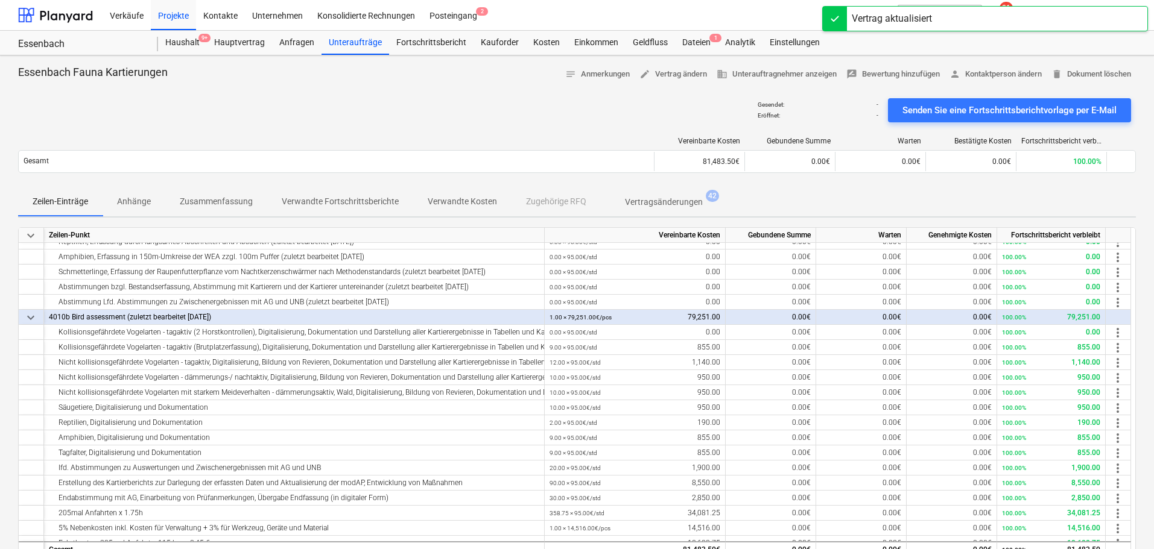
scroll to position [290, 0]
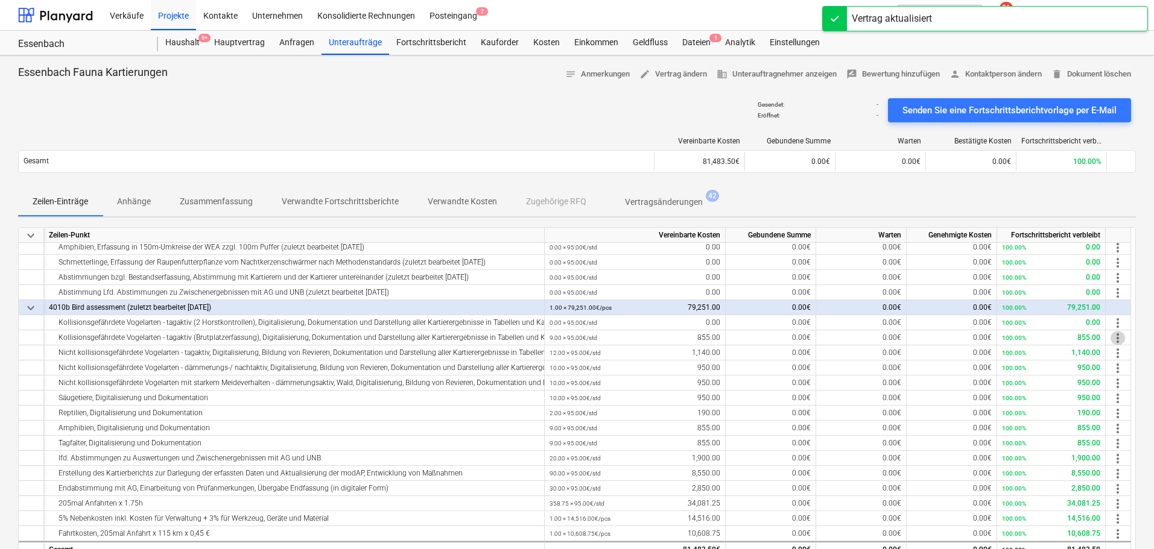
click at [1115, 339] on span "more_vert" at bounding box center [1117, 338] width 14 height 14
click at [1115, 340] on li "bearbeiten" at bounding box center [1115, 338] width 64 height 28
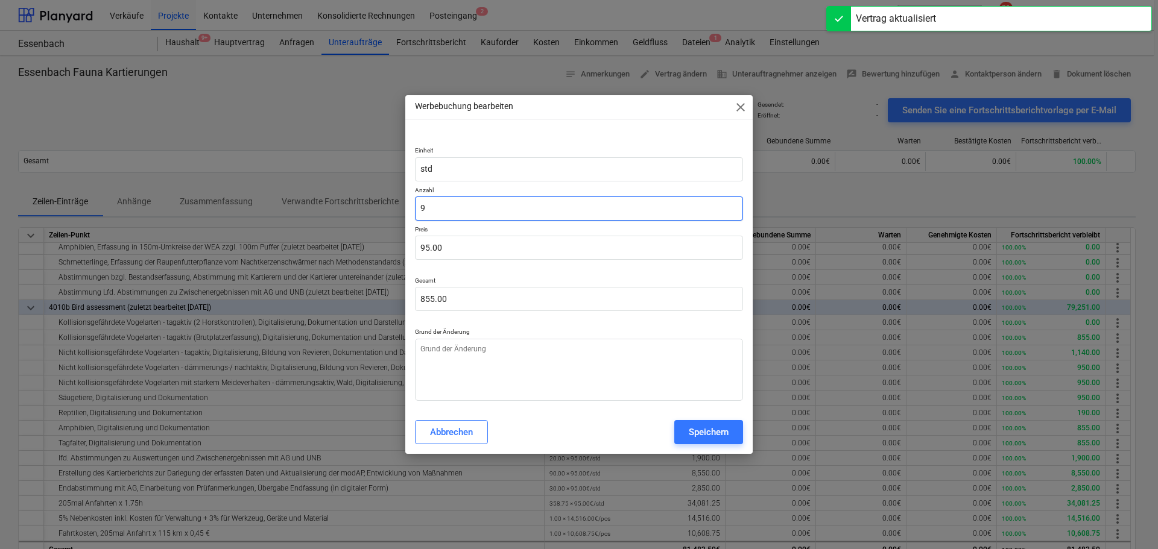
drag, startPoint x: 458, startPoint y: 210, endPoint x: 365, endPoint y: 213, distance: 92.9
click at [365, 213] on div "Werbebuchung bearbeiten close Einheit std Anzahl 9 Preis 95.00 Gesamt 855.00 Gr…" at bounding box center [579, 274] width 1158 height 549
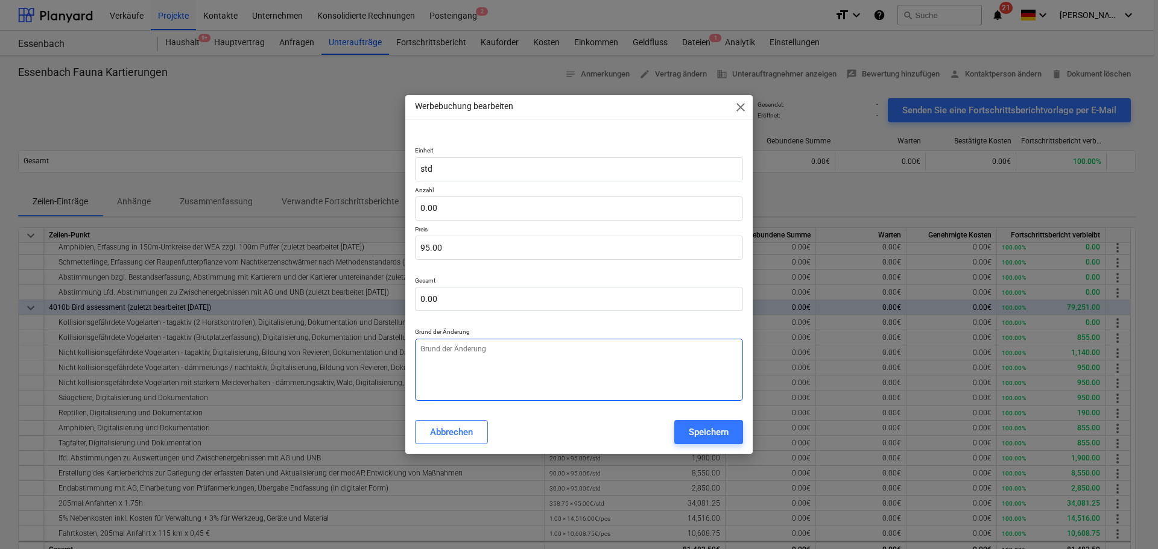
click at [460, 359] on textarea at bounding box center [579, 370] width 328 height 62
paste textarea "flat rate inv"
click at [710, 434] on div "Speichern" at bounding box center [709, 433] width 40 height 16
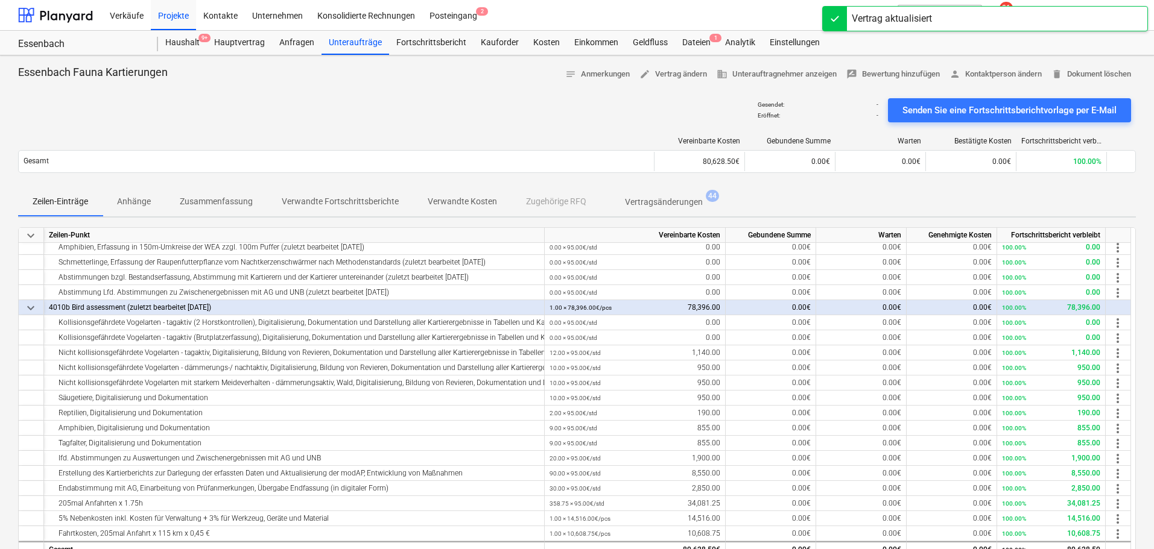
click at [1117, 353] on span "more_vert" at bounding box center [1117, 353] width 14 height 14
click at [1116, 353] on li "bearbeiten" at bounding box center [1115, 354] width 64 height 28
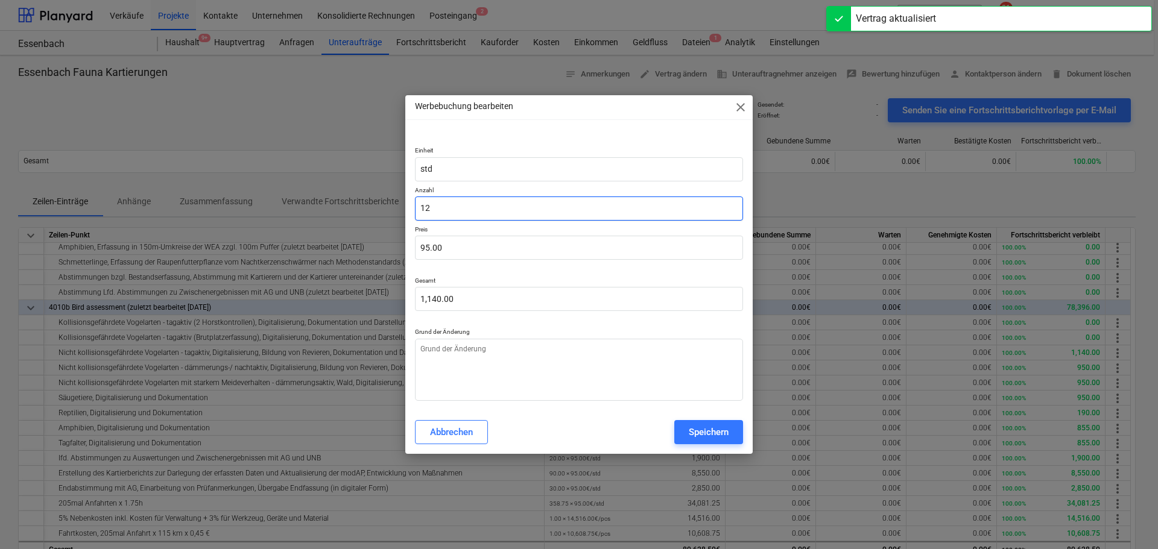
drag, startPoint x: 454, startPoint y: 205, endPoint x: 344, endPoint y: 207, distance: 109.8
click at [344, 207] on div "Werbebuchung bearbeiten close Einheit std Anzahl 12 Preis 95.00 Gesamt 1,140.00…" at bounding box center [579, 274] width 1158 height 549
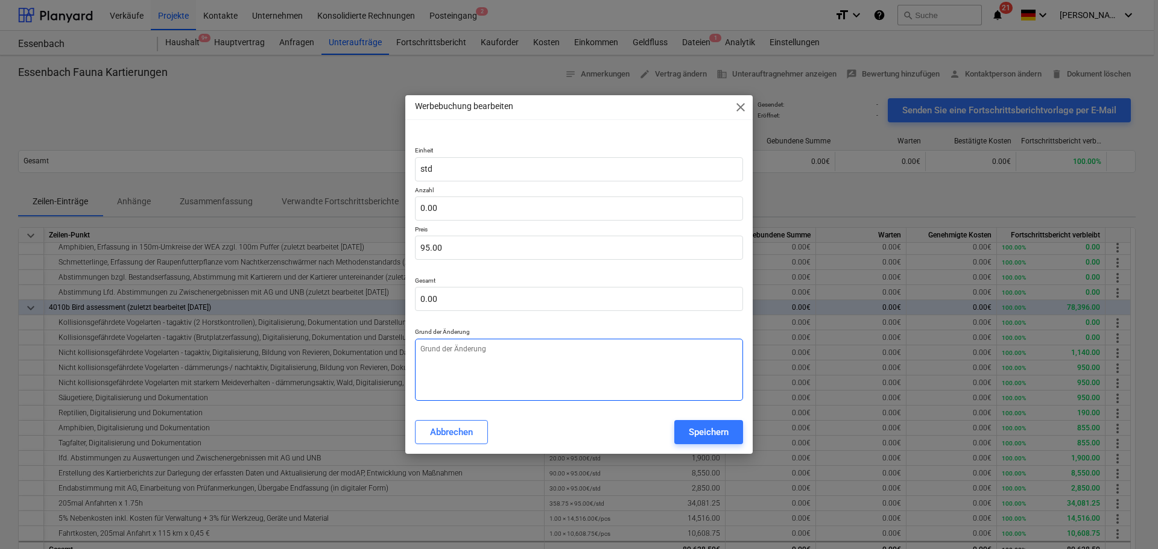
click at [448, 361] on textarea at bounding box center [579, 370] width 328 height 62
paste textarea "flat rate inv"
click at [717, 432] on div "Speichern" at bounding box center [709, 433] width 40 height 16
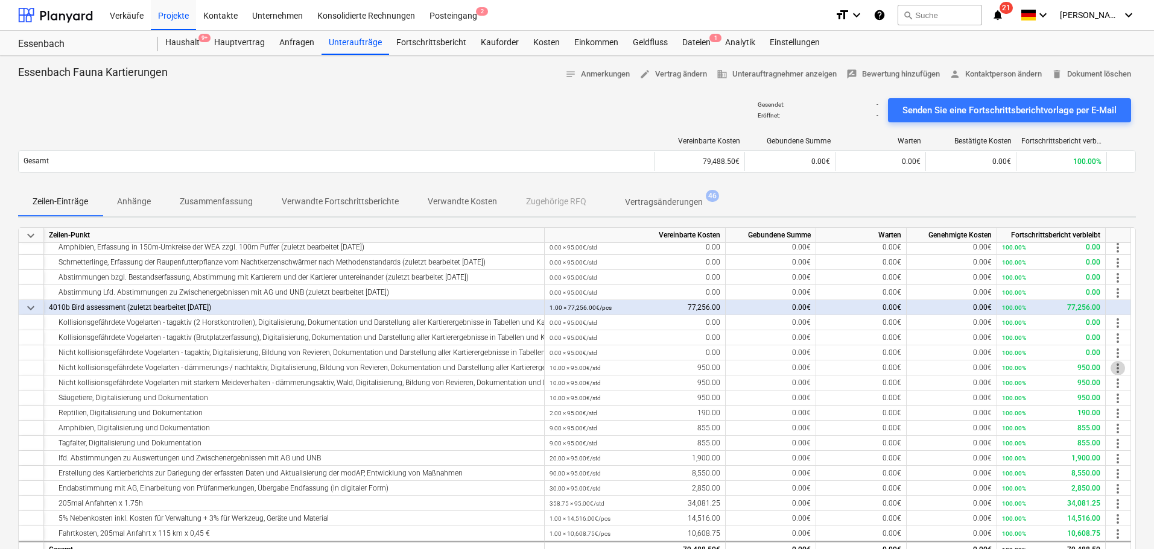
click at [1116, 369] on span "more_vert" at bounding box center [1117, 368] width 14 height 14
click at [1116, 369] on li "bearbeiten" at bounding box center [1115, 369] width 64 height 28
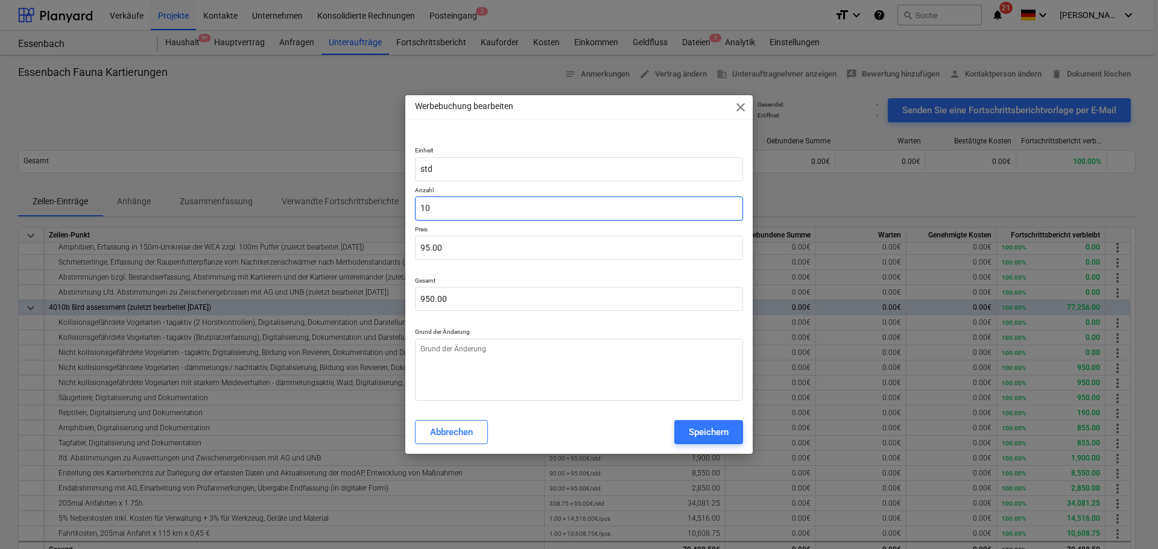
drag, startPoint x: 455, startPoint y: 207, endPoint x: 344, endPoint y: 210, distance: 111.6
click at [344, 210] on div "Werbebuchung bearbeiten close Einheit std Anzahl 10 Preis 95.00 Gesamt 950.00 G…" at bounding box center [579, 274] width 1158 height 549
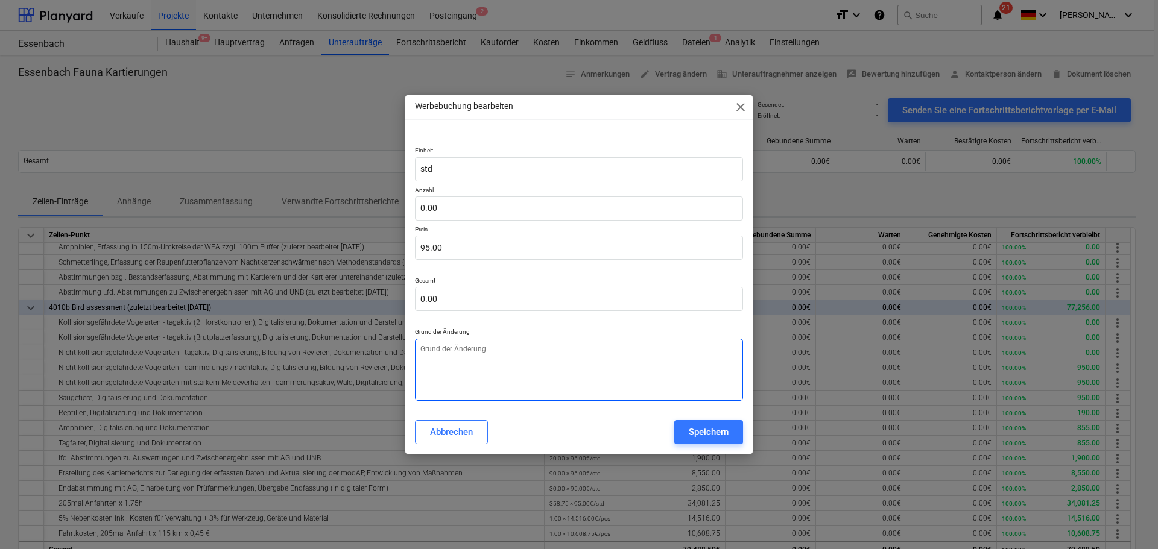
click at [444, 367] on textarea at bounding box center [579, 370] width 328 height 62
paste textarea "flat rate inv"
click at [708, 428] on div "Speichern" at bounding box center [709, 433] width 40 height 16
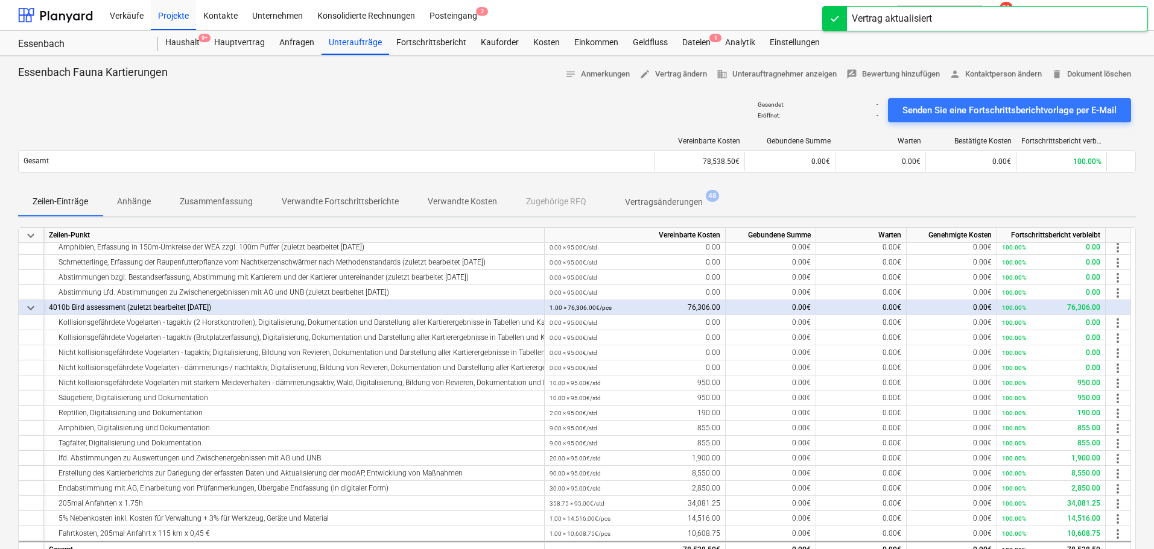
click at [1121, 384] on span "more_vert" at bounding box center [1117, 383] width 14 height 14
click at [1118, 384] on li "bearbeiten" at bounding box center [1115, 384] width 64 height 28
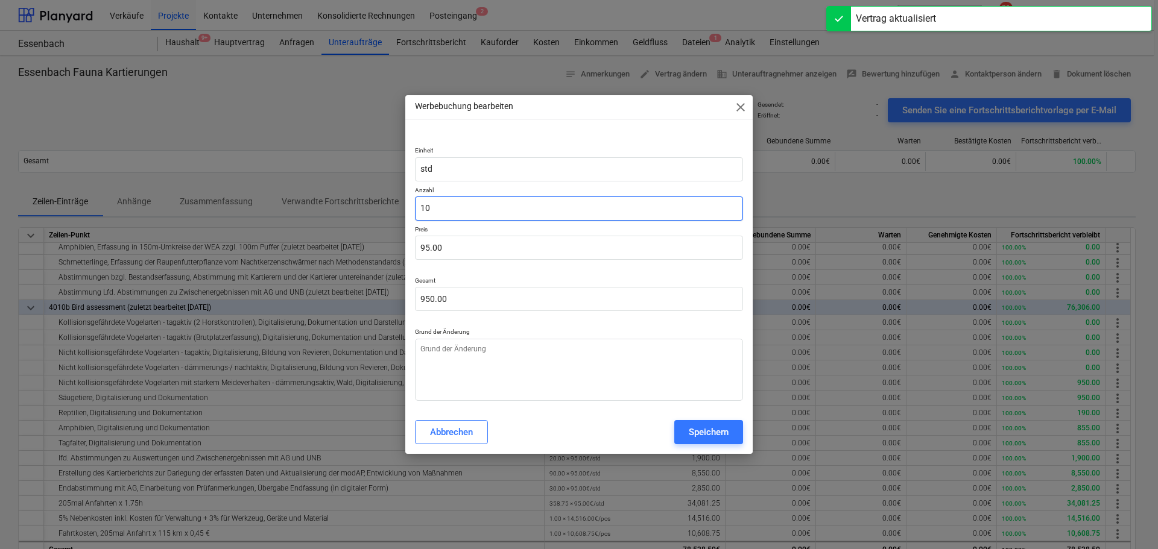
drag, startPoint x: 464, startPoint y: 206, endPoint x: 314, endPoint y: 210, distance: 150.9
click at [314, 209] on div "Werbebuchung bearbeiten close Einheit std Anzahl 10 Preis 95.00 Gesamt 950.00 G…" at bounding box center [579, 274] width 1158 height 549
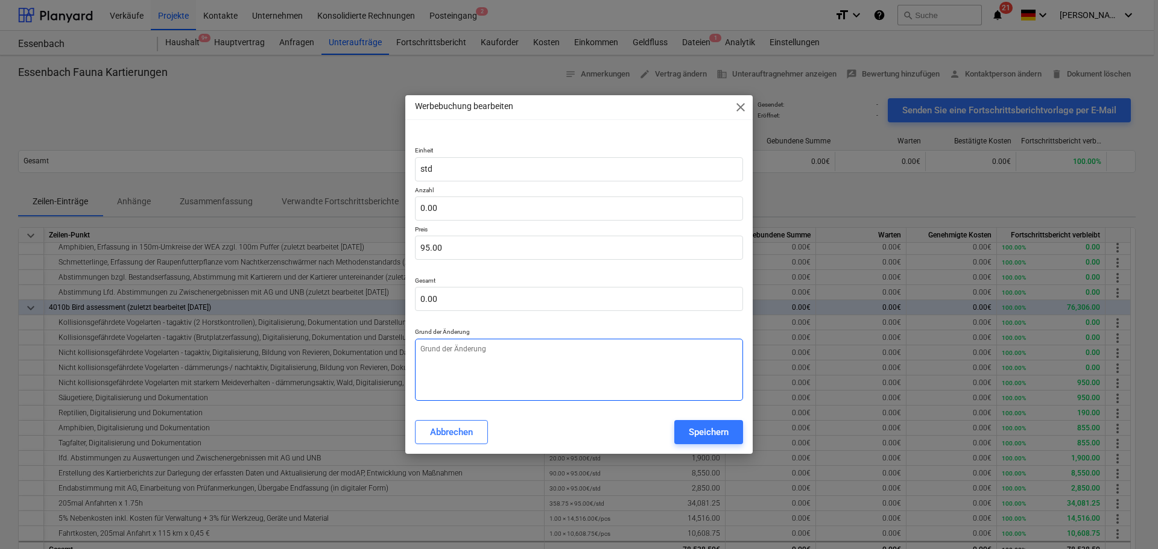
click at [438, 369] on textarea at bounding box center [579, 370] width 328 height 62
paste textarea "flat rate inv"
click at [699, 429] on div "Speichern" at bounding box center [709, 433] width 40 height 16
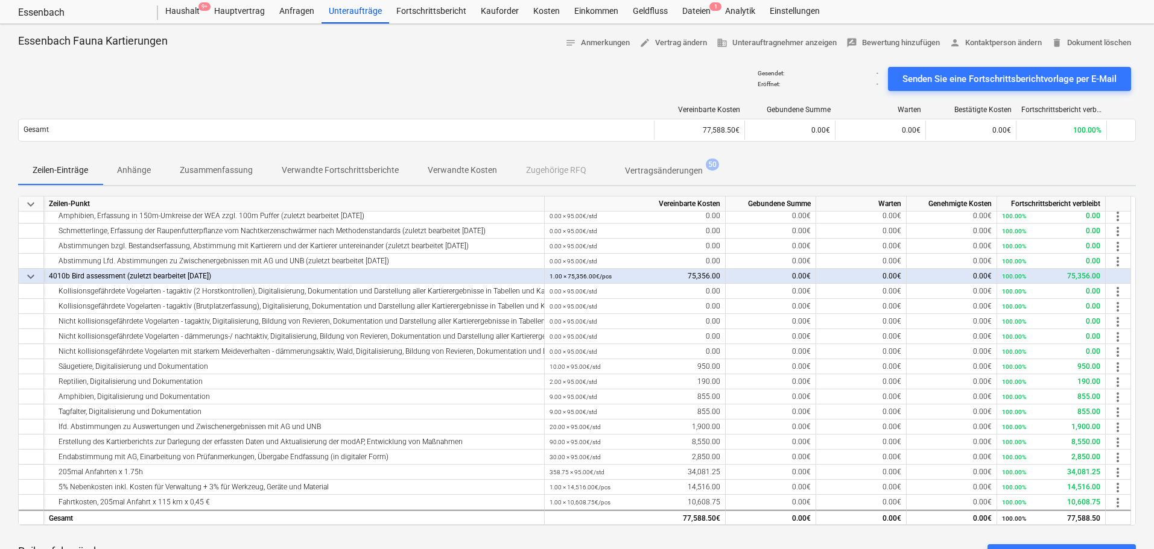
scroll to position [60, 0]
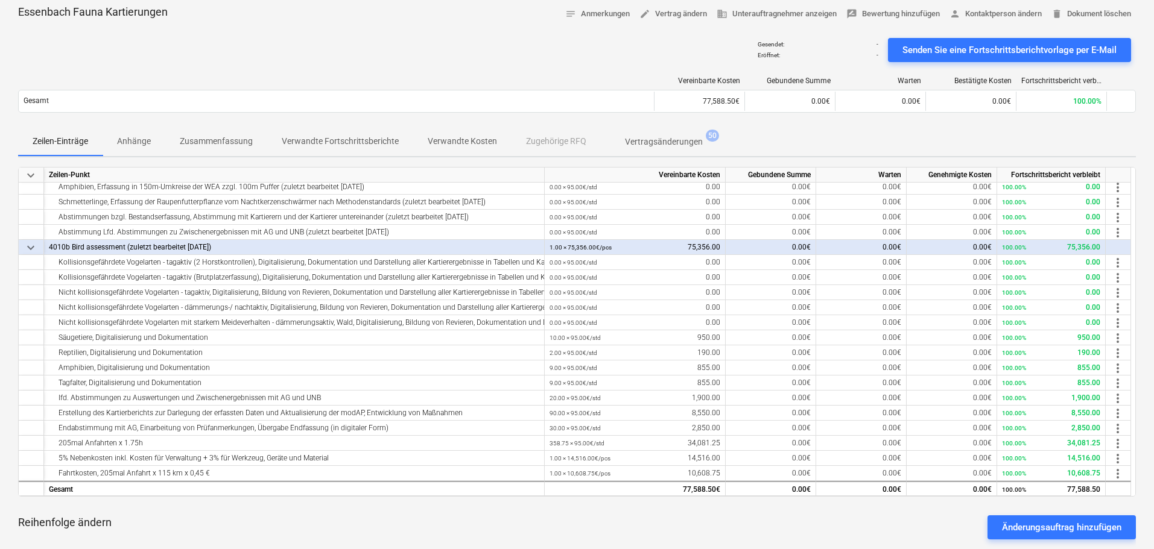
click at [1119, 337] on span "more_vert" at bounding box center [1117, 338] width 14 height 14
click at [1117, 335] on li "bearbeiten" at bounding box center [1115, 338] width 64 height 28
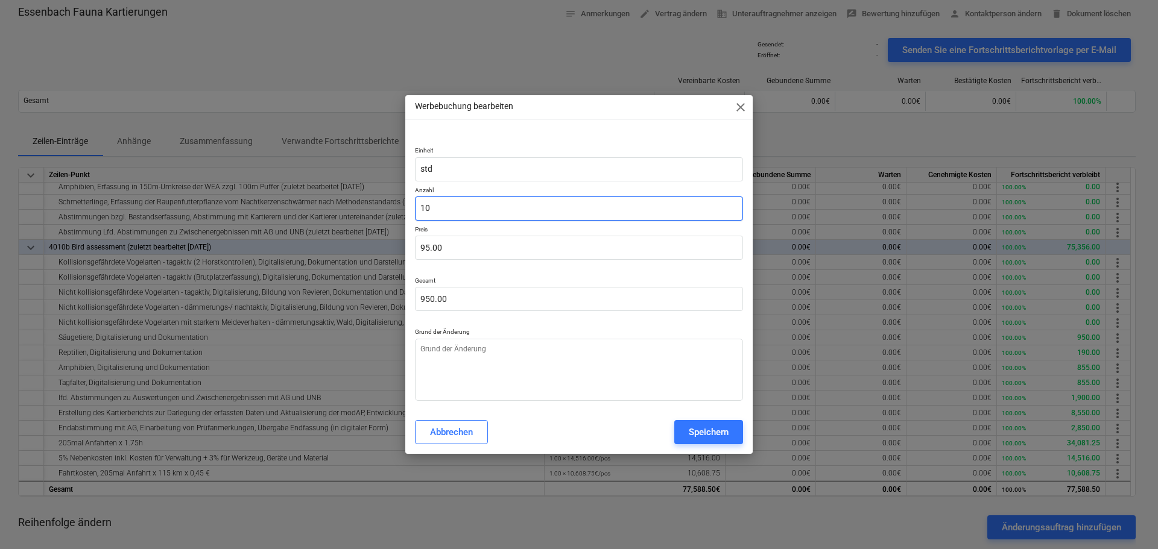
drag, startPoint x: 459, startPoint y: 205, endPoint x: 343, endPoint y: 210, distance: 116.5
click at [343, 210] on div "Werbebuchung bearbeiten close Einheit std Anzahl 10 Preis 95.00 Gesamt 950.00 G…" at bounding box center [579, 274] width 1158 height 549
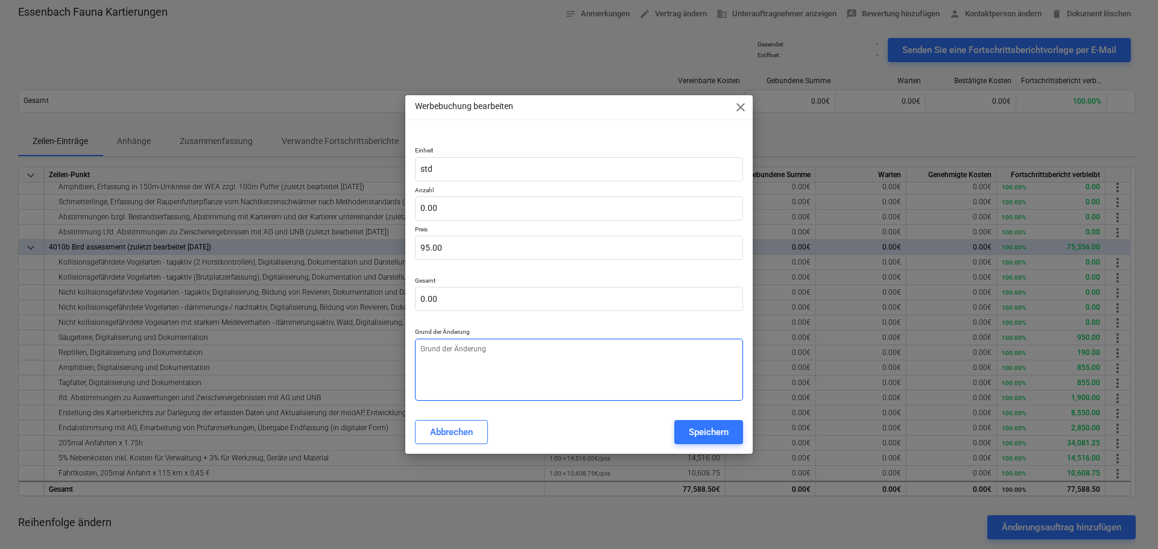
click at [445, 355] on textarea at bounding box center [579, 370] width 328 height 62
paste textarea "flat rate inv"
click at [697, 432] on div "Speichern" at bounding box center [709, 433] width 40 height 16
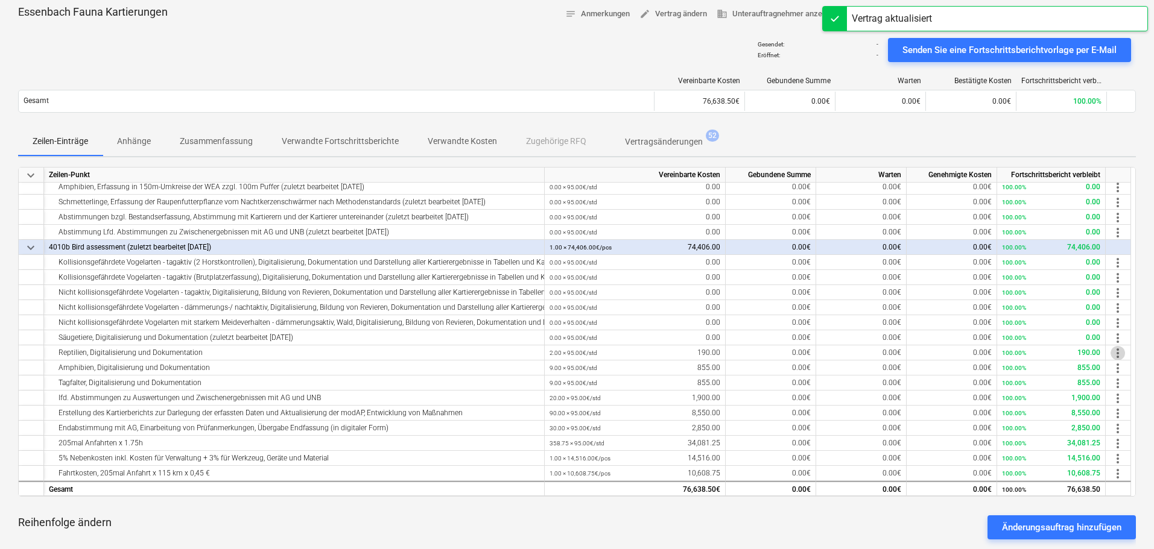
click at [1117, 355] on span "more_vert" at bounding box center [1117, 353] width 14 height 14
click at [1104, 355] on li "bearbeiten" at bounding box center [1115, 354] width 64 height 28
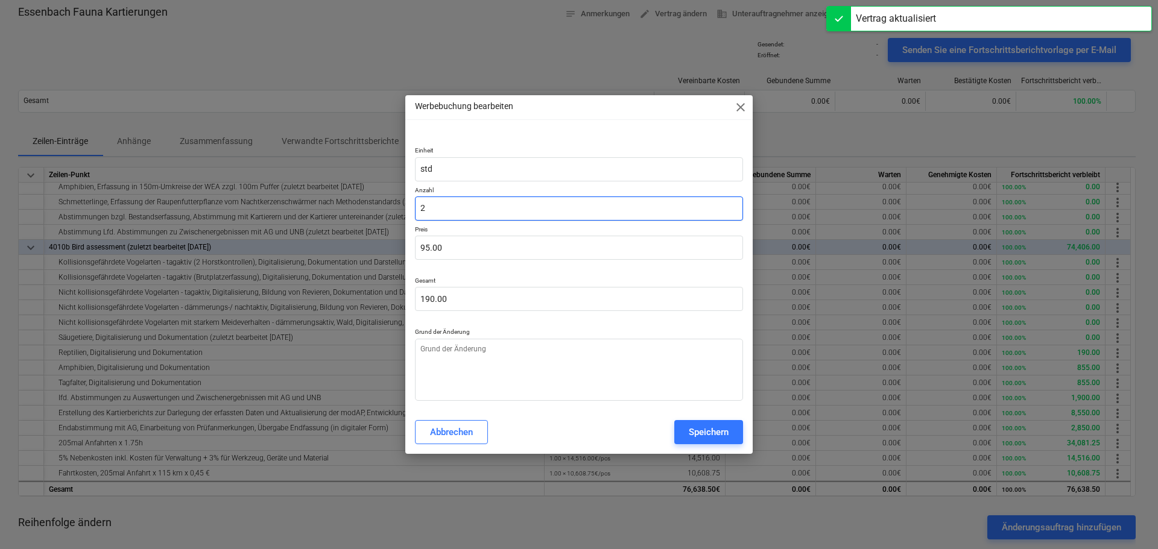
drag, startPoint x: 443, startPoint y: 203, endPoint x: 380, endPoint y: 200, distance: 63.4
click at [380, 200] on div "Werbebuchung bearbeiten close Einheit std Anzahl 2 Preis 95.00 Gesamt 190.00 Gr…" at bounding box center [579, 274] width 1158 height 549
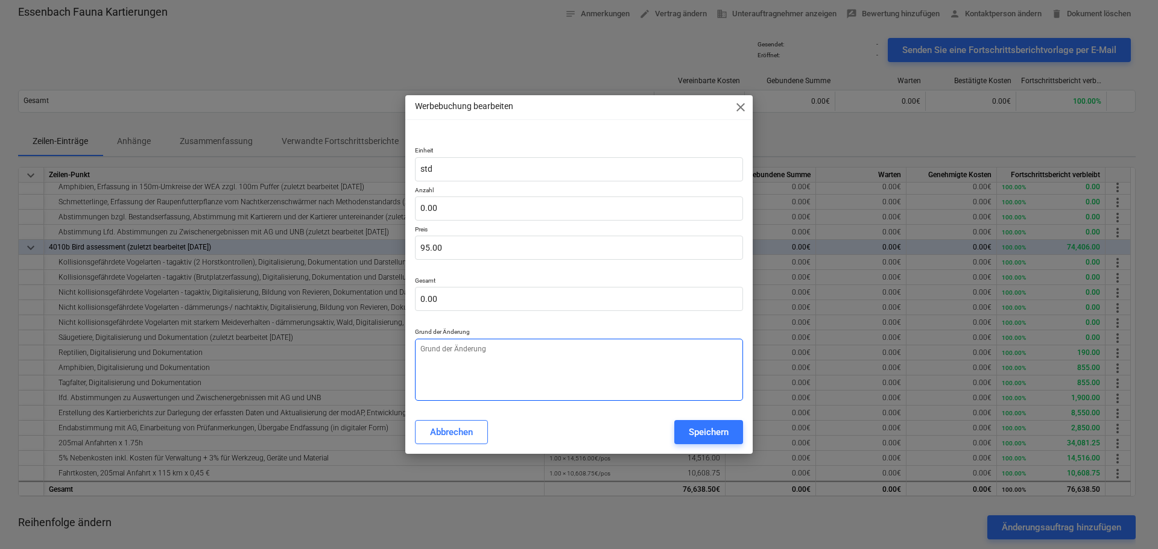
click at [460, 361] on textarea at bounding box center [579, 370] width 328 height 62
paste textarea "flat rate inv"
click at [695, 434] on div "Speichern" at bounding box center [709, 433] width 40 height 16
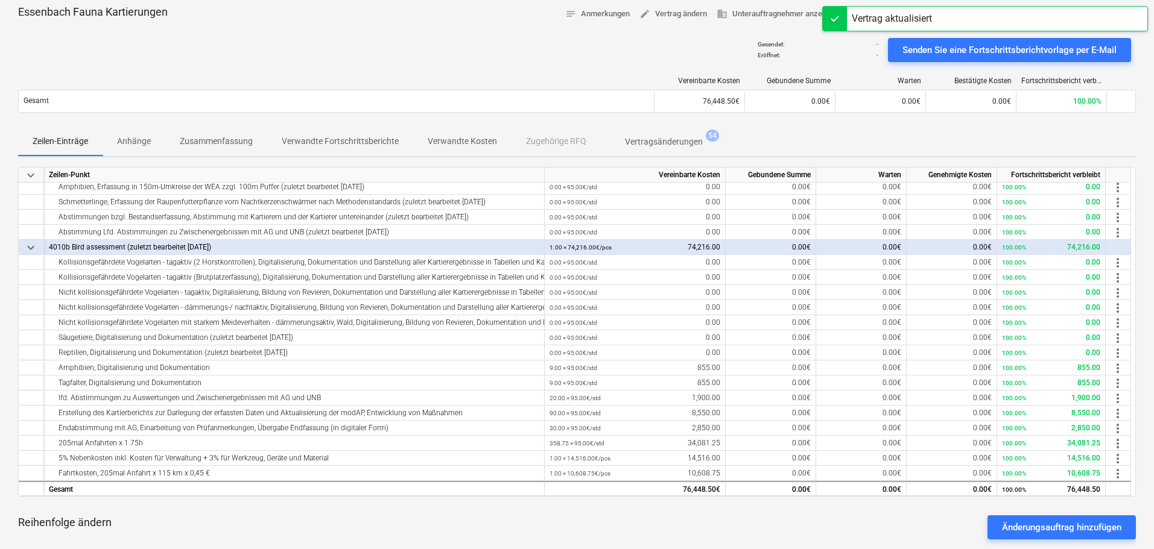
click at [1118, 367] on span "more_vert" at bounding box center [1117, 368] width 14 height 14
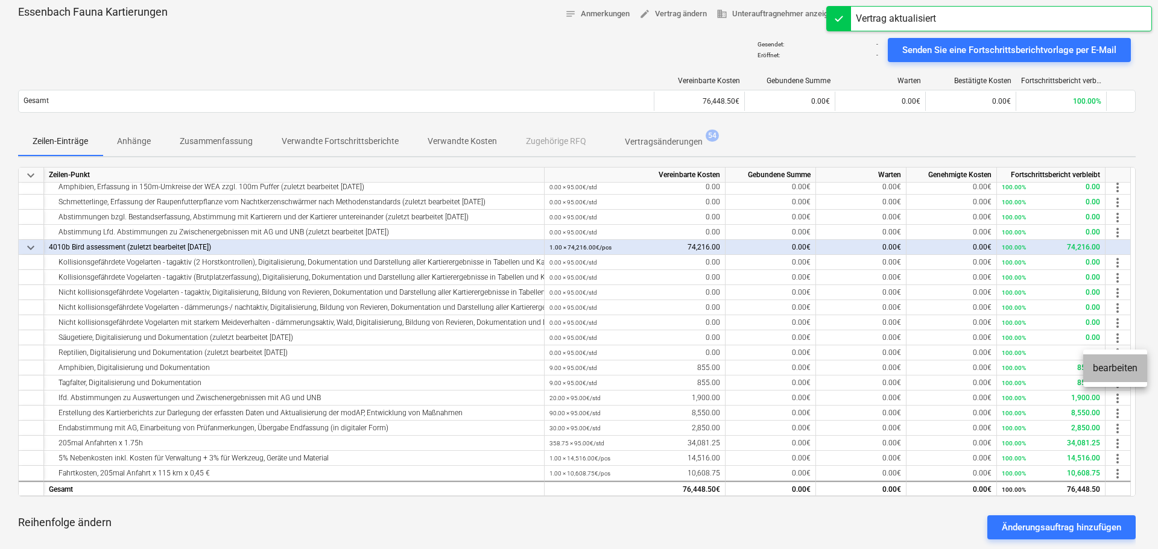
click at [1094, 365] on li "bearbeiten" at bounding box center [1115, 369] width 64 height 28
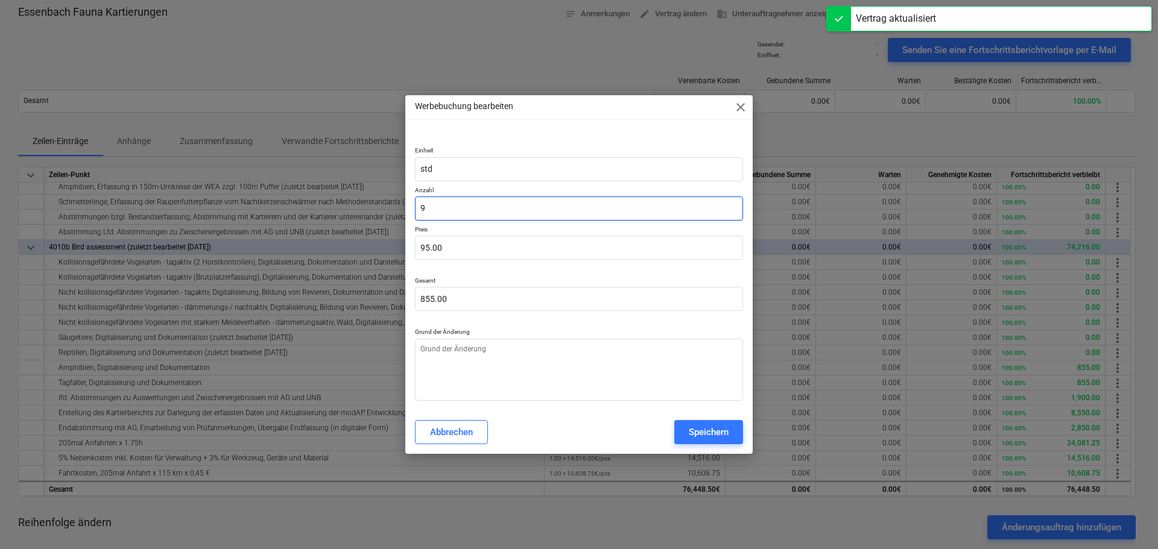
drag, startPoint x: 443, startPoint y: 209, endPoint x: 389, endPoint y: 206, distance: 53.8
click at [389, 206] on div "Werbebuchung bearbeiten close Einheit std Anzahl 9 Preis 95.00 Gesamt 855.00 Gr…" at bounding box center [579, 274] width 1158 height 549
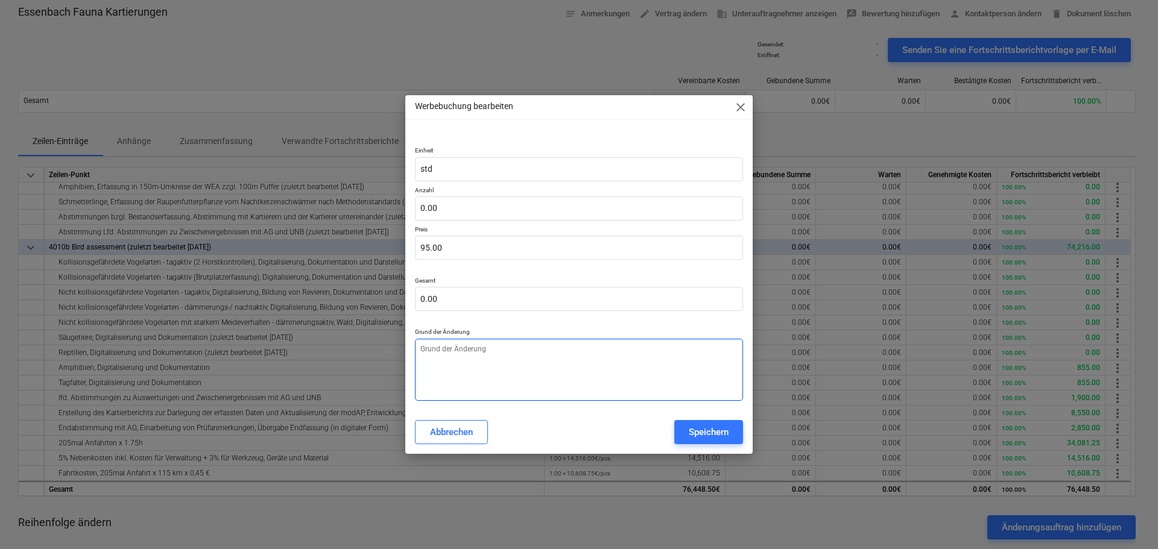
click at [478, 358] on textarea at bounding box center [579, 370] width 328 height 62
paste textarea "flat rate inv"
drag, startPoint x: 704, startPoint y: 429, endPoint x: 887, endPoint y: 417, distance: 182.5
click at [704, 428] on div "Speichern" at bounding box center [709, 433] width 40 height 16
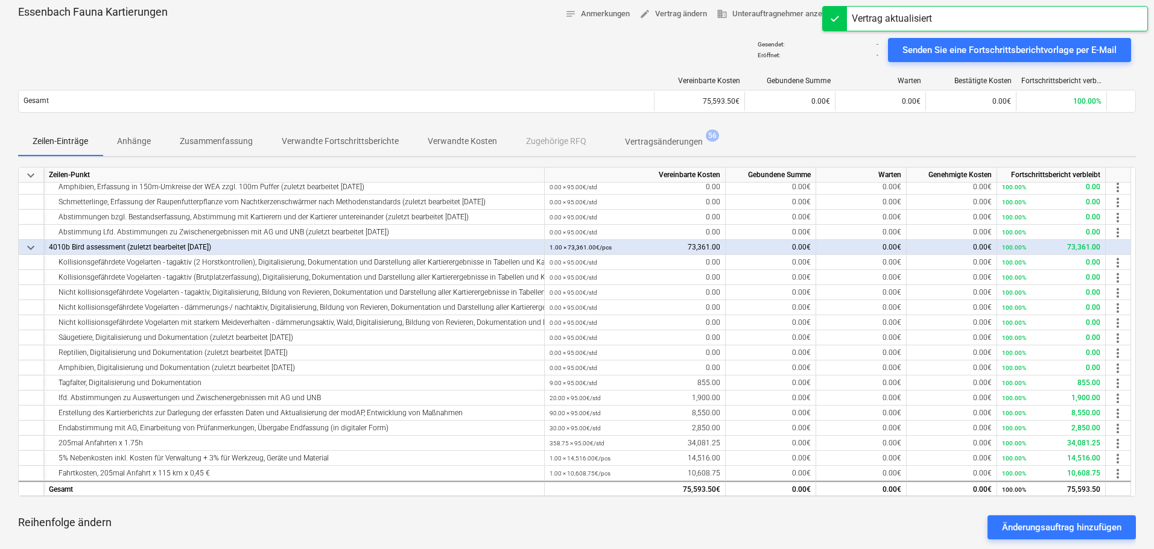
click at [1116, 382] on span "more_vert" at bounding box center [1117, 383] width 14 height 14
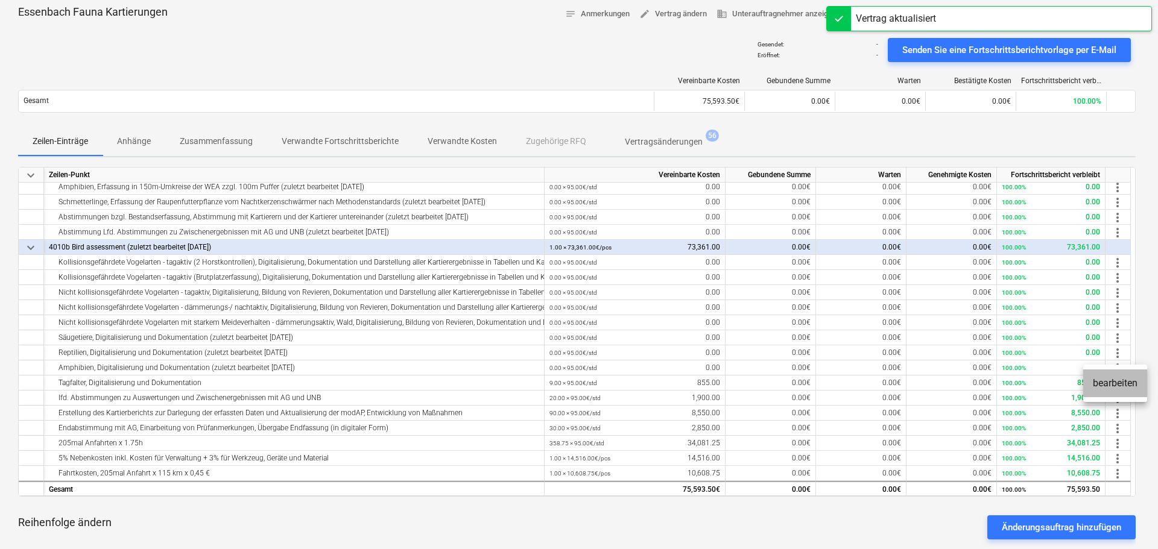
click at [1110, 386] on li "bearbeiten" at bounding box center [1115, 384] width 64 height 28
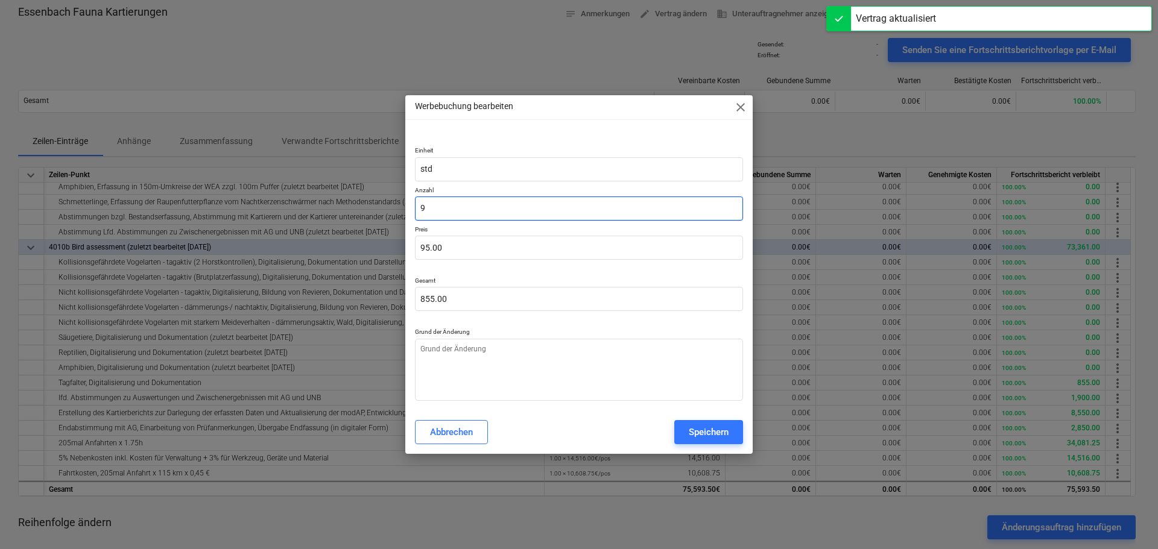
drag, startPoint x: 456, startPoint y: 211, endPoint x: 334, endPoint y: 195, distance: 123.5
click at [331, 195] on div "Werbebuchung bearbeiten close Einheit std Anzahl 9 Preis 95.00 Gesamt 855.00 Gr…" at bounding box center [579, 274] width 1158 height 549
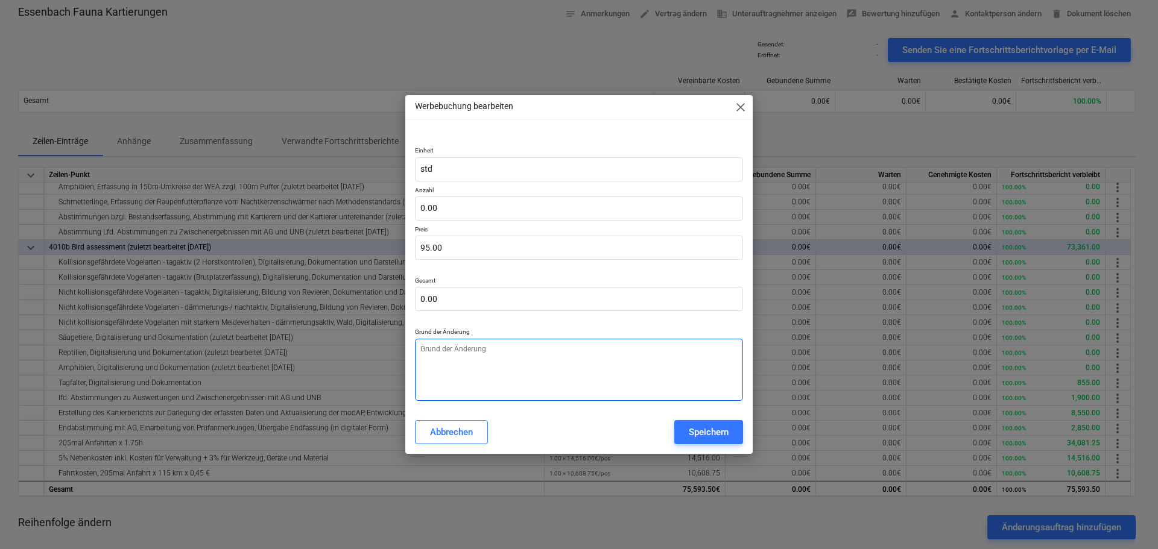
click at [464, 348] on textarea at bounding box center [579, 370] width 328 height 62
paste textarea "flat rate inv"
click at [685, 428] on button "Speichern" at bounding box center [708, 432] width 69 height 24
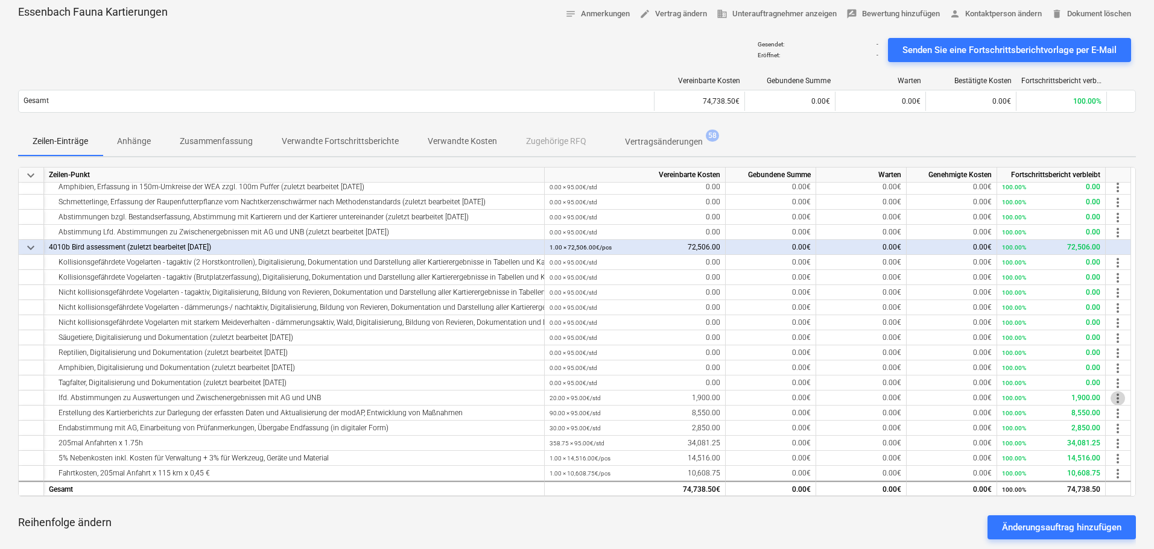
click at [1115, 399] on span "more_vert" at bounding box center [1117, 398] width 14 height 14
click at [1114, 399] on li "bearbeiten" at bounding box center [1115, 399] width 64 height 28
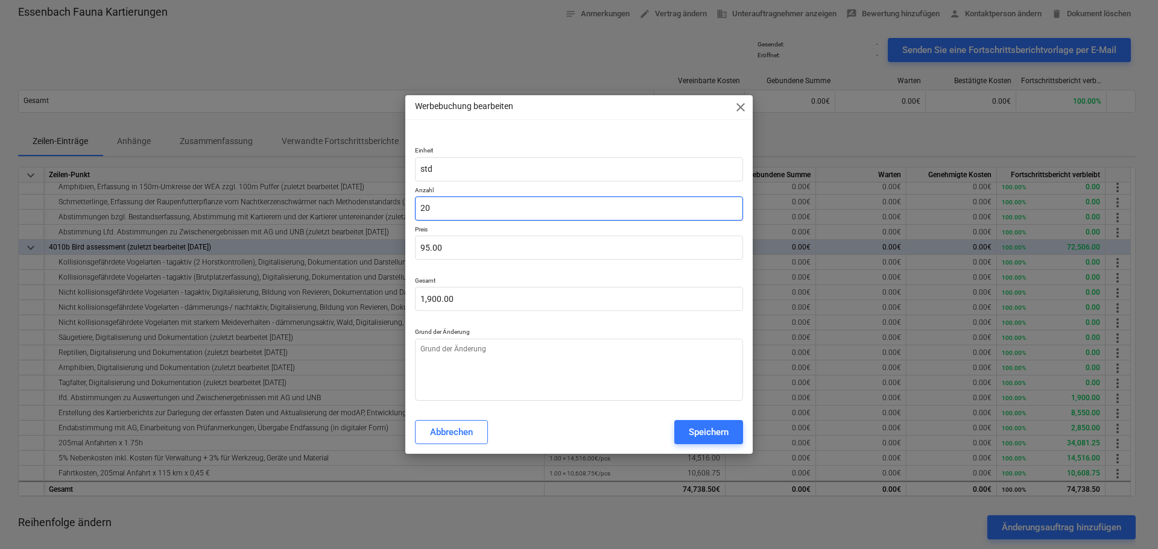
drag, startPoint x: 458, startPoint y: 208, endPoint x: 339, endPoint y: 200, distance: 119.1
click at [339, 200] on div "Werbebuchung bearbeiten close Einheit std Anzahl 20 Preis 95.00 Gesamt 1,900.00…" at bounding box center [579, 274] width 1158 height 549
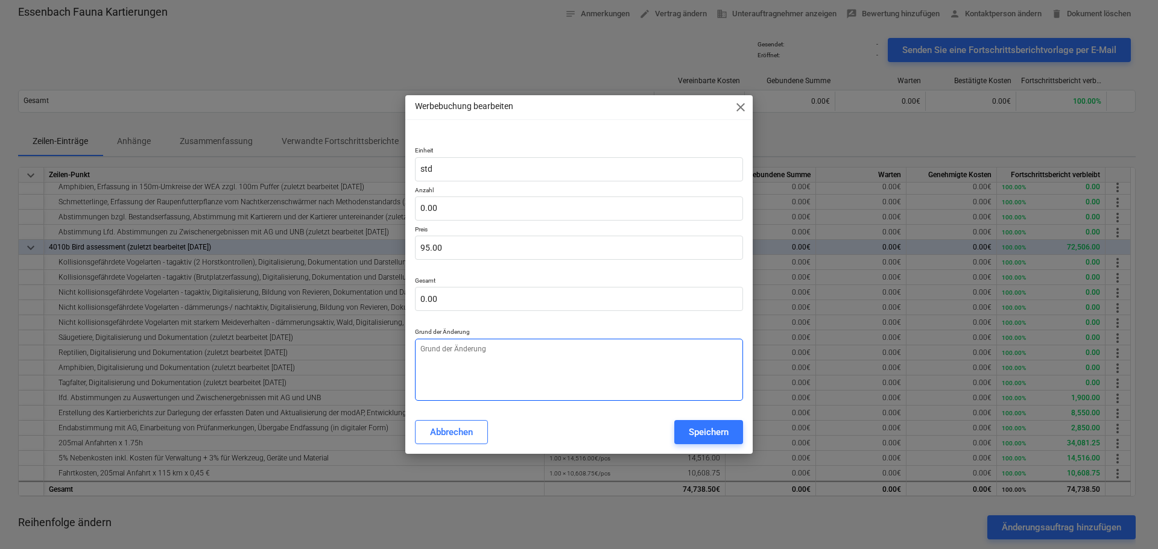
click at [477, 365] on textarea at bounding box center [579, 370] width 328 height 62
paste textarea "flat rate inv"
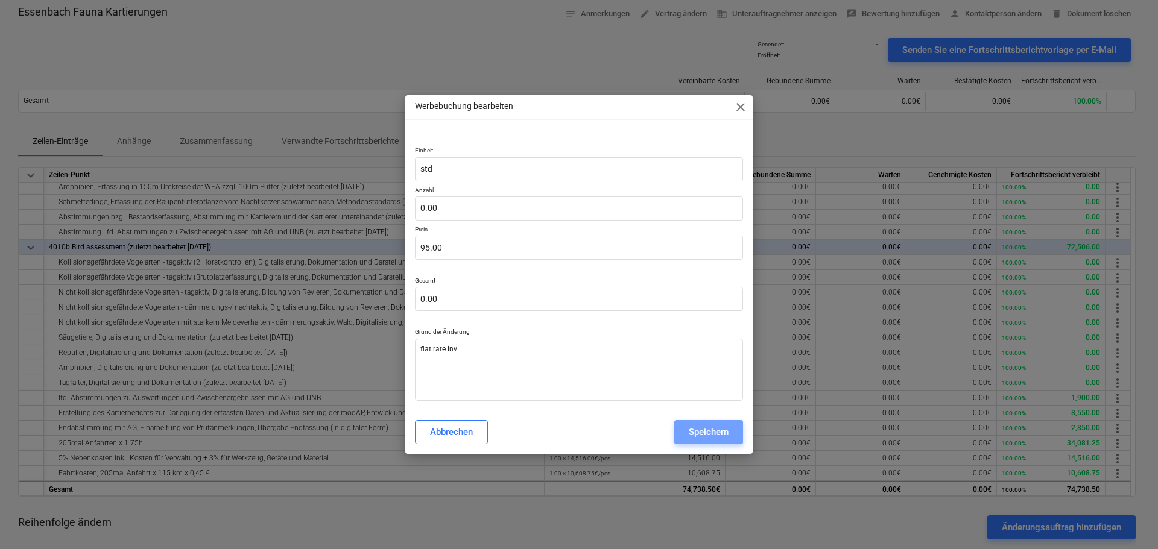
click at [692, 431] on div "Speichern" at bounding box center [709, 433] width 40 height 16
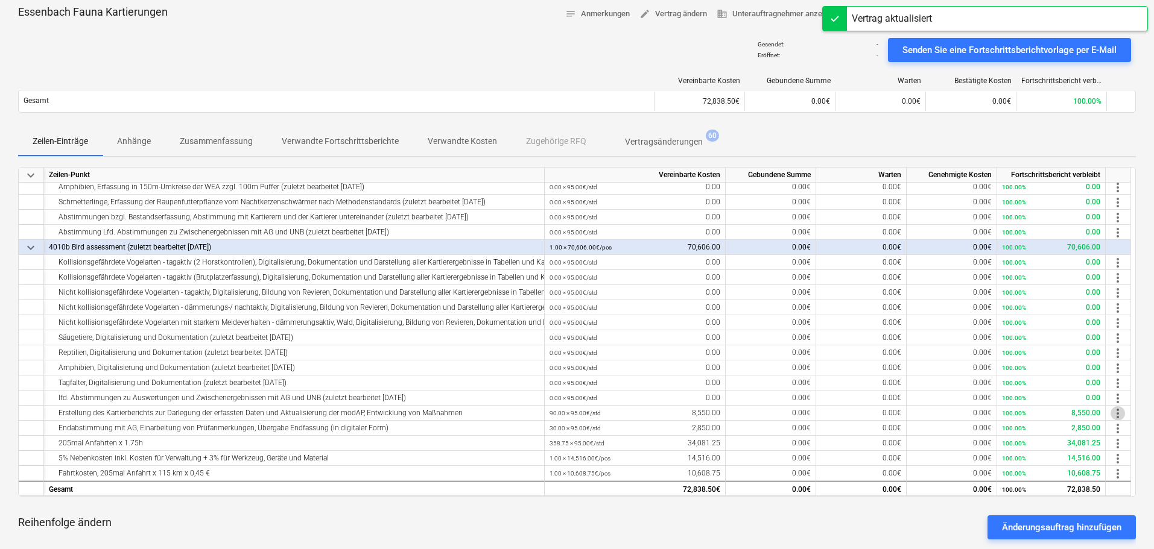
click at [1117, 413] on span "more_vert" at bounding box center [1117, 414] width 14 height 14
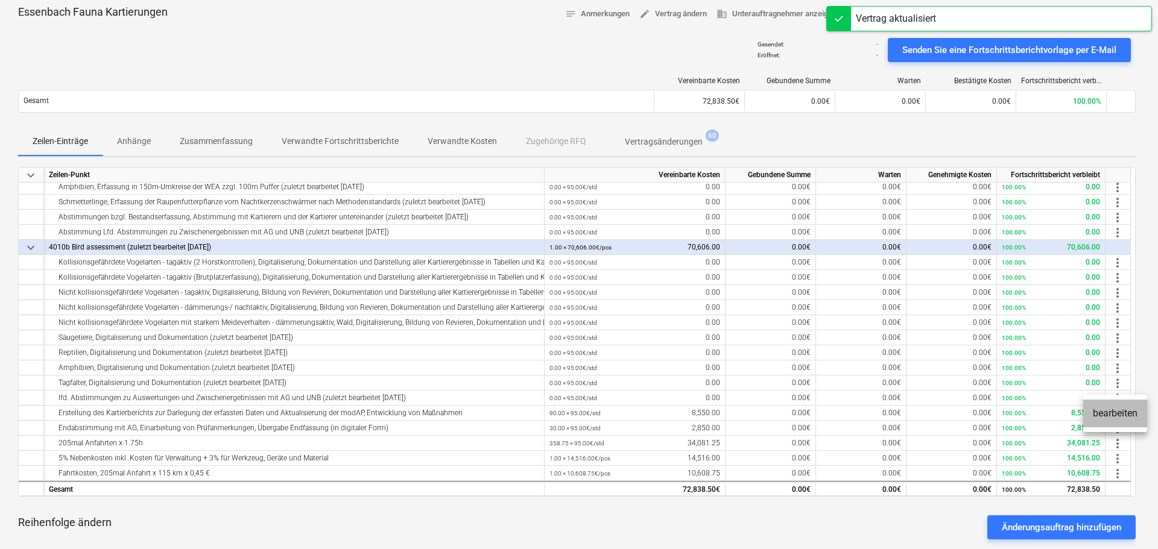
click at [1110, 416] on li "bearbeiten" at bounding box center [1115, 414] width 64 height 28
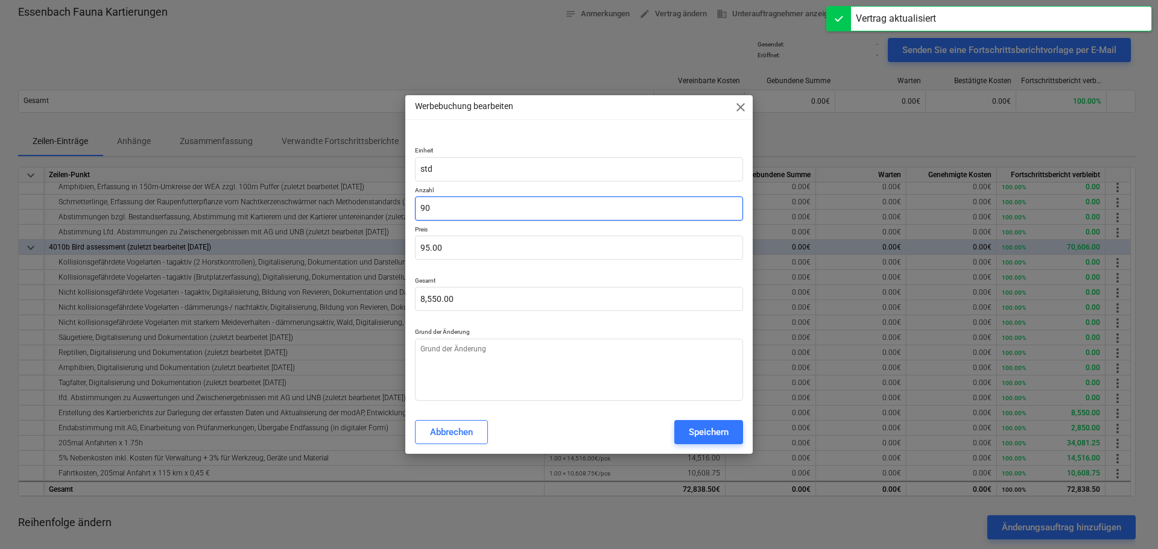
drag, startPoint x: 470, startPoint y: 212, endPoint x: 323, endPoint y: 212, distance: 147.2
click at [323, 212] on div "Werbebuchung bearbeiten close Einheit std Anzahl 90 Preis 95.00 Gesamt 8,550.00…" at bounding box center [579, 274] width 1158 height 549
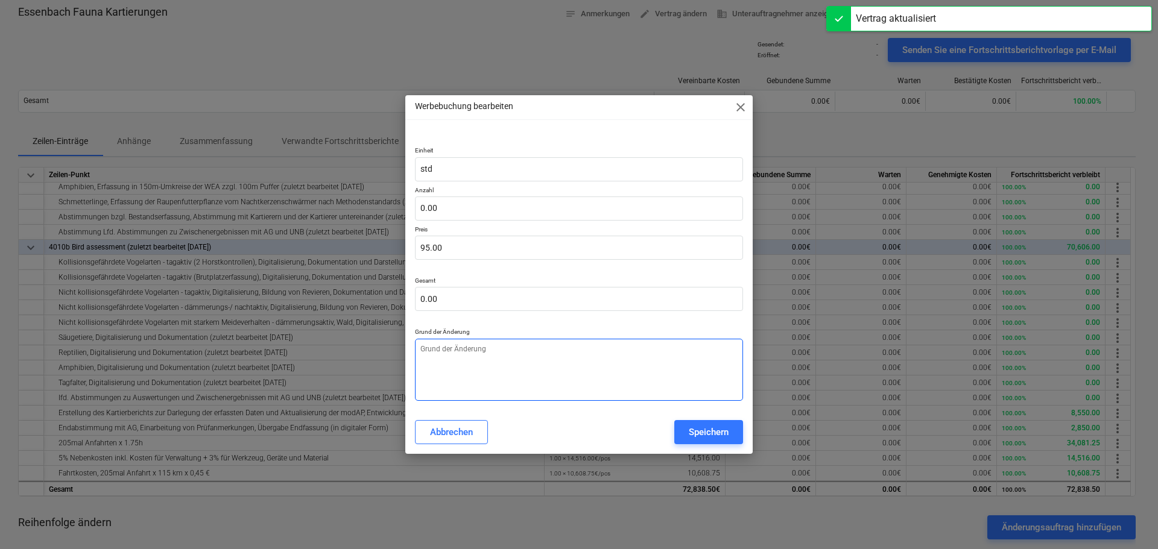
click at [440, 365] on textarea at bounding box center [579, 370] width 328 height 62
paste textarea "flat rate inv"
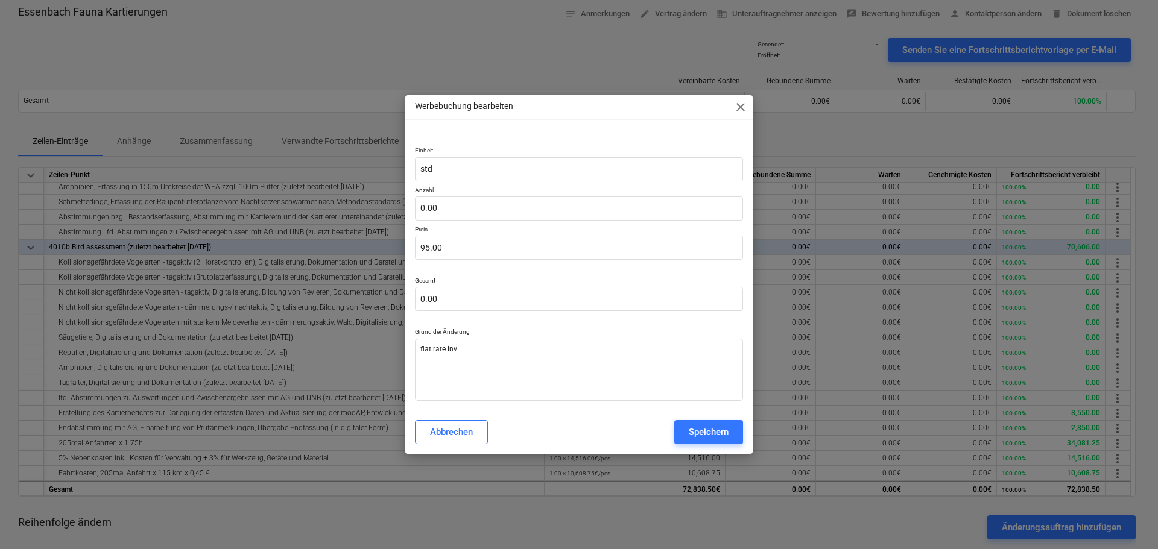
click at [679, 428] on button "Speichern" at bounding box center [708, 432] width 69 height 24
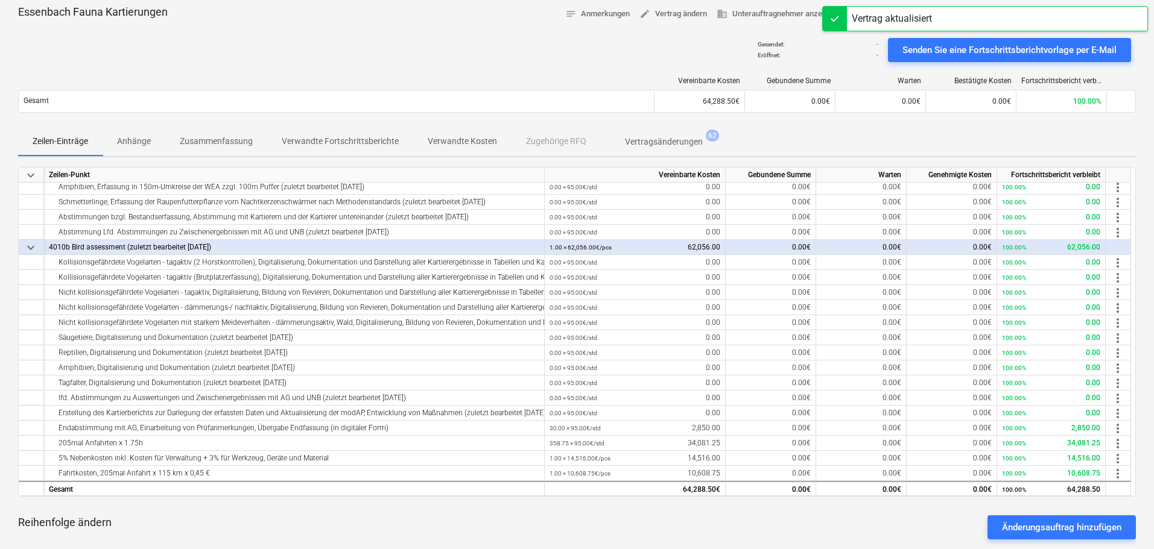
click at [1117, 428] on span "more_vert" at bounding box center [1117, 429] width 14 height 14
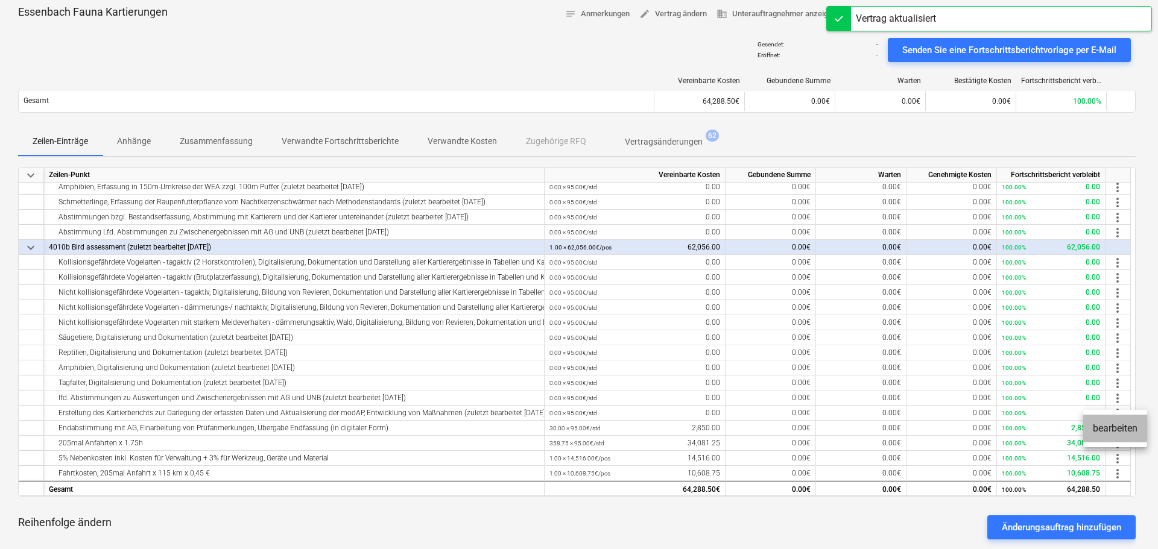
click at [1118, 428] on li "bearbeiten" at bounding box center [1115, 429] width 64 height 28
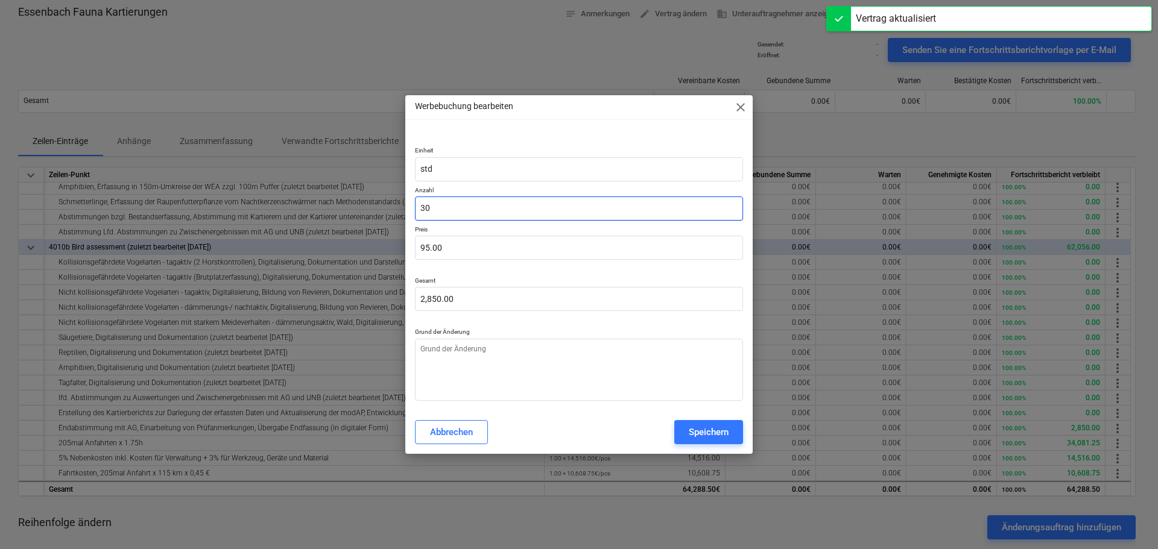
drag, startPoint x: 474, startPoint y: 207, endPoint x: 300, endPoint y: 207, distance: 174.3
click at [300, 207] on div "Werbebuchung bearbeiten close Einheit std Anzahl 30 Preis 95.00 Gesamt 2,850.00…" at bounding box center [579, 274] width 1158 height 549
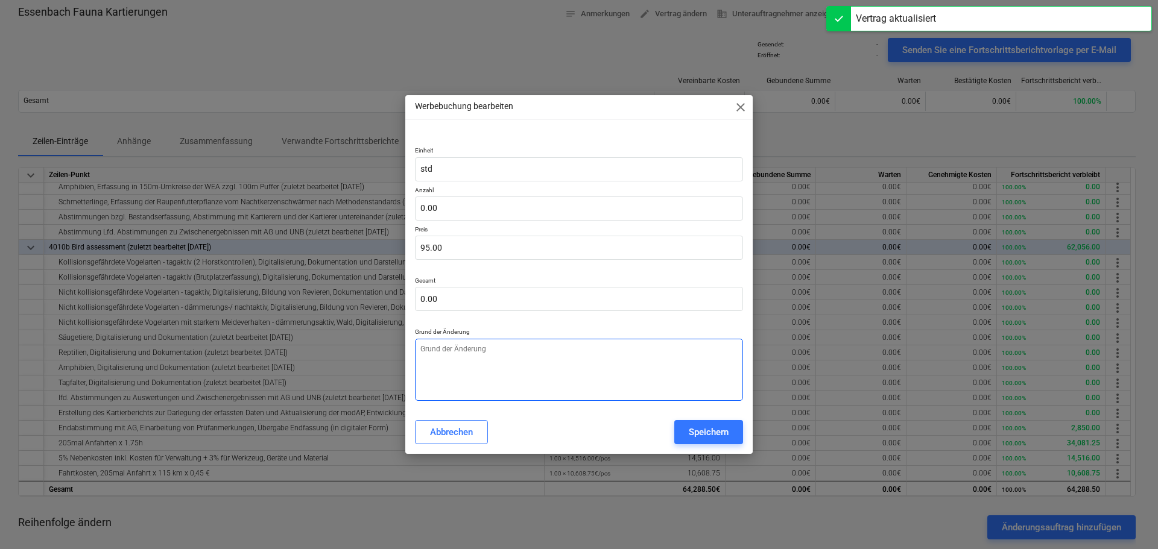
click at [444, 367] on textarea at bounding box center [579, 370] width 328 height 62
paste textarea "flat rate inv"
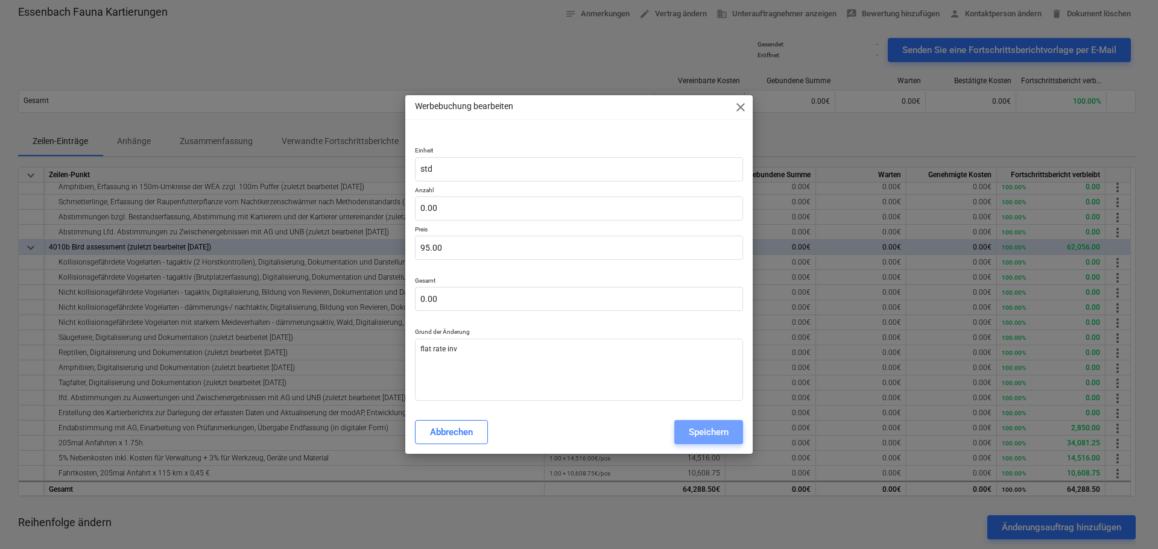
click at [715, 432] on div "Speichern" at bounding box center [709, 433] width 40 height 16
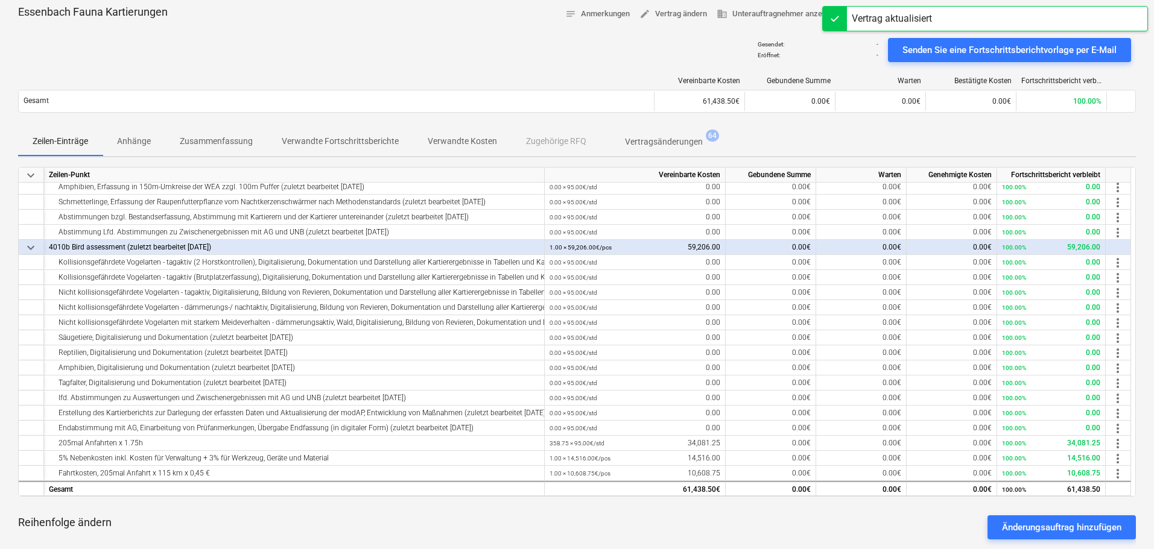
click at [1122, 442] on span "more_vert" at bounding box center [1117, 444] width 14 height 14
click at [1120, 441] on li "bearbeiten" at bounding box center [1115, 444] width 64 height 28
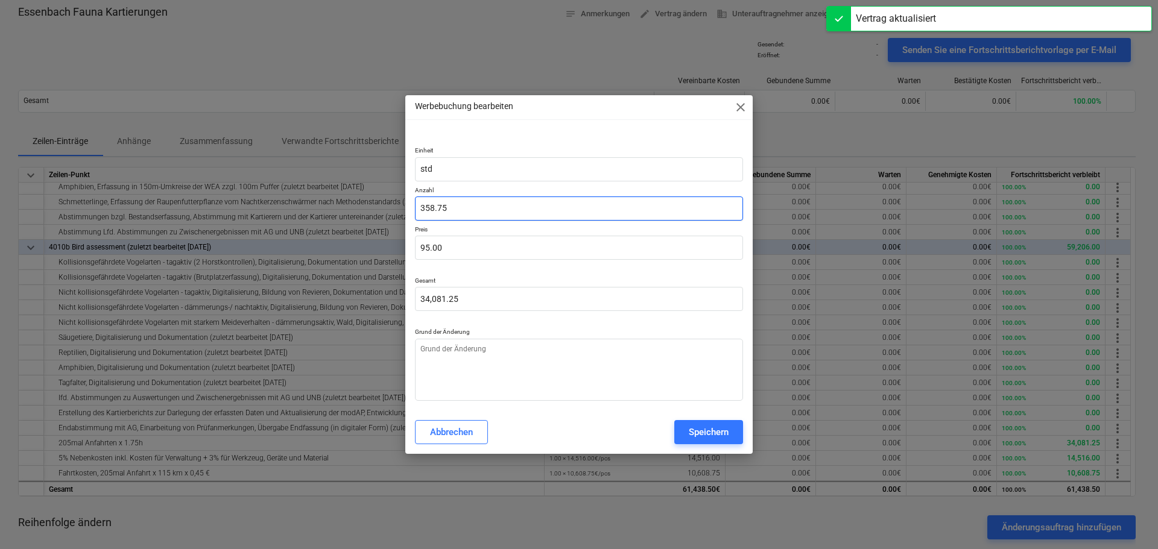
drag, startPoint x: 449, startPoint y: 209, endPoint x: 334, endPoint y: 202, distance: 116.0
click at [334, 202] on div "Werbebuchung bearbeiten close Einheit std Anzahl 358.75 Preis 95.00 Gesamt 34,0…" at bounding box center [579, 274] width 1158 height 549
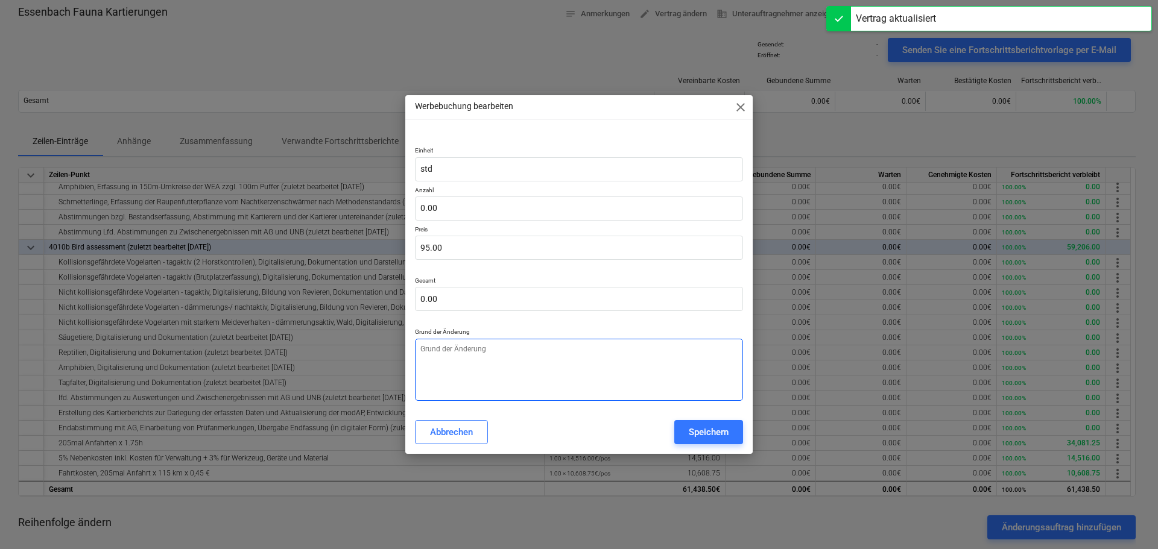
click at [448, 353] on textarea at bounding box center [579, 370] width 328 height 62
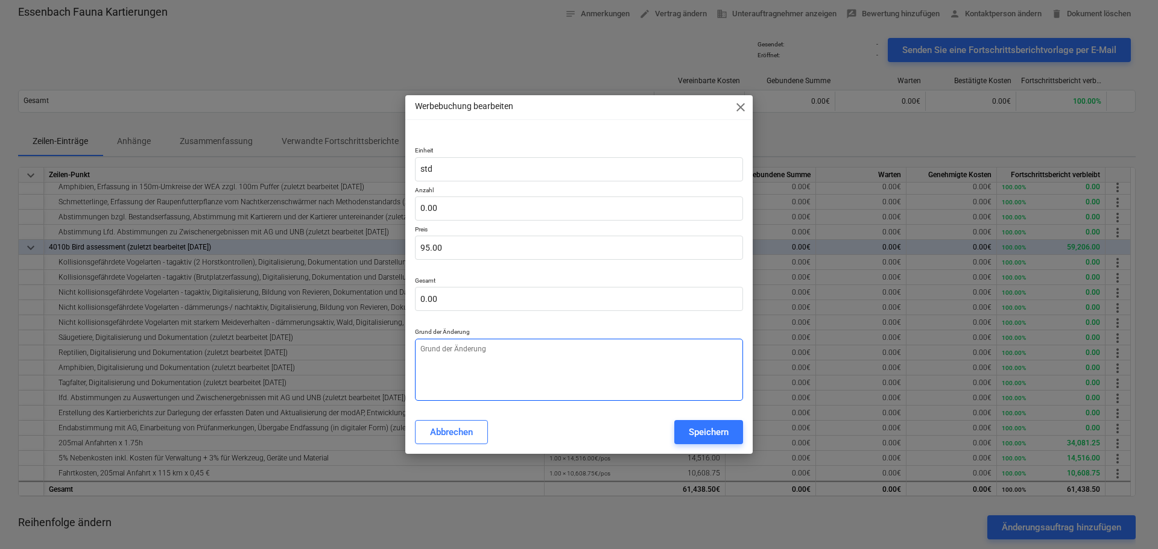
paste textarea "flat rate inv"
click at [689, 429] on div "Speichern" at bounding box center [709, 433] width 40 height 16
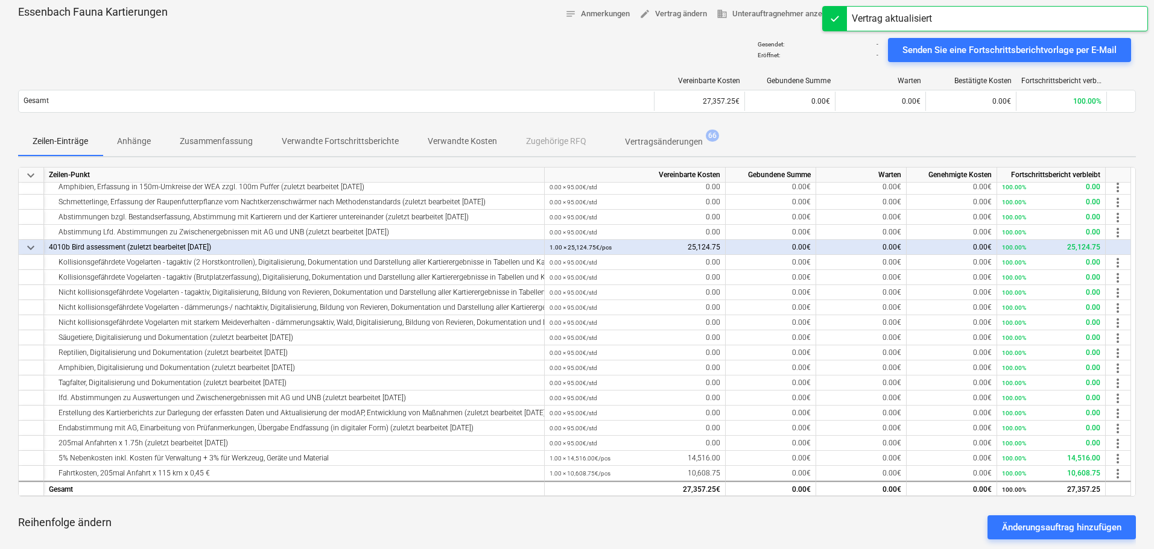
click at [1120, 458] on span "more_vert" at bounding box center [1117, 459] width 14 height 14
click at [1119, 457] on li "bearbeiten" at bounding box center [1115, 459] width 64 height 28
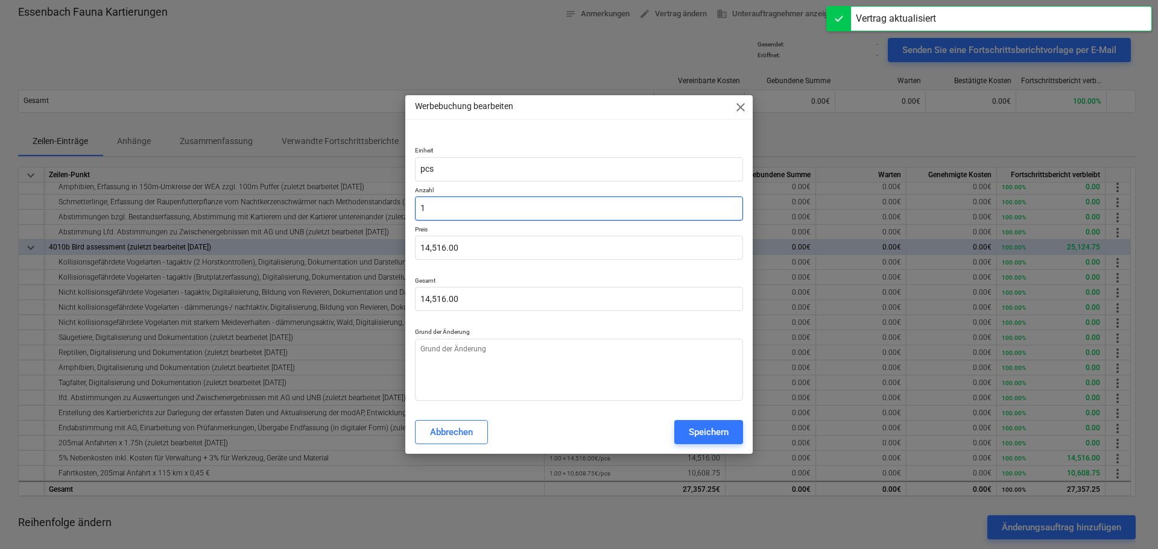
drag, startPoint x: 441, startPoint y: 210, endPoint x: 301, endPoint y: 190, distance: 141.4
click at [301, 190] on div "Werbebuchung bearbeiten close Einheit pcs Anzahl 1 Preis 14,516.00 Gesamt 14,51…" at bounding box center [579, 274] width 1158 height 549
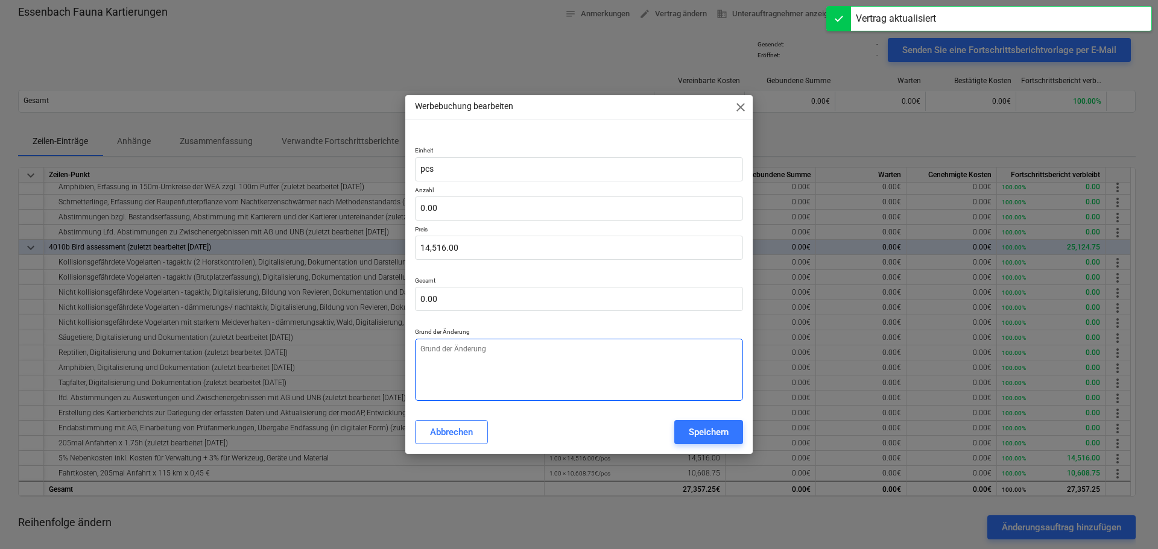
click at [439, 354] on textarea at bounding box center [579, 370] width 328 height 62
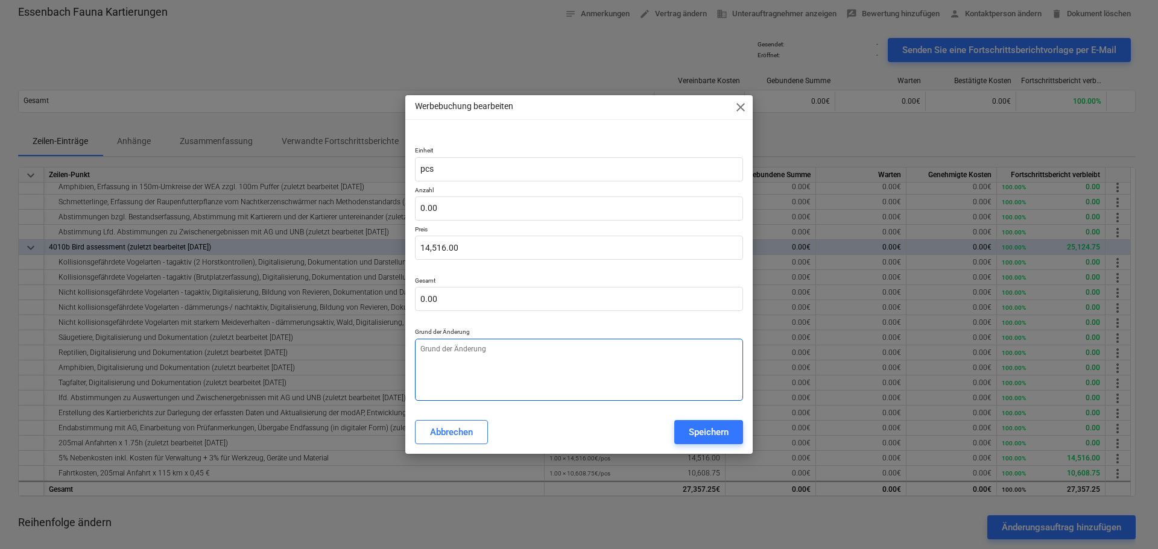
paste textarea "flat rate inv"
click at [713, 430] on div "Speichern" at bounding box center [709, 433] width 40 height 16
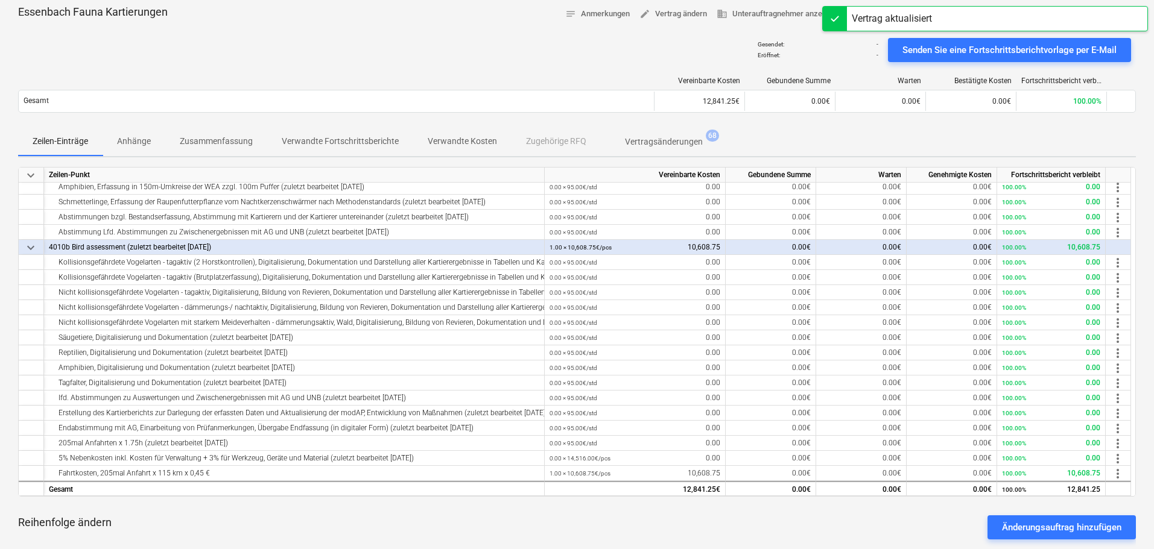
click at [1115, 470] on span "more_vert" at bounding box center [1117, 474] width 14 height 14
click at [1114, 470] on li "bearbeiten" at bounding box center [1115, 474] width 64 height 28
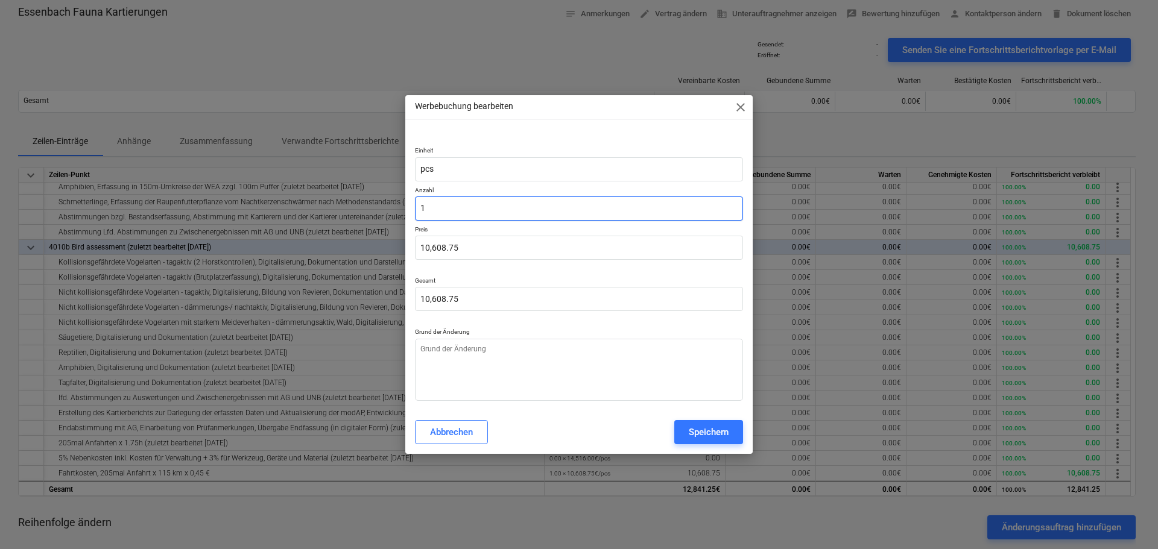
drag, startPoint x: 439, startPoint y: 203, endPoint x: 415, endPoint y: 206, distance: 24.4
click at [415, 206] on input "1" at bounding box center [579, 209] width 328 height 24
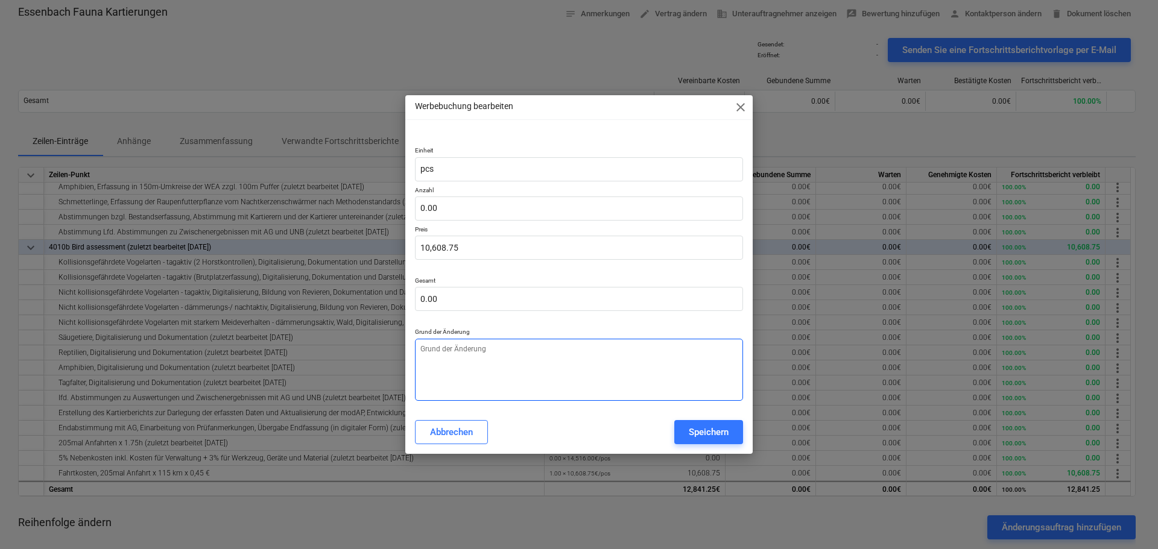
click at [453, 377] on textarea at bounding box center [579, 370] width 328 height 62
paste textarea "flat rate inv"
click at [690, 433] on div "Speichern" at bounding box center [709, 433] width 40 height 16
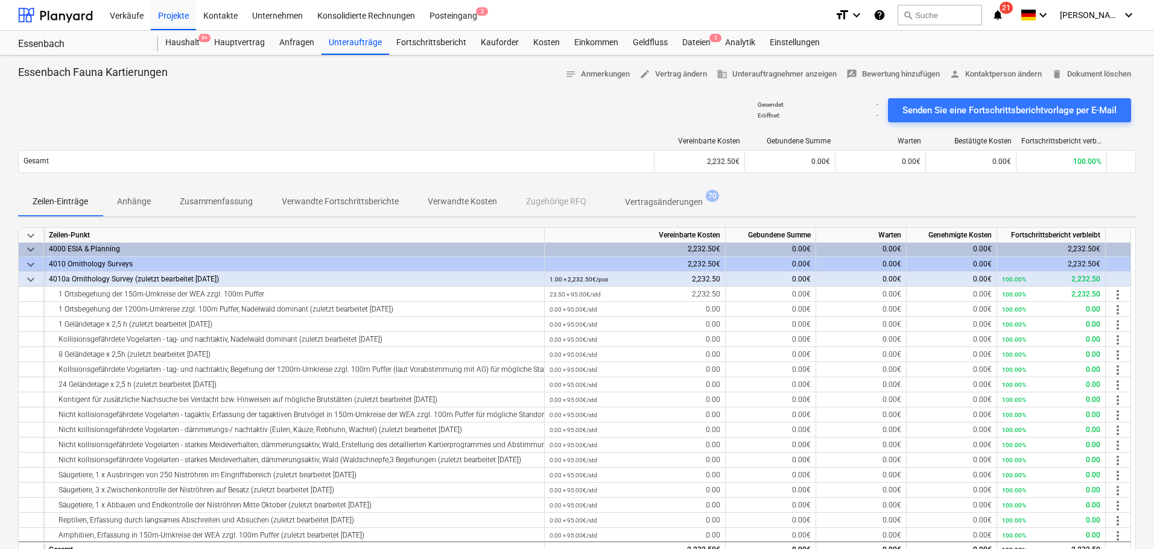
scroll to position [0, 0]
click at [1117, 295] on span "more_vert" at bounding box center [1117, 296] width 14 height 14
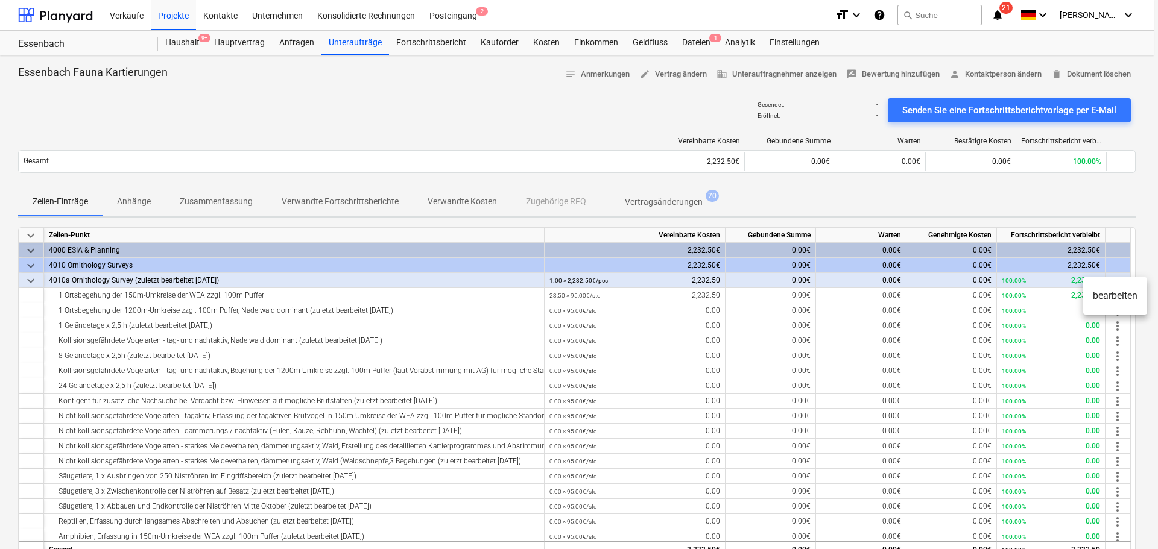
click at [1117, 295] on li "bearbeiten" at bounding box center [1115, 296] width 64 height 28
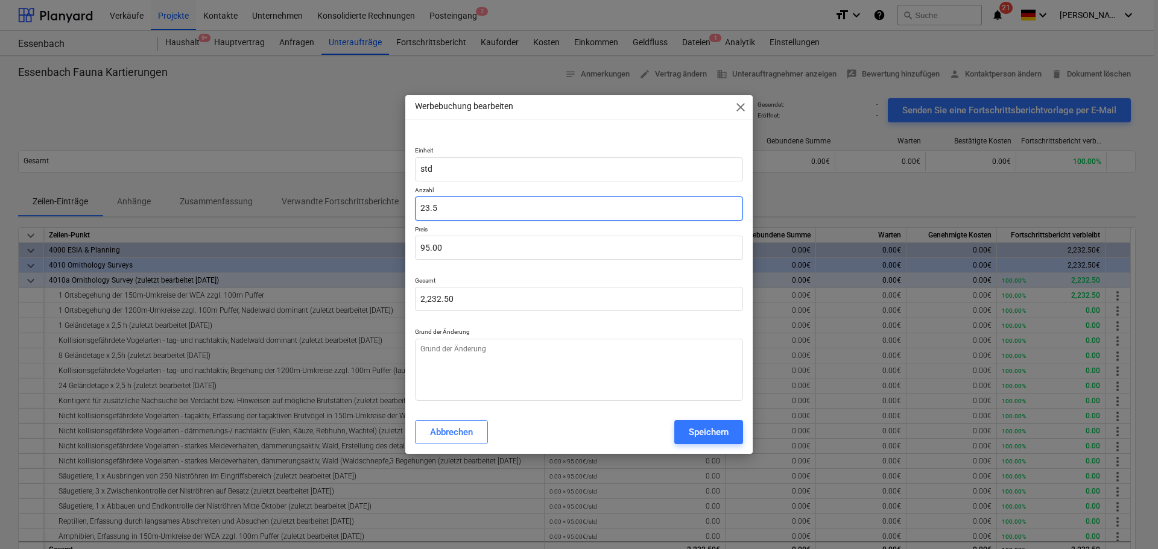
drag, startPoint x: 448, startPoint y: 207, endPoint x: 419, endPoint y: 206, distance: 29.0
click at [419, 206] on input "23.5" at bounding box center [579, 209] width 328 height 24
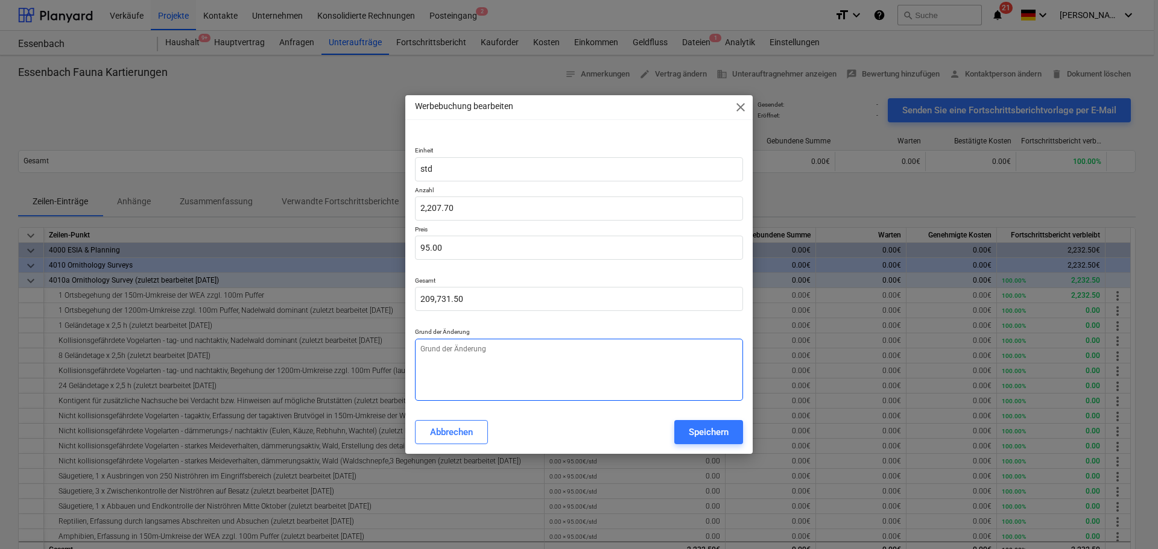
click at [533, 363] on textarea at bounding box center [579, 370] width 328 height 62
paste textarea "flat rate inv"
click at [702, 428] on div "Speichern" at bounding box center [709, 433] width 40 height 16
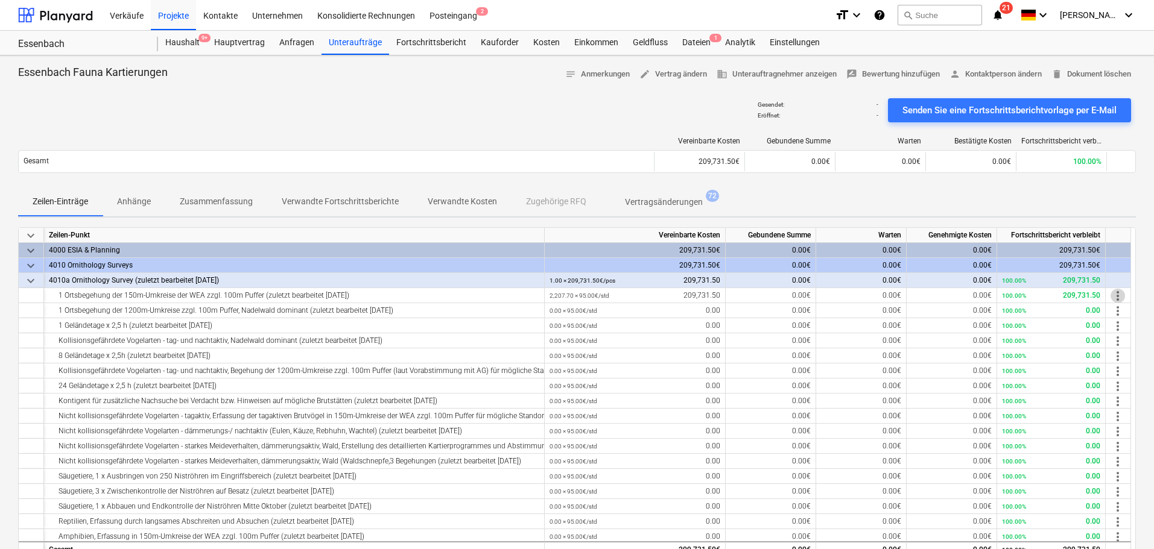
click at [1116, 294] on span "more_vert" at bounding box center [1117, 296] width 14 height 14
click at [1115, 297] on li "bearbeiten" at bounding box center [1115, 296] width 64 height 28
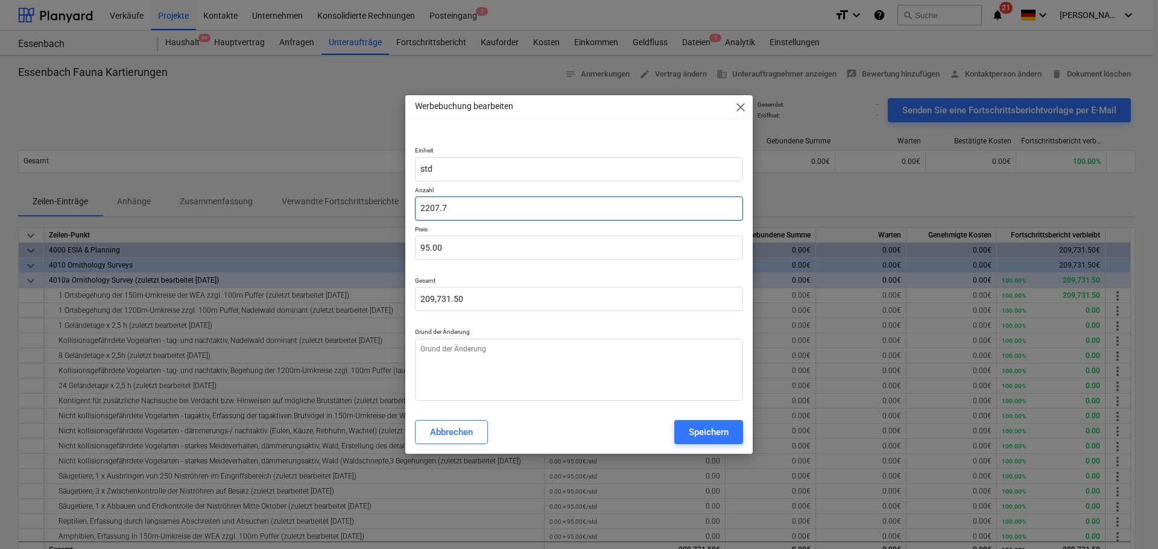
click at [448, 209] on input "2207.7" at bounding box center [579, 209] width 328 height 24
drag, startPoint x: 414, startPoint y: 206, endPoint x: 378, endPoint y: 203, distance: 35.7
click at [378, 203] on div "Werbebuchung bearbeiten close Einheit std Anzahl 2207.7 Preis 95.00 Gesamt 209,…" at bounding box center [579, 274] width 1158 height 549
paste input ".207,721052631579"
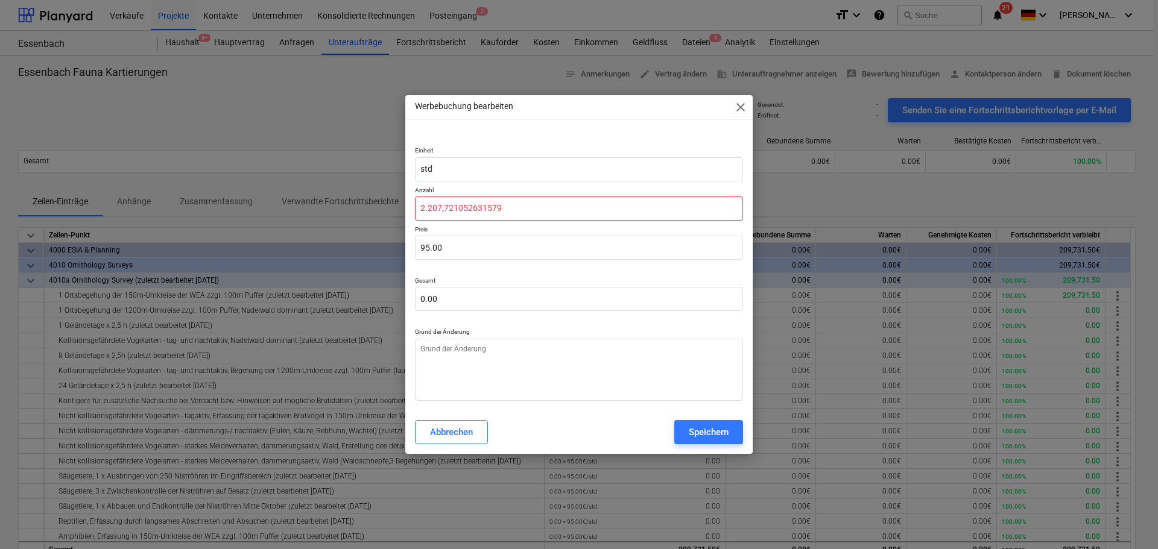
click at [444, 206] on input "2.207,721052631579" at bounding box center [579, 209] width 328 height 24
click at [504, 210] on input "2.207.721052631579" at bounding box center [579, 209] width 328 height 24
click at [427, 210] on input "2.207.72" at bounding box center [579, 209] width 328 height 24
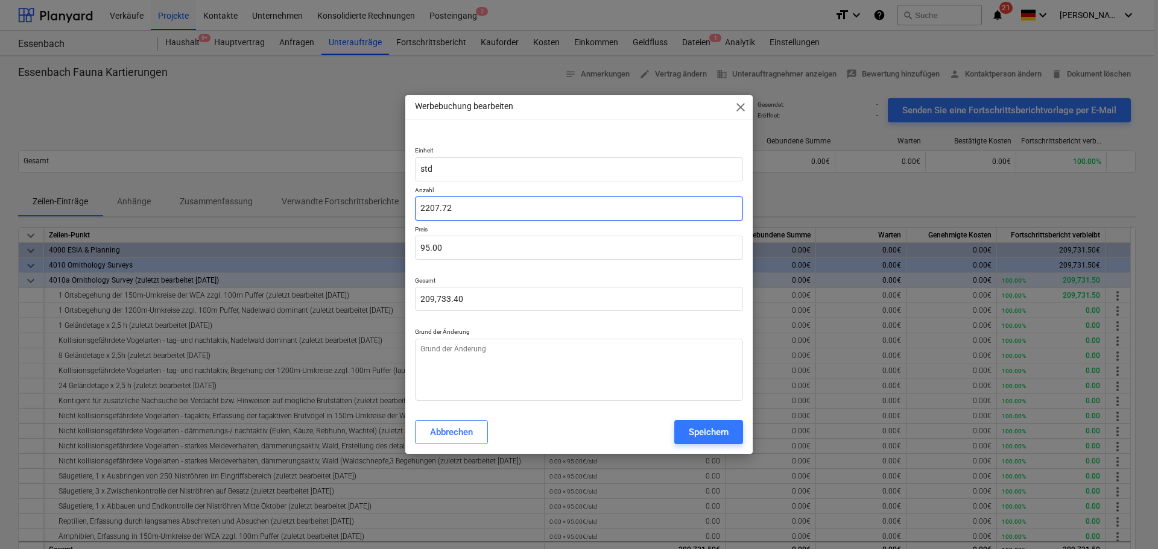
click at [481, 207] on input "2207.72" at bounding box center [579, 209] width 328 height 24
paste input "1052631579"
click at [499, 228] on p "Preis" at bounding box center [579, 231] width 328 height 10
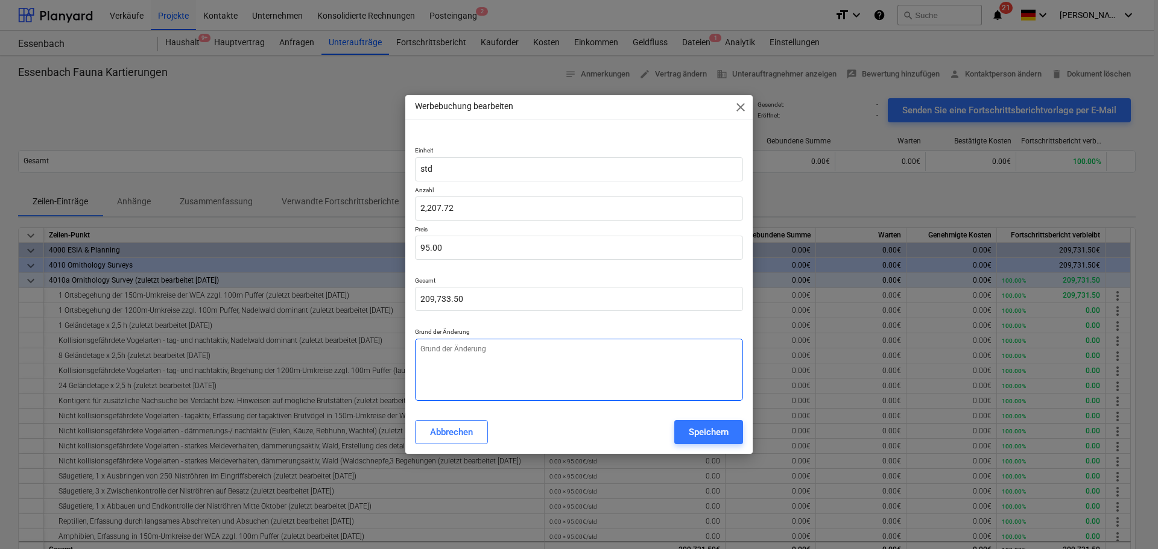
click at [457, 356] on textarea at bounding box center [579, 370] width 328 height 62
click at [691, 434] on div "Speichern" at bounding box center [709, 433] width 40 height 16
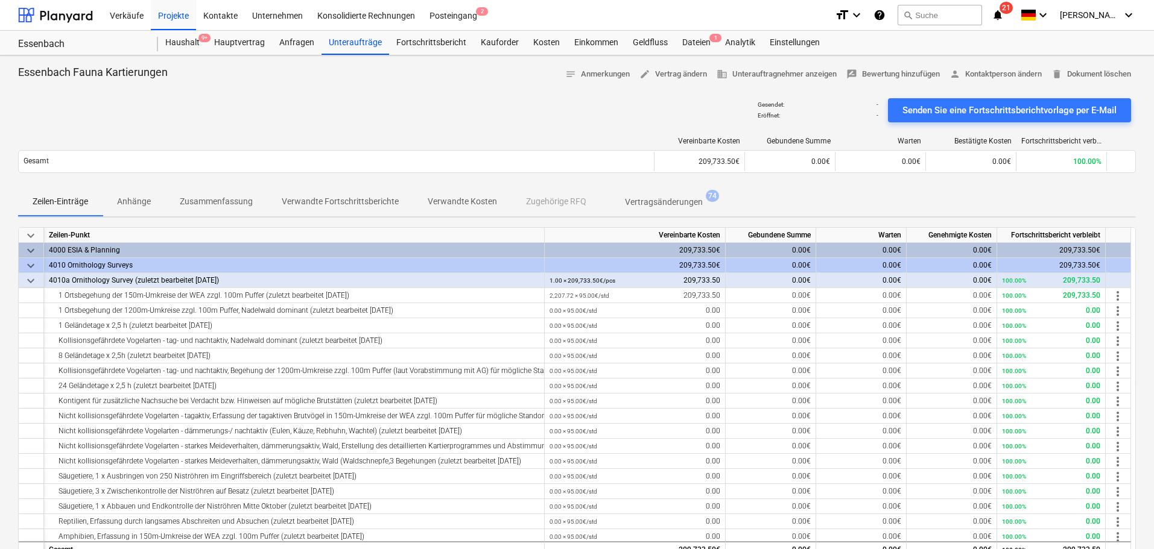
click at [877, 197] on div "Zeilen-Einträge Anhänge Zusammenfassung Verwandte Fortschrittsberichte Verwandt…" at bounding box center [577, 202] width 1118 height 29
click at [537, 41] on div "Kosten" at bounding box center [546, 43] width 41 height 24
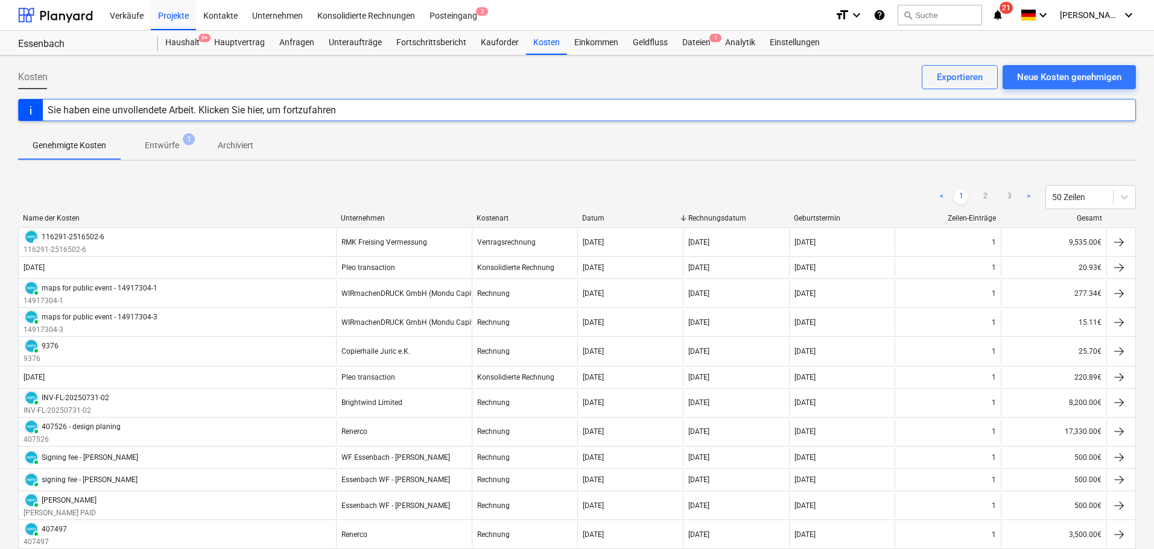
click at [355, 45] on div "Unteraufträge" at bounding box center [355, 43] width 68 height 24
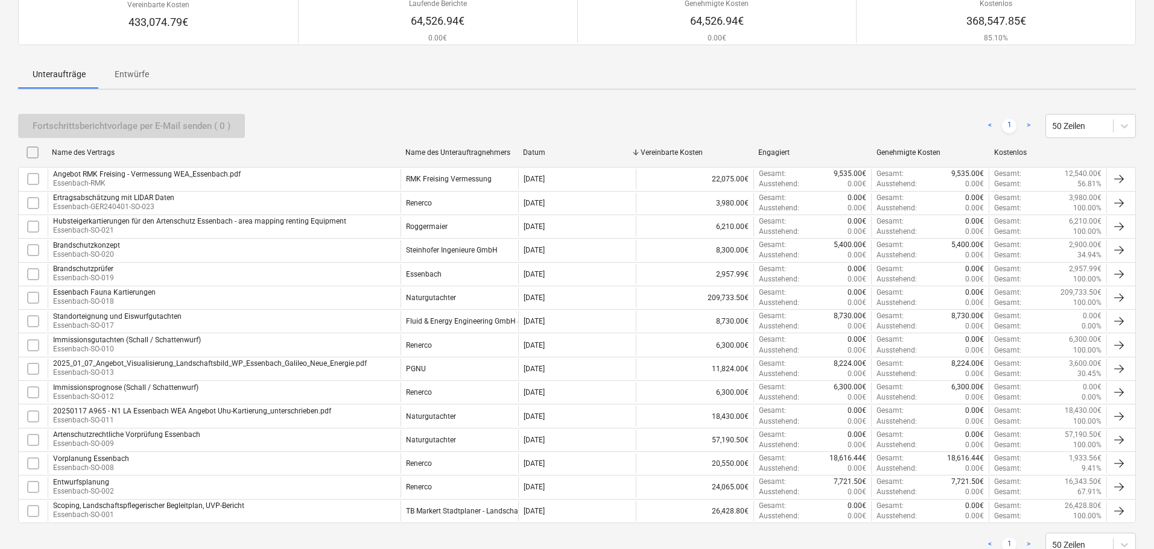
scroll to position [158, 0]
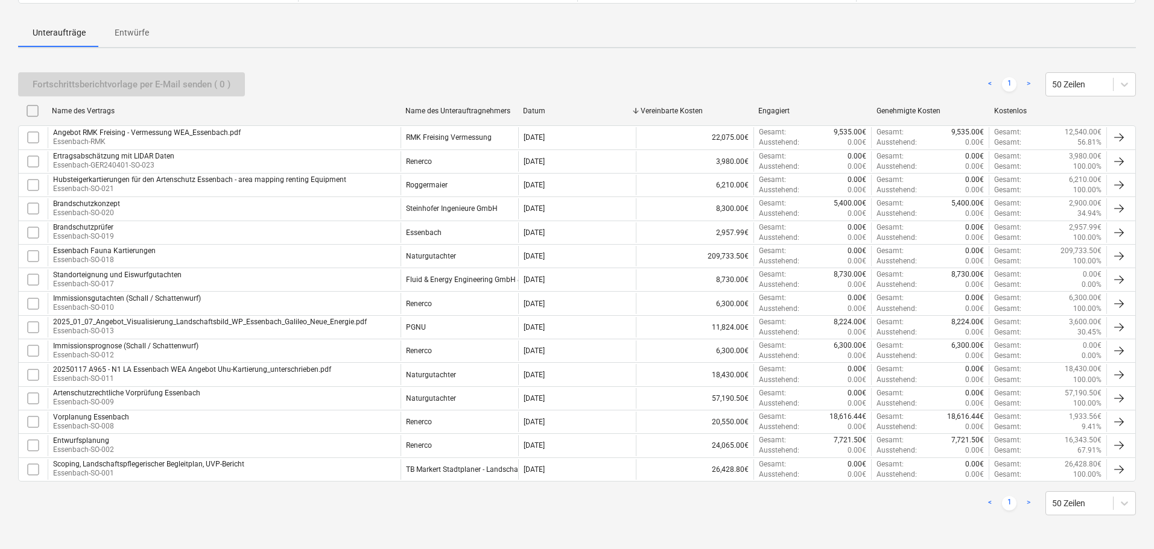
click at [302, 419] on div "Vorplanung Essenbach Essenbach-SO-008" at bounding box center [224, 422] width 353 height 21
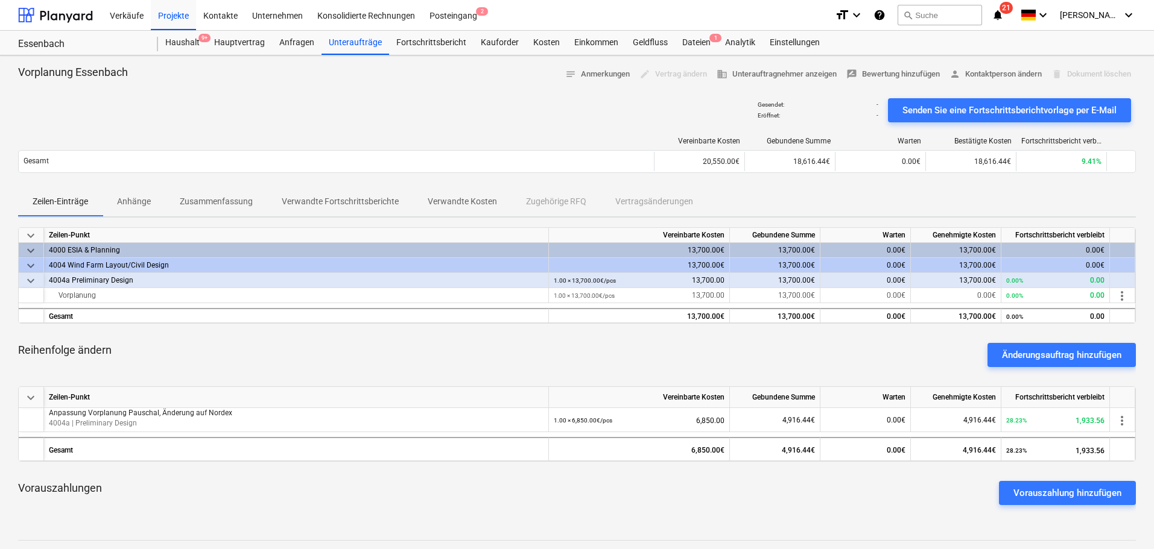
click at [359, 49] on div "Unteraufträge" at bounding box center [355, 43] width 68 height 24
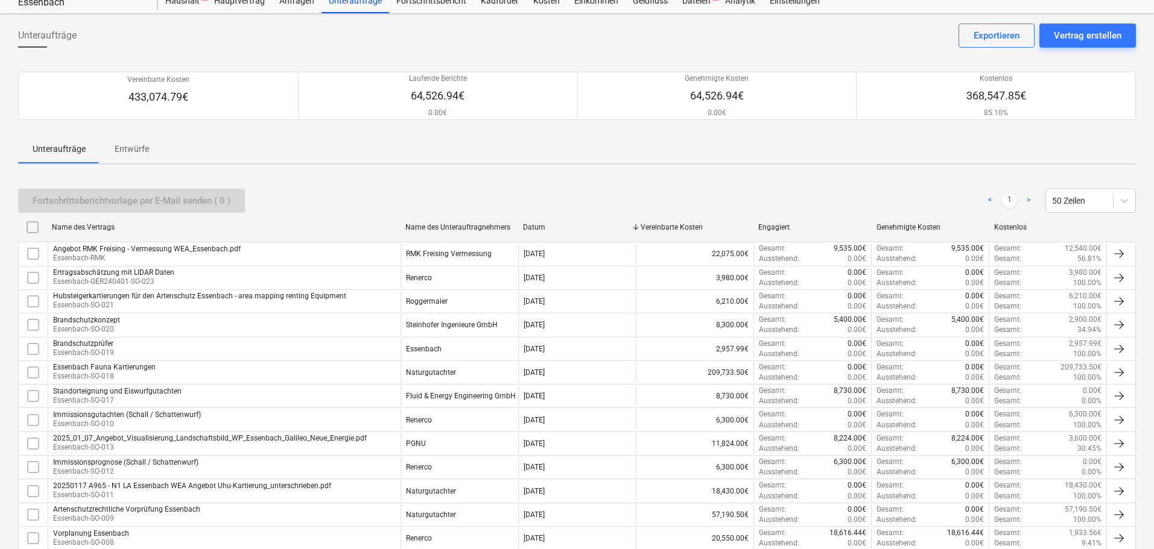
scroll to position [60, 0]
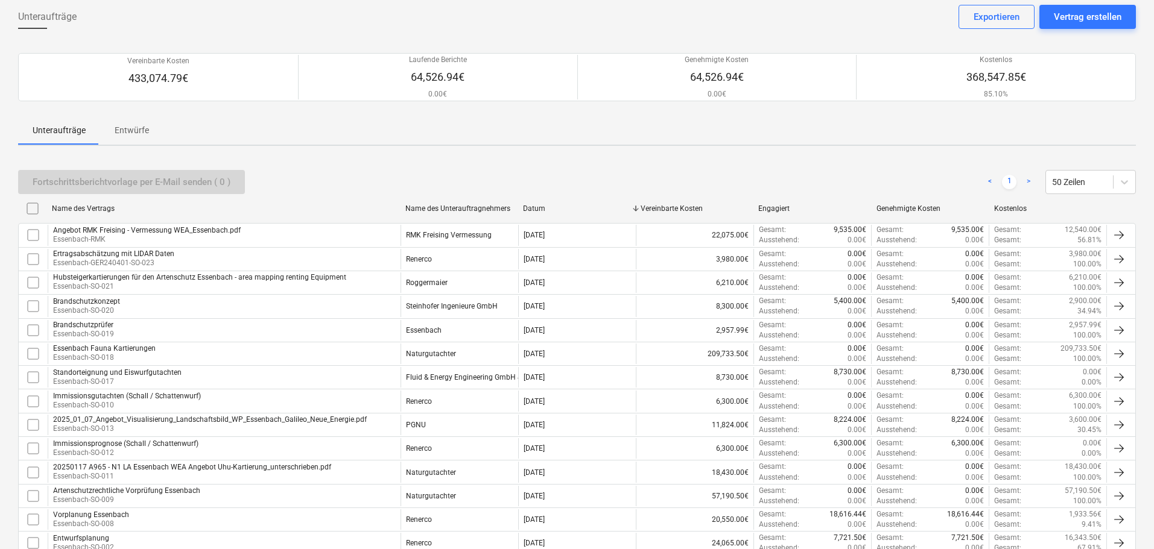
click at [209, 350] on div "Essenbach Fauna Kartierungen [GEOGRAPHIC_DATA]-SO-018" at bounding box center [224, 354] width 353 height 21
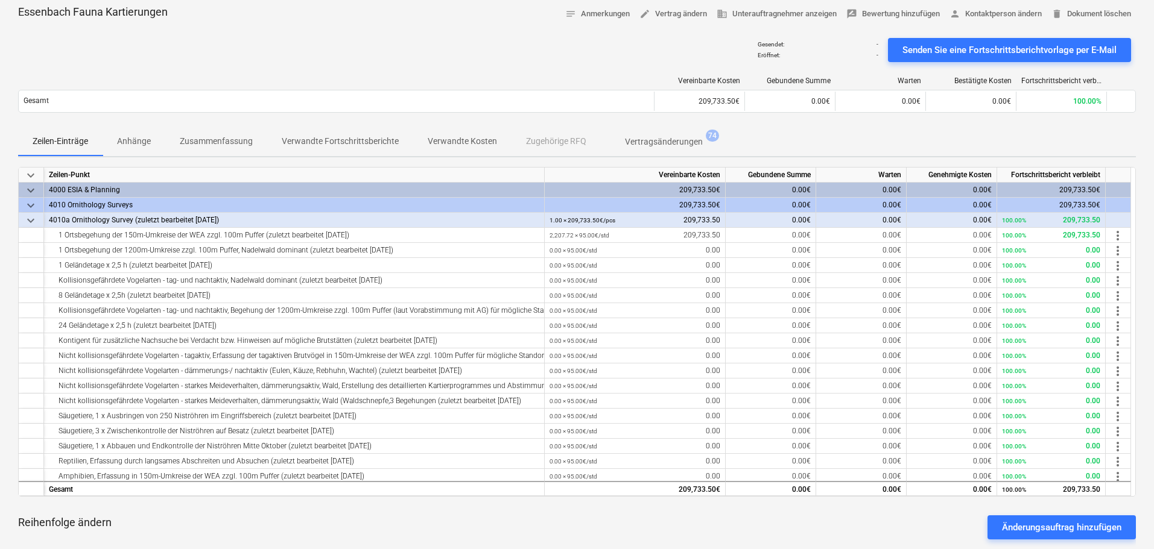
click at [498, 34] on div "Gesendet : - Eröffnet : - Senden Sie eine Fortschrittsberichtvorlage per E-Mail" at bounding box center [577, 50] width 1118 height 34
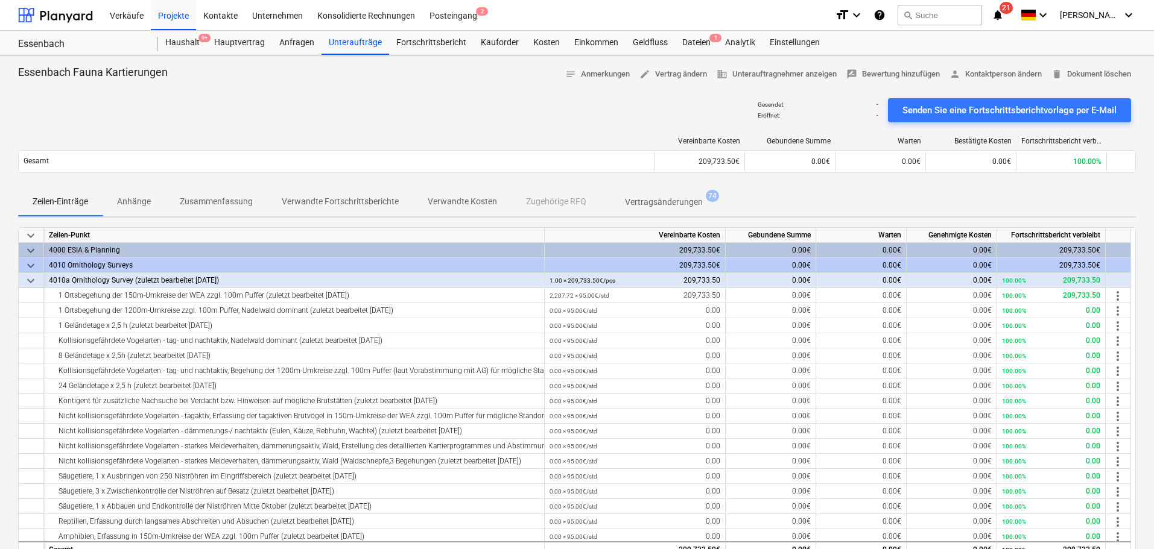
click at [342, 40] on div "Unteraufträge" at bounding box center [355, 43] width 68 height 24
